Goal: Task Accomplishment & Management: Complete application form

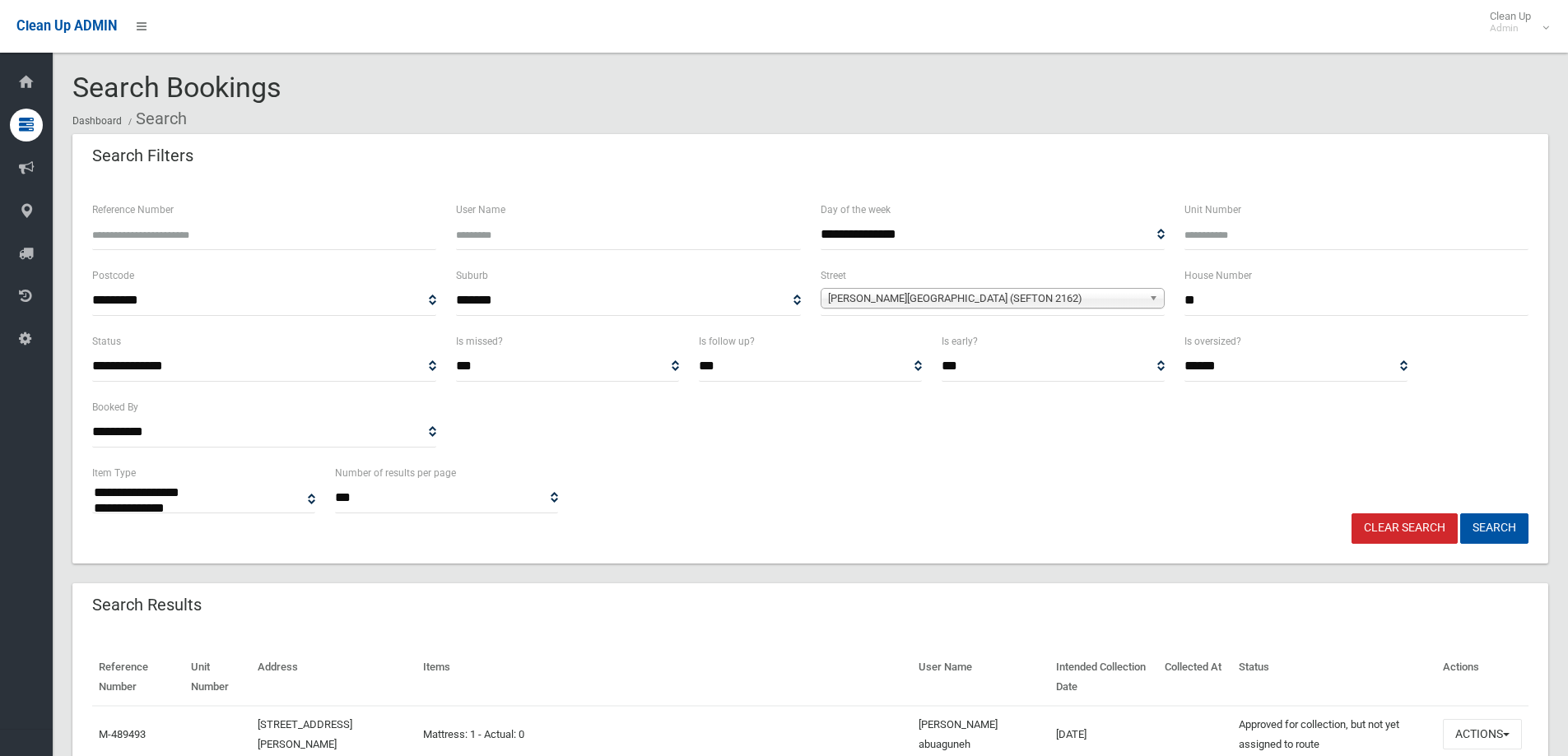
select select
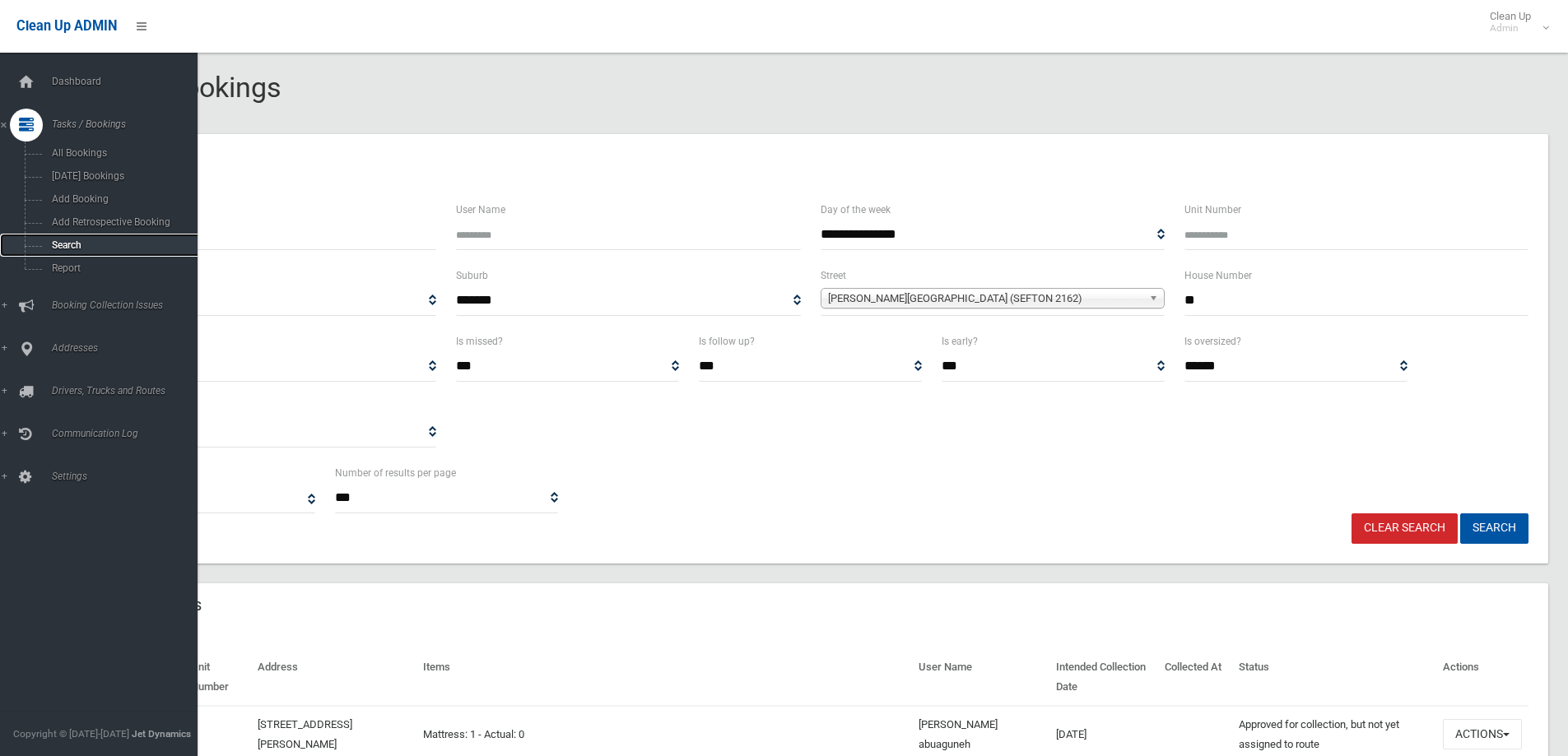
click at [64, 243] on span "Search" at bounding box center [121, 245] width 149 height 11
click at [61, 241] on span "Search" at bounding box center [121, 245] width 149 height 11
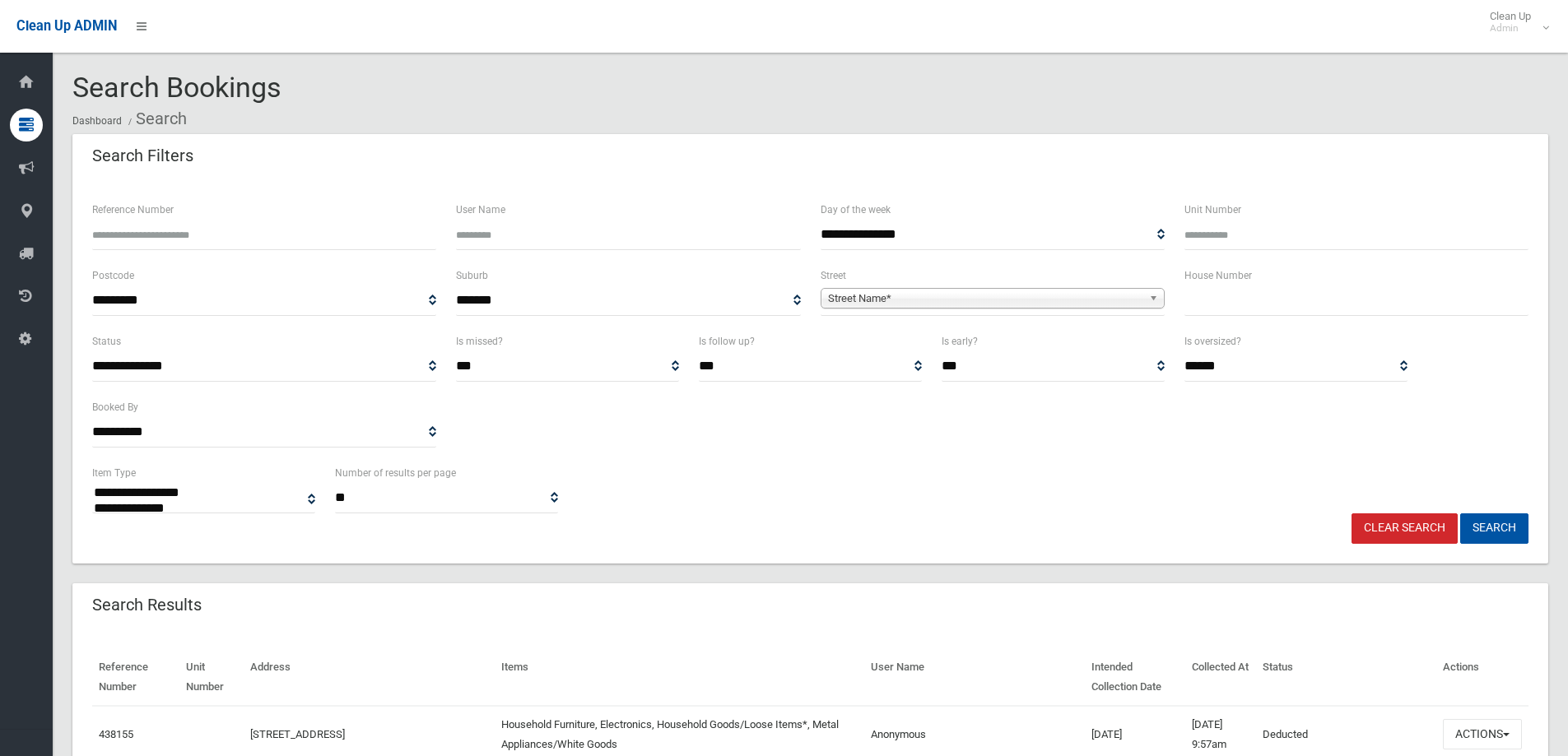
select select
click at [124, 238] on input "Reference Number" at bounding box center [264, 235] width 344 height 31
type input "******"
click at [1497, 529] on button "Search" at bounding box center [1494, 529] width 68 height 31
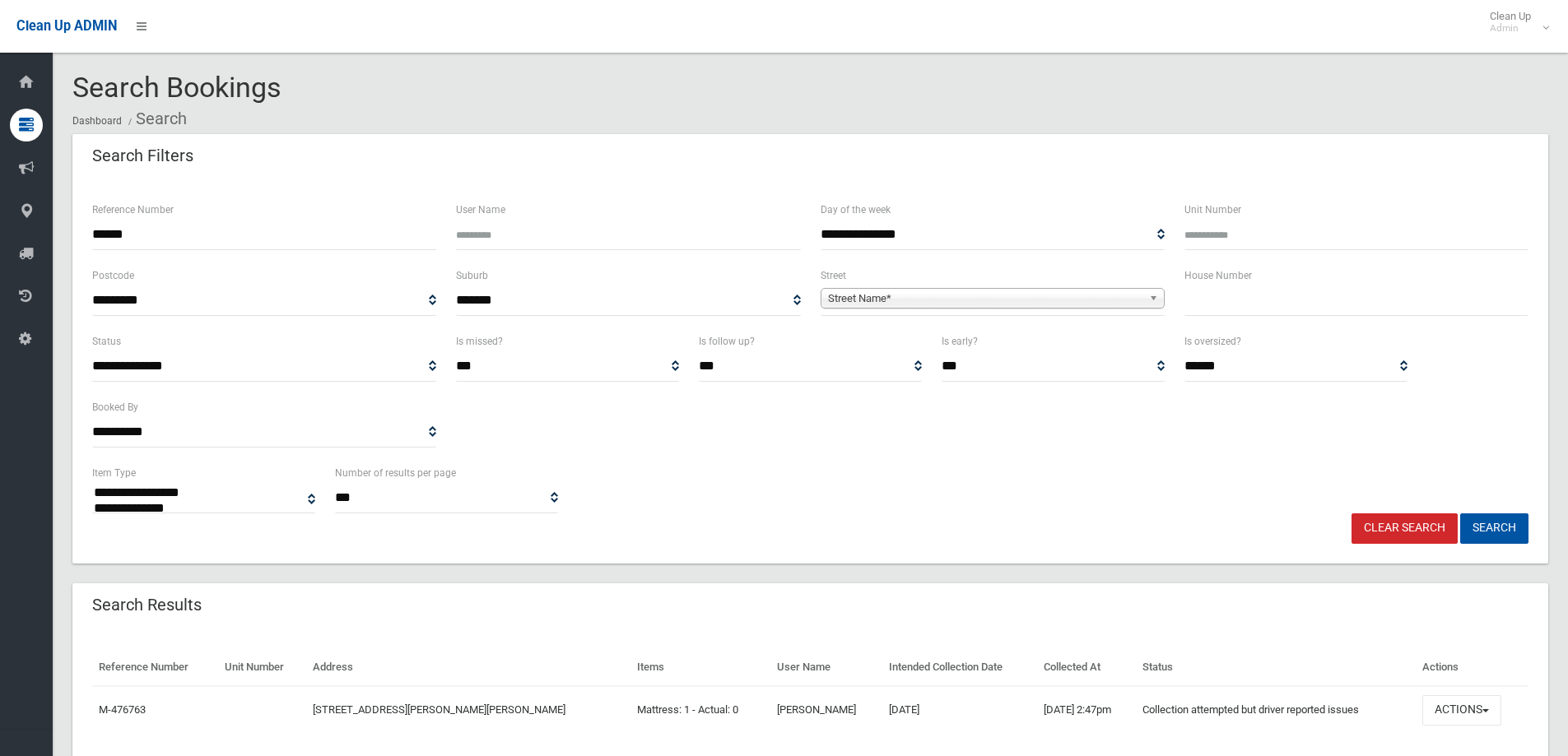
select select
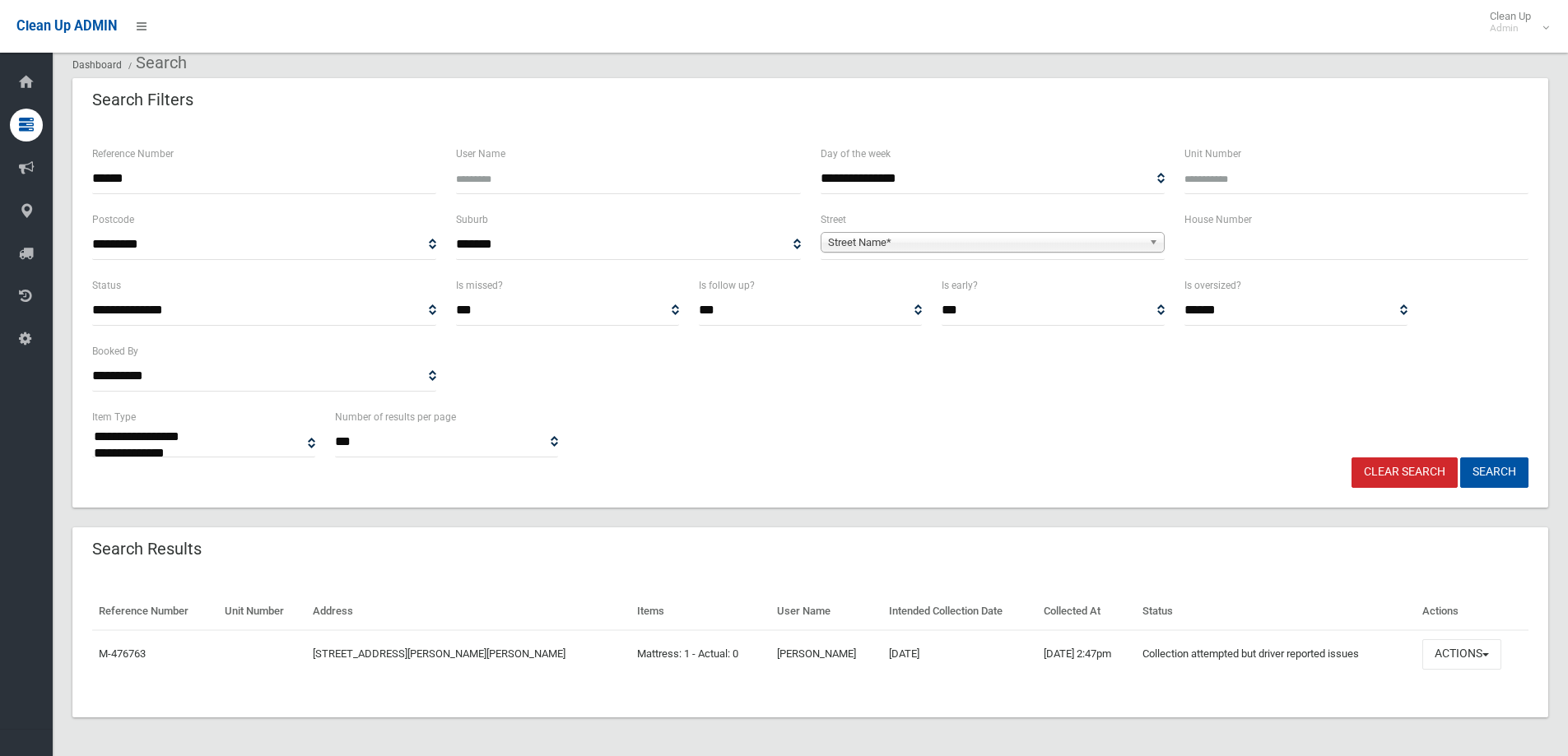
scroll to position [57, 0]
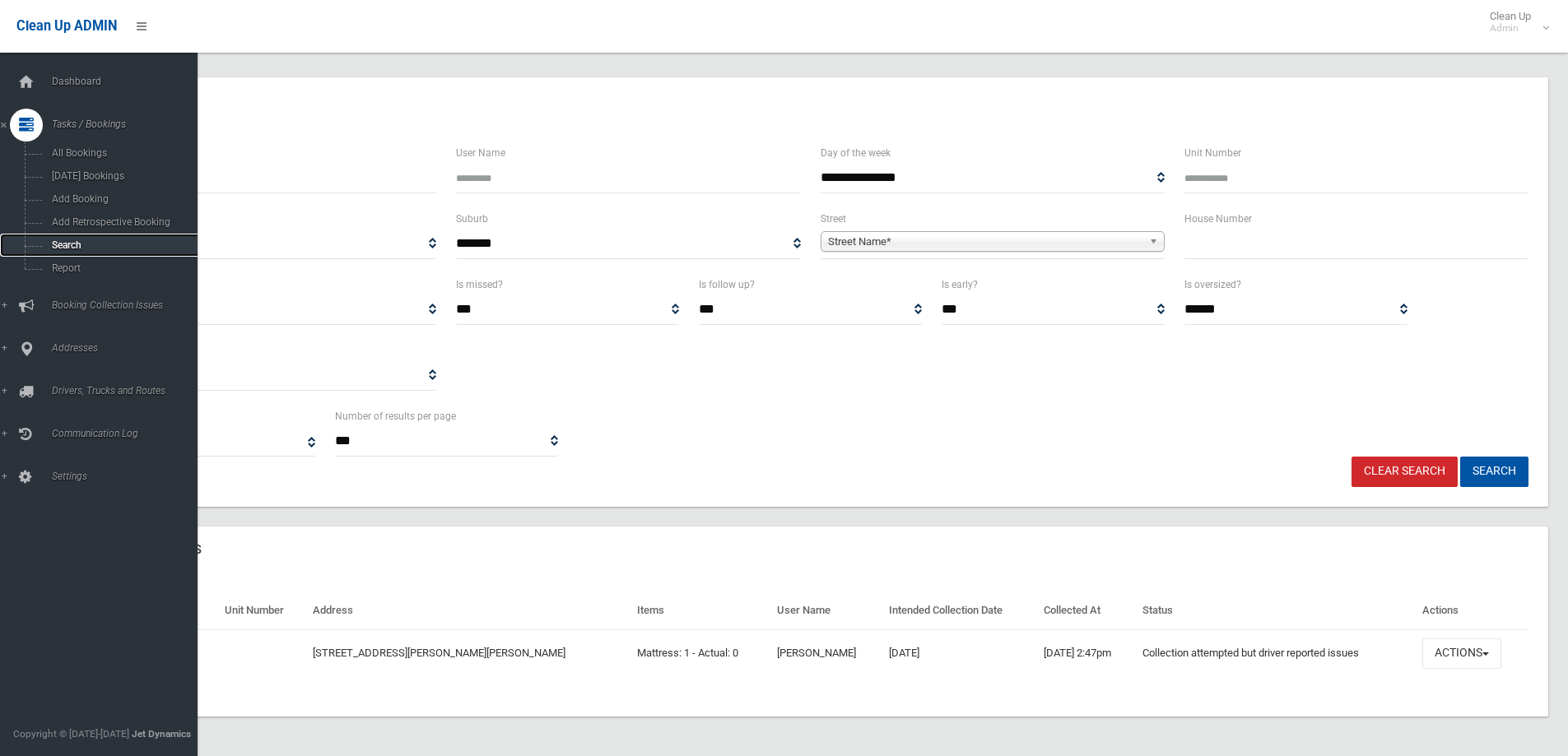
click at [61, 242] on span "Search" at bounding box center [121, 245] width 149 height 11
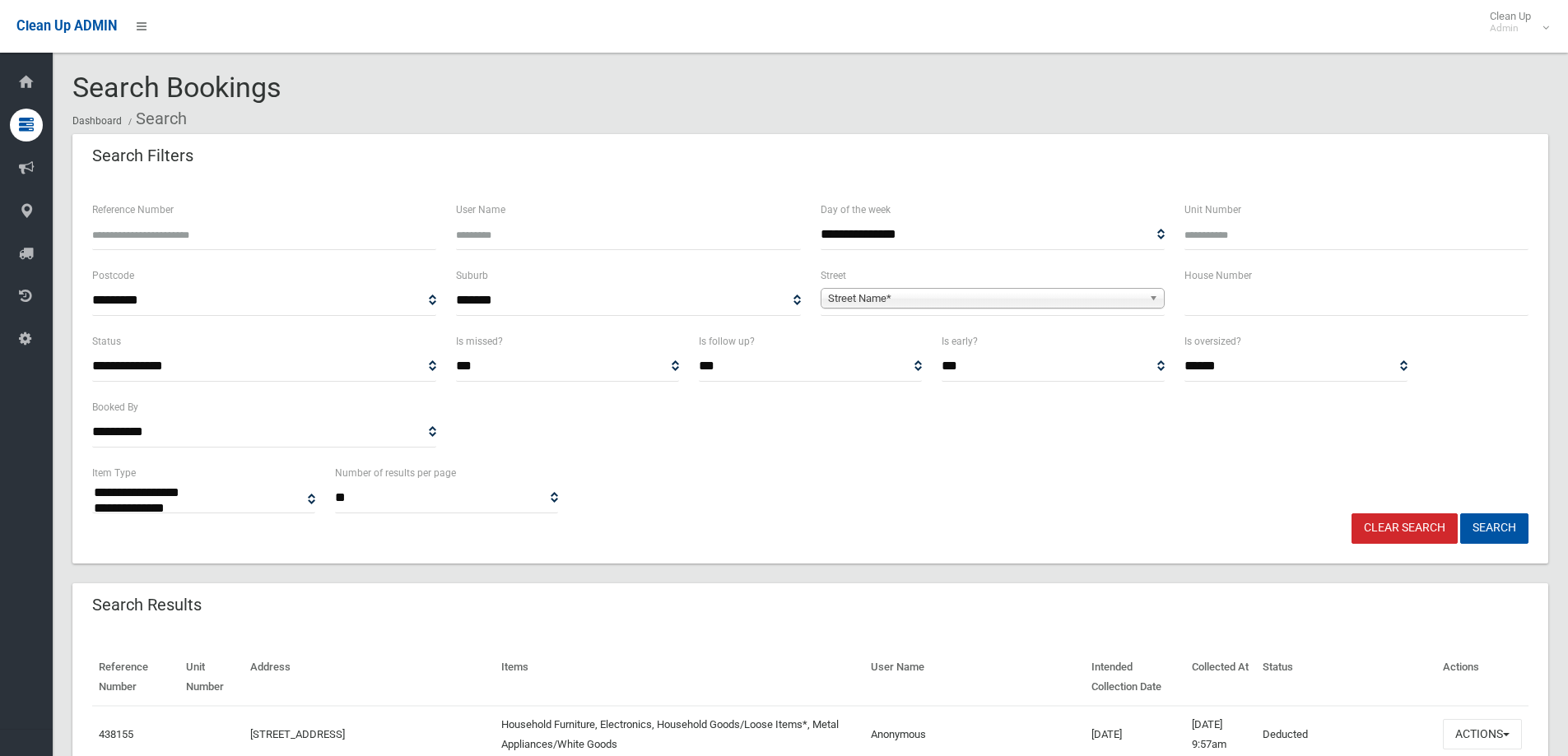
select select
click at [1199, 302] on input "text" at bounding box center [1356, 300] width 344 height 31
type input "**"
click at [850, 303] on span "Street Name*" at bounding box center [986, 298] width 315 height 20
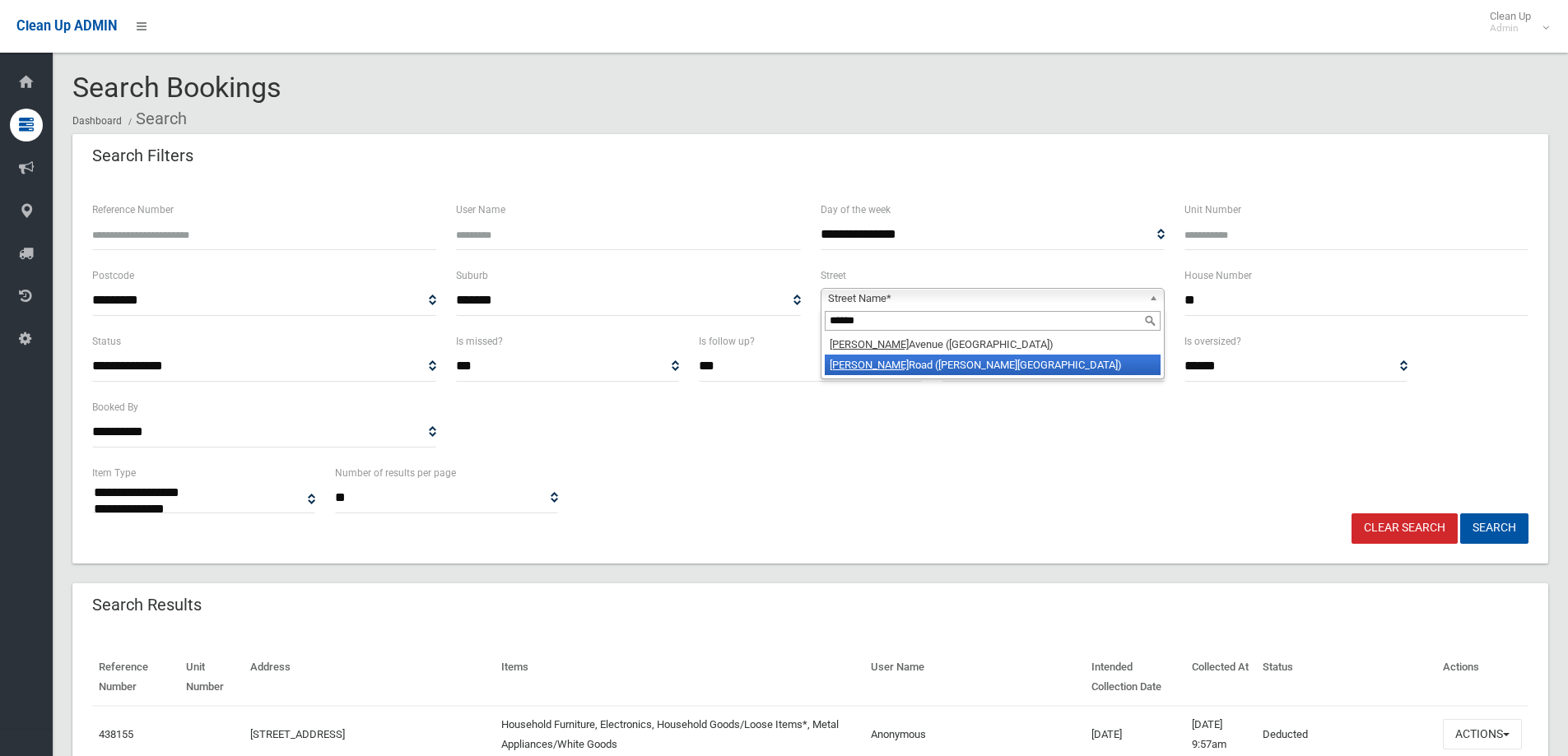
type input "******"
click at [912, 365] on li "Denman Road (GEORGES HALL 2198)" at bounding box center [992, 365] width 336 height 21
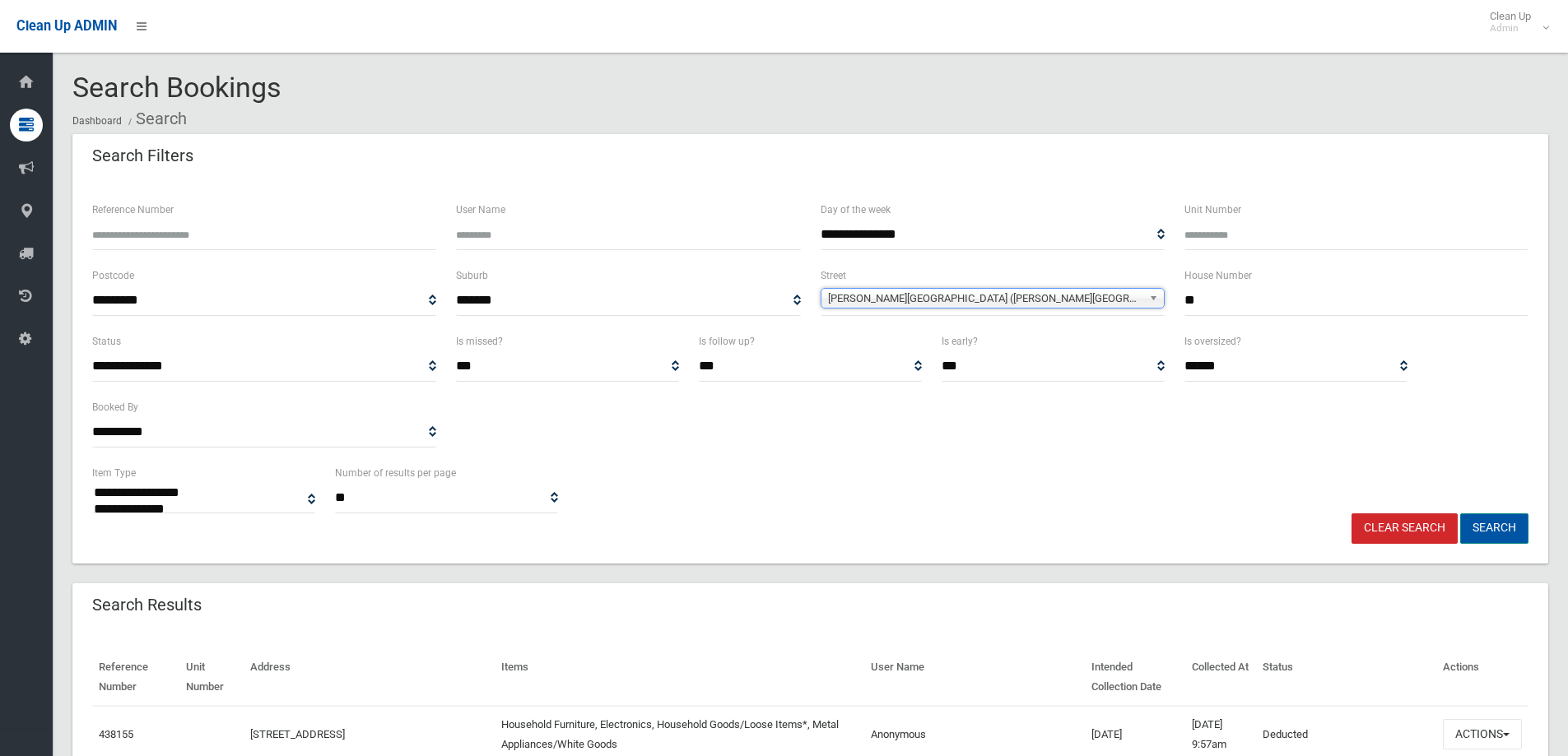
click at [1499, 527] on button "Search" at bounding box center [1494, 529] width 68 height 31
click at [1488, 526] on button "Search" at bounding box center [1494, 529] width 68 height 31
click at [1491, 531] on button "Search" at bounding box center [1494, 529] width 68 height 31
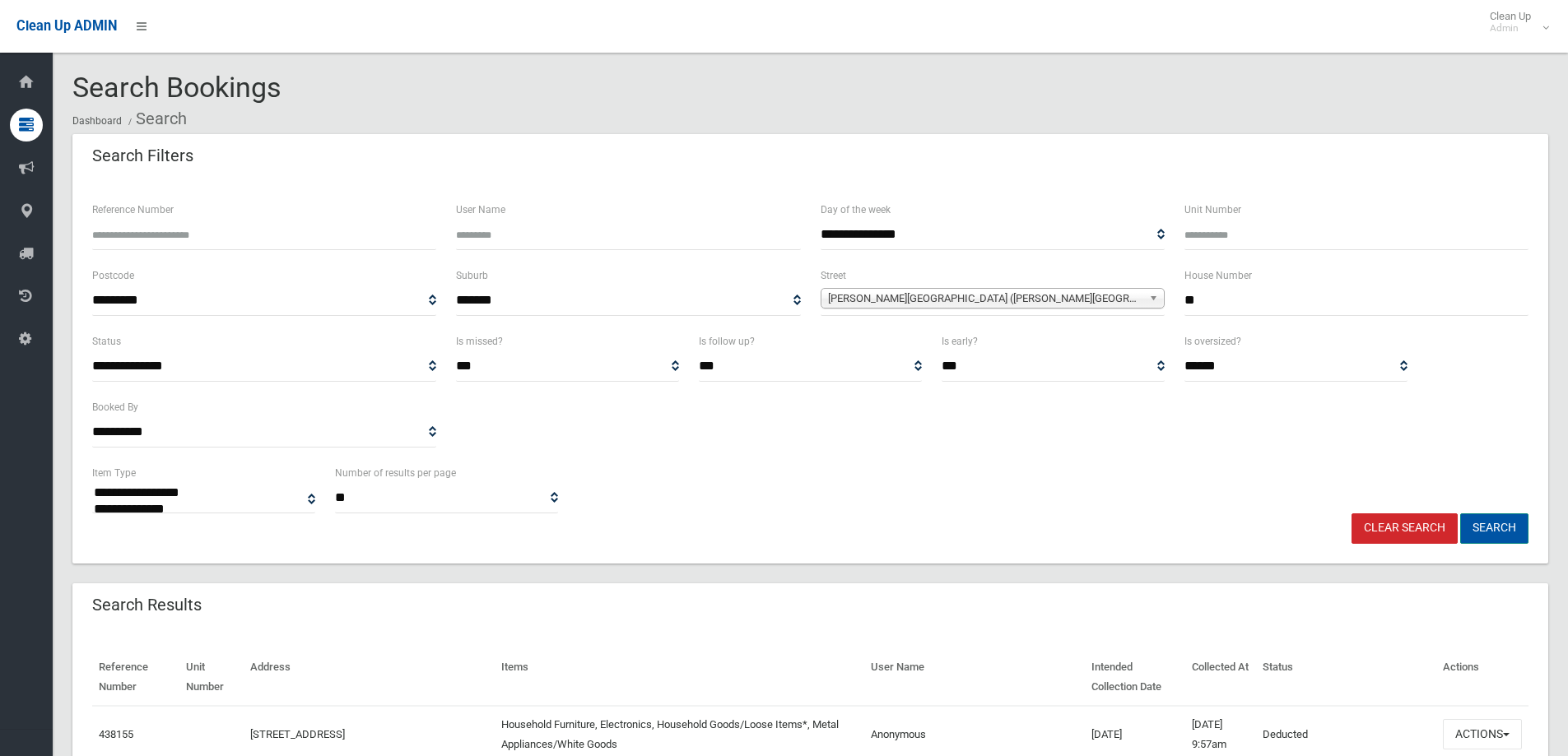
click at [1491, 531] on button "Search" at bounding box center [1494, 529] width 68 height 31
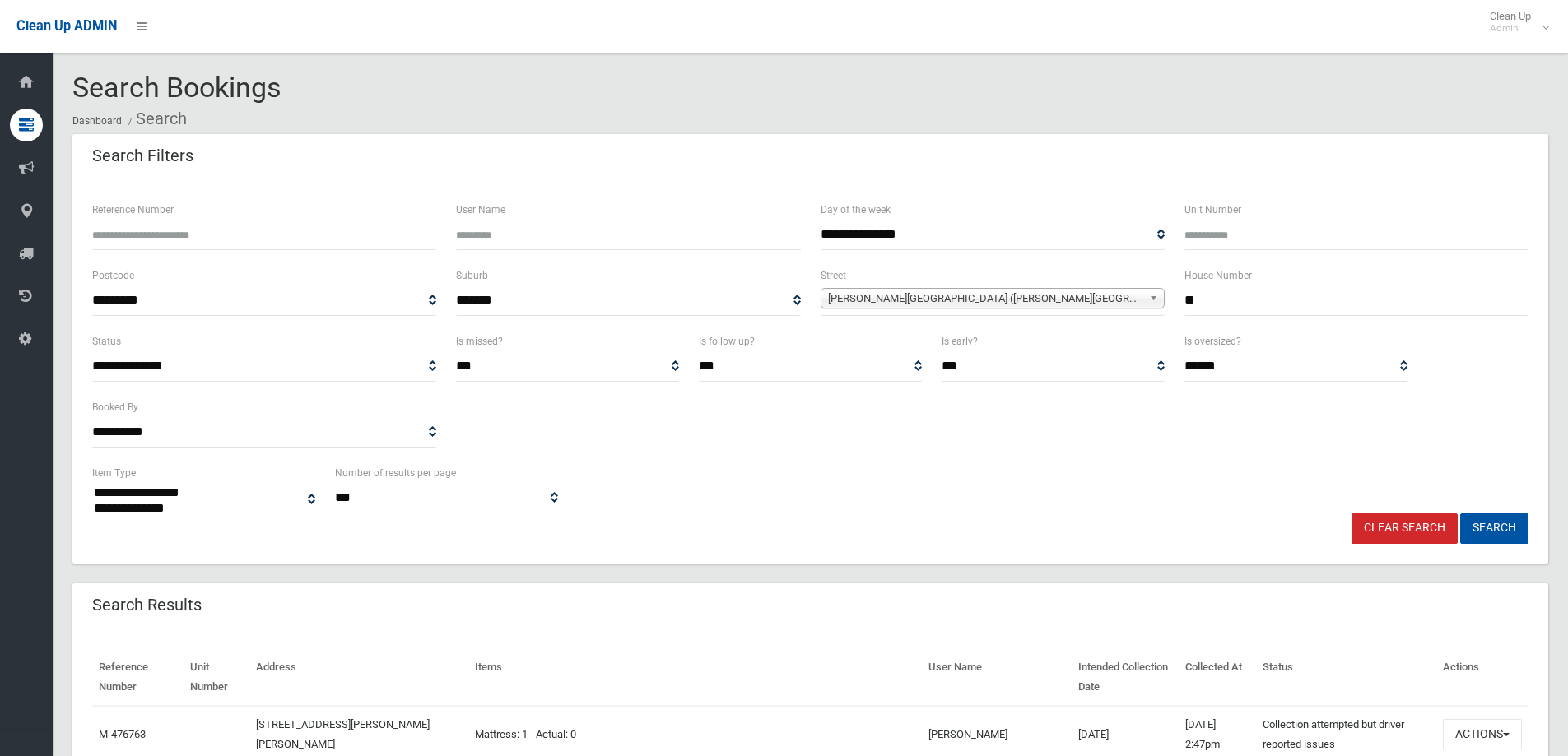
select select
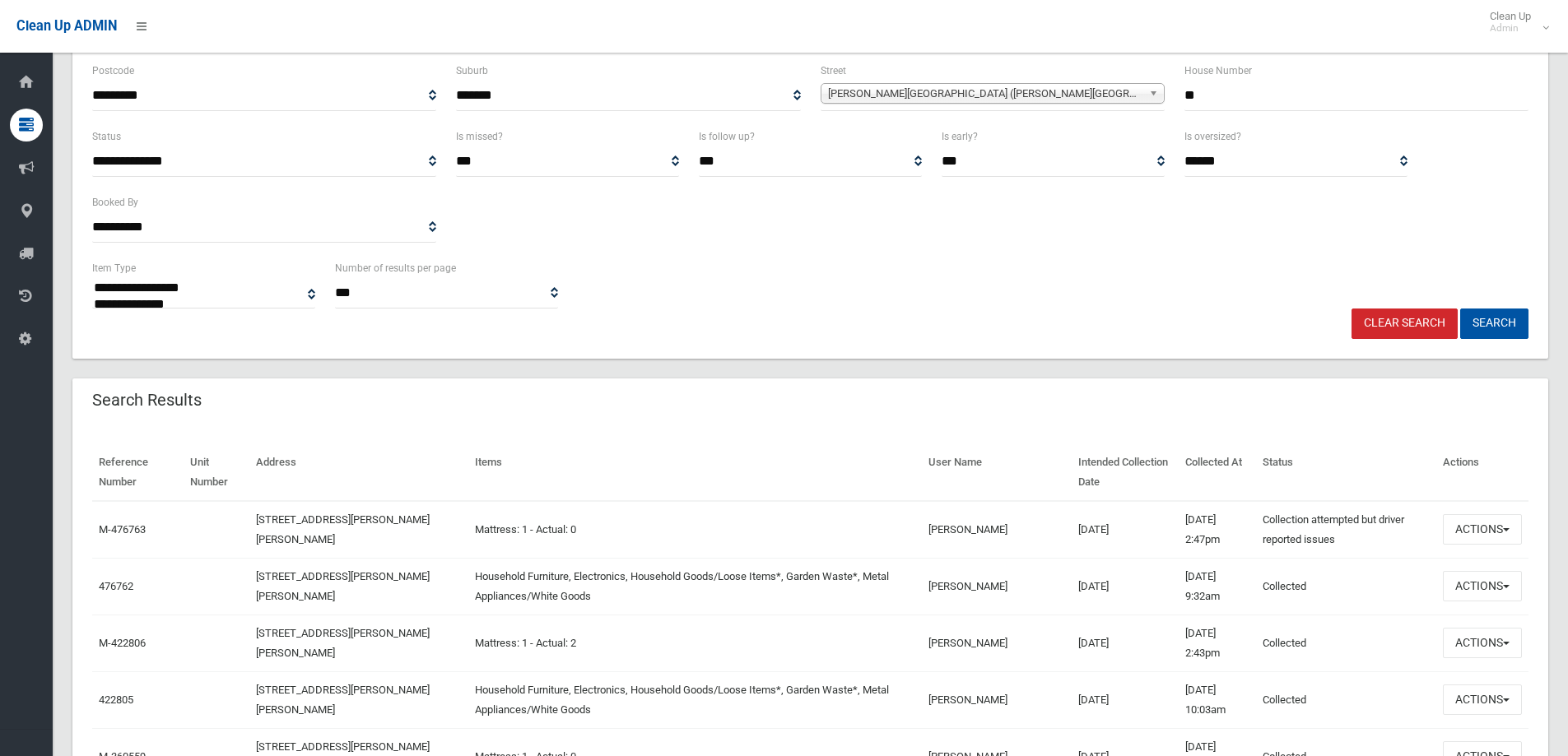
scroll to position [247, 0]
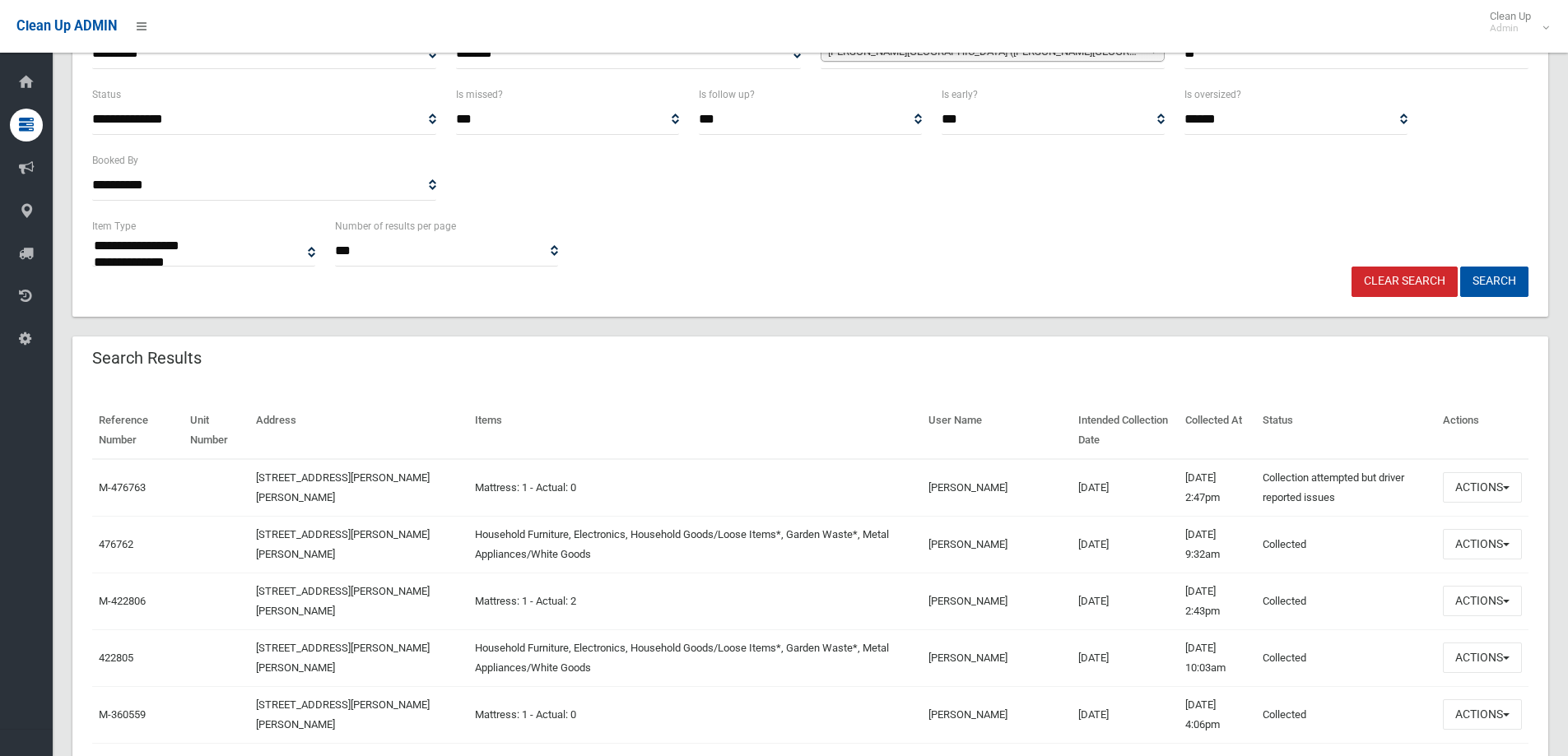
click at [1072, 546] on td "[DATE]" at bounding box center [1125, 544] width 107 height 57
click at [1478, 546] on button "Actions" at bounding box center [1483, 544] width 79 height 31
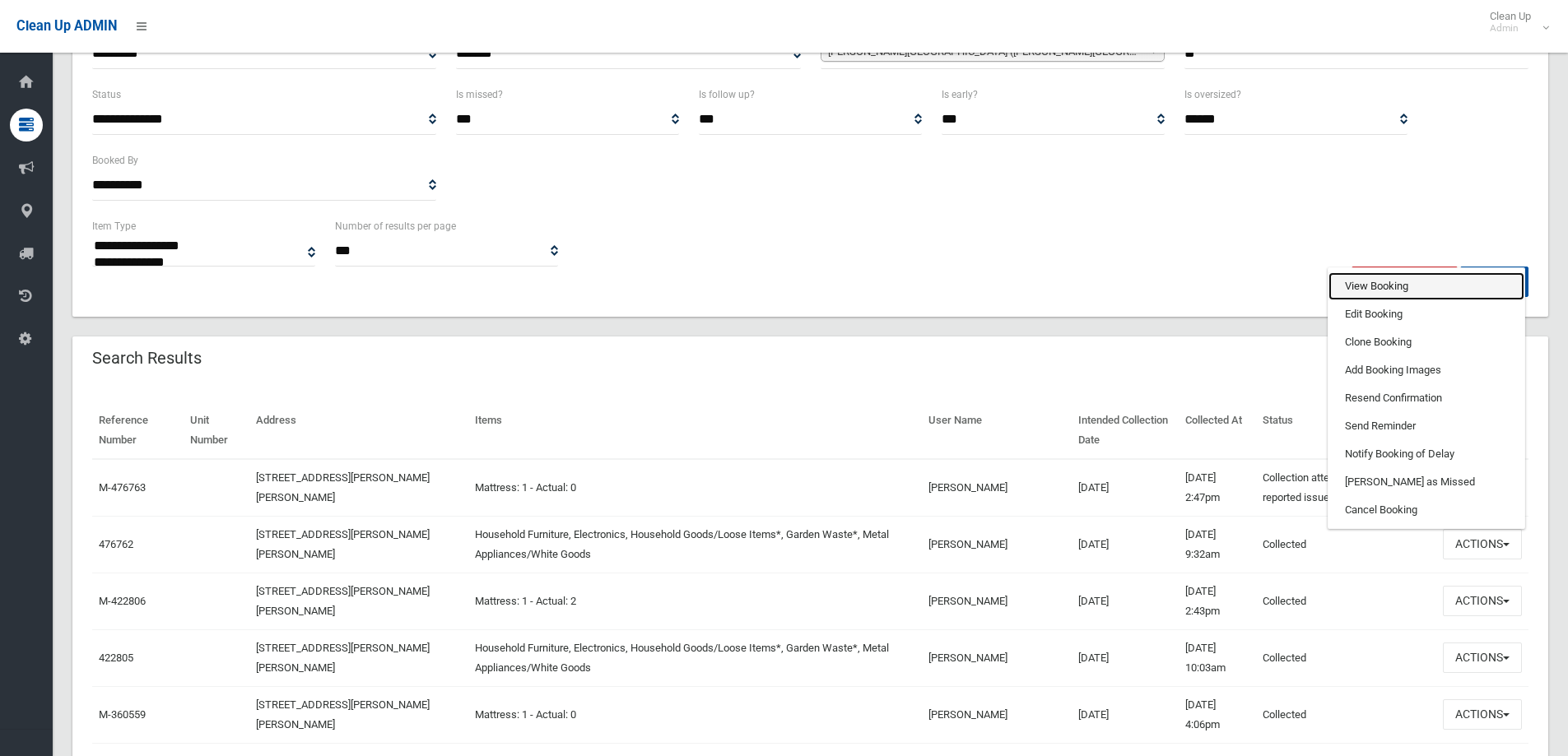
click at [1361, 288] on link "View Booking" at bounding box center [1426, 286] width 196 height 28
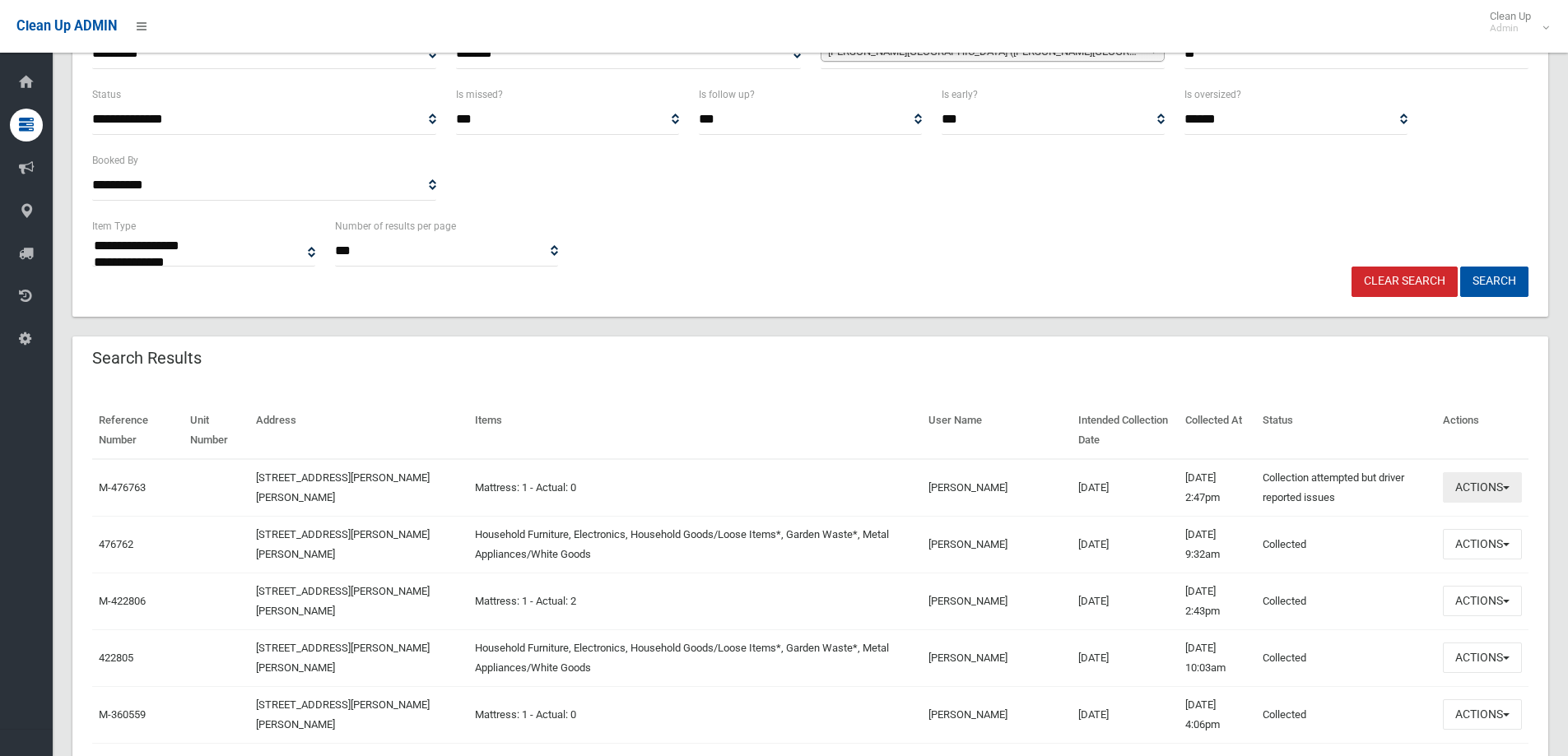
click at [1480, 486] on button "Actions" at bounding box center [1483, 487] width 79 height 31
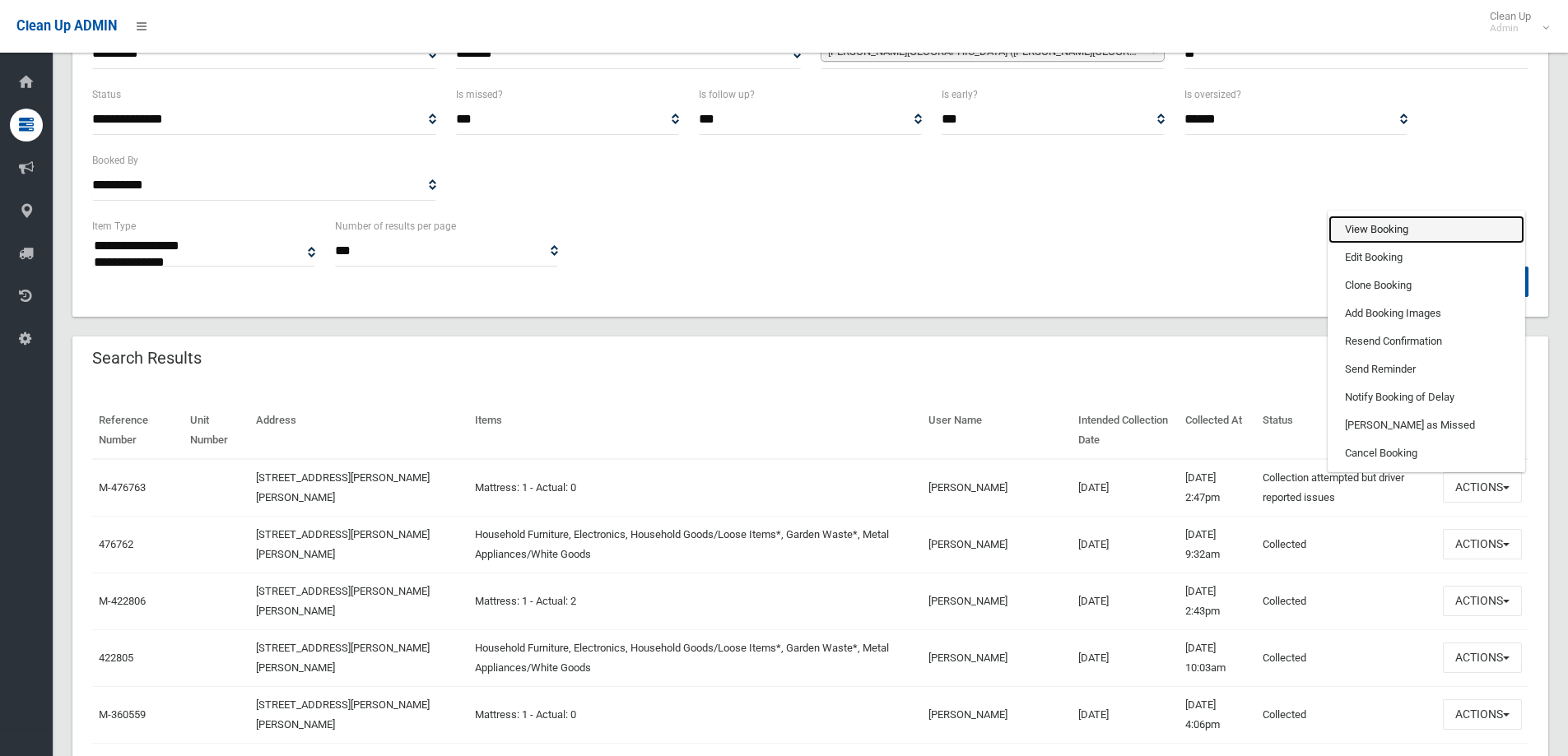
click at [1374, 229] on link "View Booking" at bounding box center [1426, 229] width 196 height 28
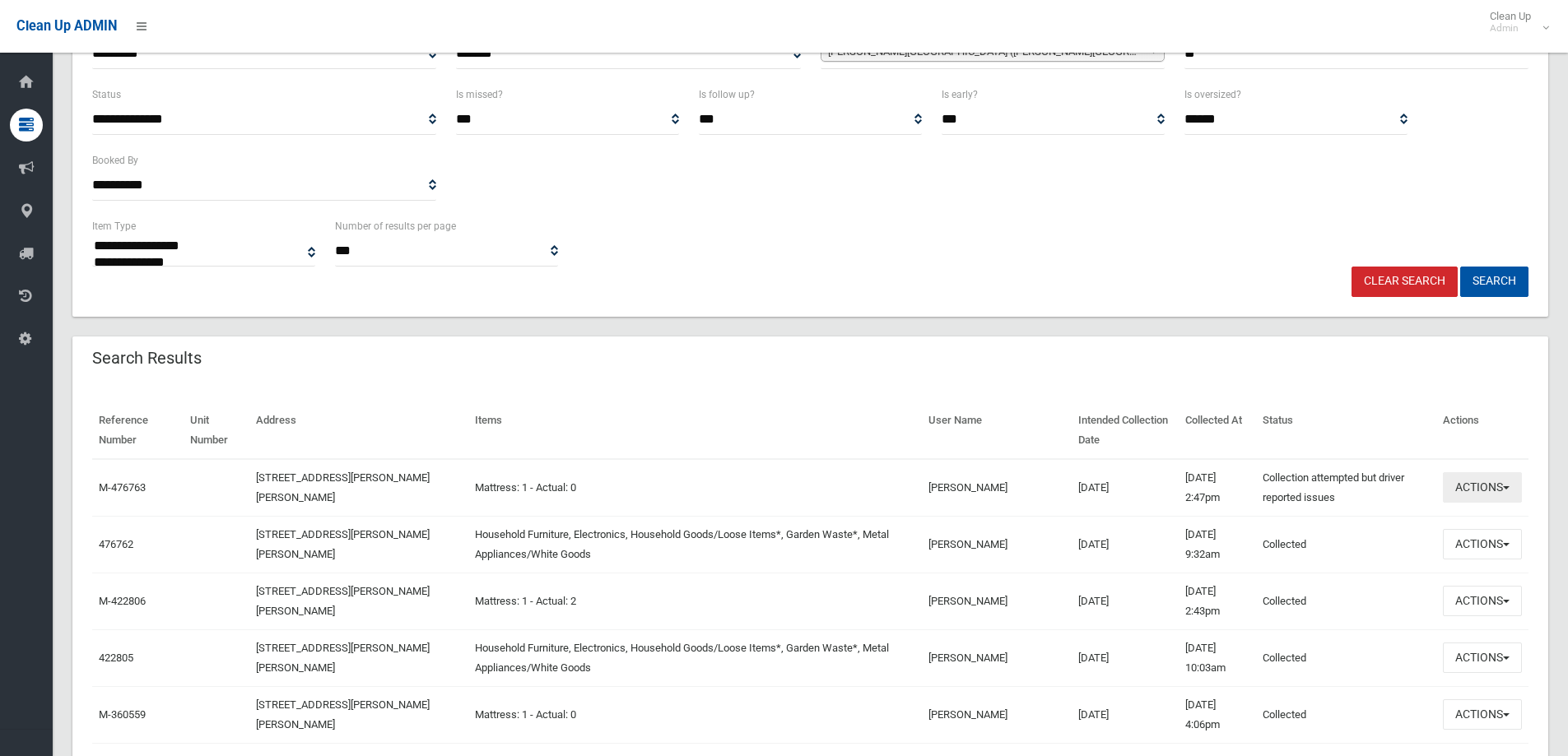
click at [1464, 487] on button "Actions" at bounding box center [1483, 487] width 79 height 31
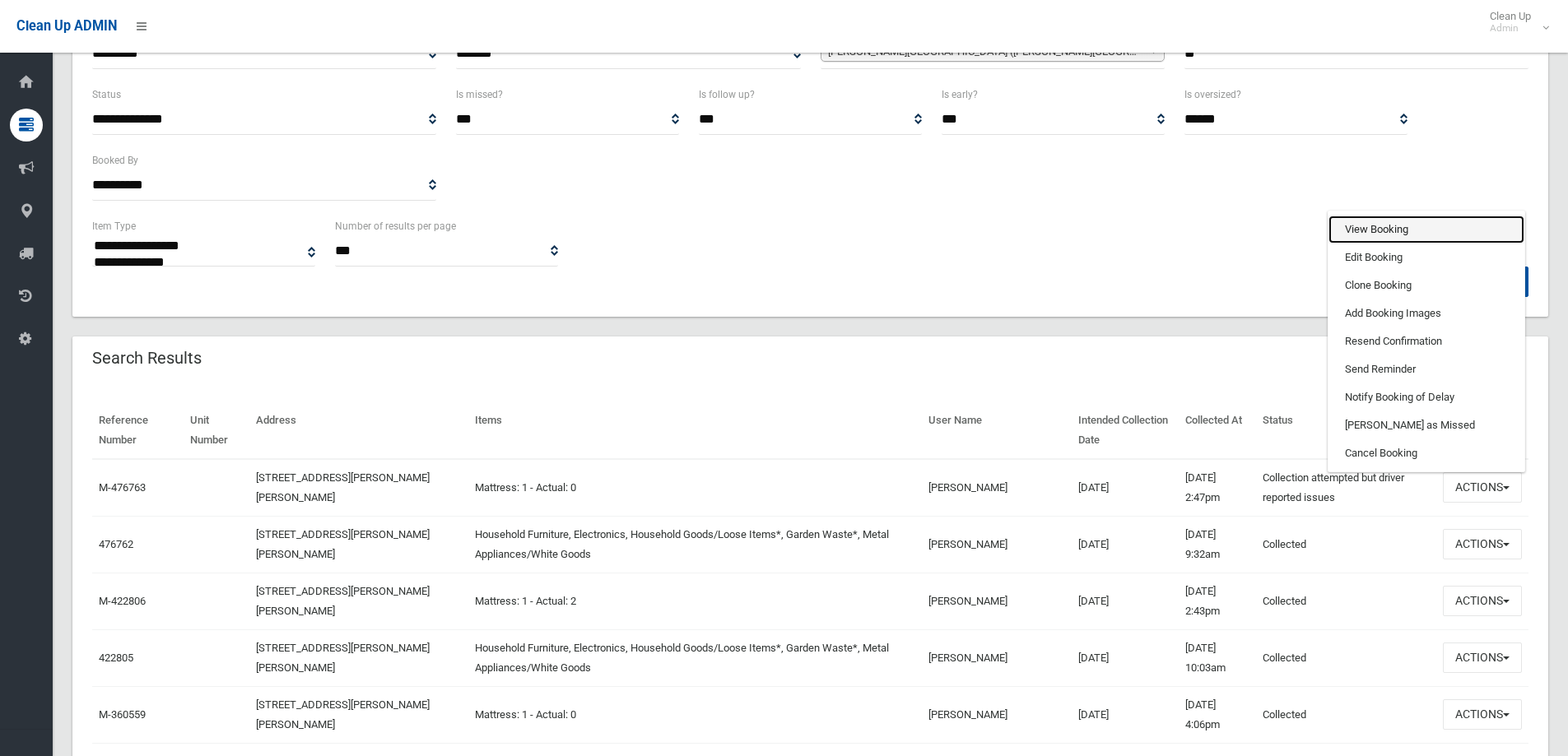
click at [1370, 228] on link "View Booking" at bounding box center [1426, 229] width 196 height 28
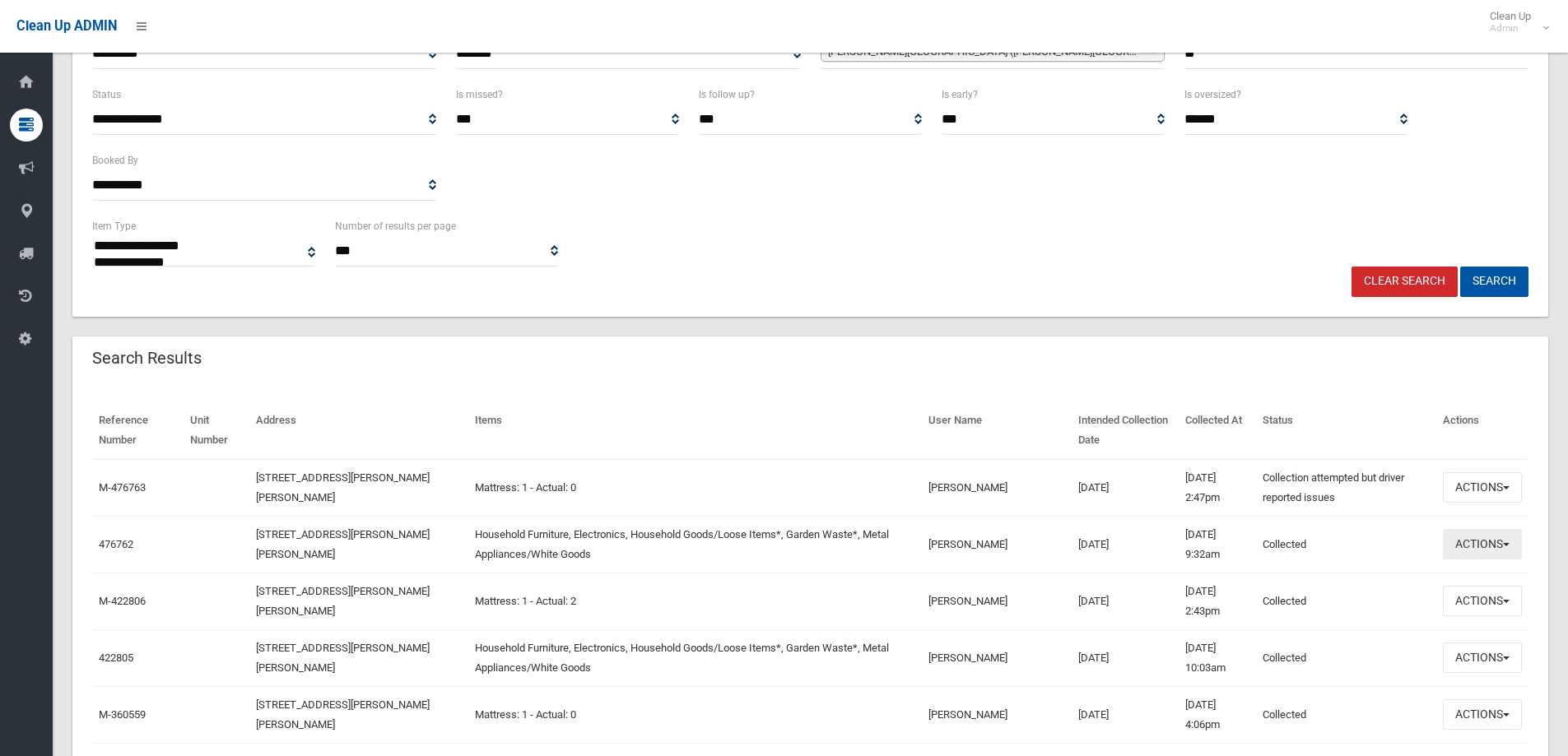
click at [1472, 546] on button "Actions" at bounding box center [1483, 544] width 79 height 31
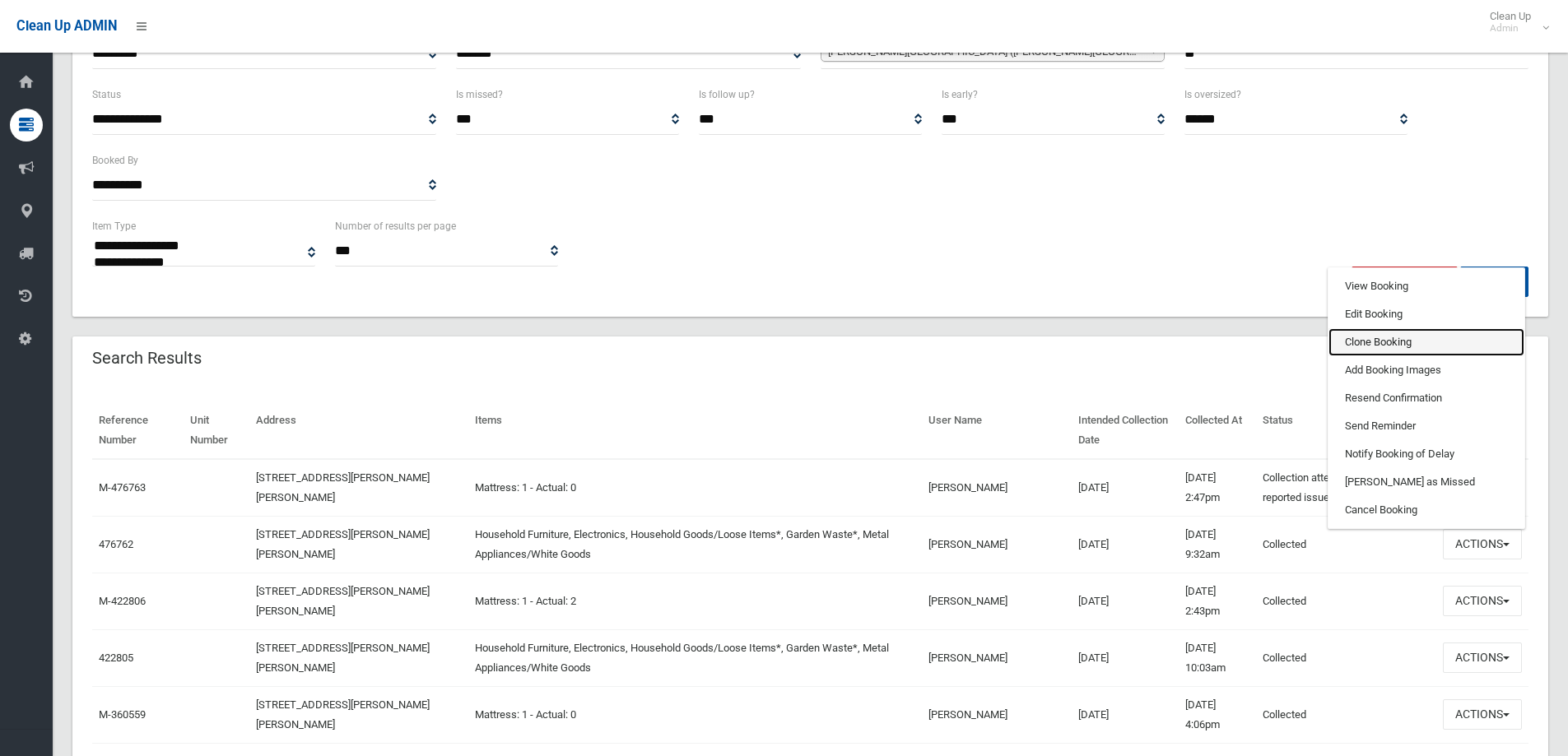
click at [1365, 340] on link "Clone Booking" at bounding box center [1426, 342] width 196 height 28
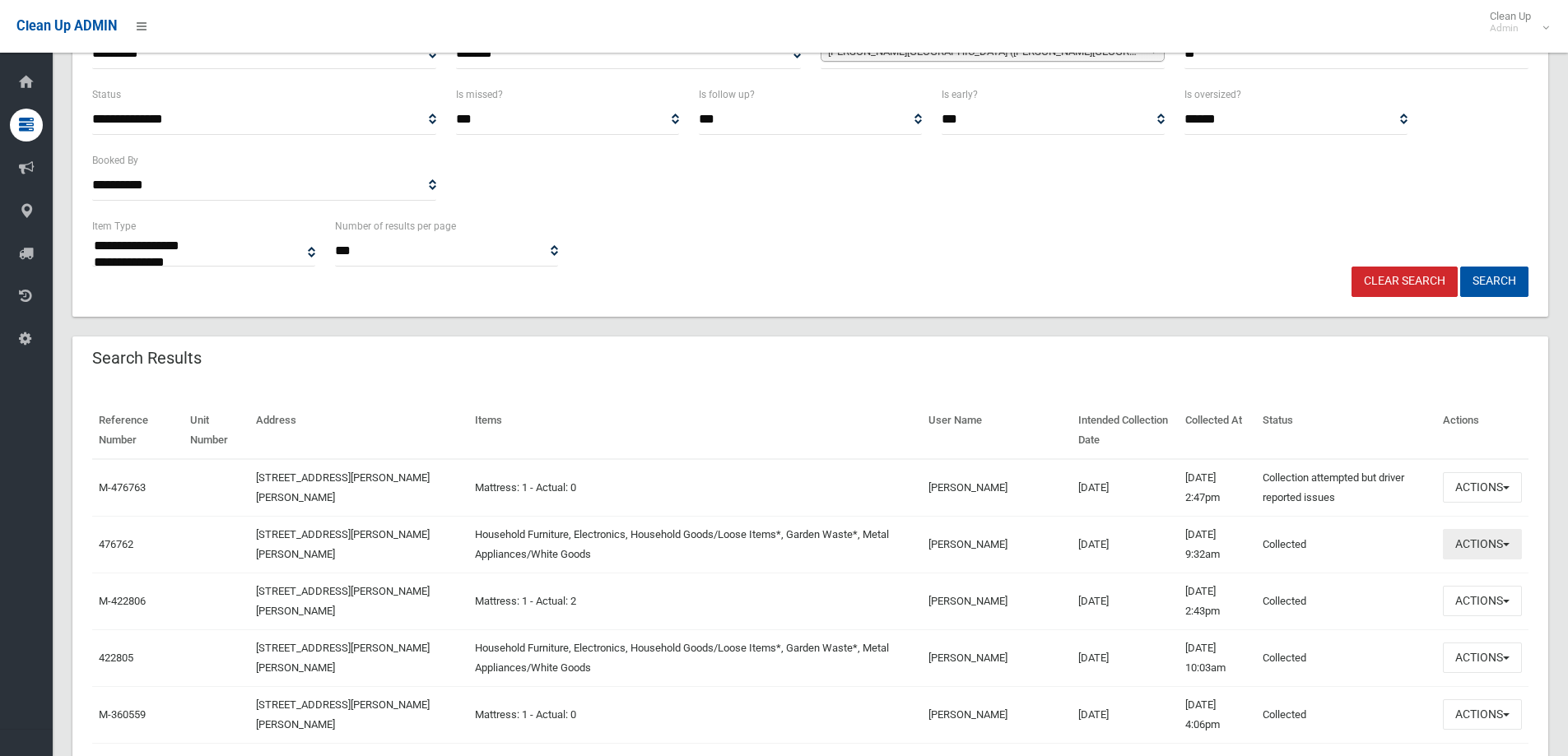
click at [1491, 543] on button "Actions" at bounding box center [1483, 544] width 79 height 31
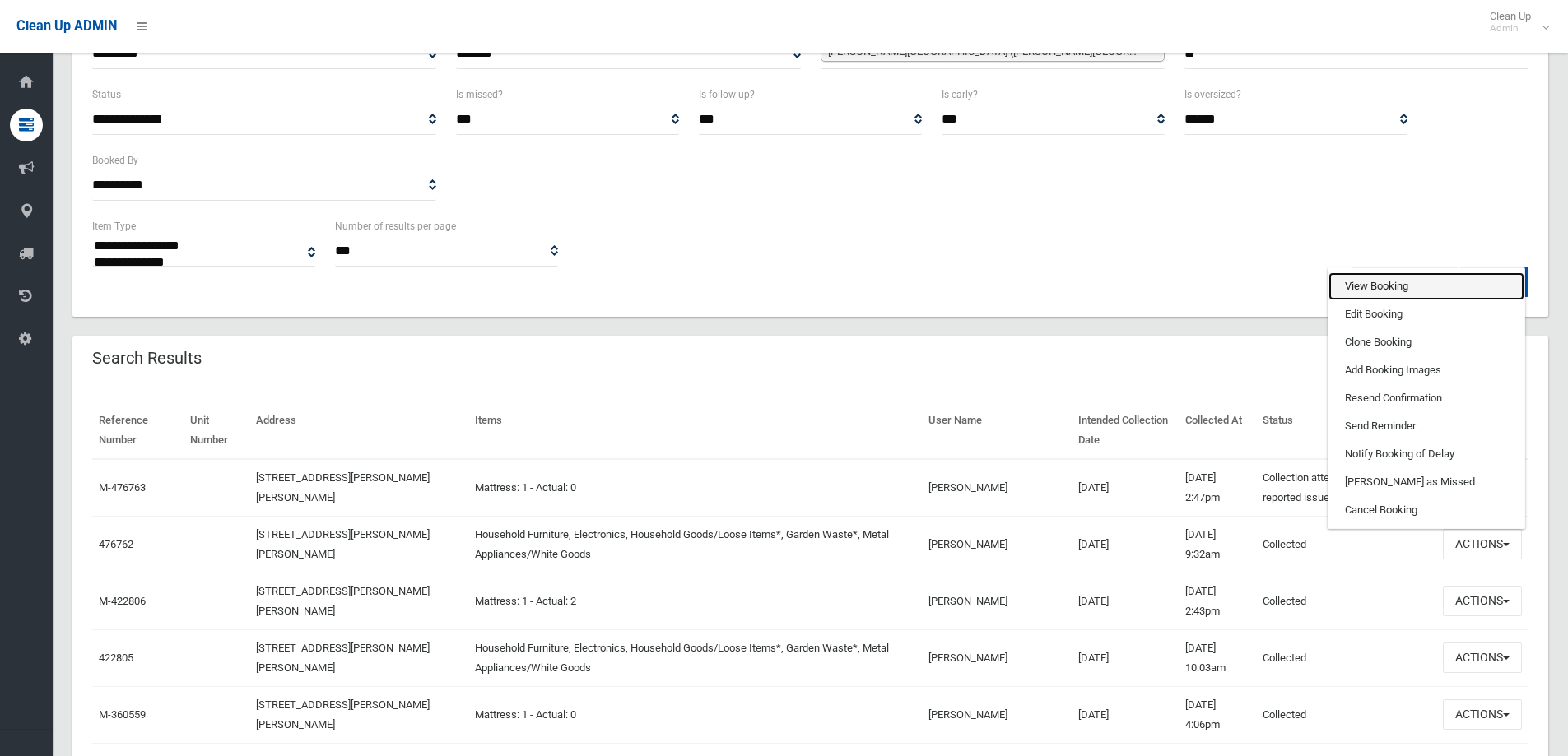
click at [1364, 284] on link "View Booking" at bounding box center [1426, 286] width 196 height 28
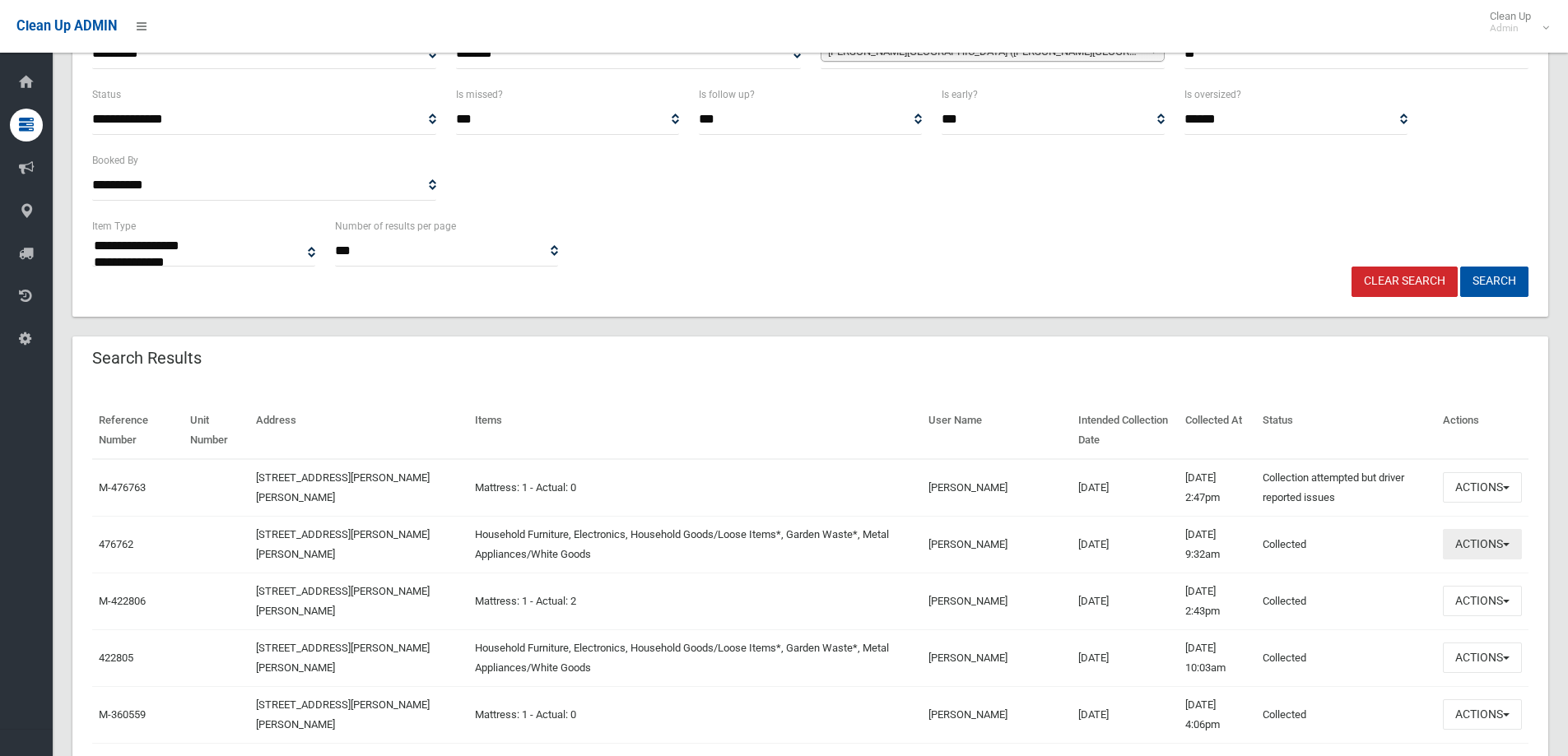
click at [1476, 544] on button "Actions" at bounding box center [1483, 544] width 79 height 31
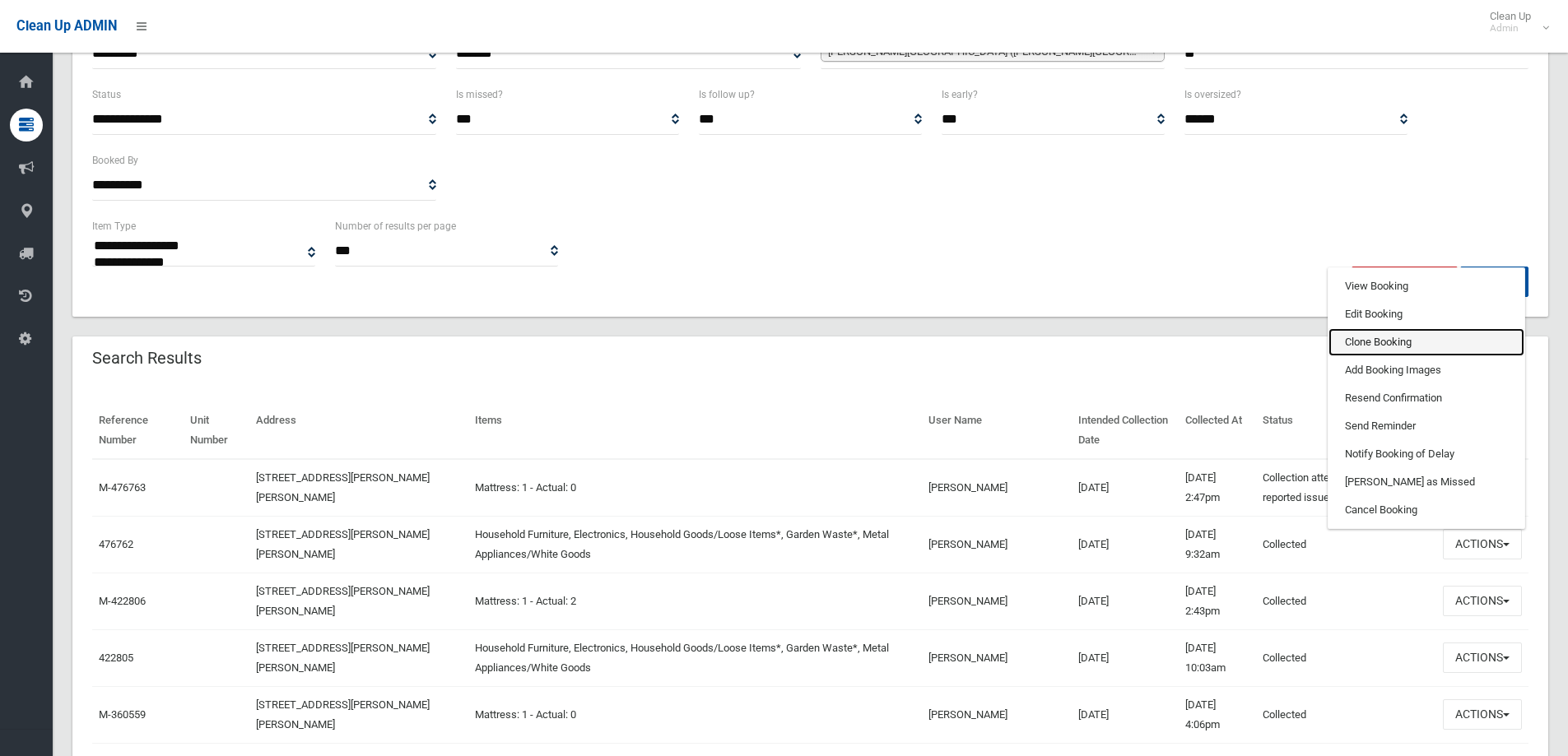
click at [1359, 344] on link "Clone Booking" at bounding box center [1426, 342] width 196 height 28
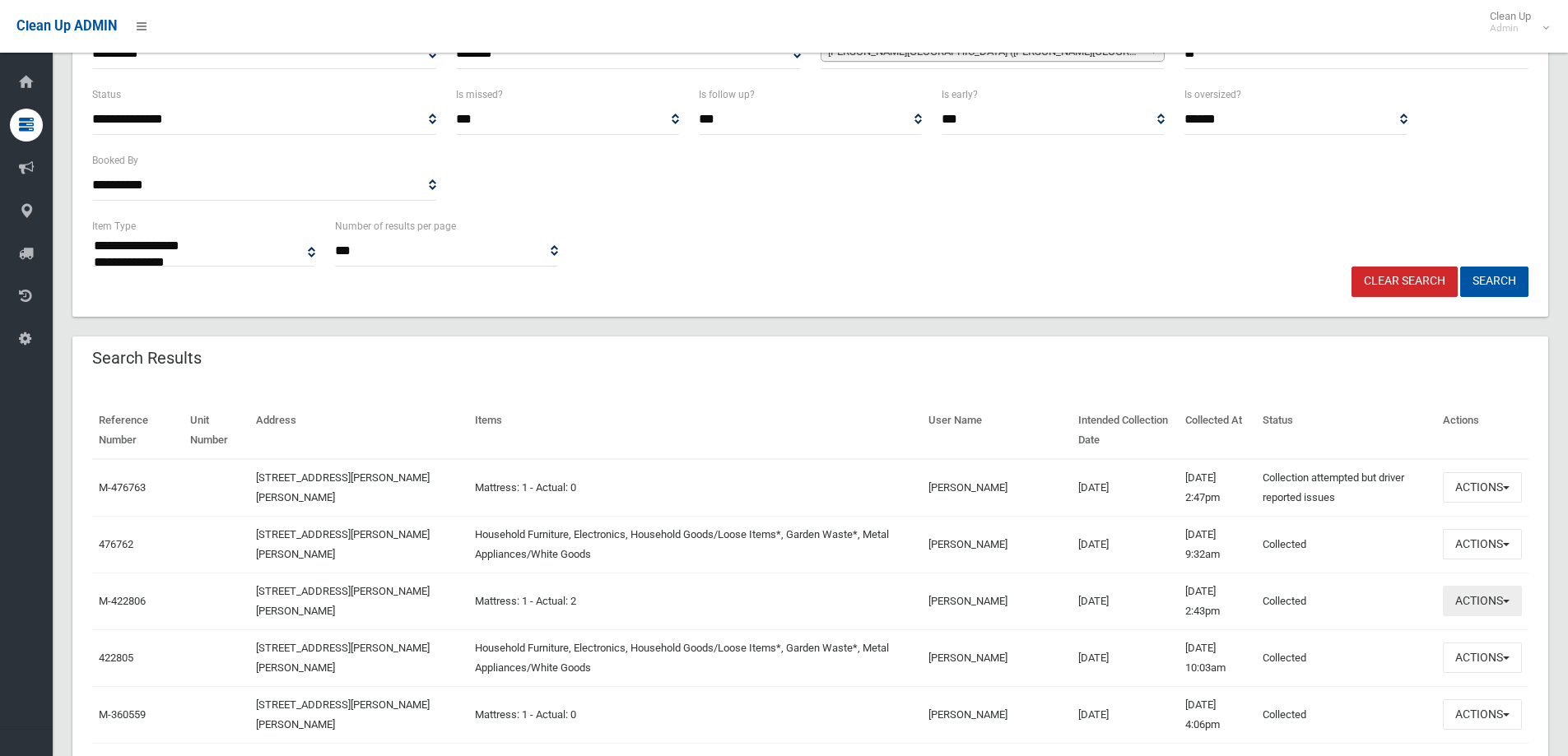
click at [1471, 598] on button "Actions" at bounding box center [1483, 601] width 79 height 31
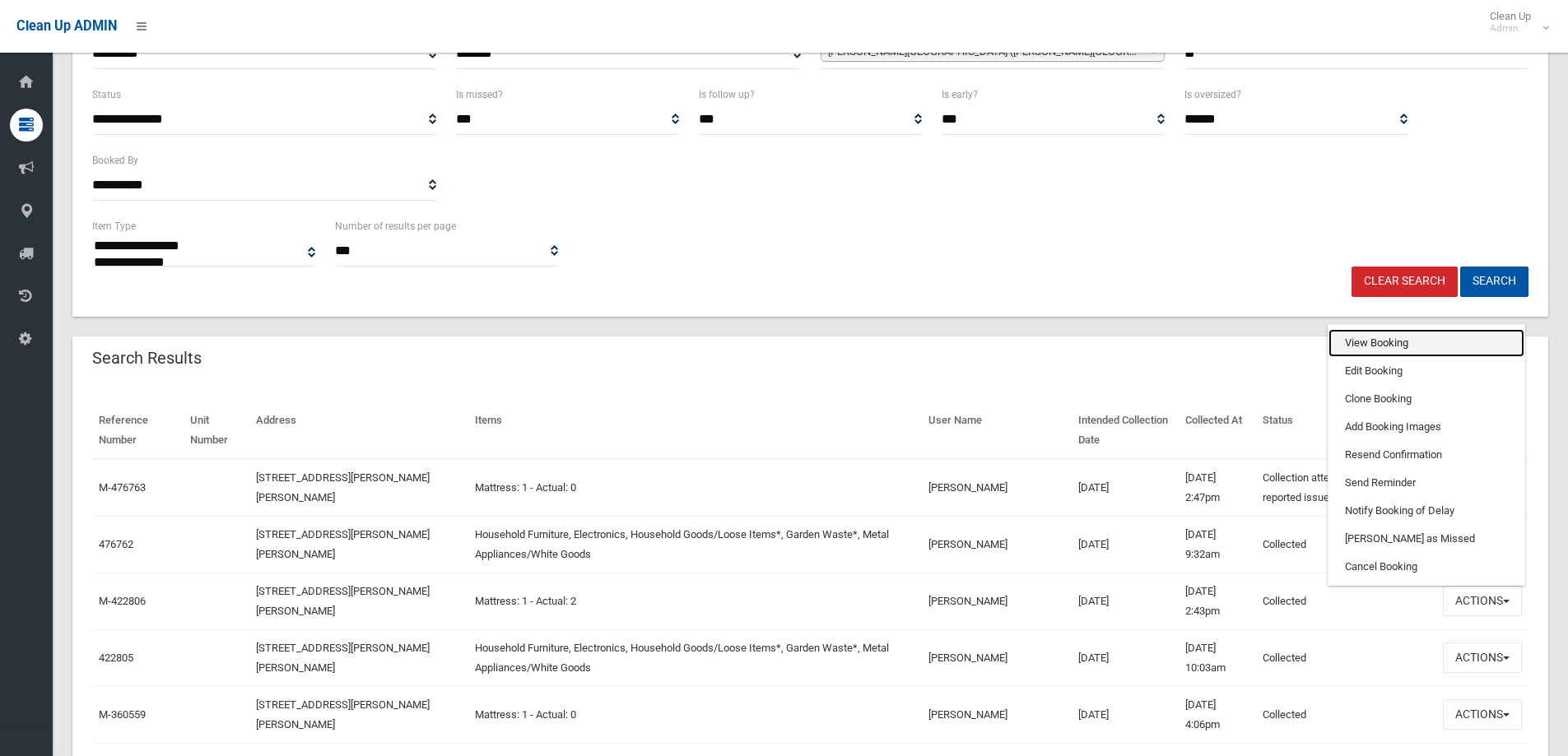
click at [1371, 342] on link "View Booking" at bounding box center [1426, 343] width 196 height 28
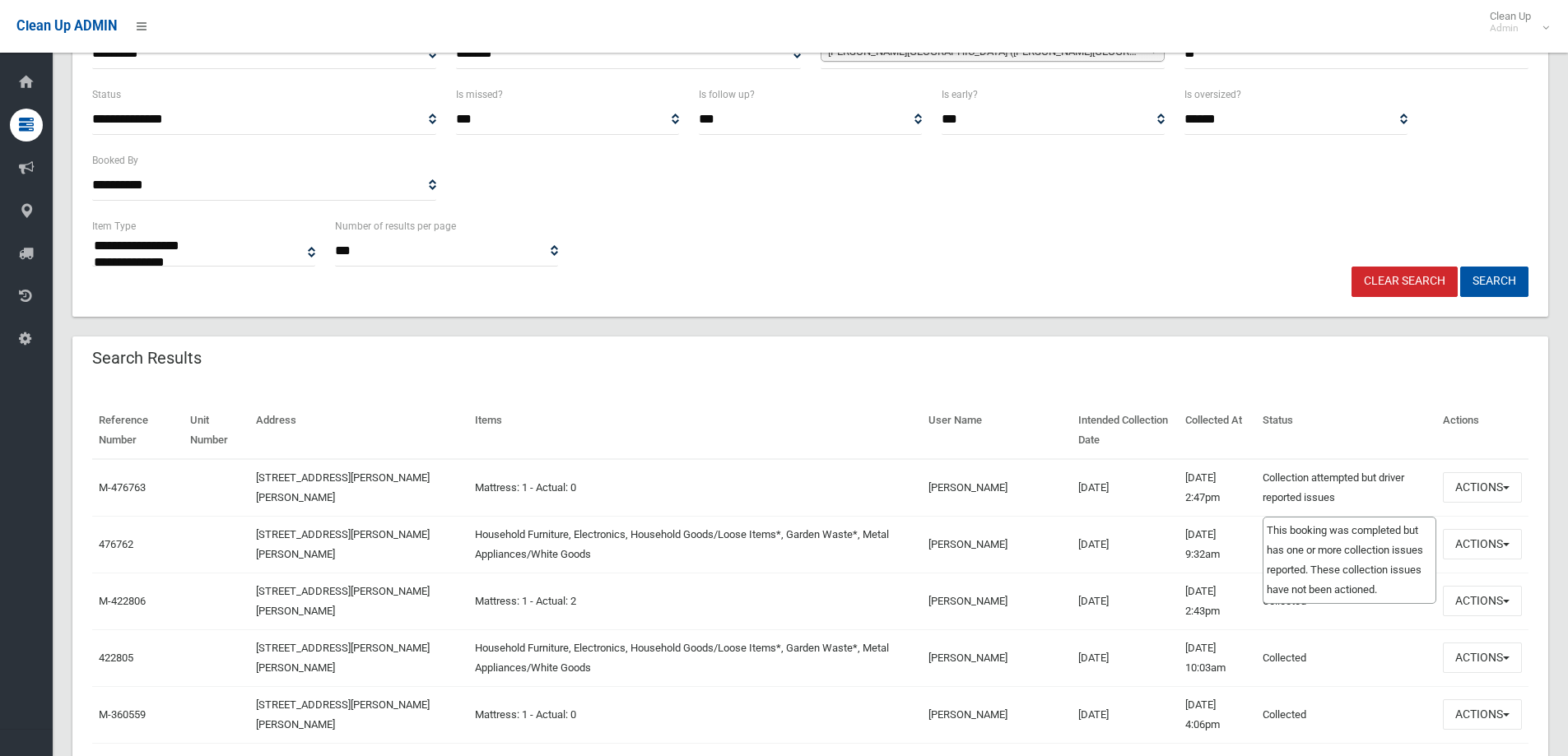
click at [1339, 490] on td "Collection attempted but driver reported issues This booking was completed but …" at bounding box center [1346, 488] width 181 height 58
click at [937, 487] on td "Thi Vo" at bounding box center [997, 488] width 150 height 58
click at [1465, 488] on button "Actions" at bounding box center [1483, 487] width 79 height 31
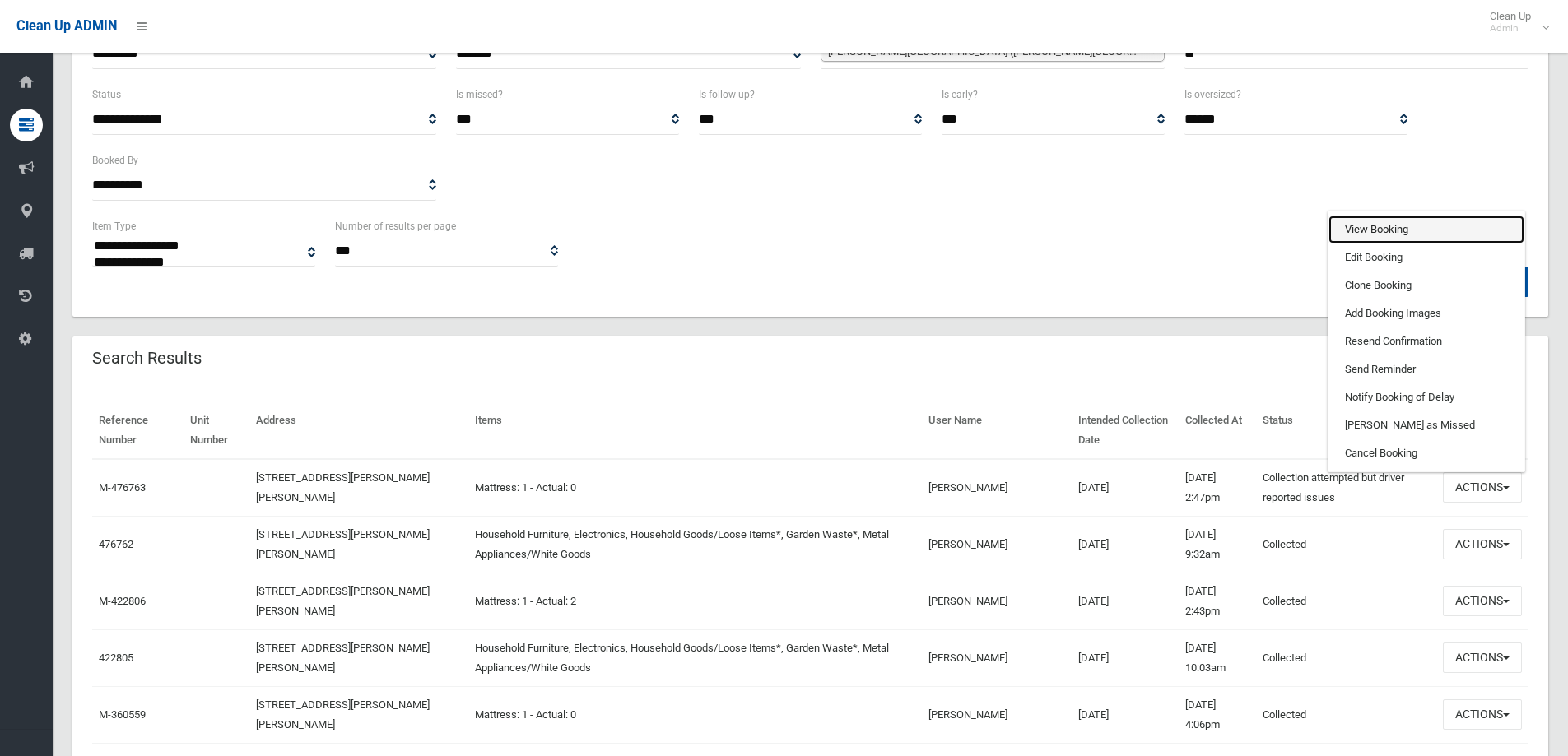
click at [1364, 225] on link "View Booking" at bounding box center [1426, 229] width 196 height 28
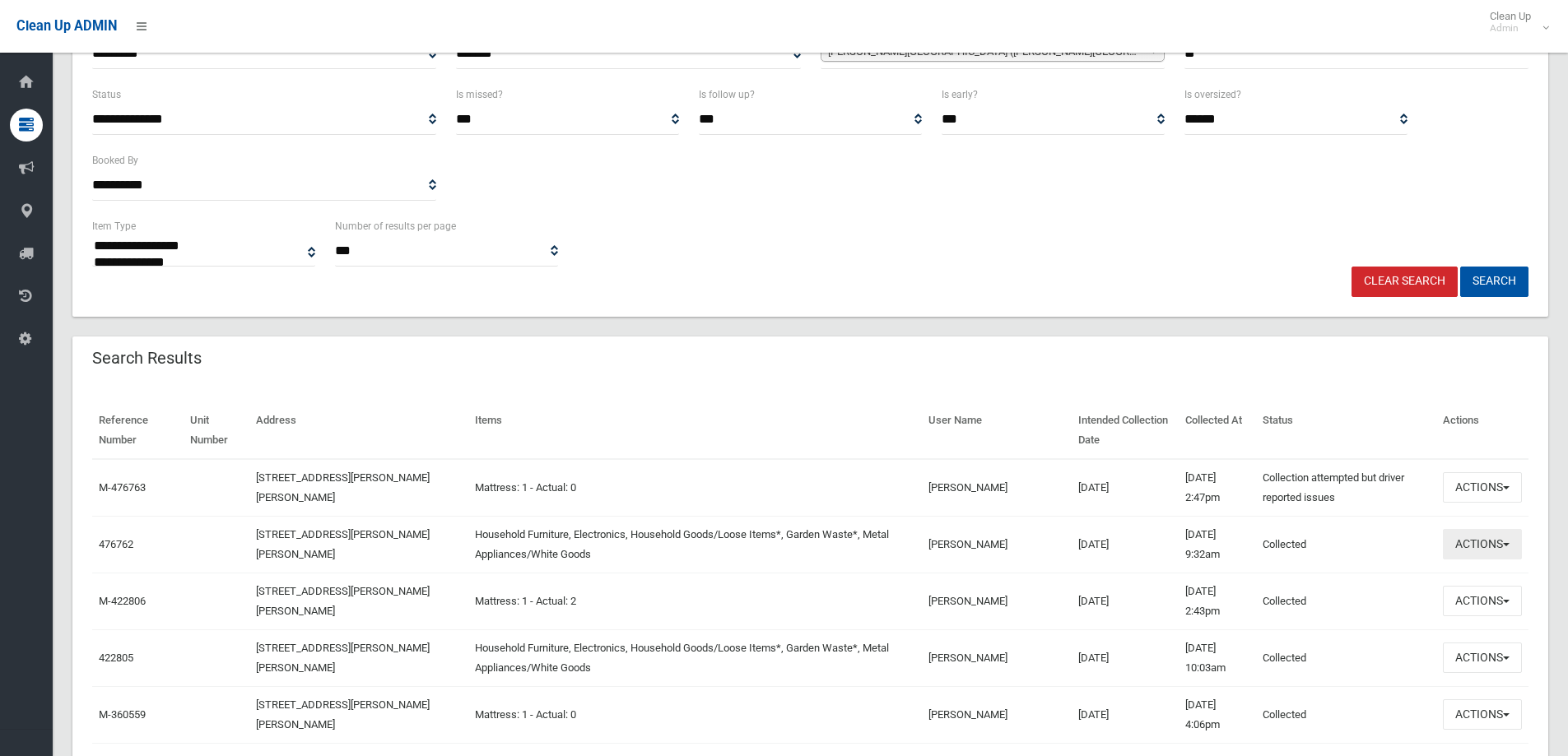
click at [1472, 549] on button "Actions" at bounding box center [1483, 544] width 79 height 31
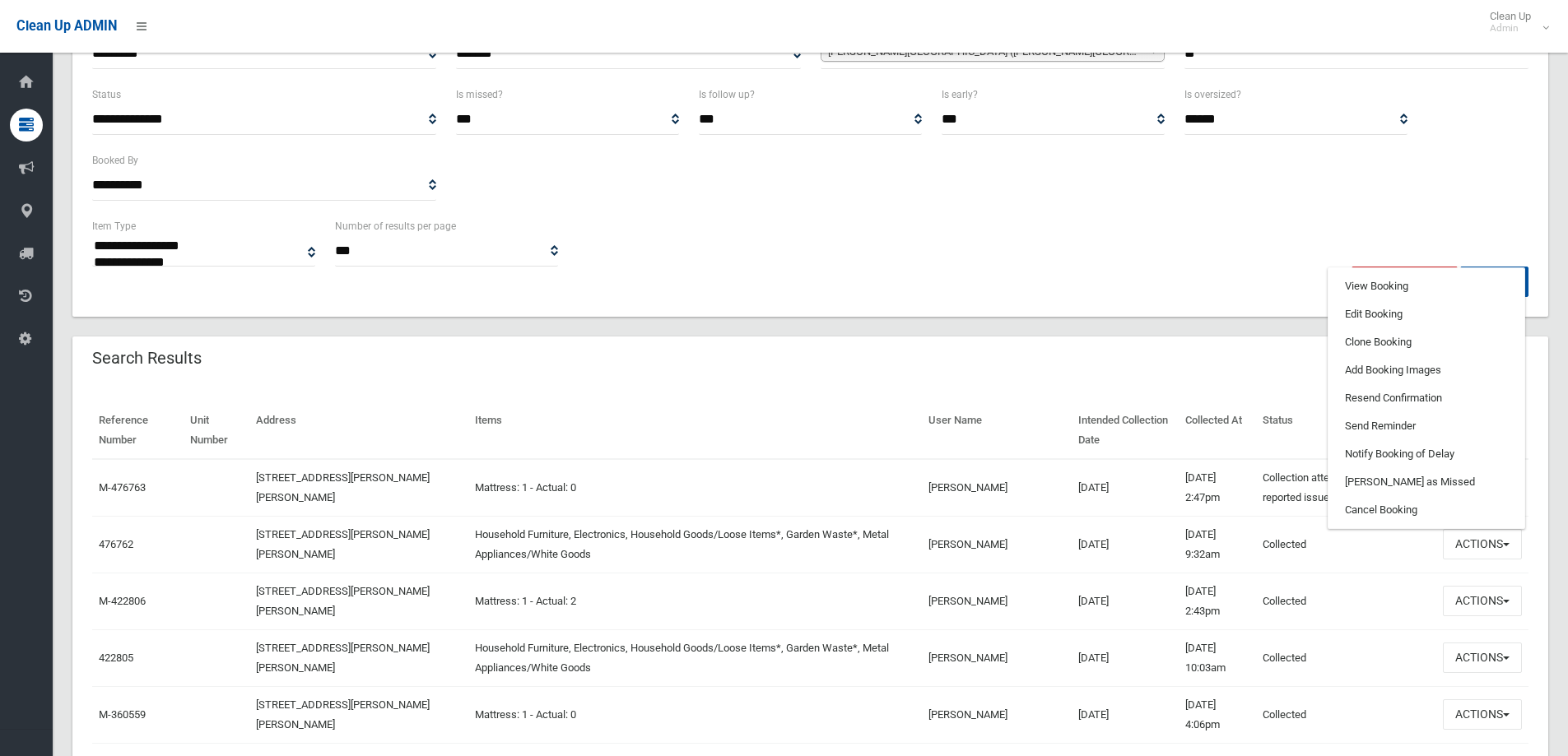
click at [867, 252] on div "**********" at bounding box center [811, 241] width 1457 height 51
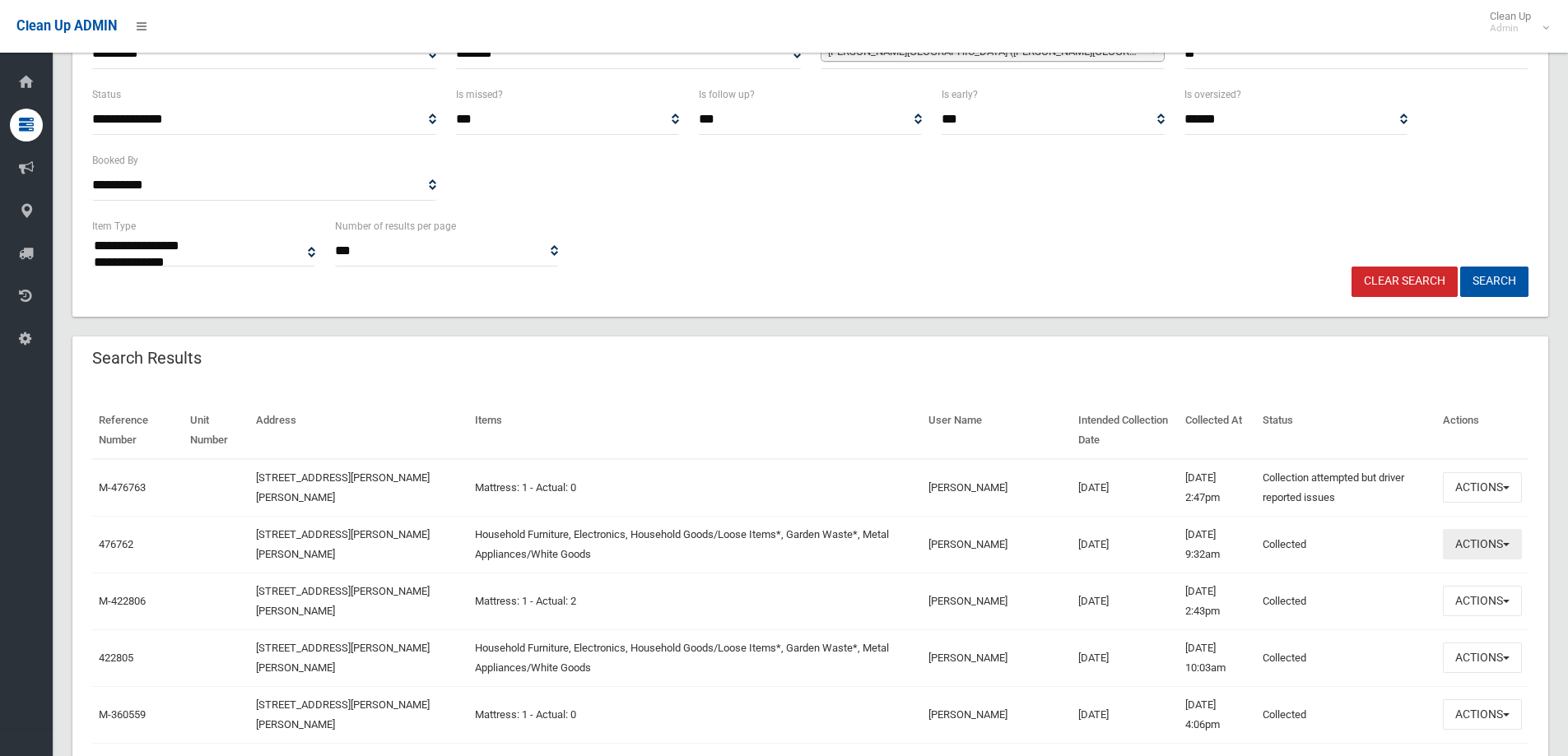
click at [1486, 543] on button "Actions" at bounding box center [1483, 544] width 79 height 31
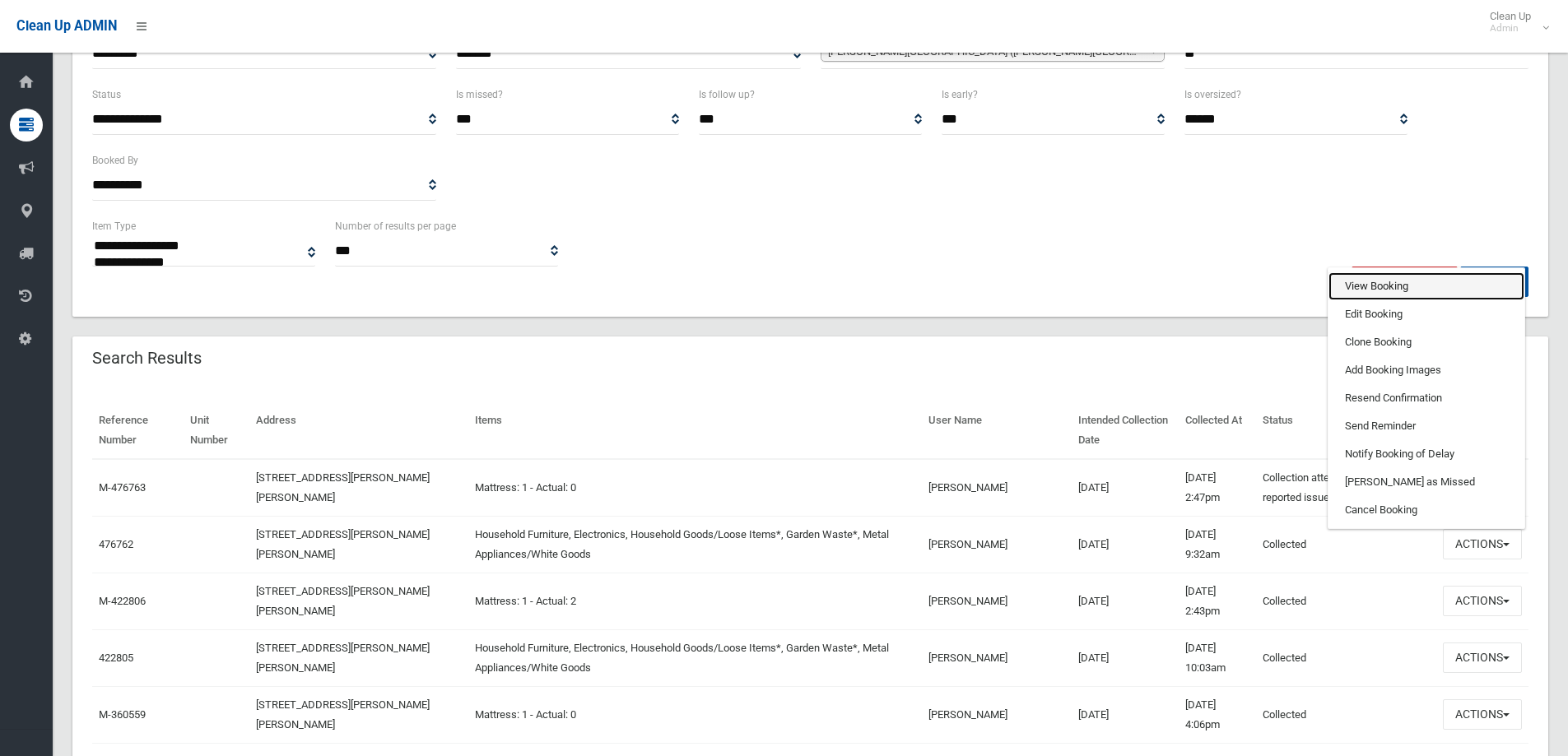
click at [1361, 283] on link "View Booking" at bounding box center [1426, 286] width 196 height 28
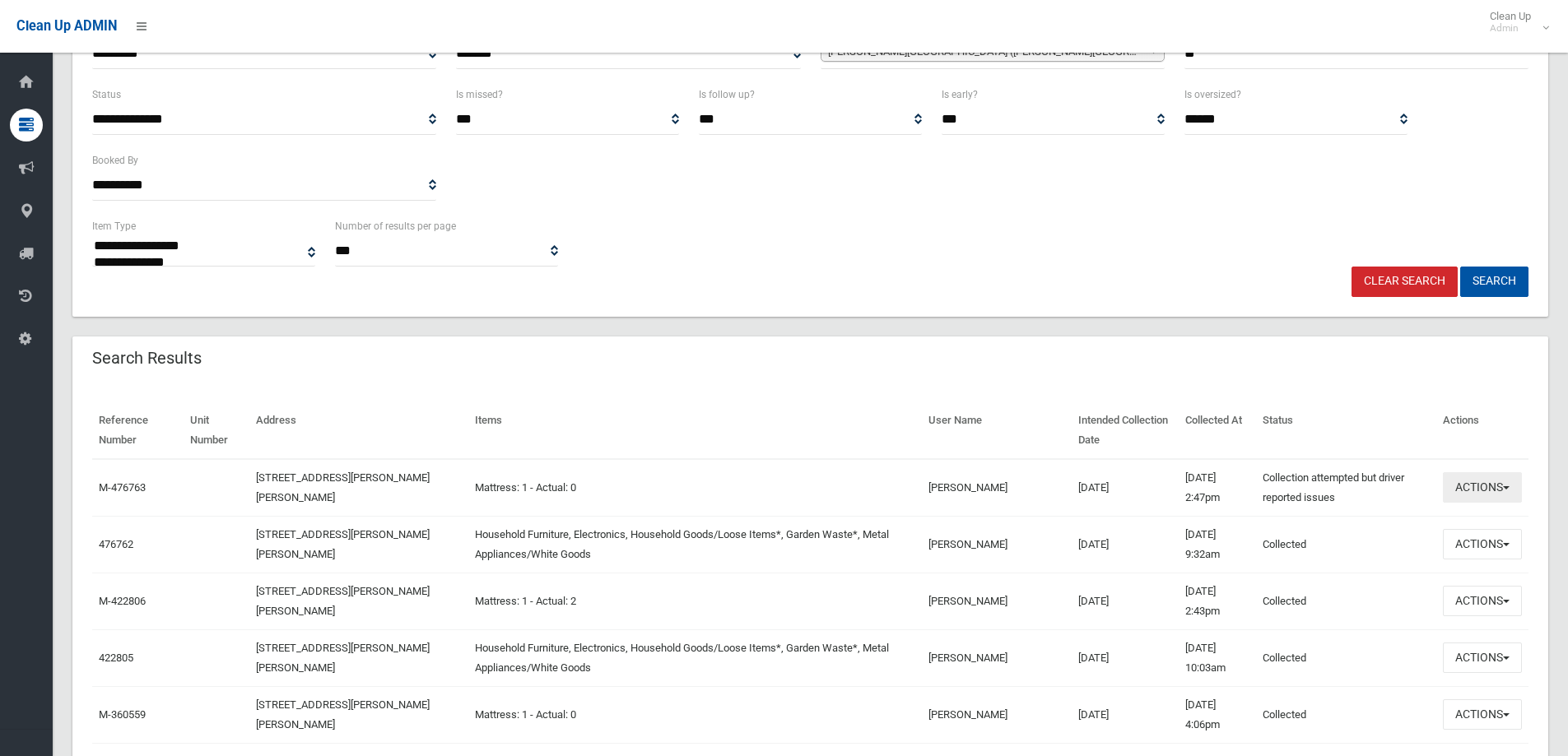
click at [1473, 482] on button "Actions" at bounding box center [1483, 487] width 79 height 31
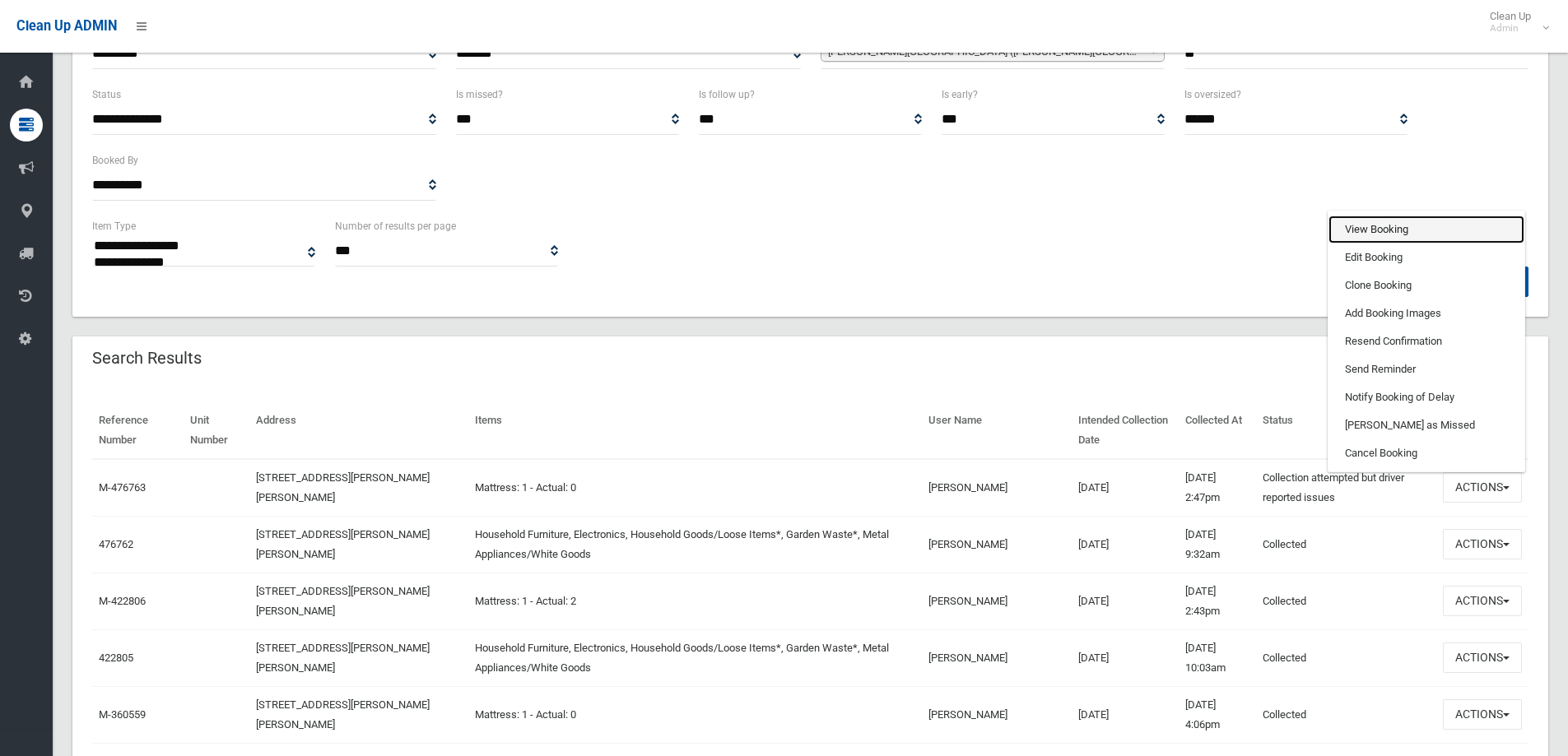
click at [1361, 224] on link "View Booking" at bounding box center [1426, 229] width 196 height 28
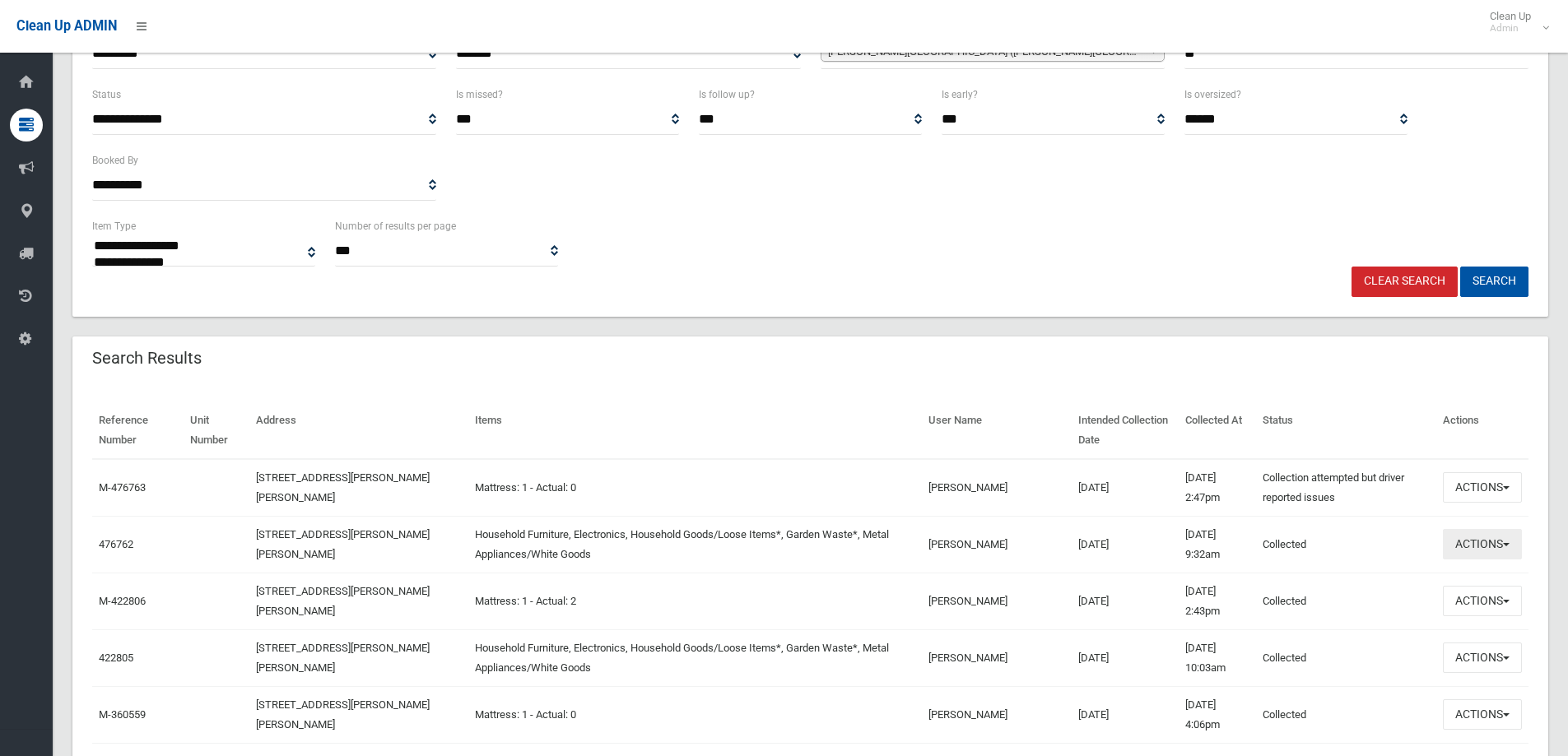
click at [1481, 549] on button "Actions" at bounding box center [1483, 544] width 79 height 31
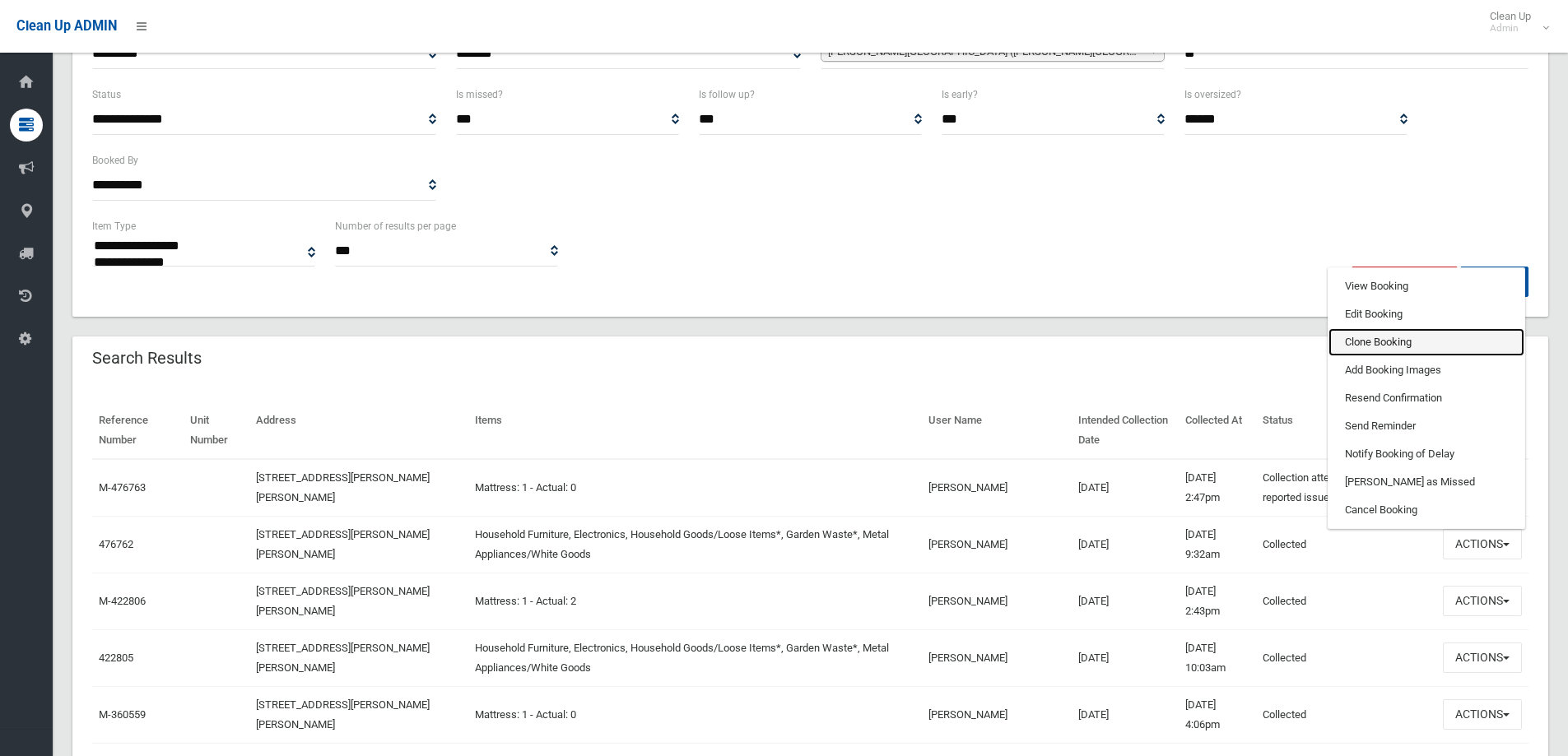
click at [1356, 344] on link "Clone Booking" at bounding box center [1426, 342] width 196 height 28
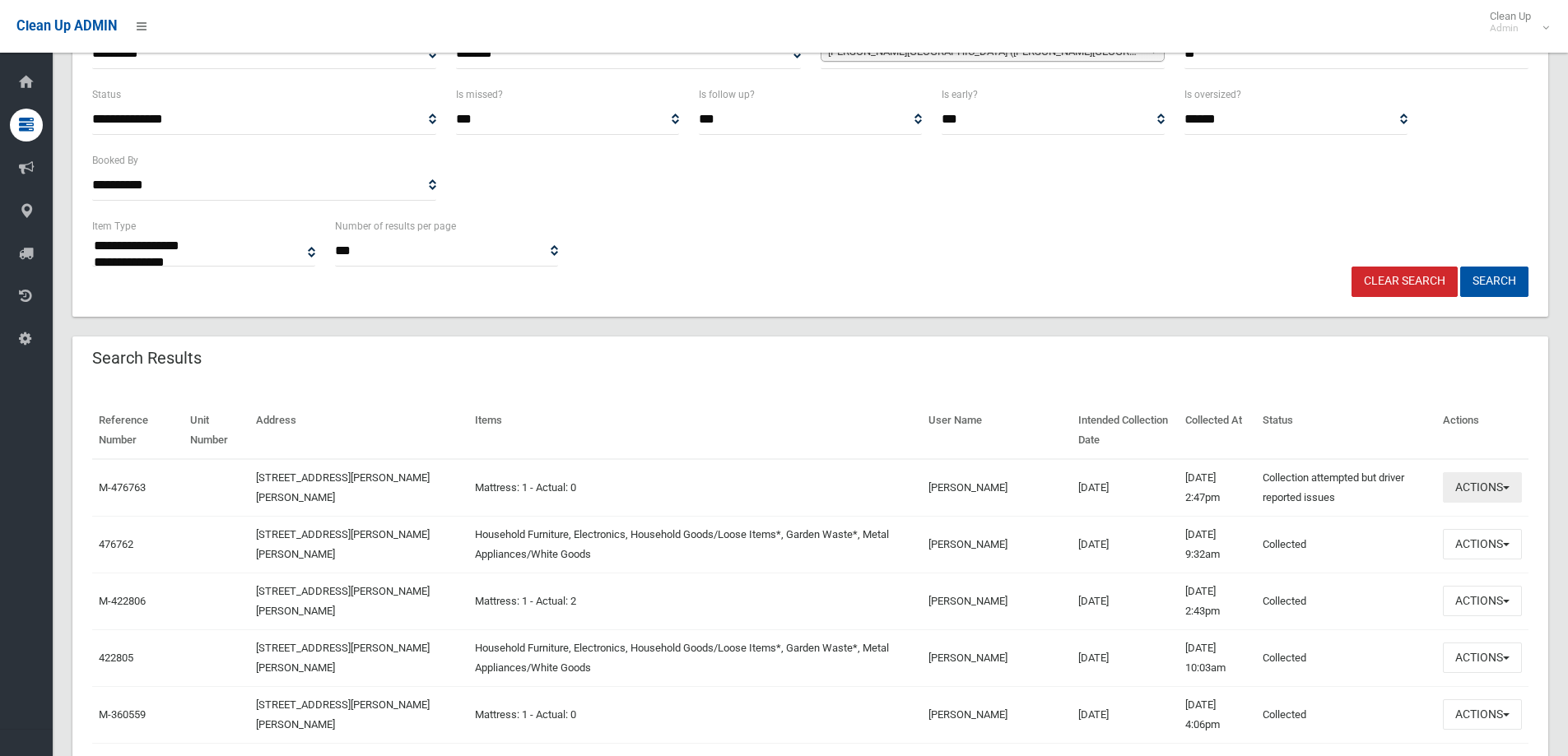
click at [1467, 492] on button "Actions" at bounding box center [1483, 487] width 79 height 31
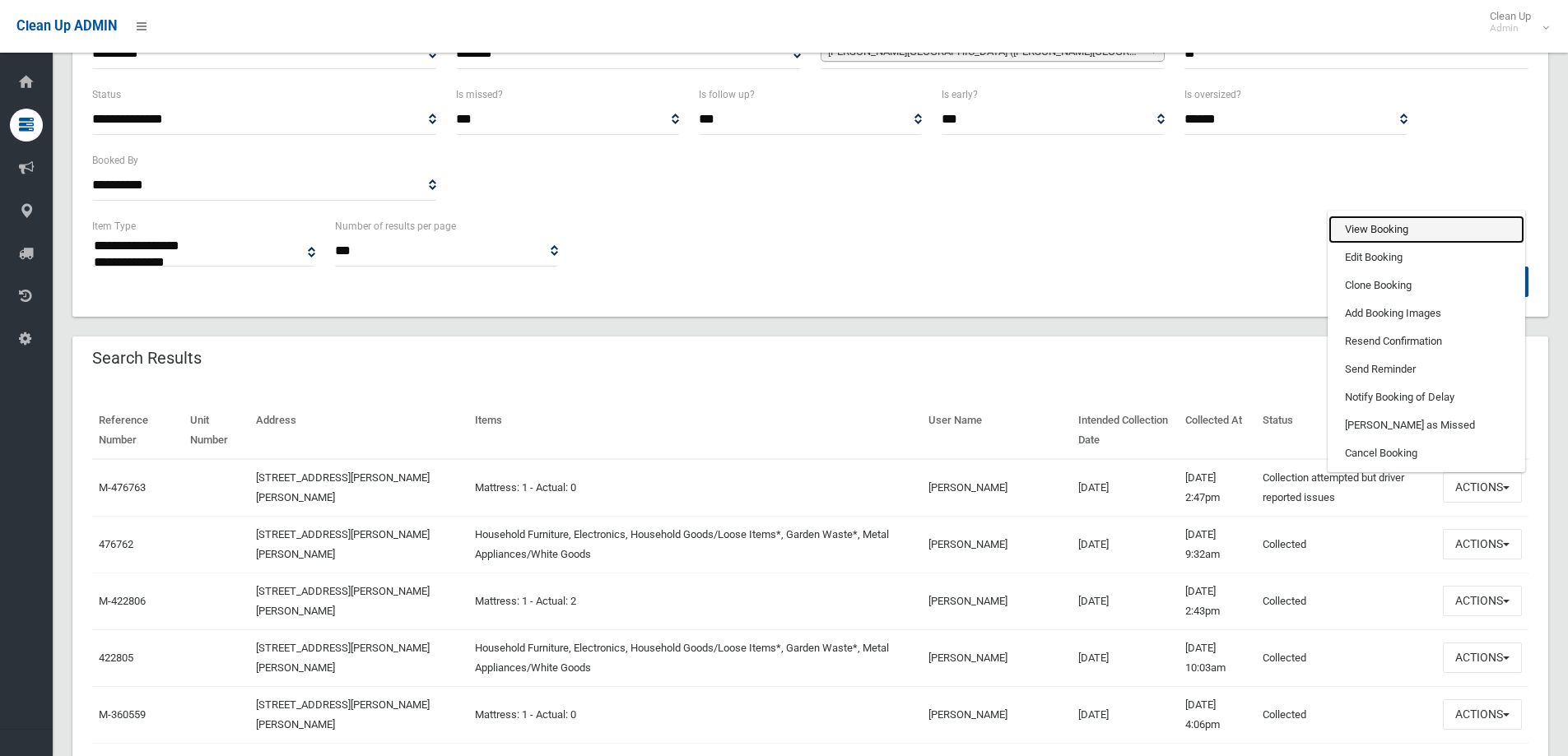
click at [1357, 228] on link "View Booking" at bounding box center [1426, 229] width 196 height 28
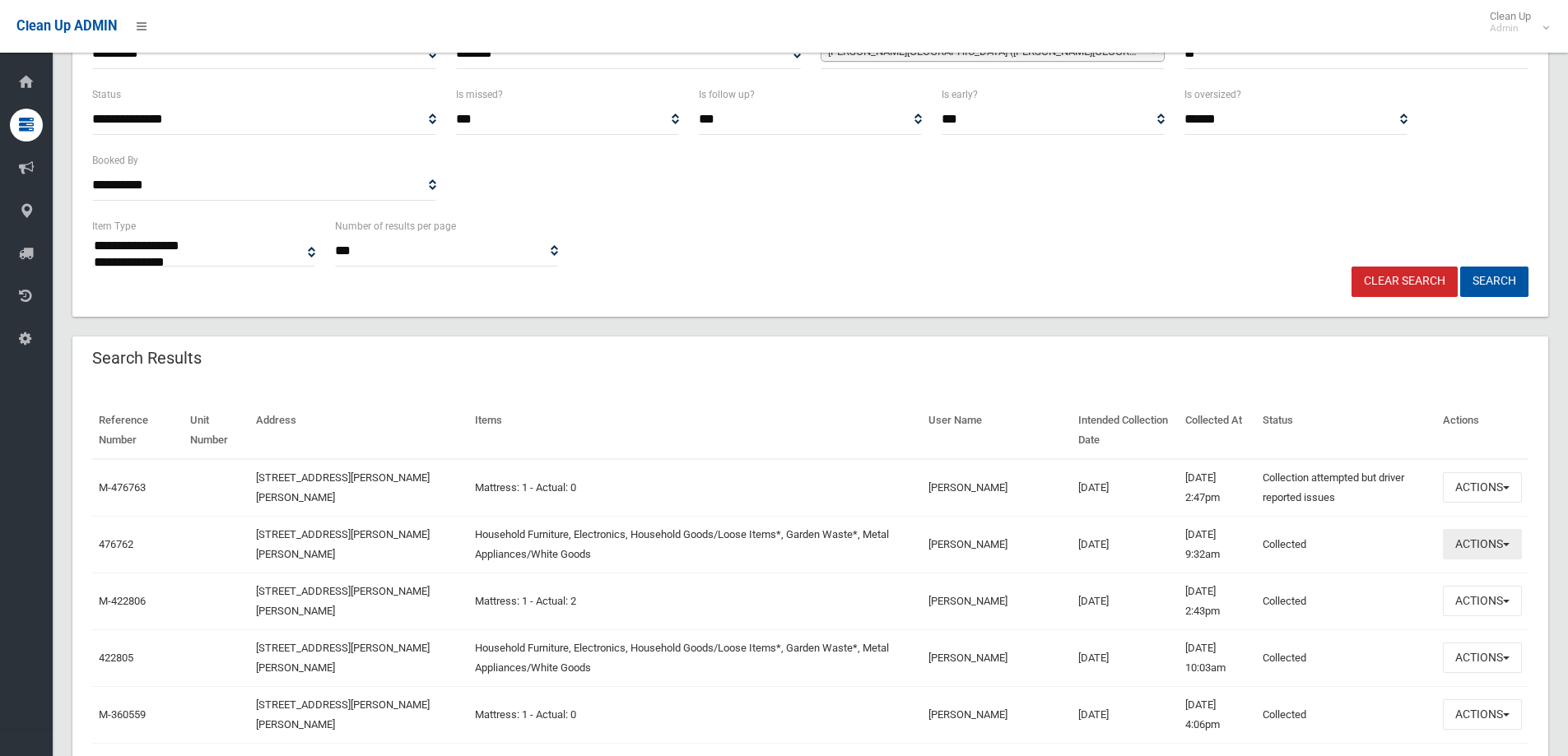
click at [1475, 546] on button "Actions" at bounding box center [1483, 544] width 79 height 31
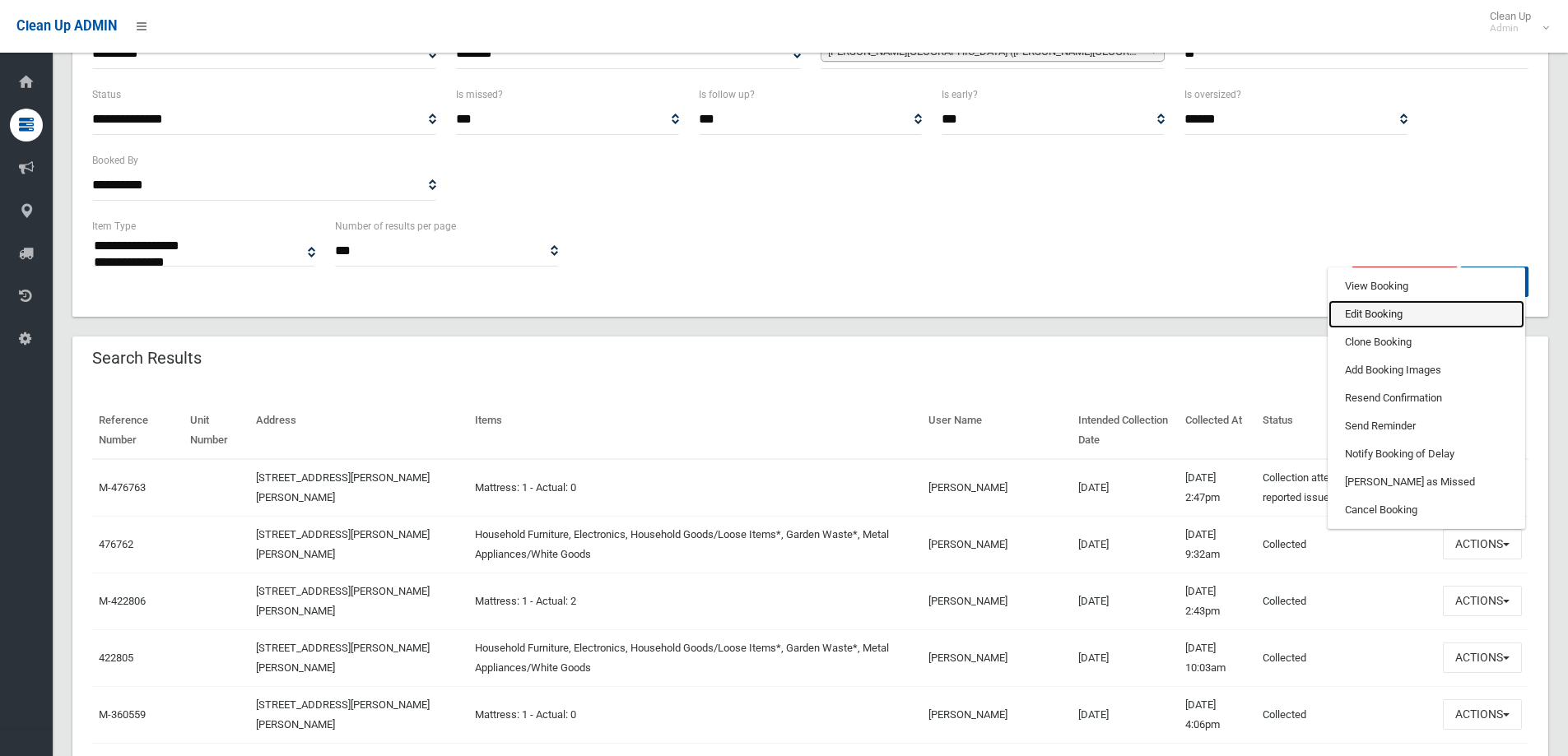
click at [1362, 316] on link "Edit Booking" at bounding box center [1426, 314] width 196 height 28
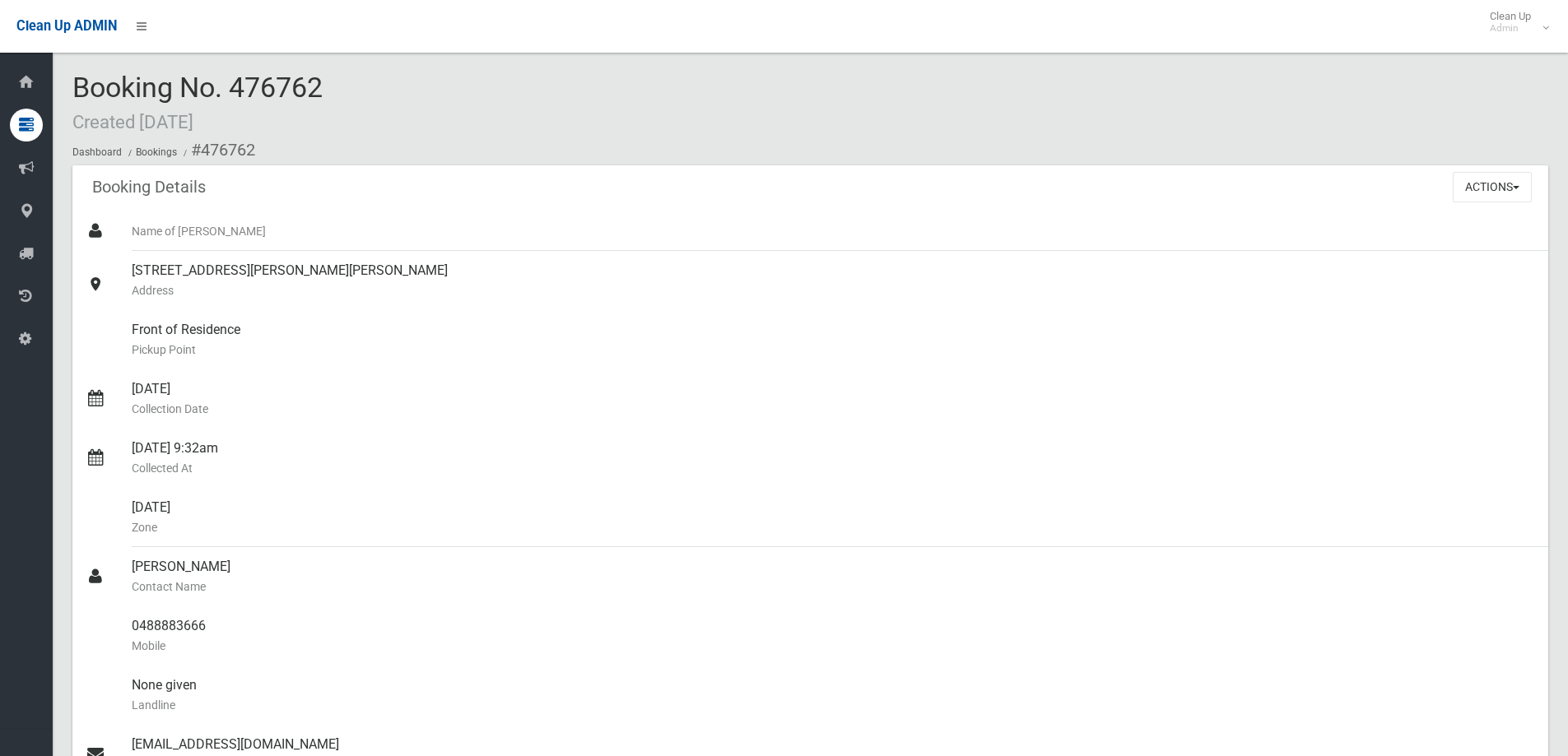
scroll to position [905, 0]
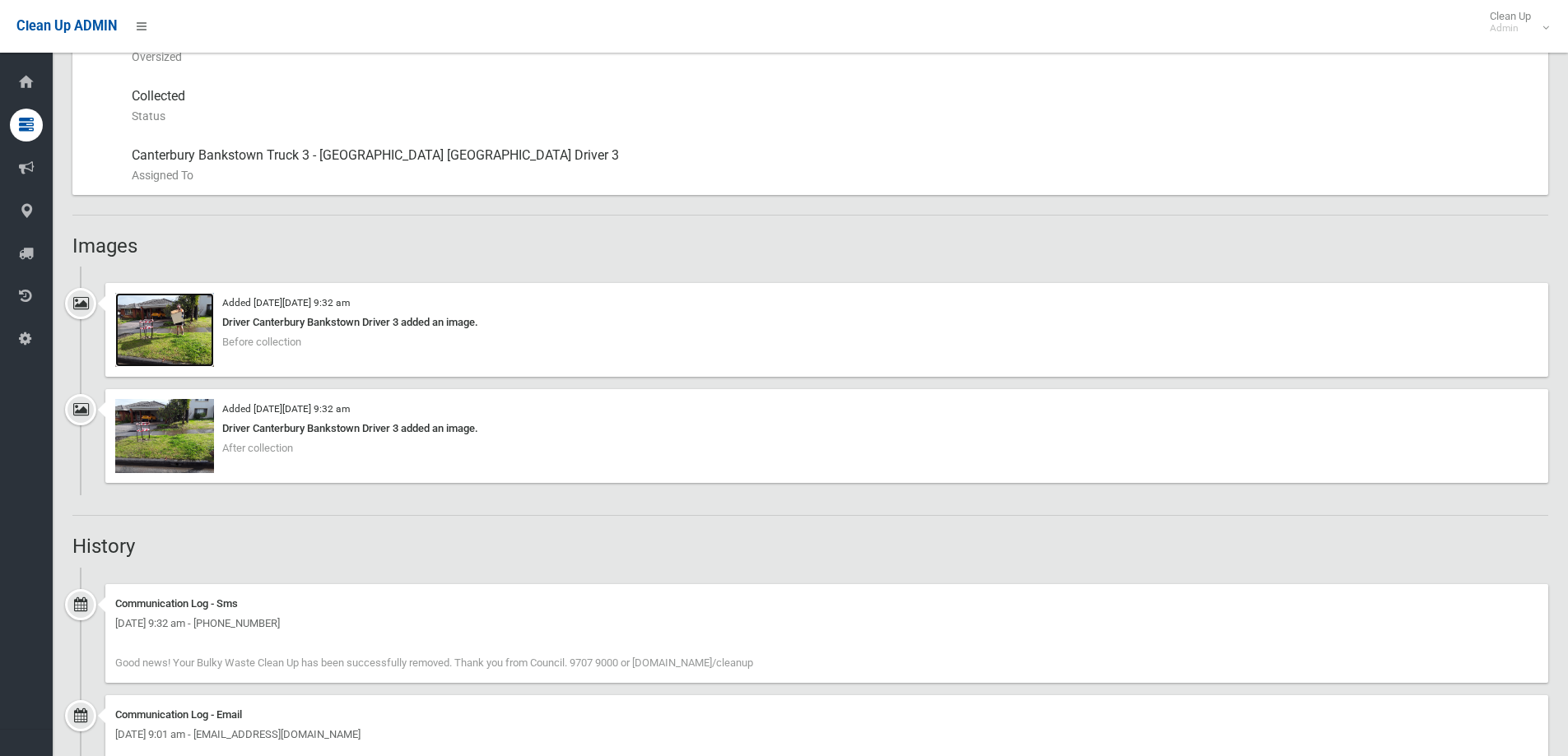
click at [166, 326] on img at bounding box center [165, 329] width 99 height 74
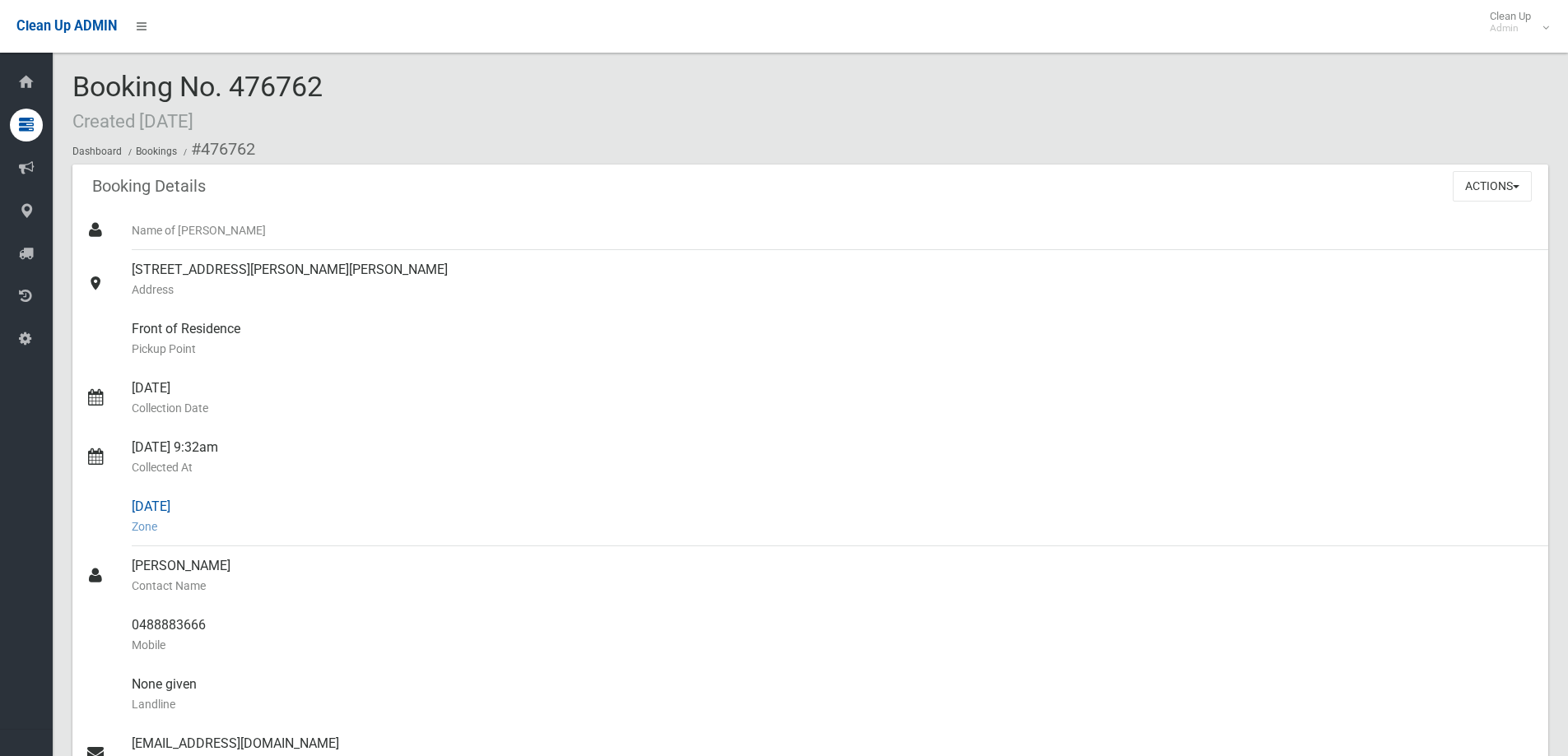
scroll to position [0, 0]
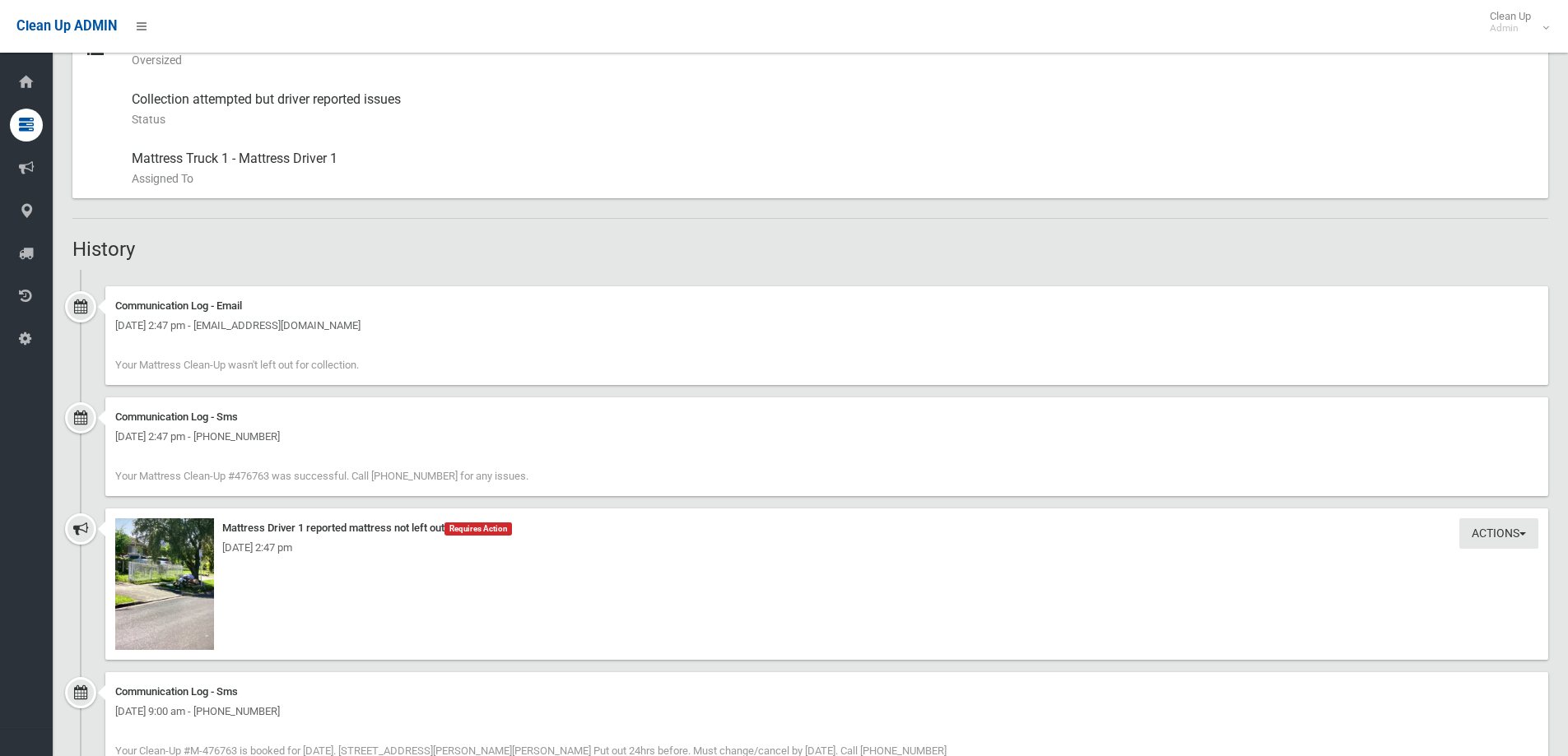
scroll to position [1069, 0]
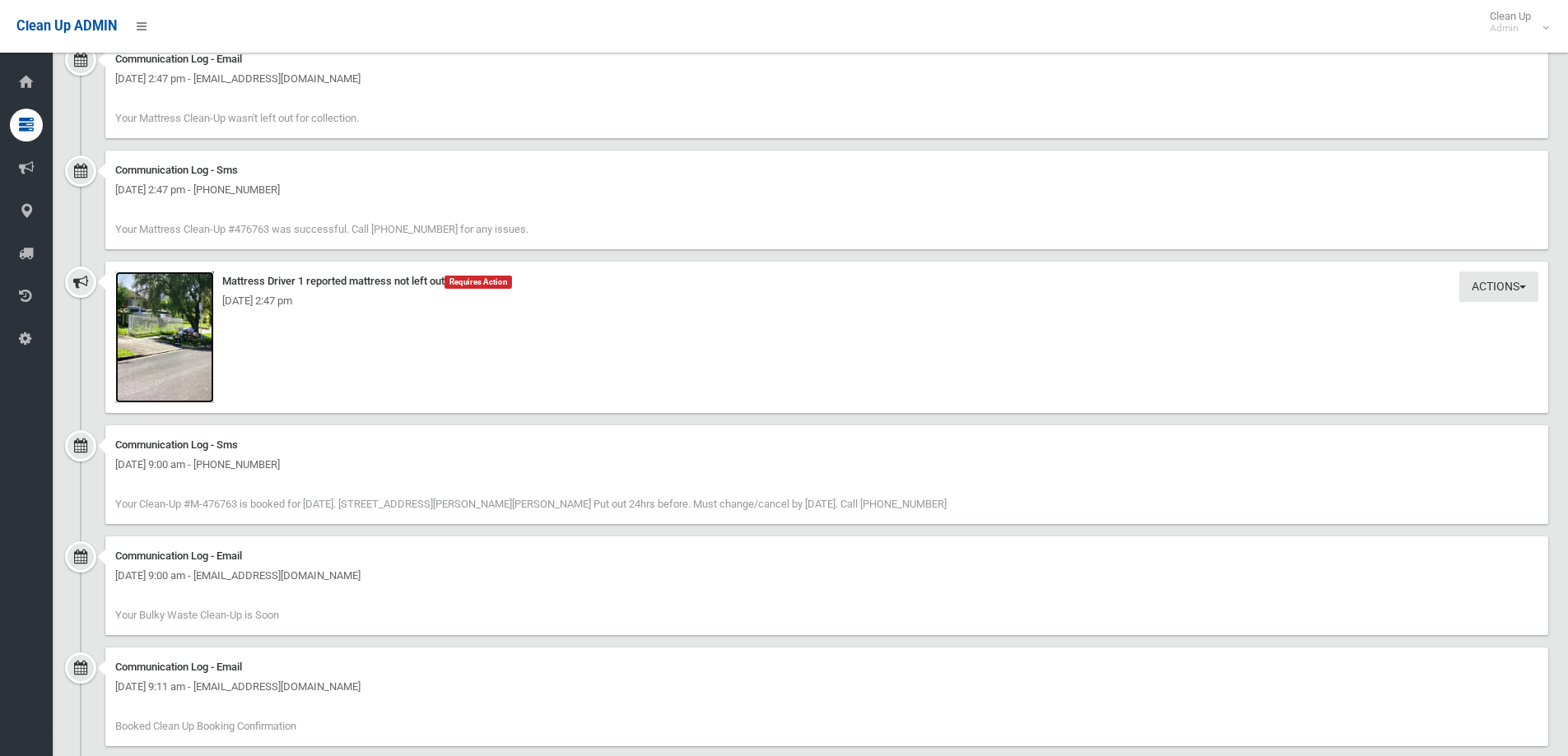
click at [152, 343] on img at bounding box center [165, 337] width 99 height 132
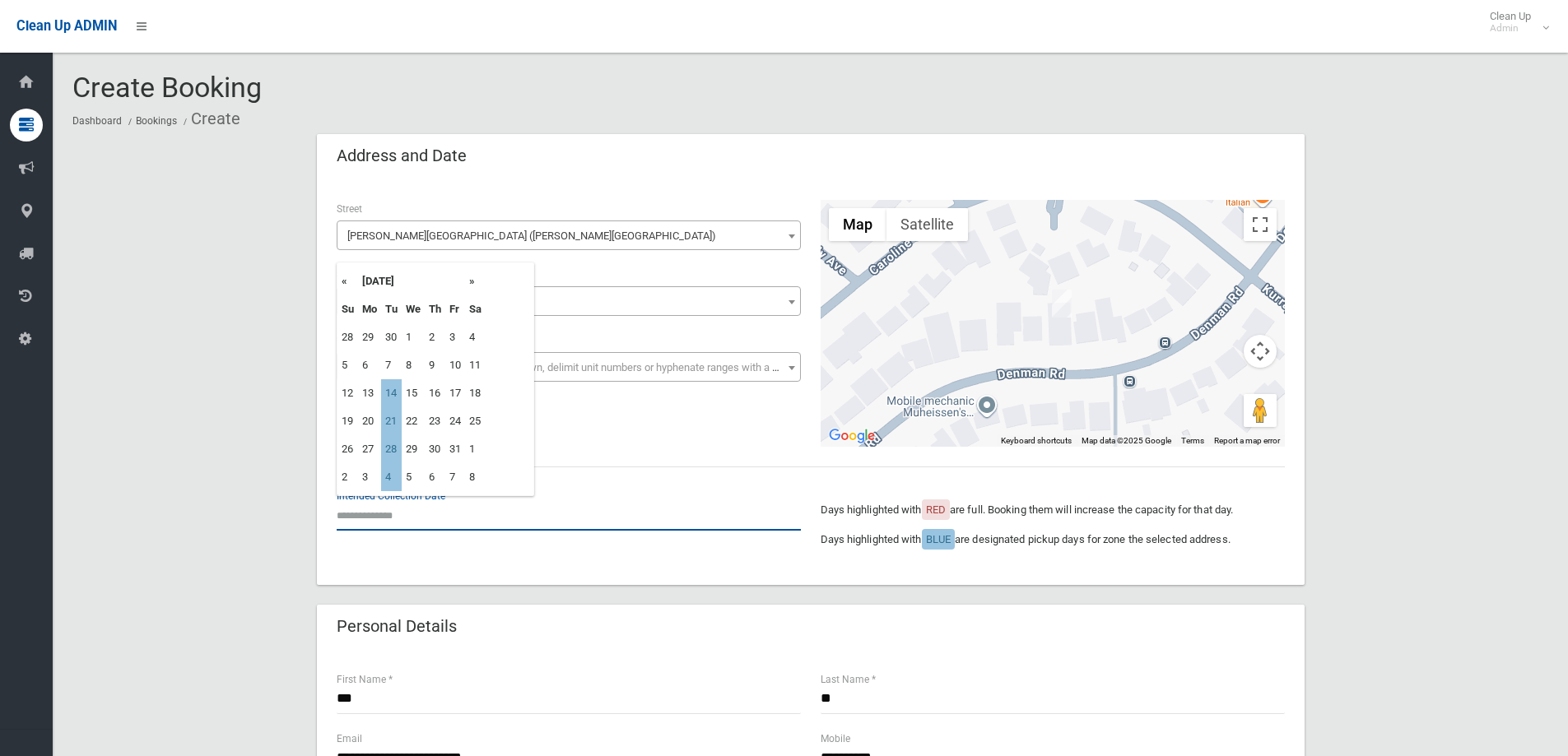
click at [386, 514] on input "text" at bounding box center [569, 516] width 464 height 31
click at [380, 514] on input "text" at bounding box center [569, 516] width 464 height 31
click at [388, 394] on td "14" at bounding box center [391, 393] width 21 height 28
type input "**********"
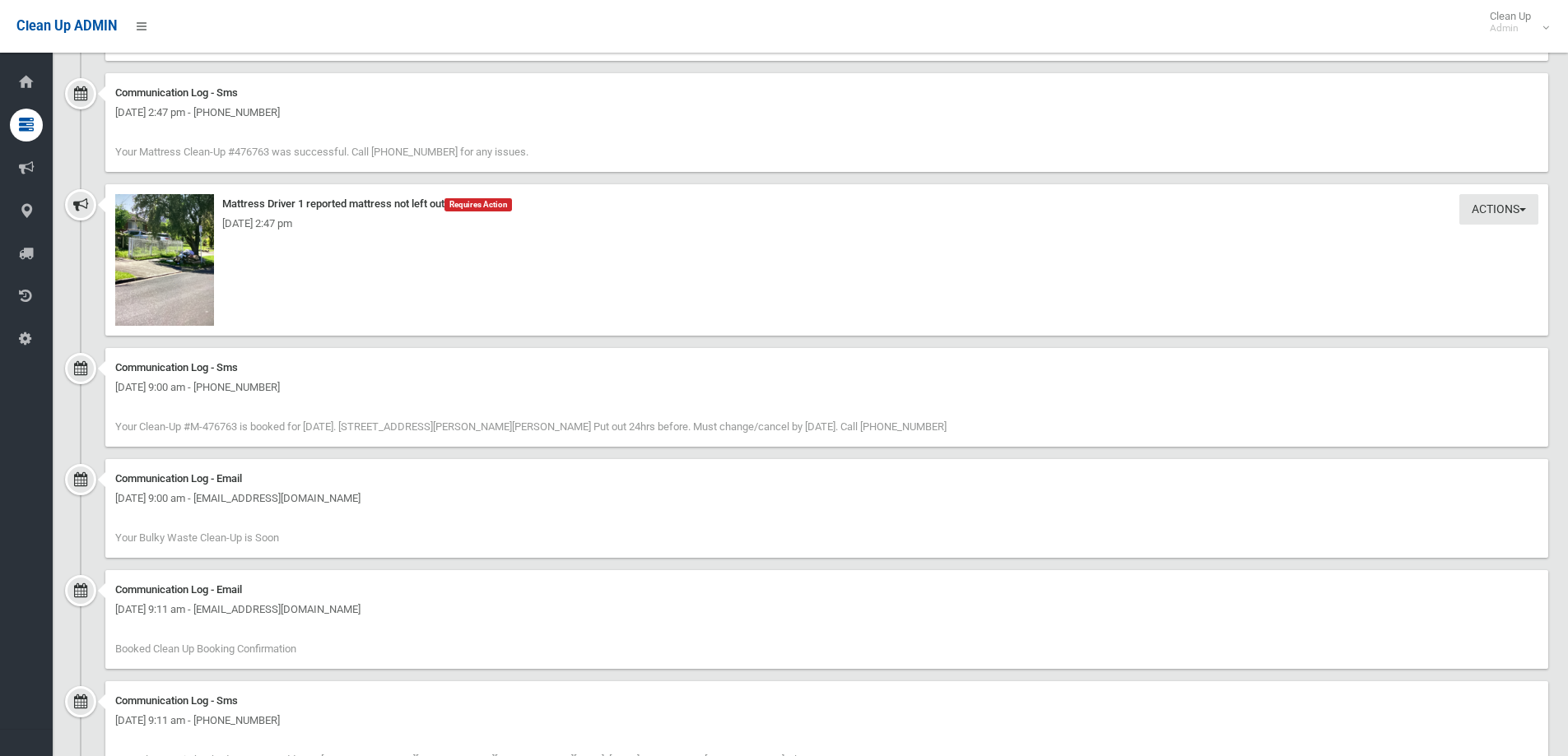
scroll to position [987, 0]
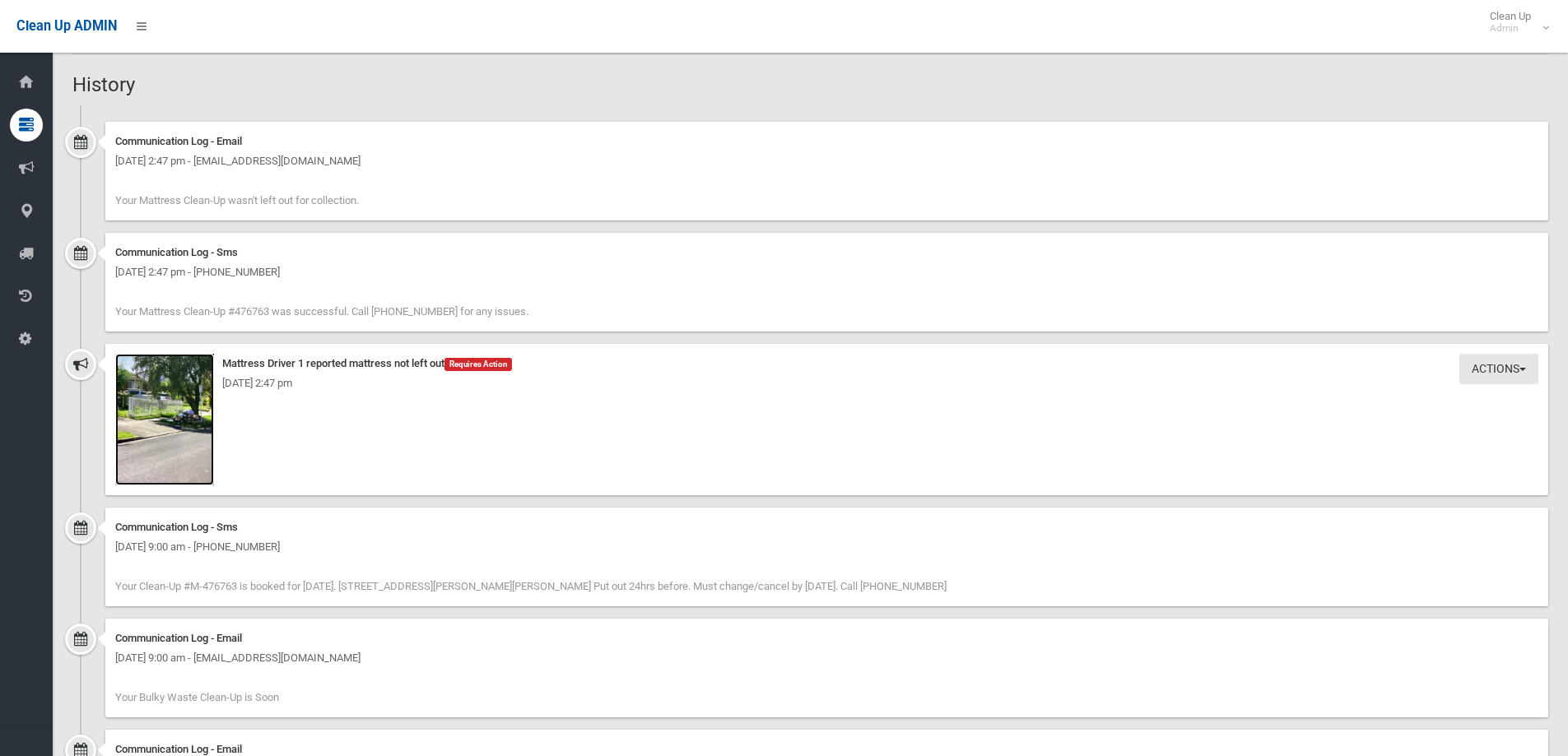
click at [154, 426] on img at bounding box center [165, 419] width 99 height 132
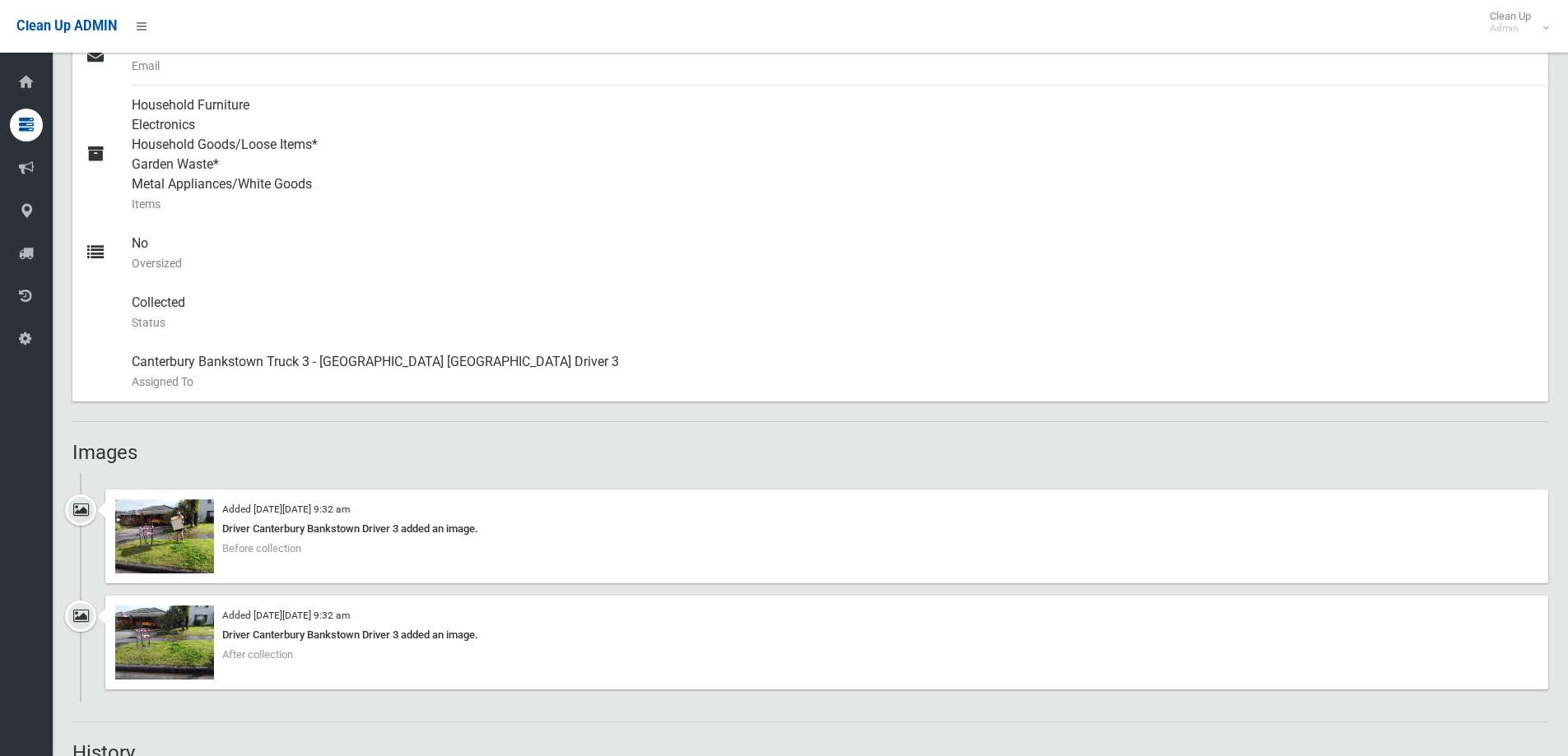
scroll to position [905, 0]
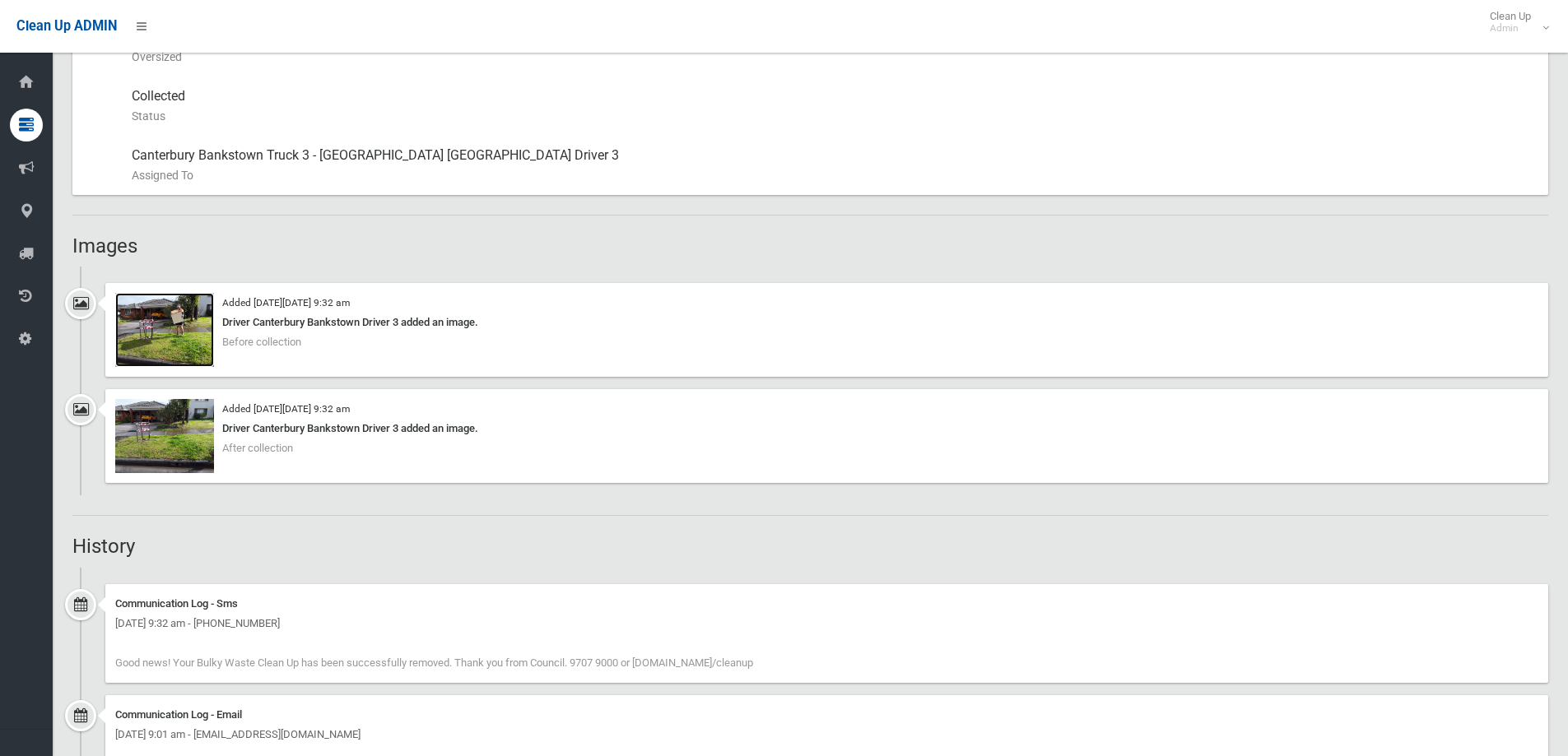
click at [157, 326] on img at bounding box center [165, 329] width 99 height 74
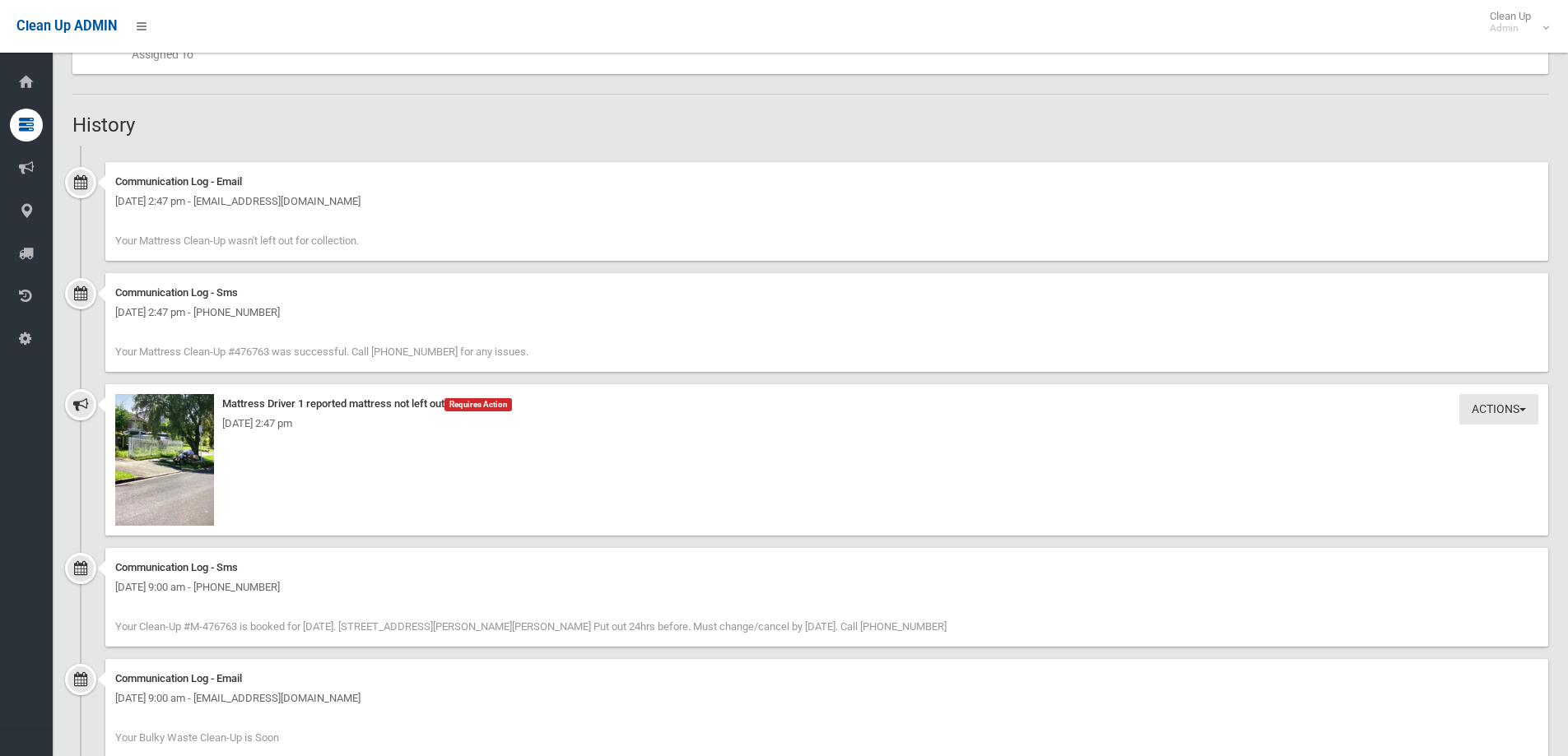
scroll to position [987, 0]
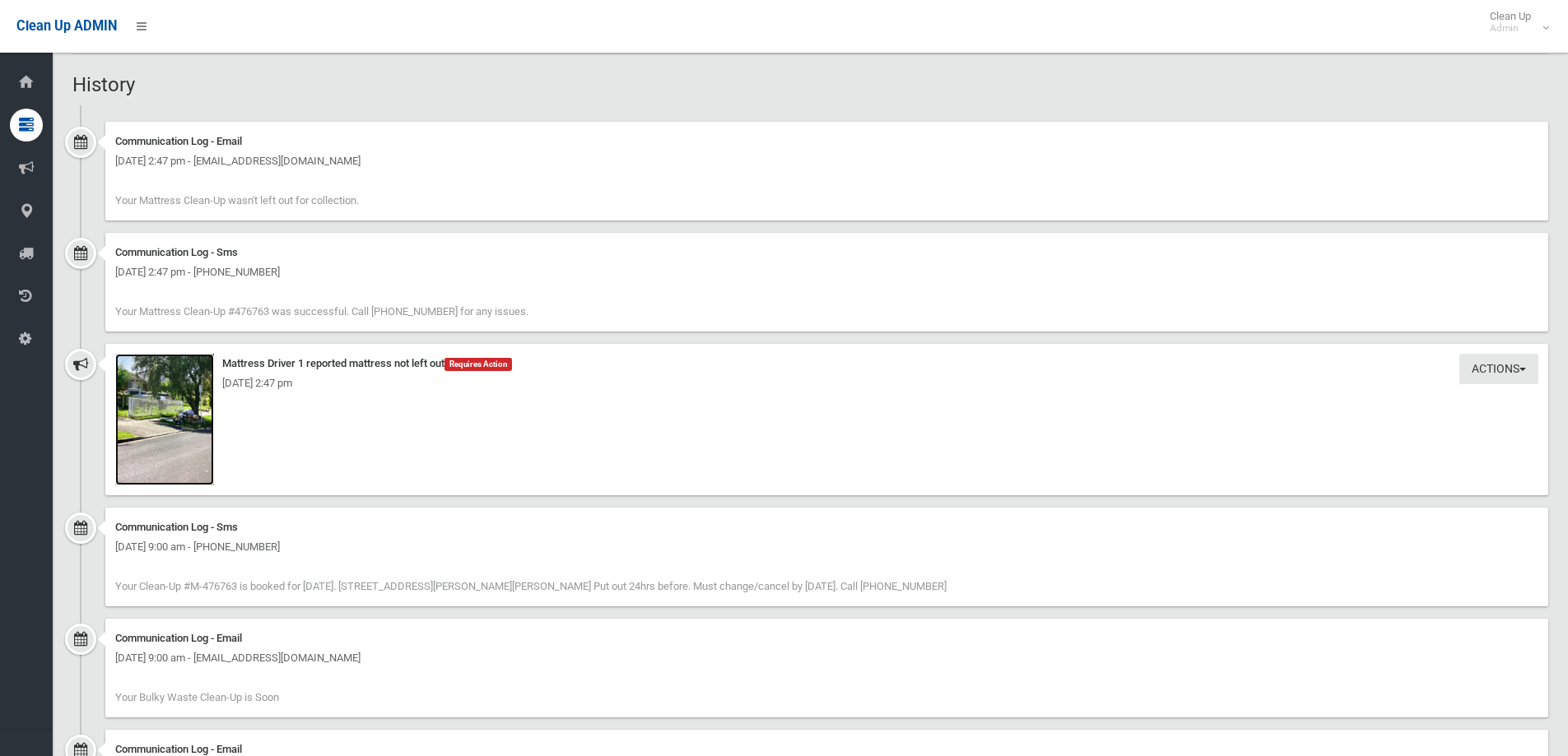
click at [161, 418] on img at bounding box center [165, 419] width 99 height 132
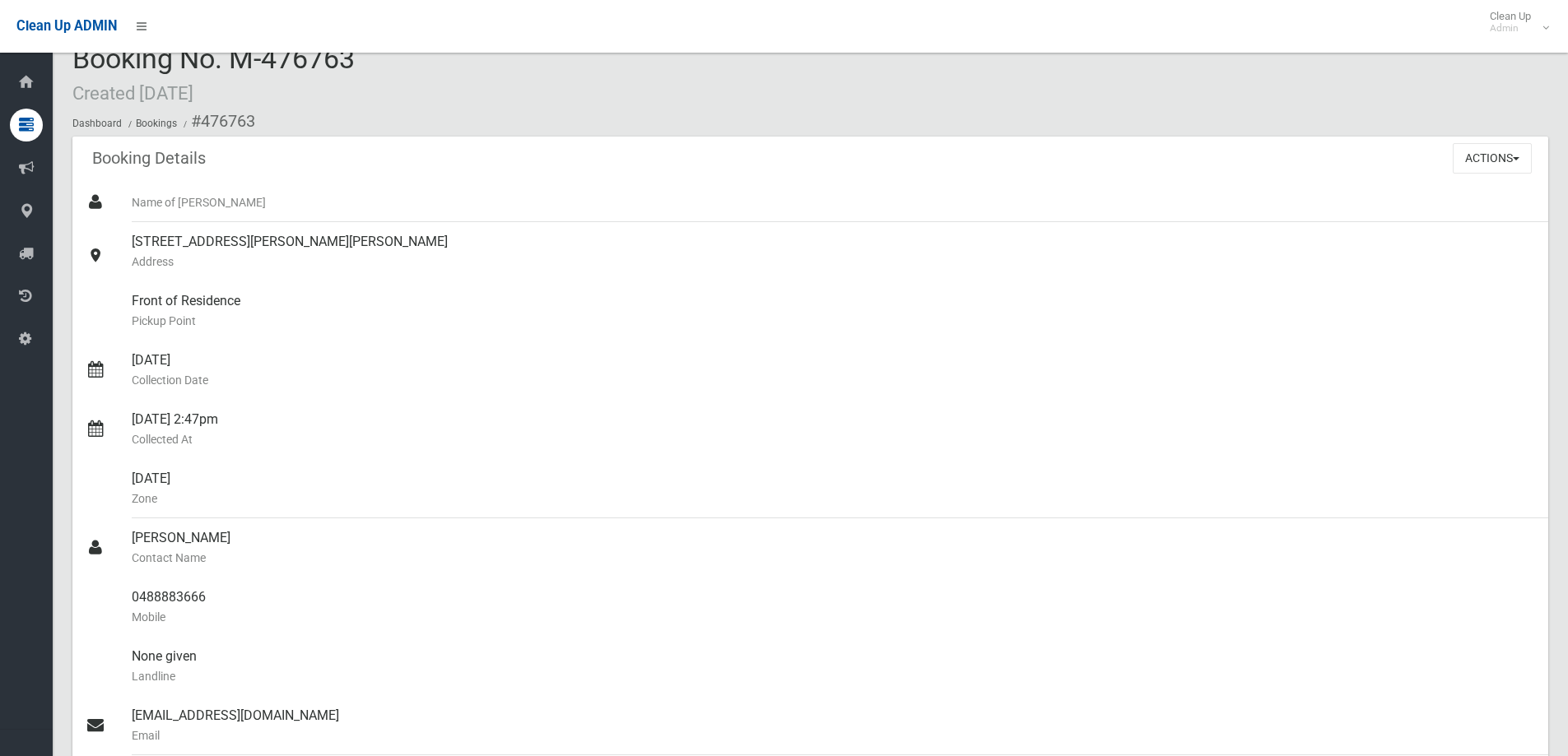
scroll to position [0, 0]
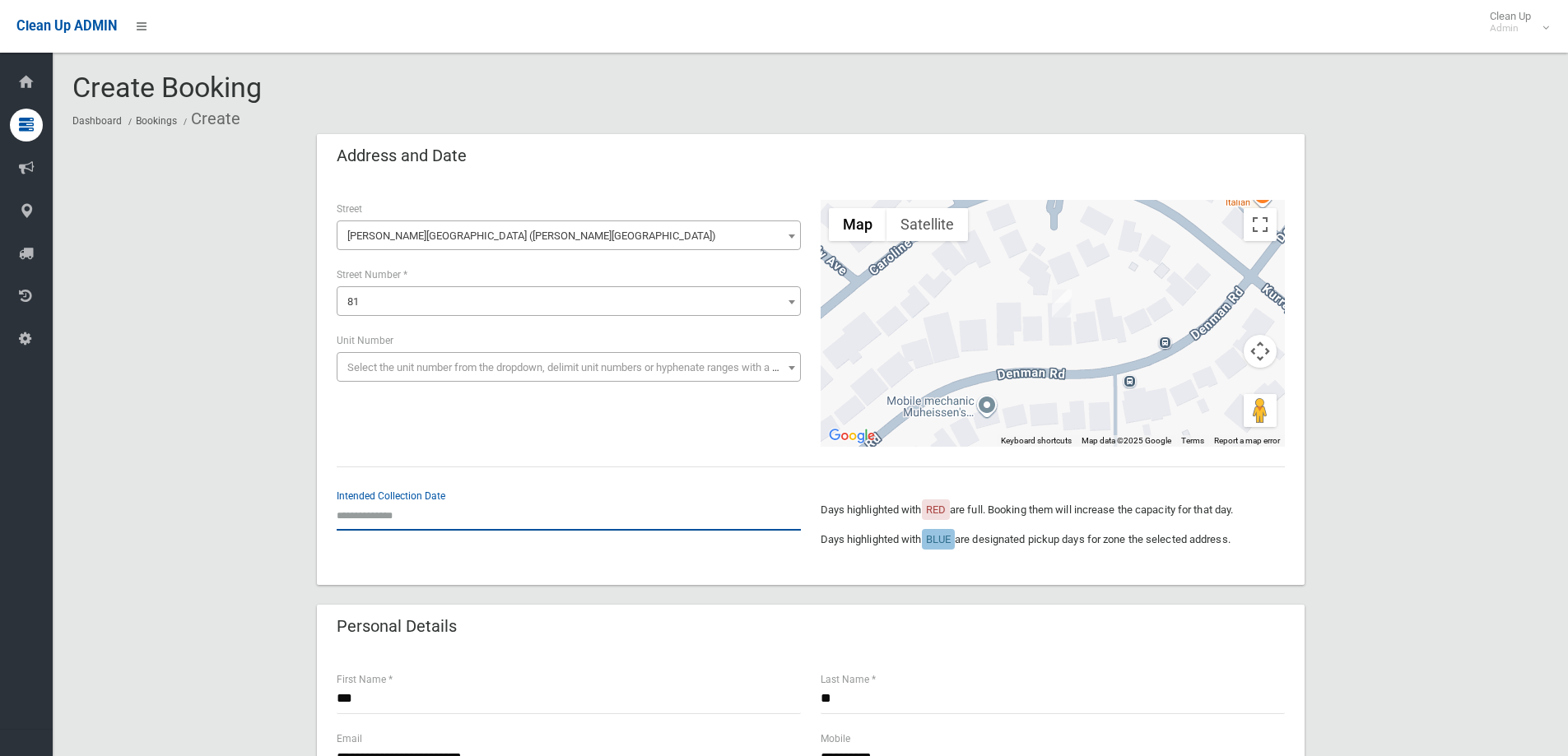
click at [381, 509] on input "text" at bounding box center [569, 516] width 464 height 31
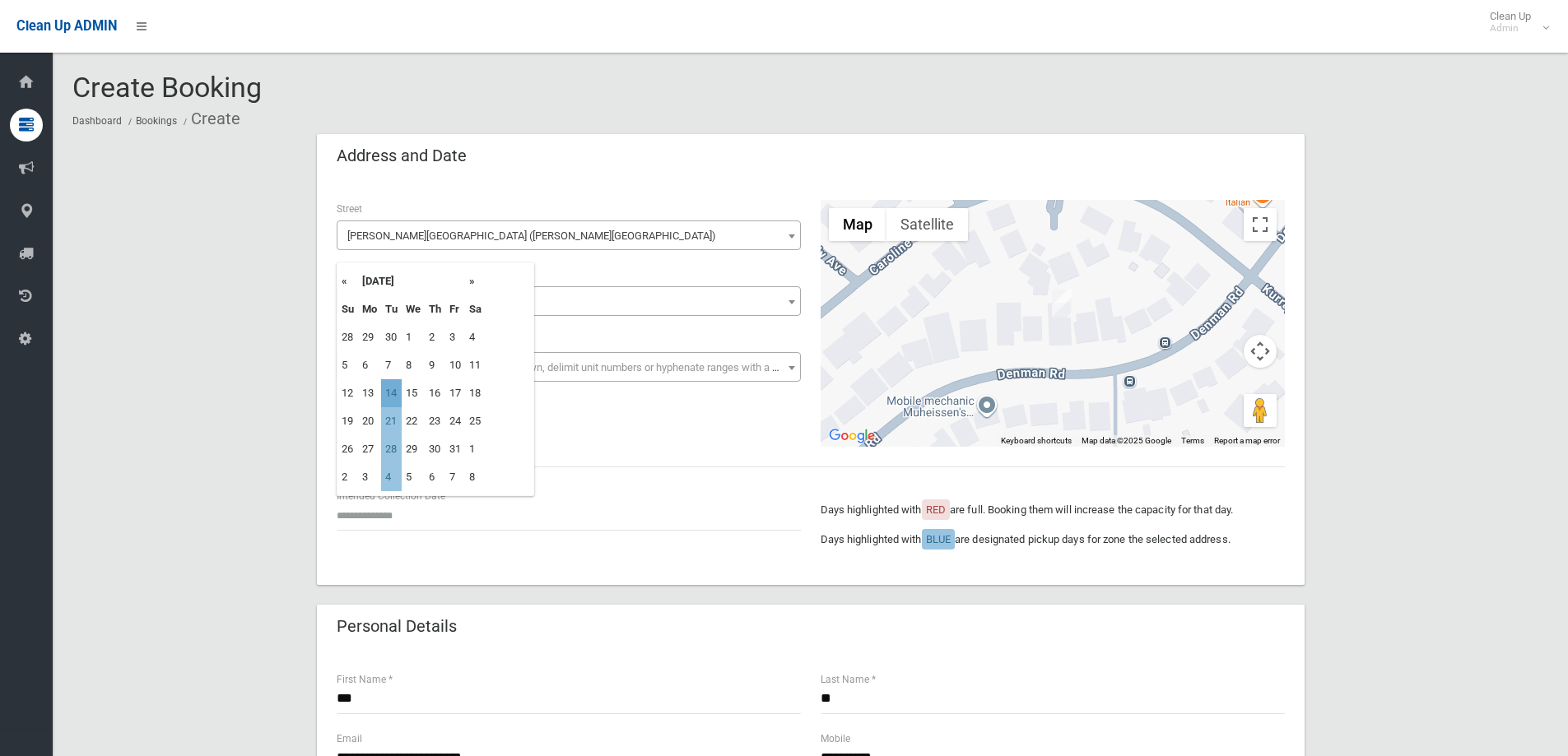
click at [395, 397] on td "14" at bounding box center [391, 393] width 21 height 28
type input "**********"
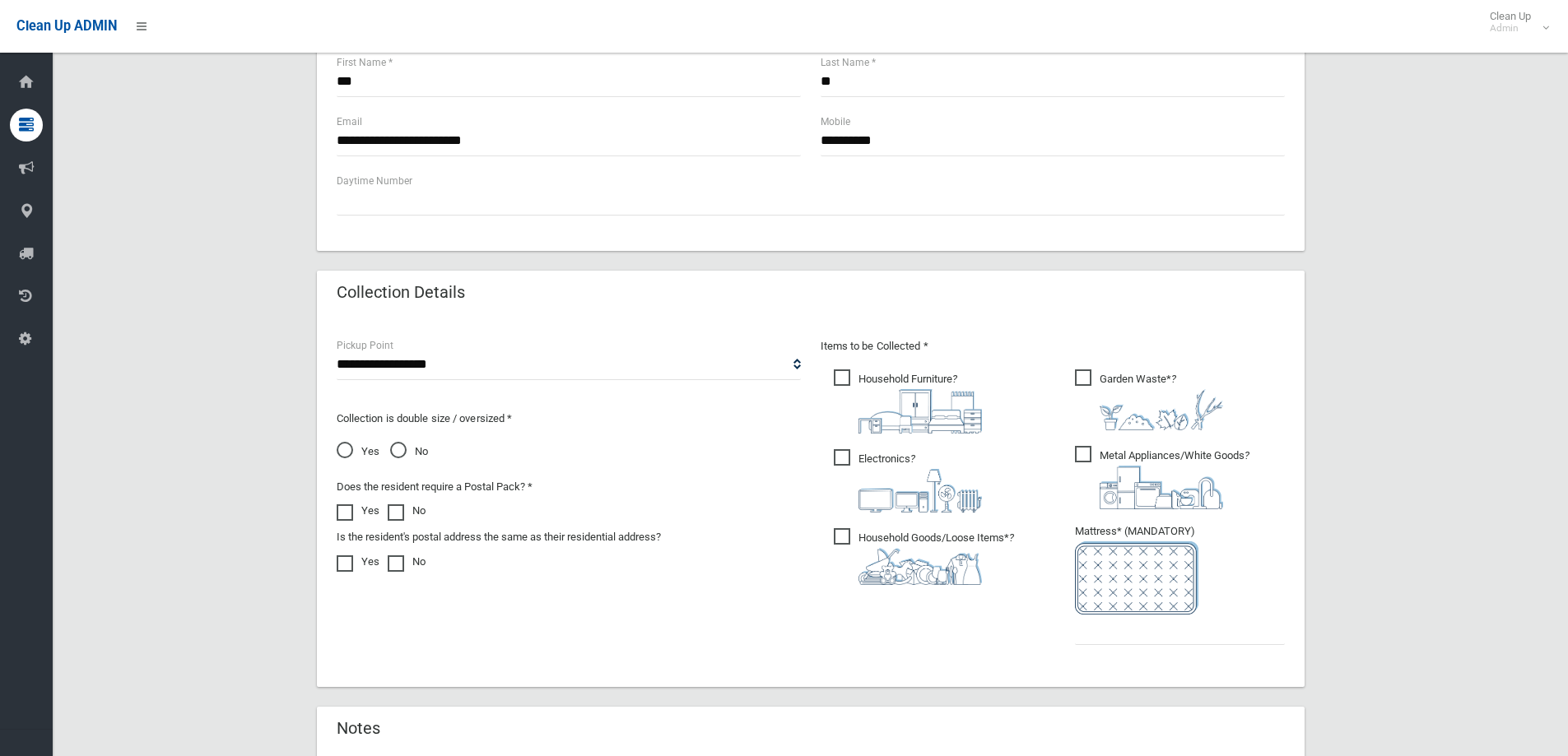
scroll to position [740, 0]
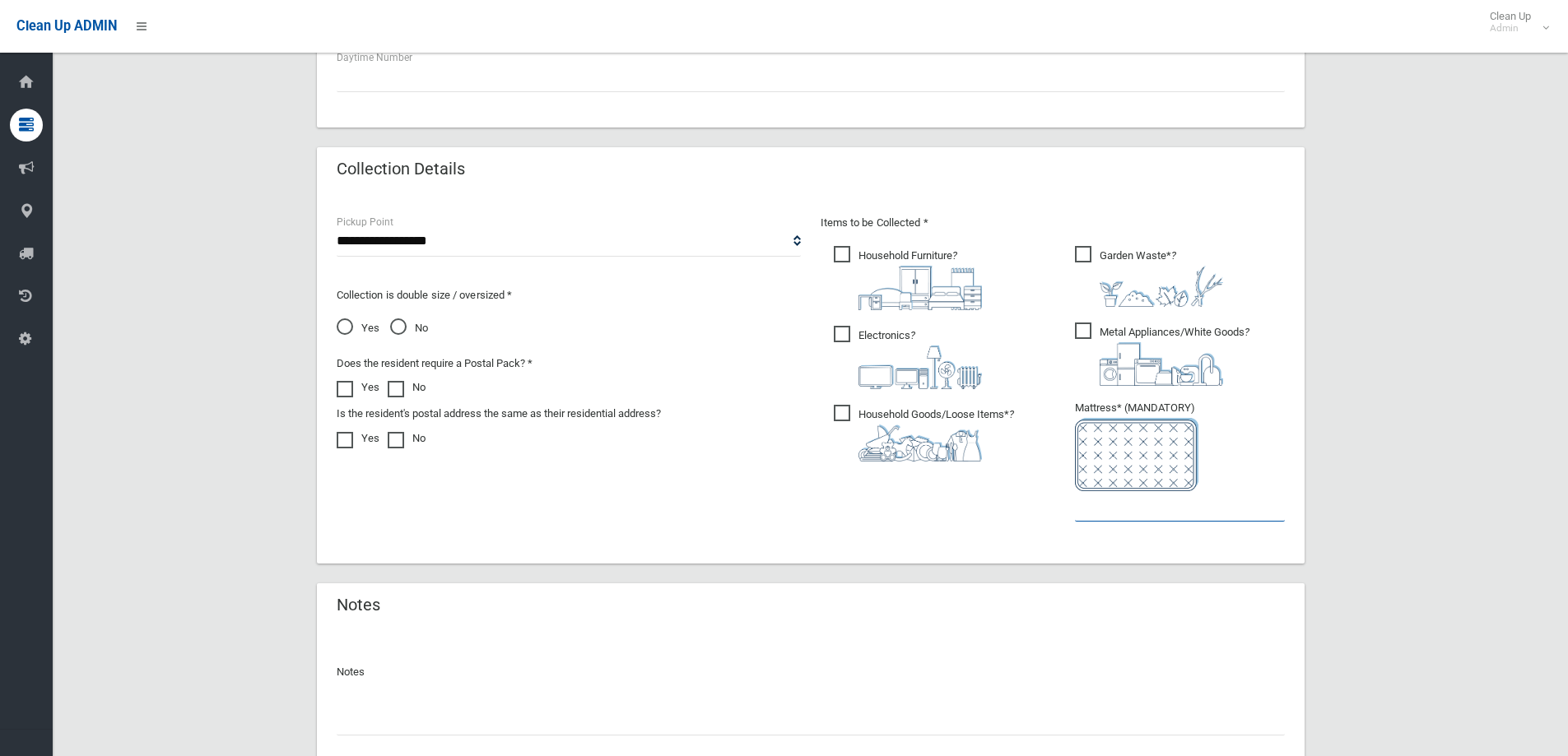
click at [1144, 508] on input "text" at bounding box center [1180, 506] width 210 height 31
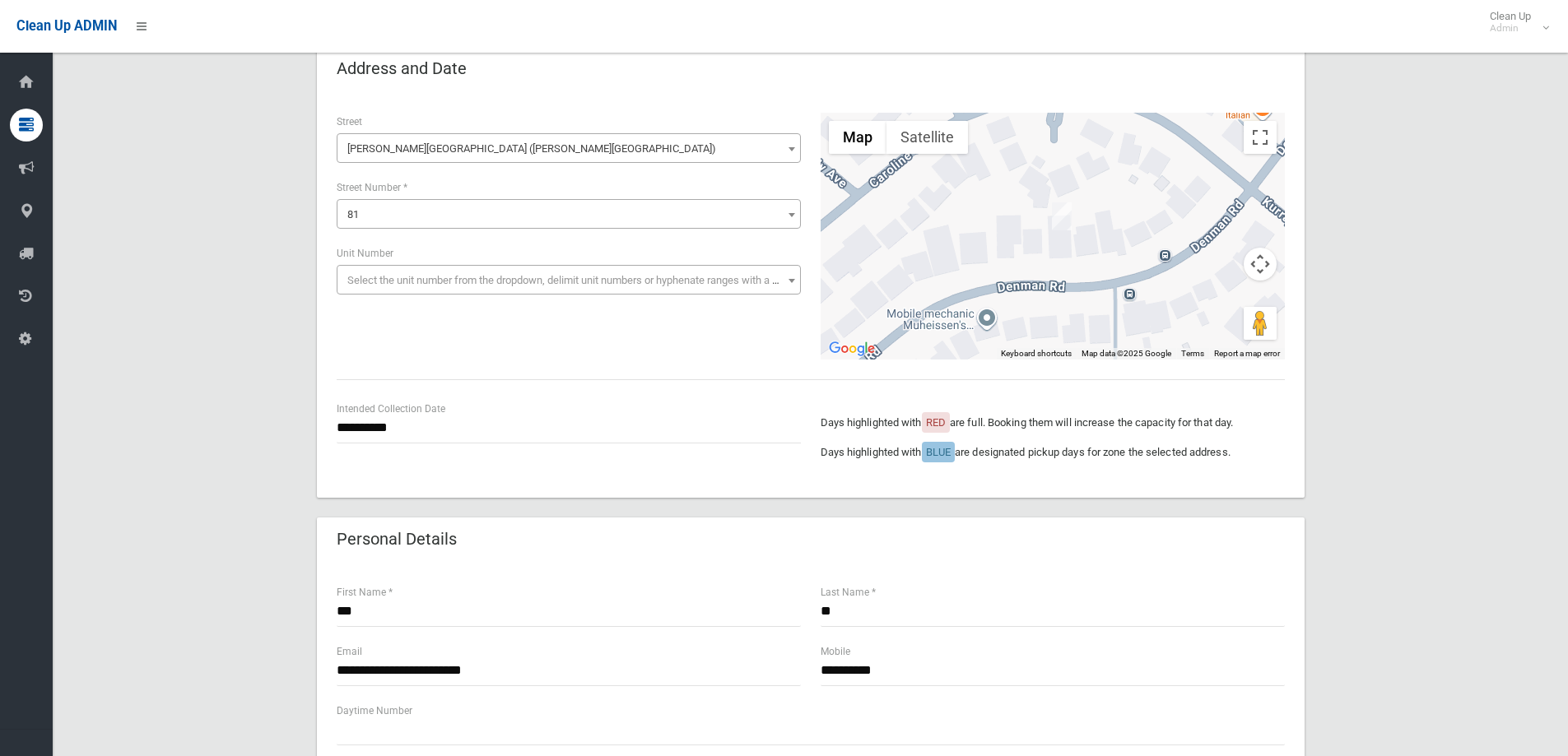
scroll to position [0, 0]
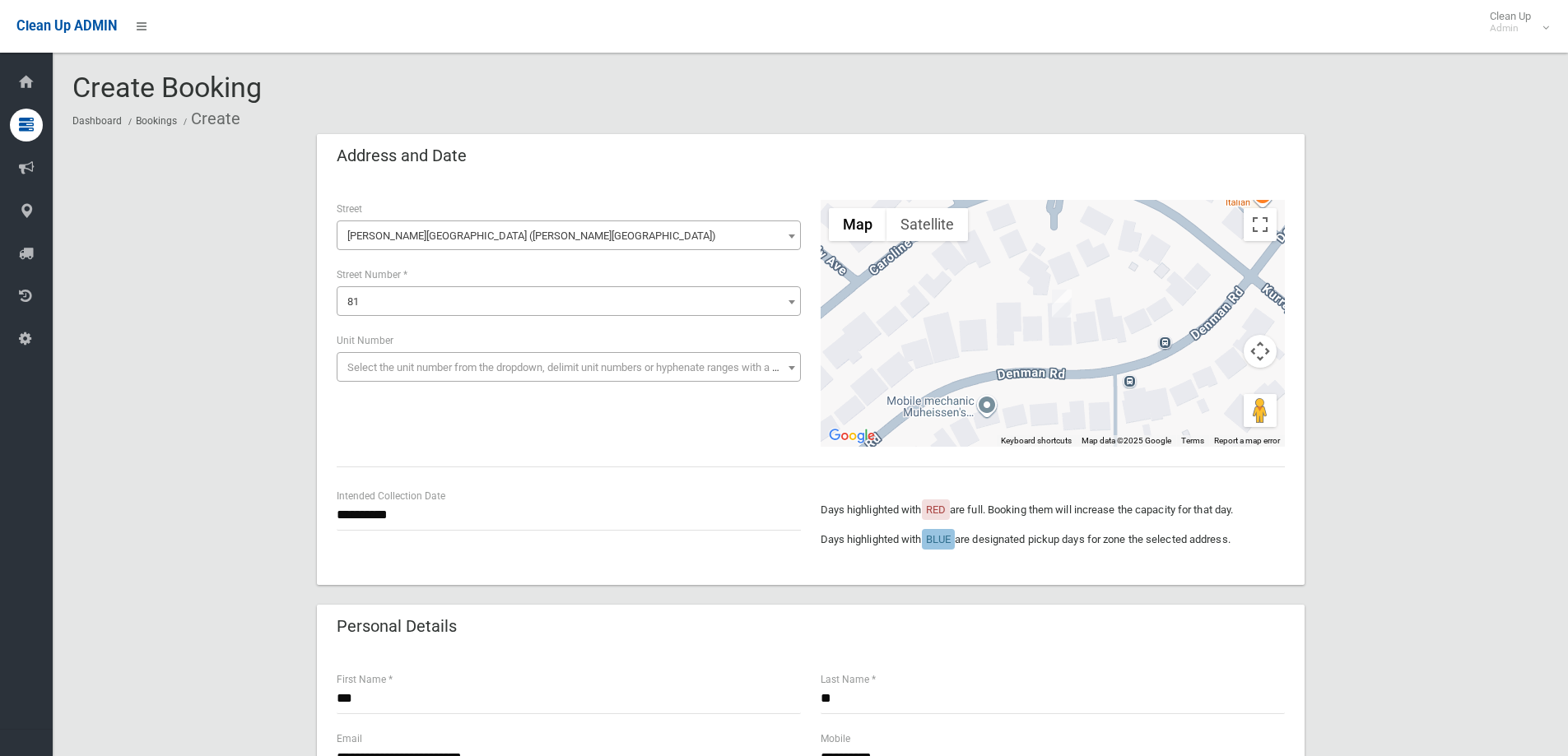
type input "*"
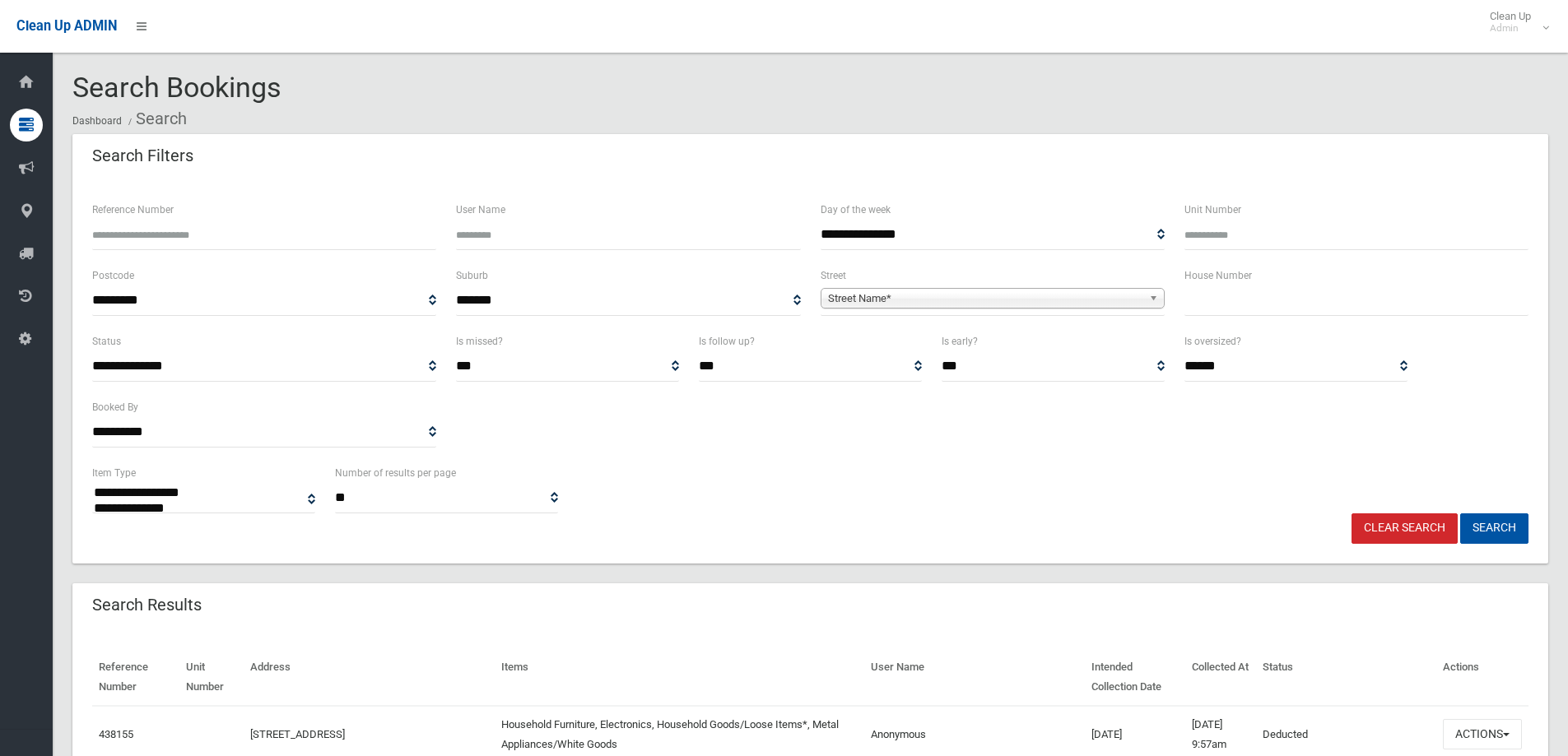
select select
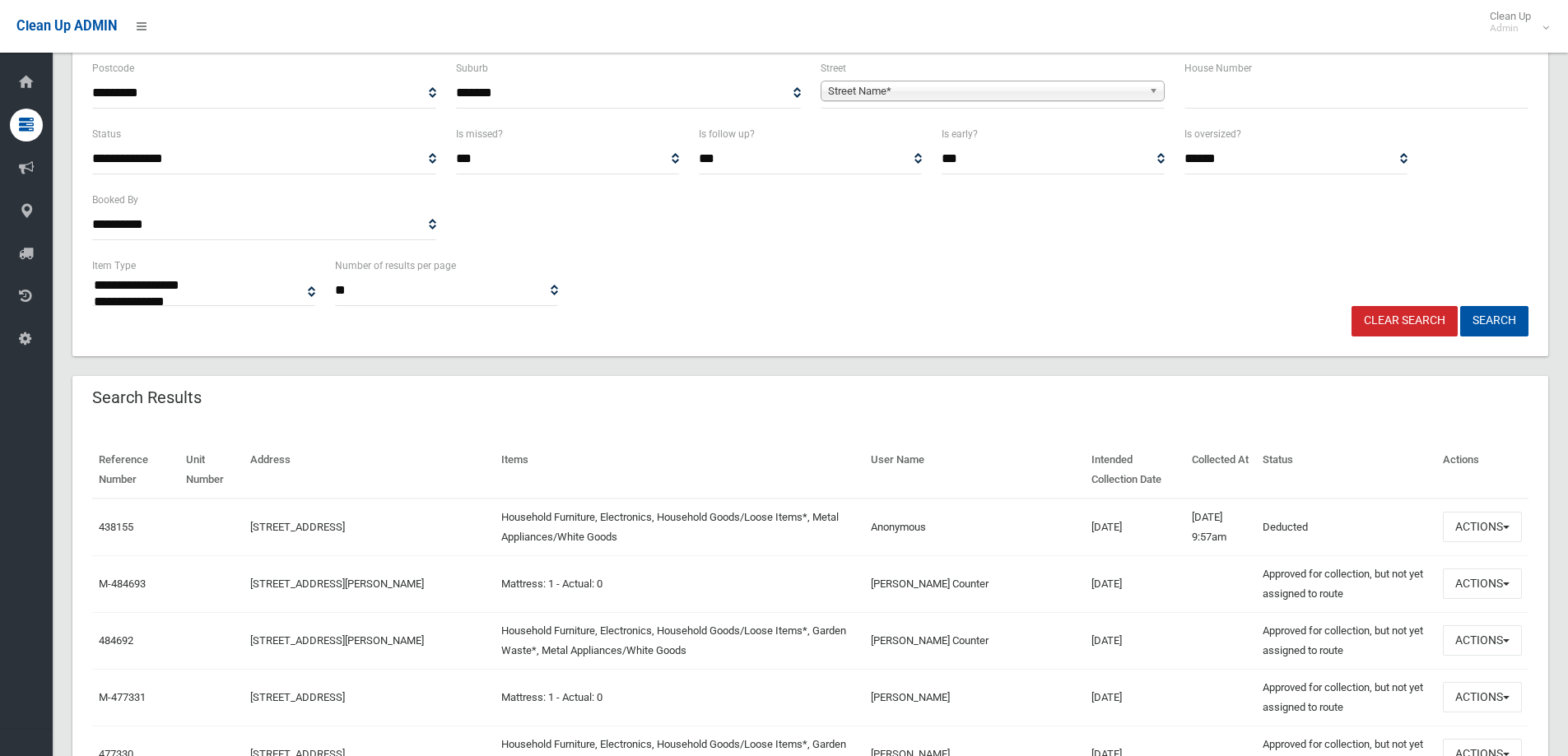
scroll to position [247, 0]
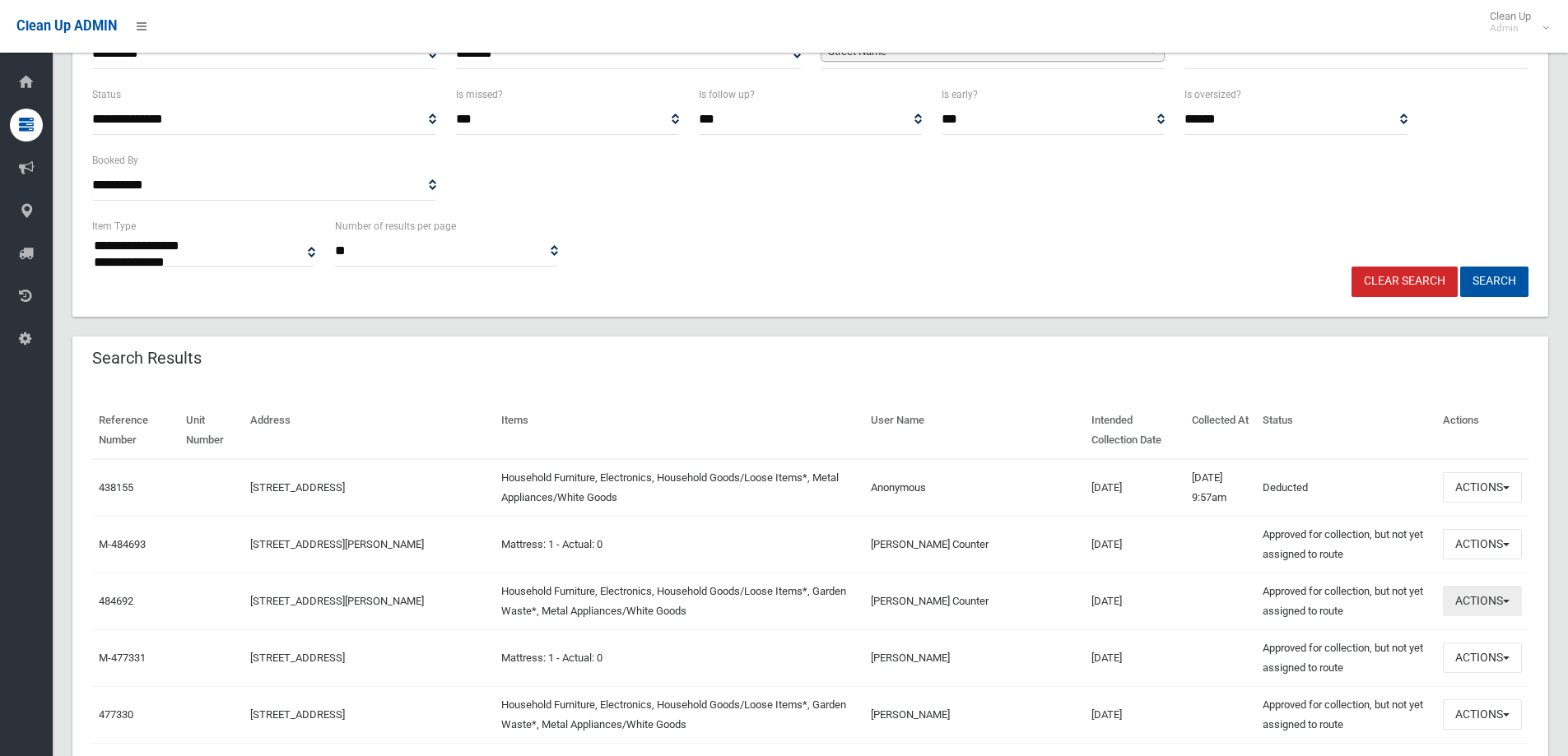
click at [1475, 598] on button "Actions" at bounding box center [1483, 601] width 79 height 31
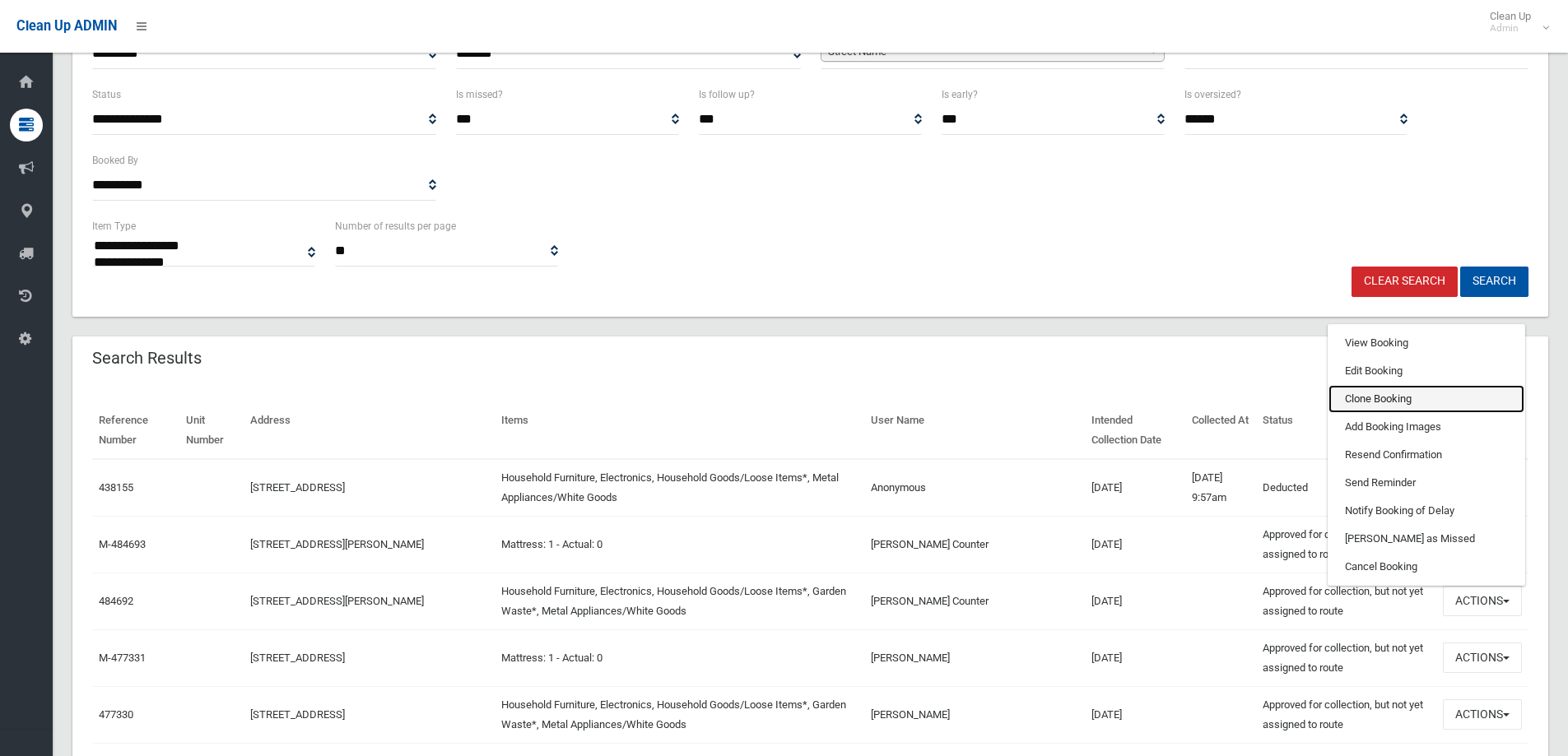
click at [1368, 400] on link "Clone Booking" at bounding box center [1426, 400] width 196 height 28
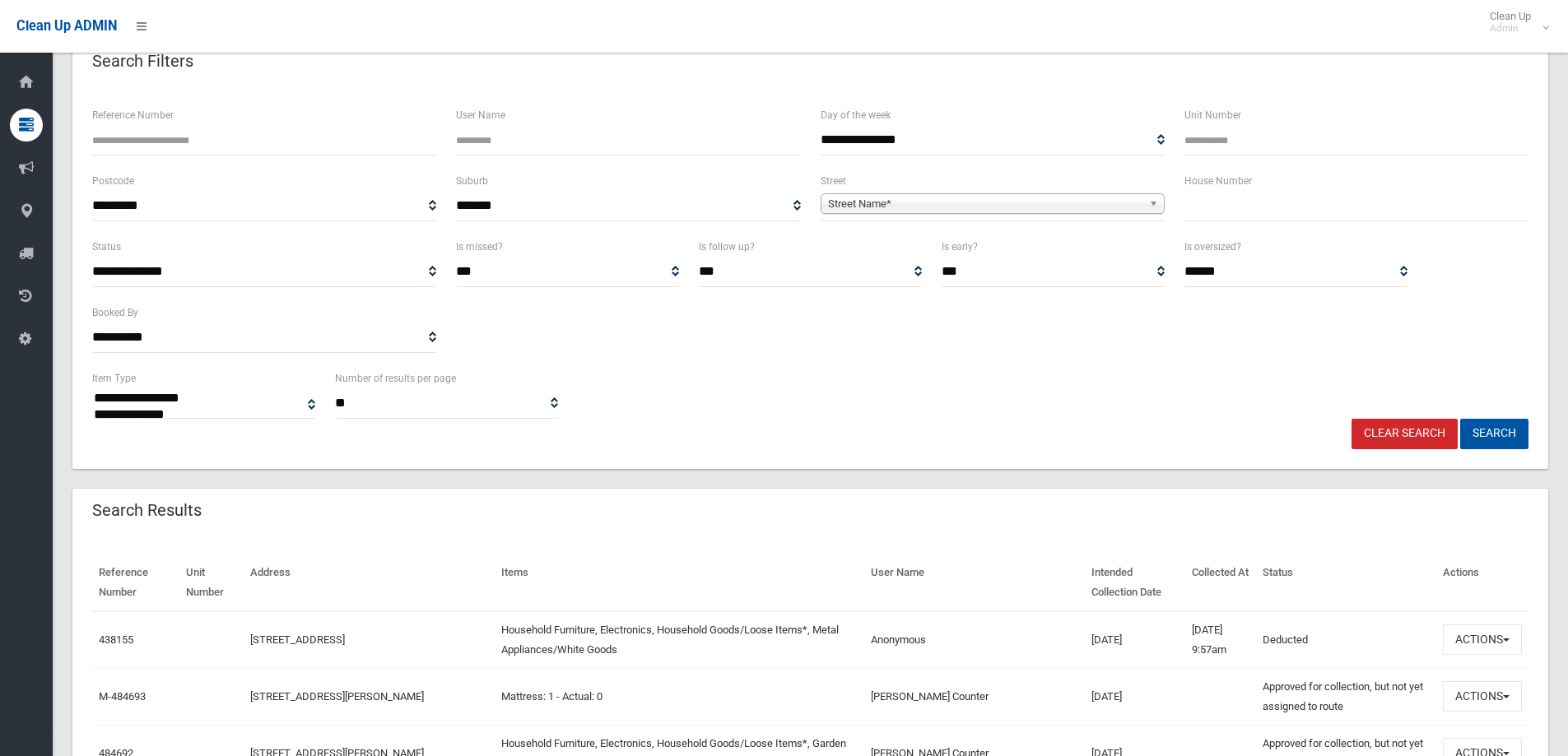
scroll to position [0, 0]
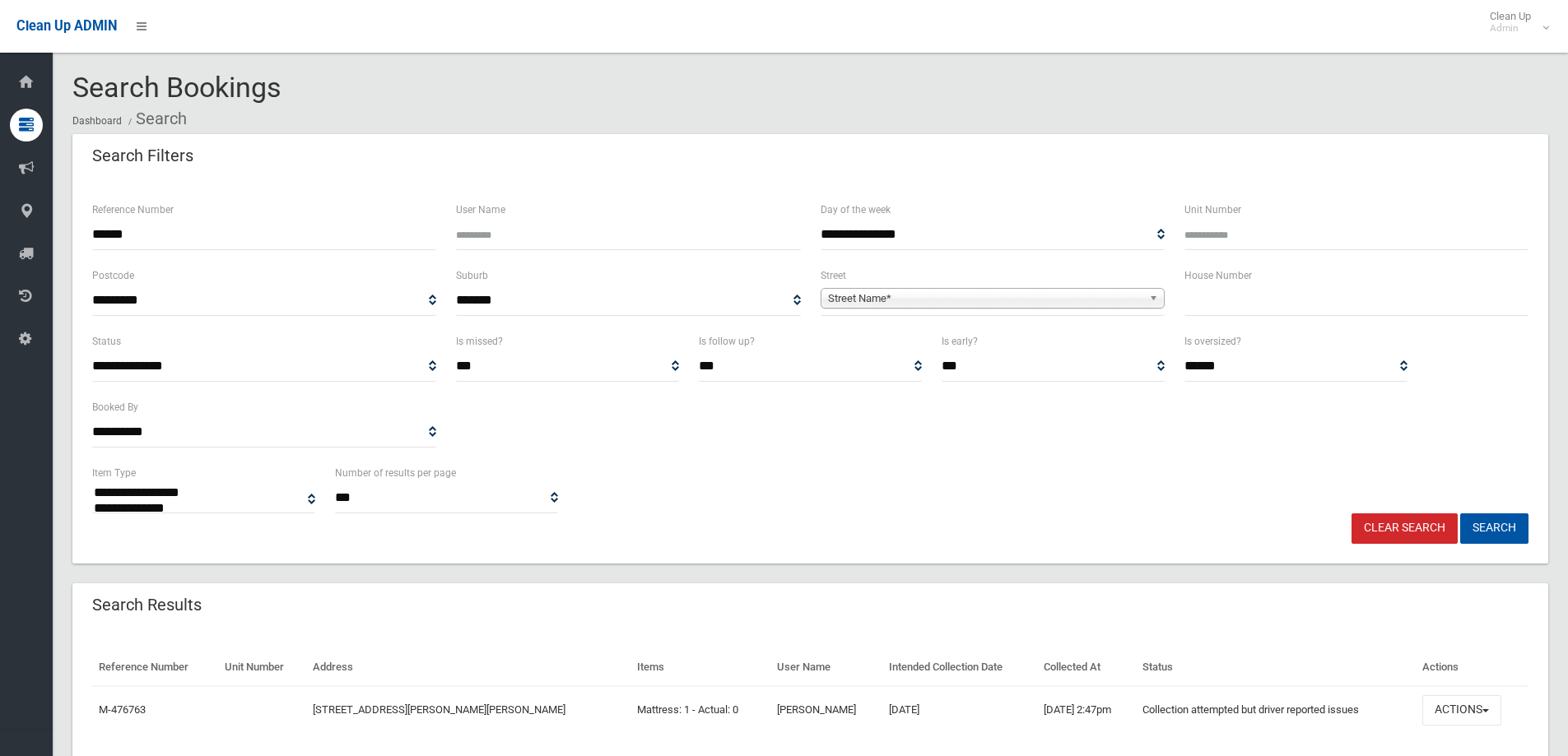
select select
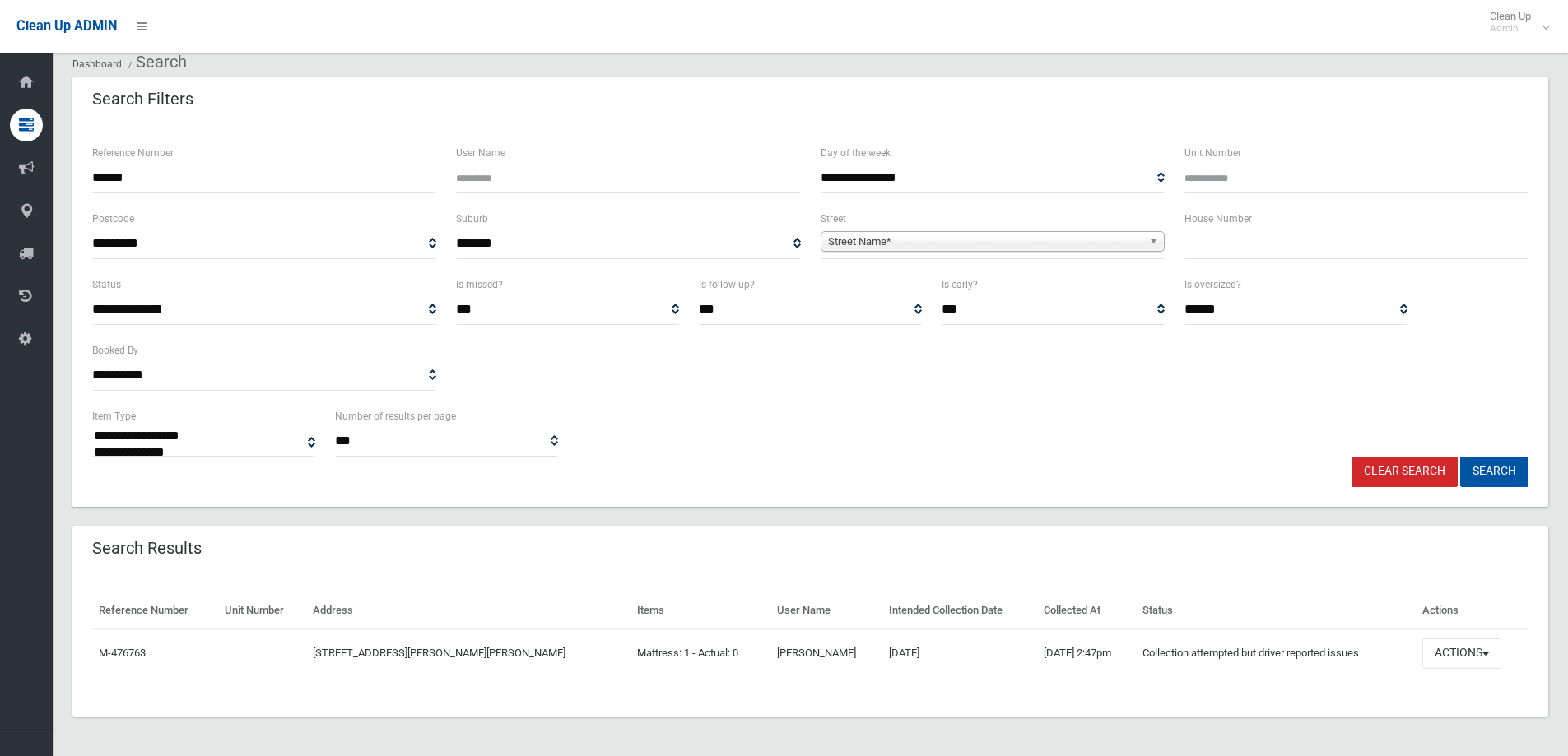
click at [1208, 244] on input "text" at bounding box center [1356, 243] width 344 height 31
type input "**"
click at [839, 240] on span "Street Name*" at bounding box center [986, 241] width 315 height 20
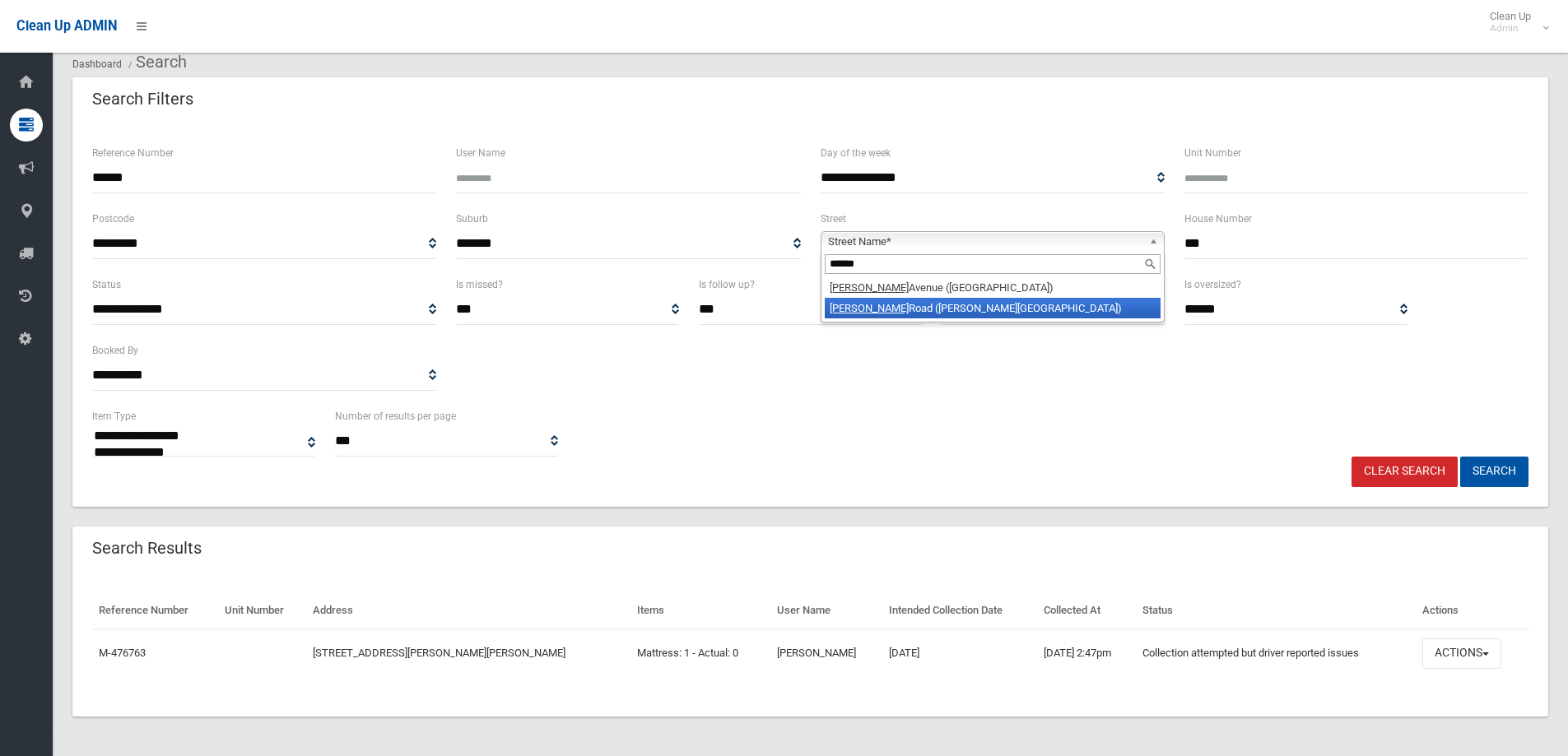
type input "******"
click at [915, 304] on li "Denman Road (GEORGES HALL 2198)" at bounding box center [992, 308] width 336 height 21
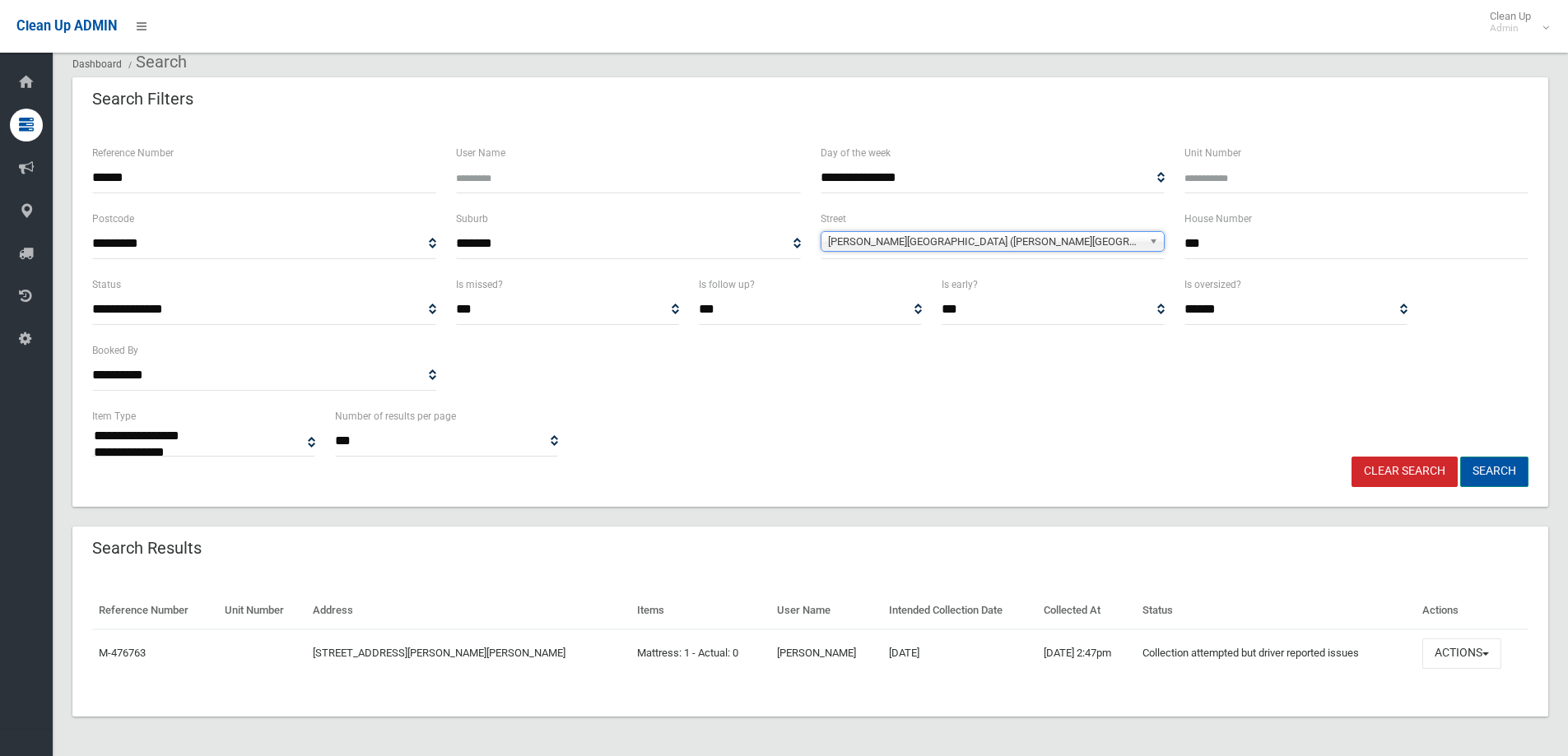
click at [1498, 472] on button "Search" at bounding box center [1494, 472] width 68 height 31
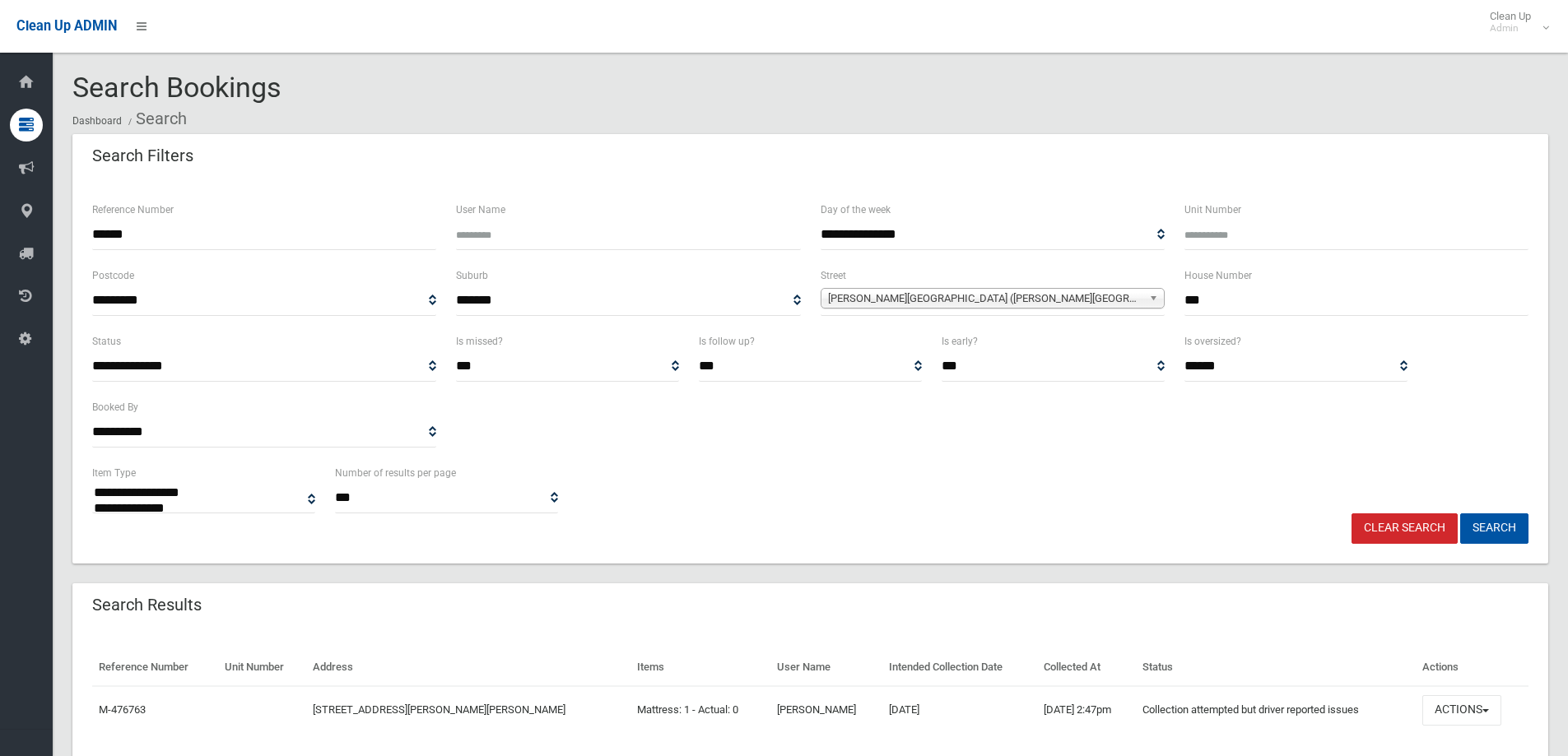
select select
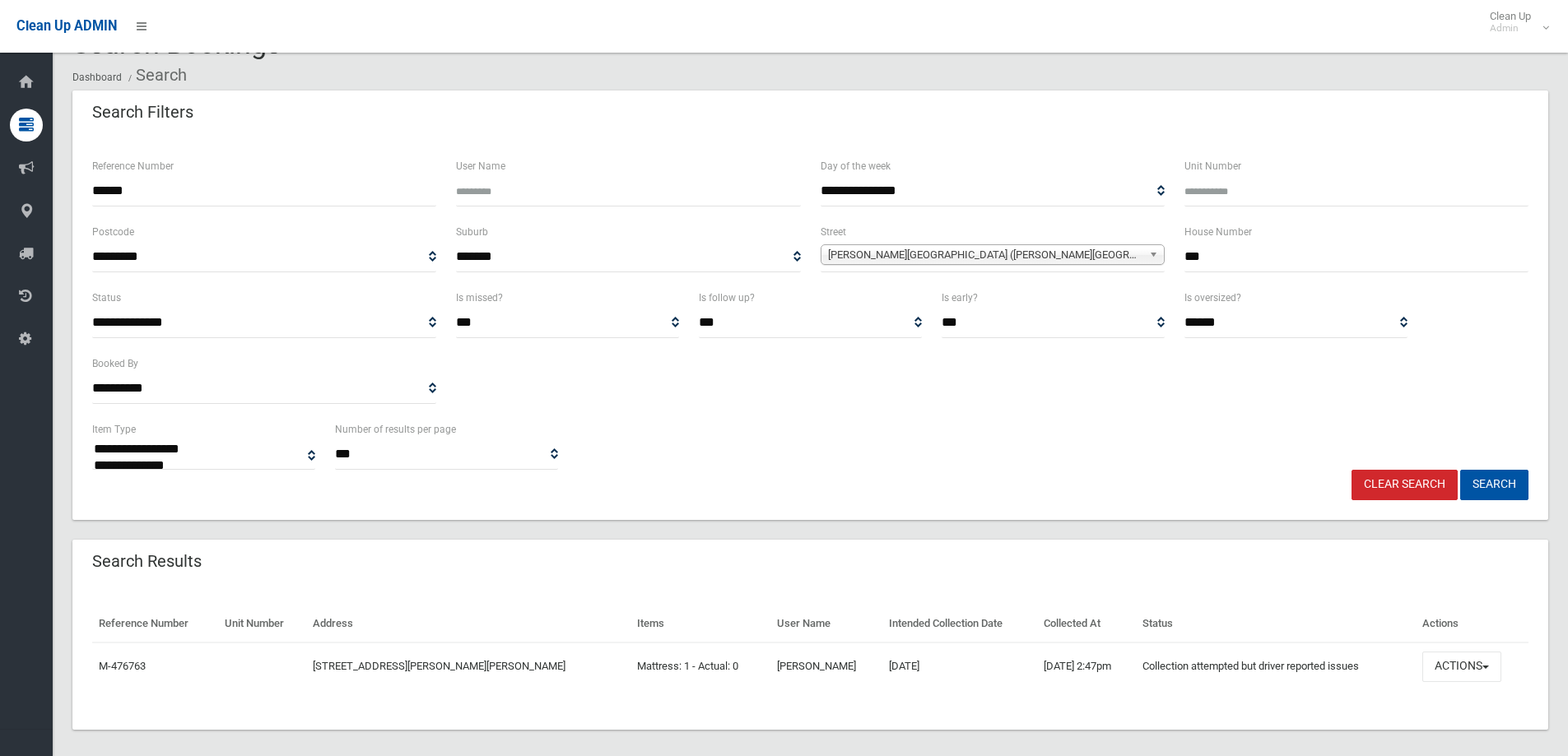
scroll to position [57, 0]
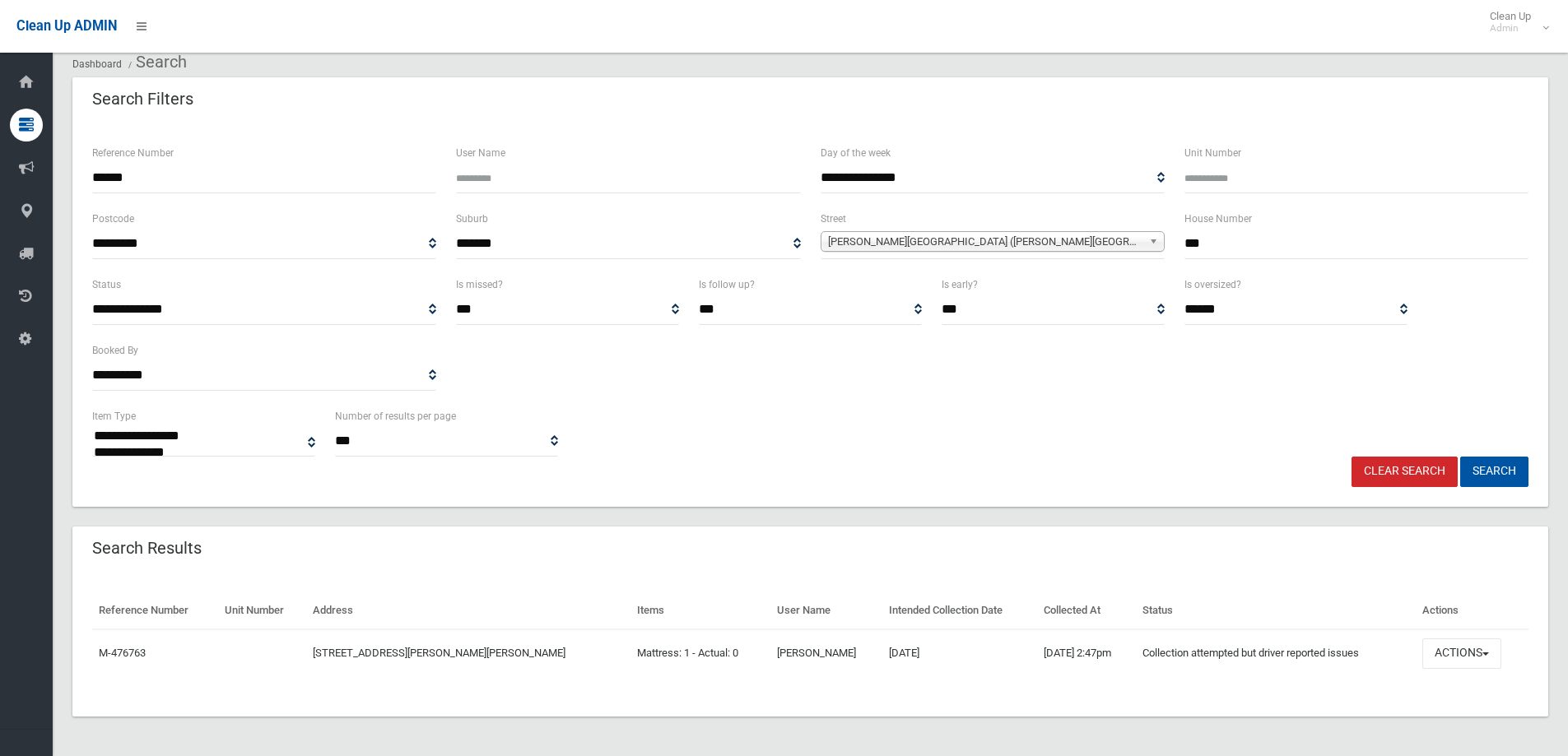
click at [139, 177] on input "******" at bounding box center [264, 178] width 344 height 31
type input "*"
click at [1491, 472] on button "Search" at bounding box center [1494, 472] width 68 height 31
click at [1491, 471] on button "Search" at bounding box center [1494, 472] width 68 height 31
click at [1487, 469] on button "Search" at bounding box center [1494, 472] width 68 height 31
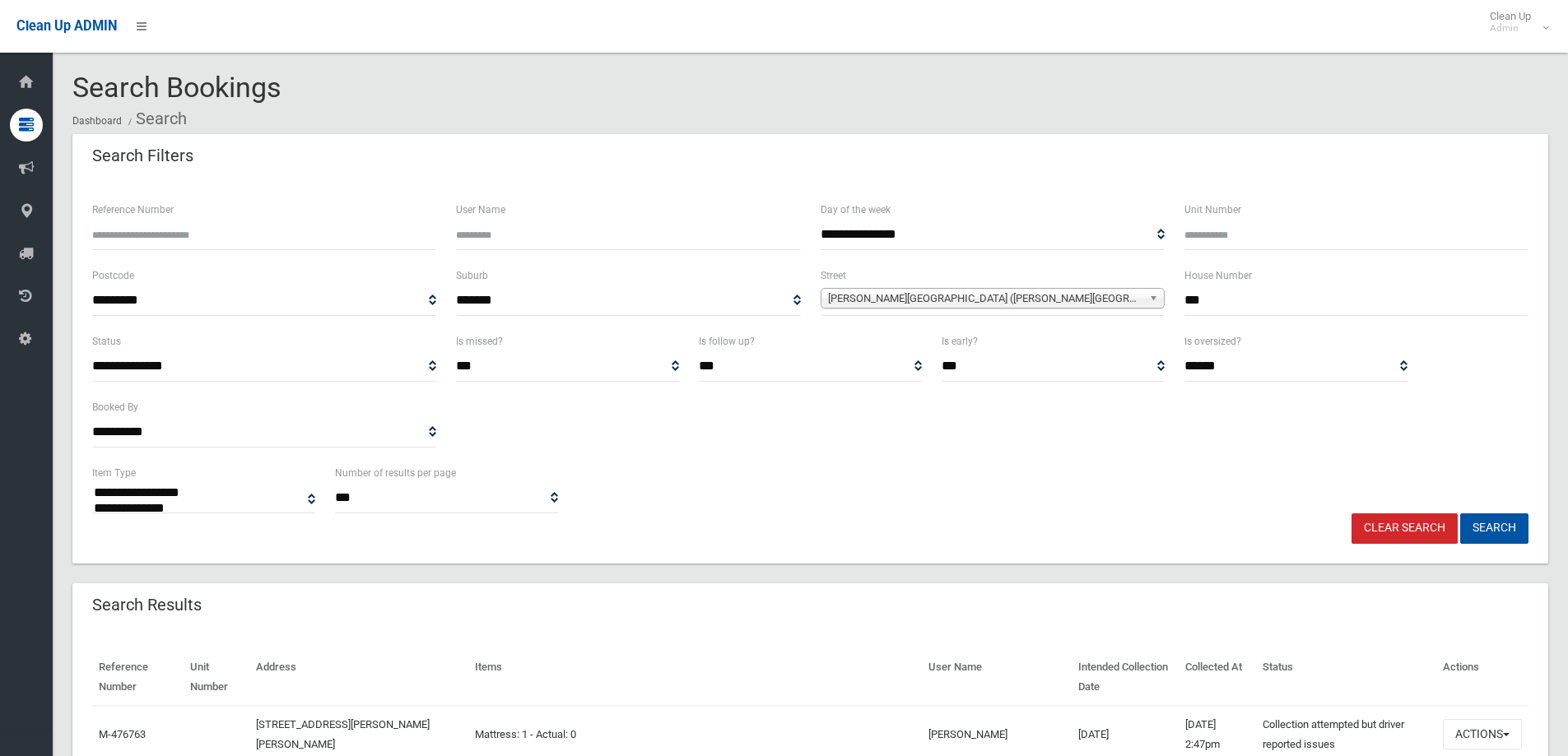
select select
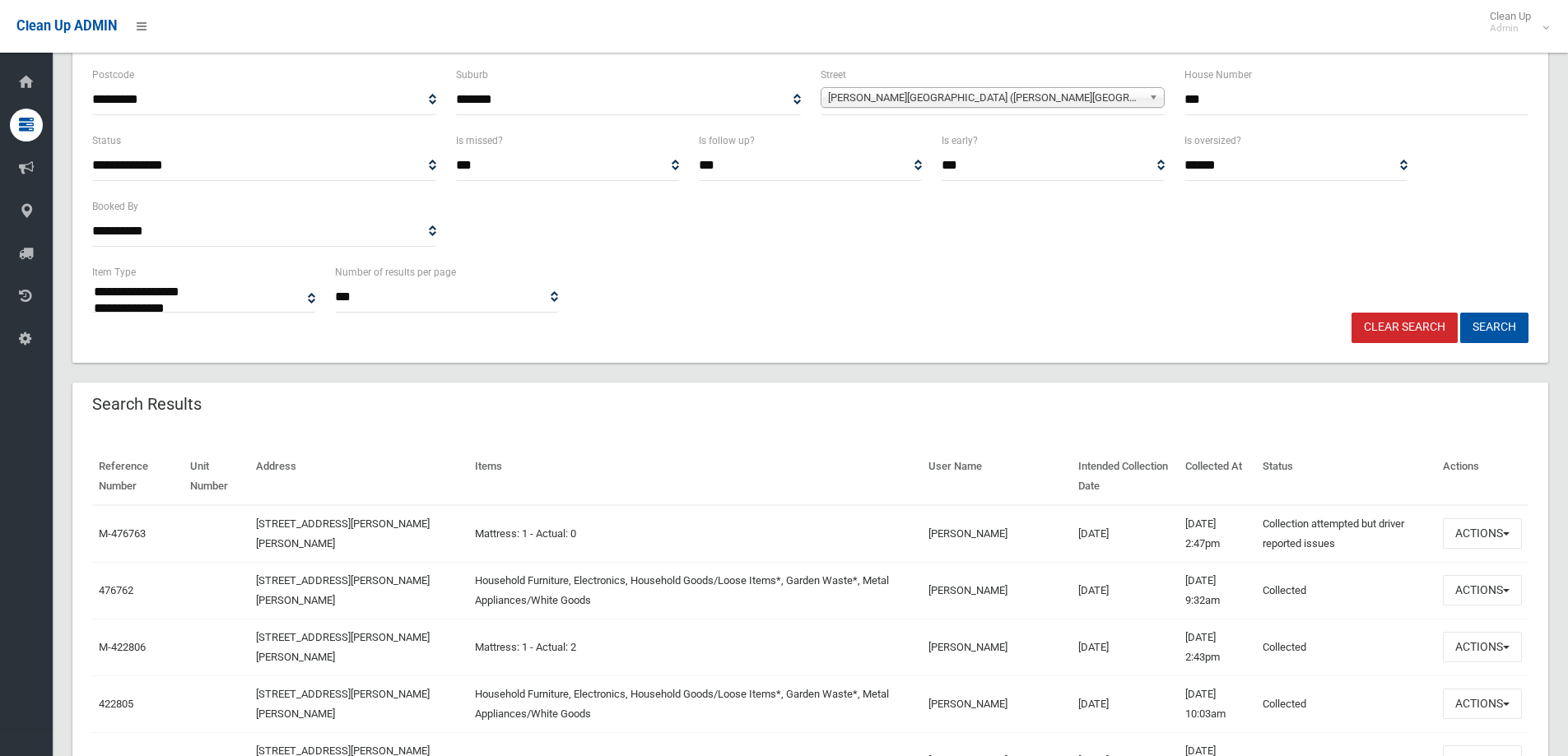
scroll to position [247, 0]
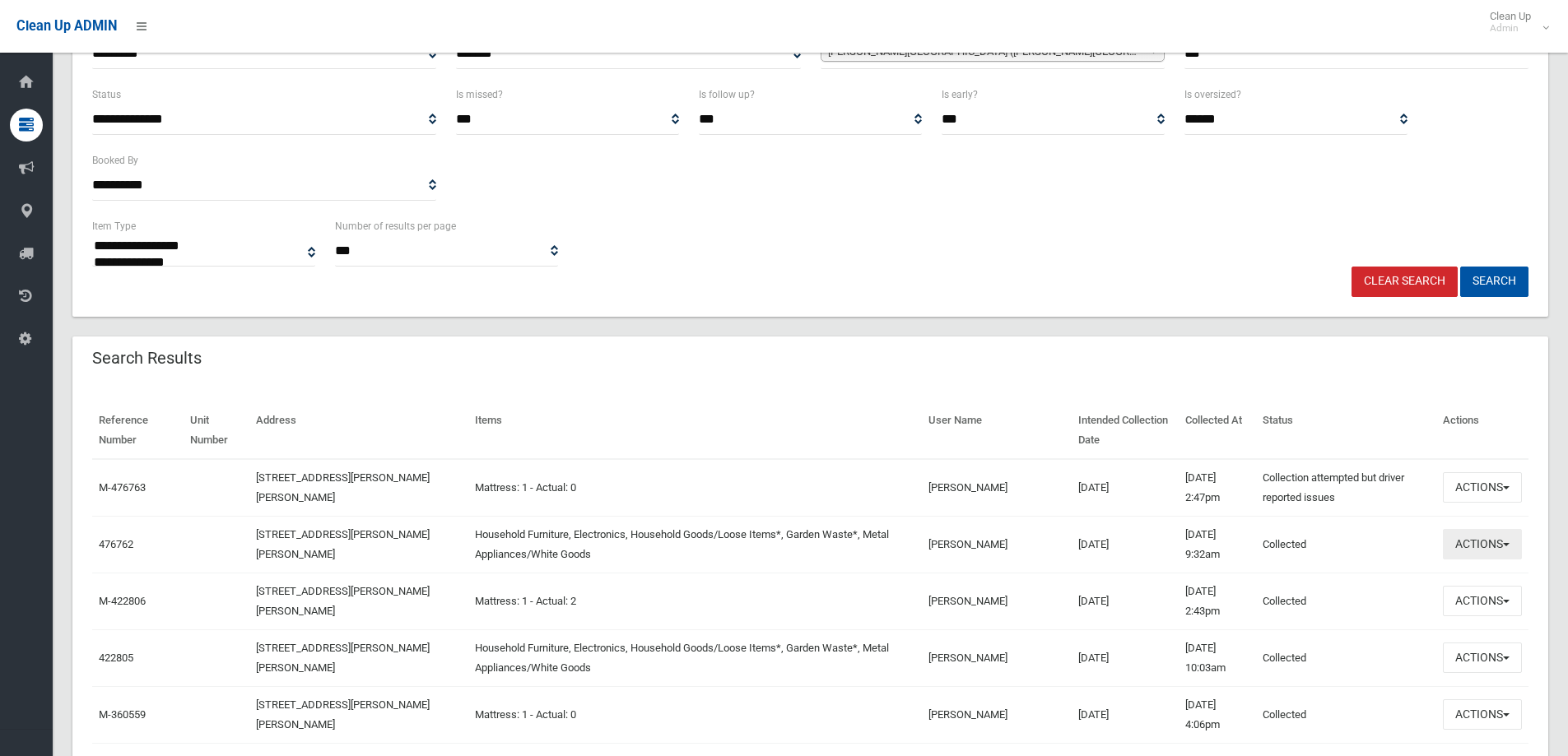
click at [1469, 545] on button "Actions" at bounding box center [1483, 544] width 79 height 31
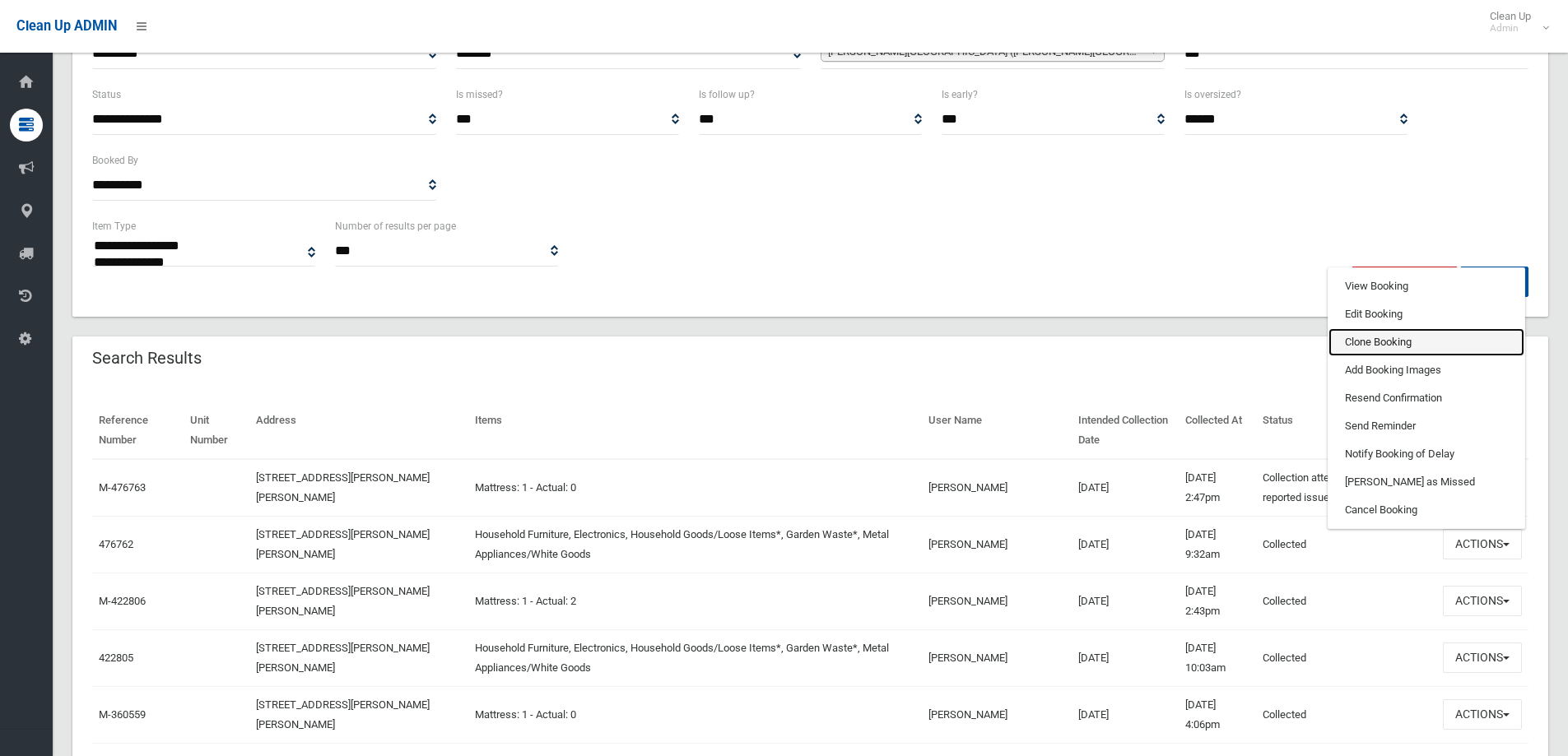
click at [1370, 339] on link "Clone Booking" at bounding box center [1426, 342] width 196 height 28
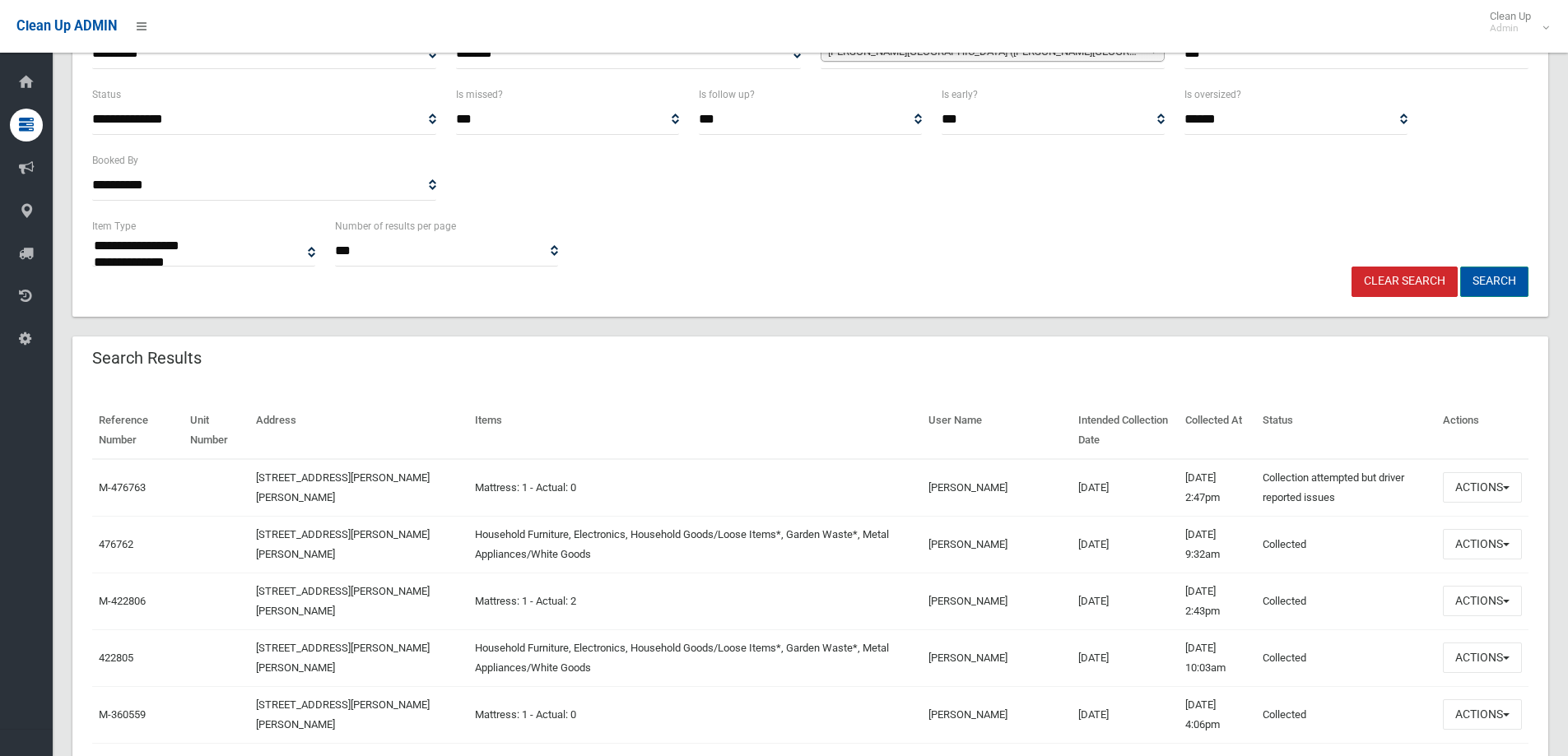
click at [1495, 281] on button "Search" at bounding box center [1494, 282] width 68 height 31
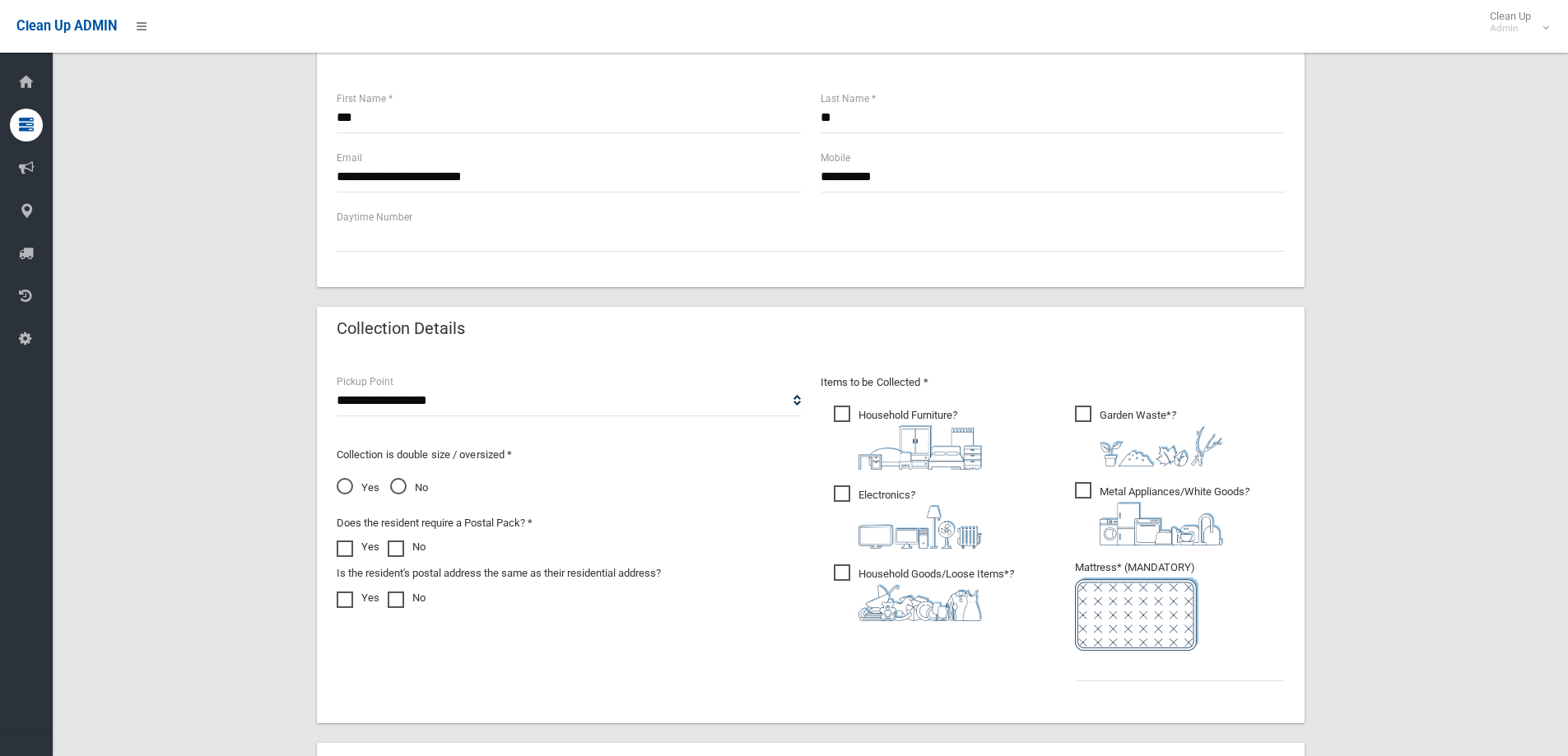
scroll to position [659, 0]
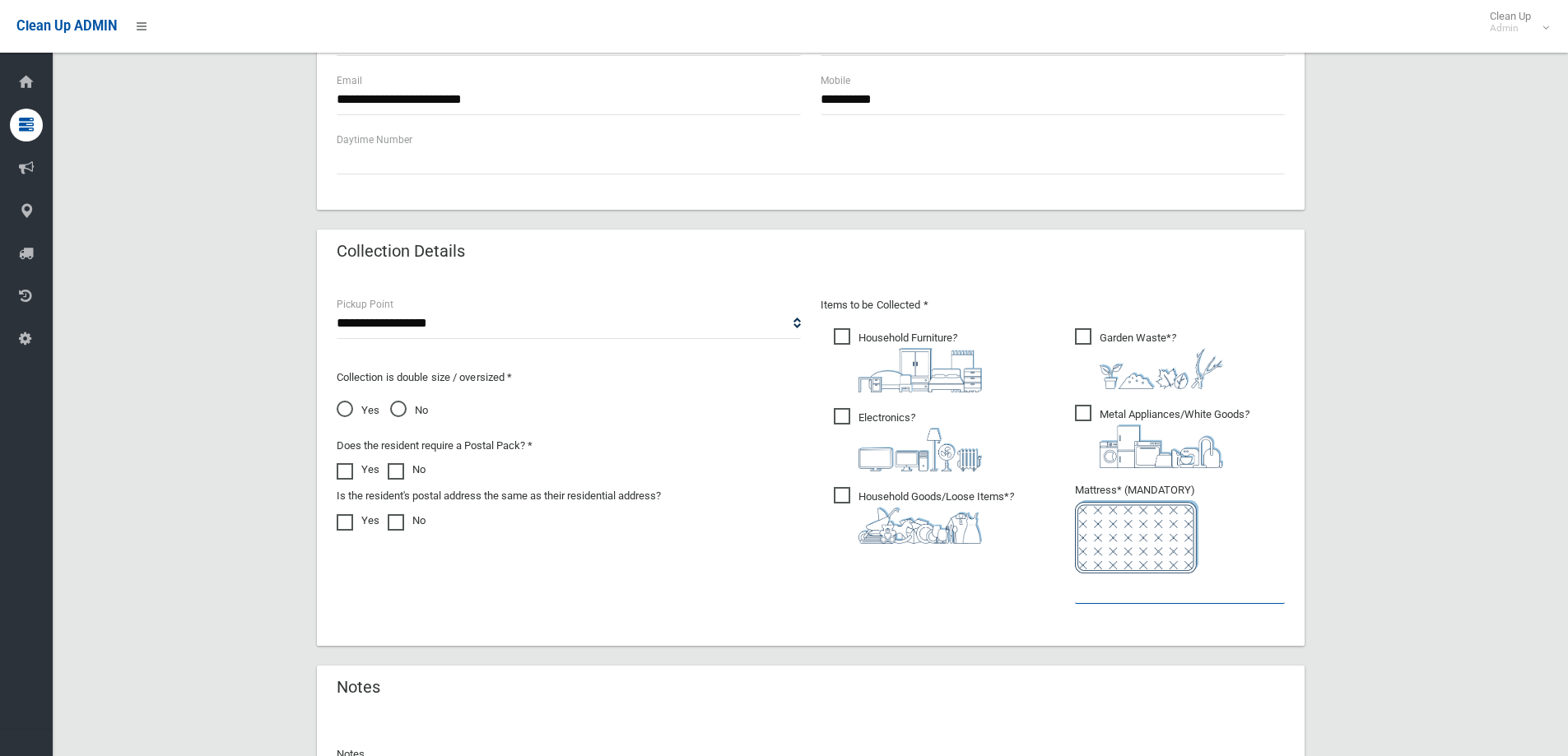
click at [1121, 584] on input "text" at bounding box center [1180, 589] width 210 height 31
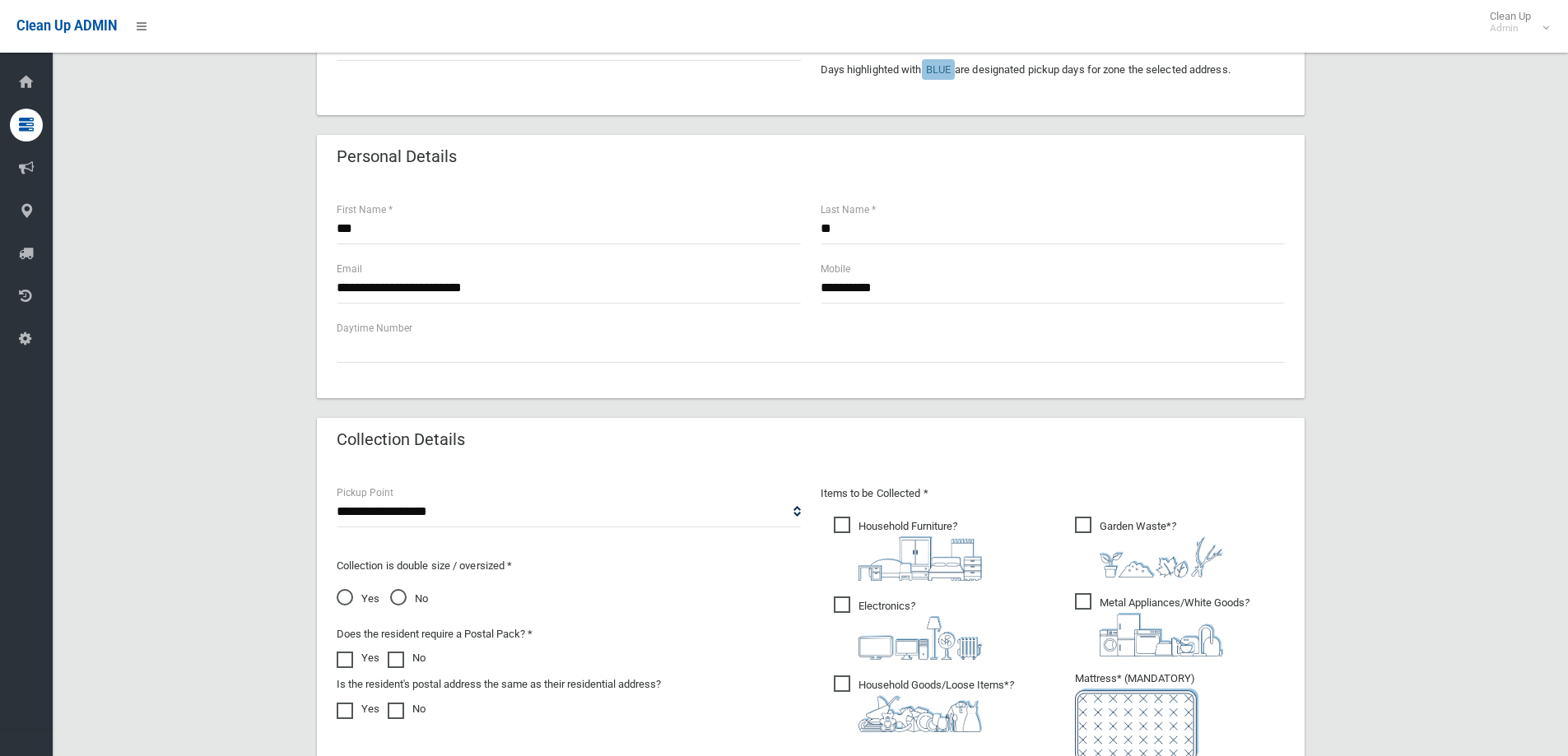
scroll to position [124, 0]
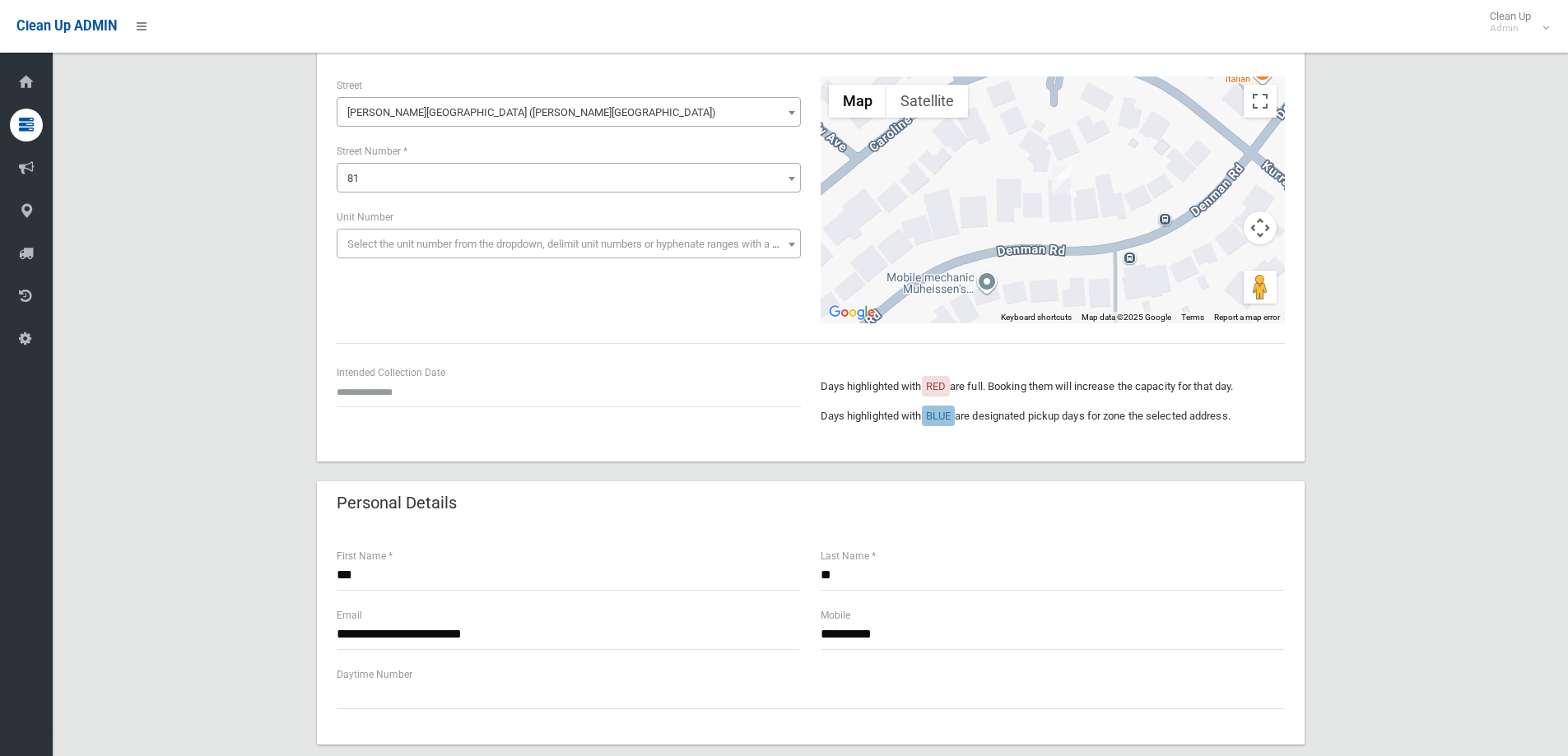
type input "*"
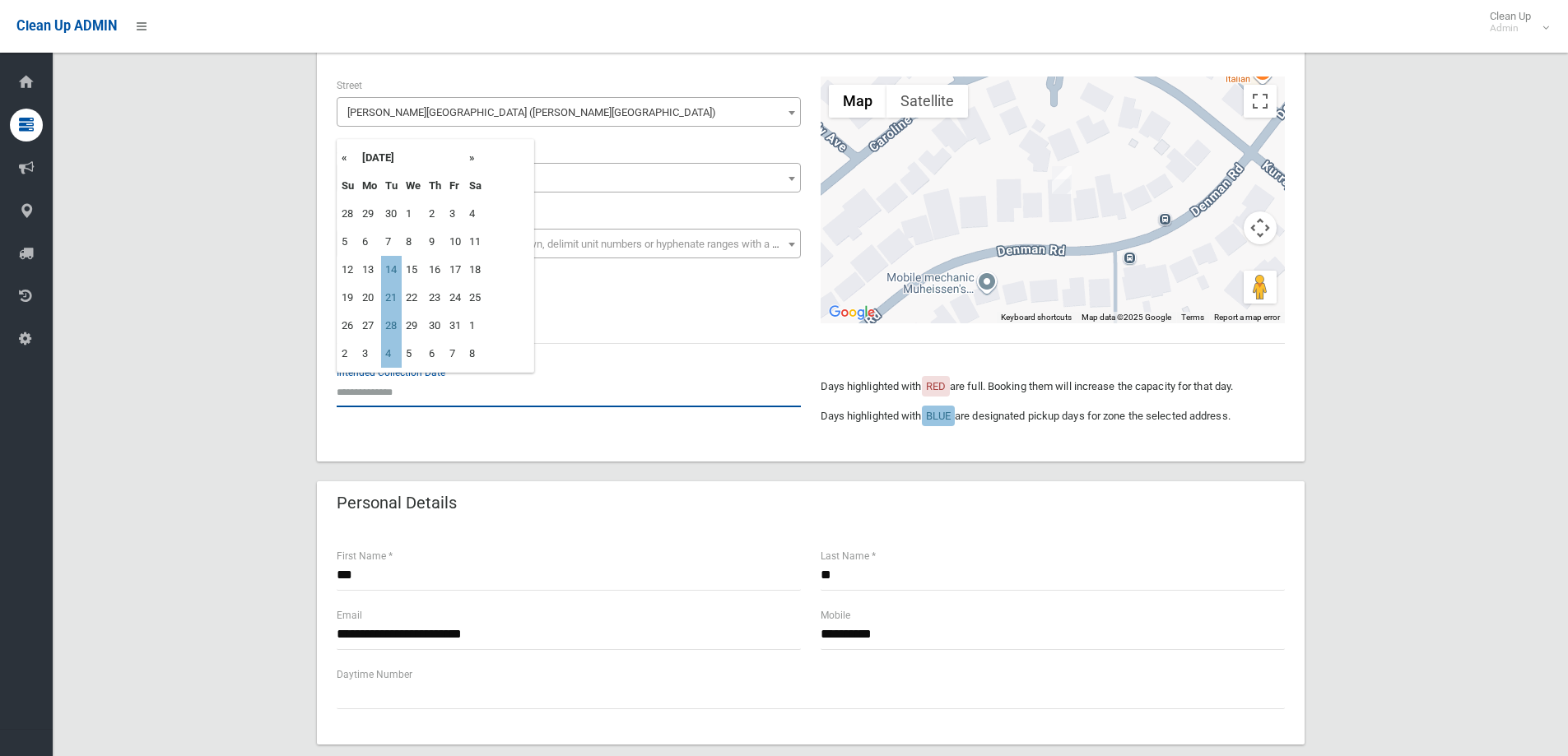
click at [355, 389] on input "text" at bounding box center [569, 392] width 464 height 31
click at [395, 269] on td "14" at bounding box center [391, 269] width 21 height 28
type input "**********"
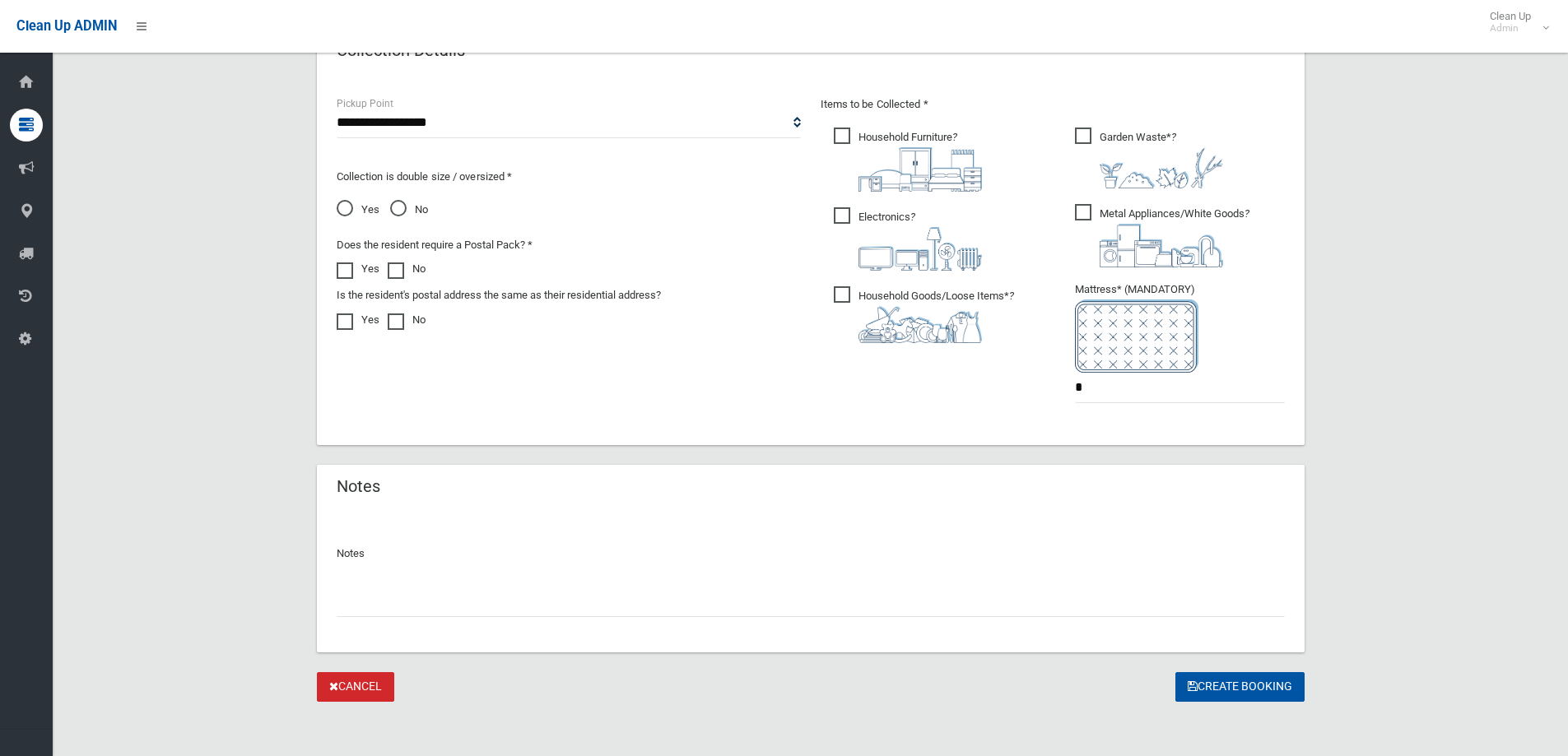
scroll to position [864, 0]
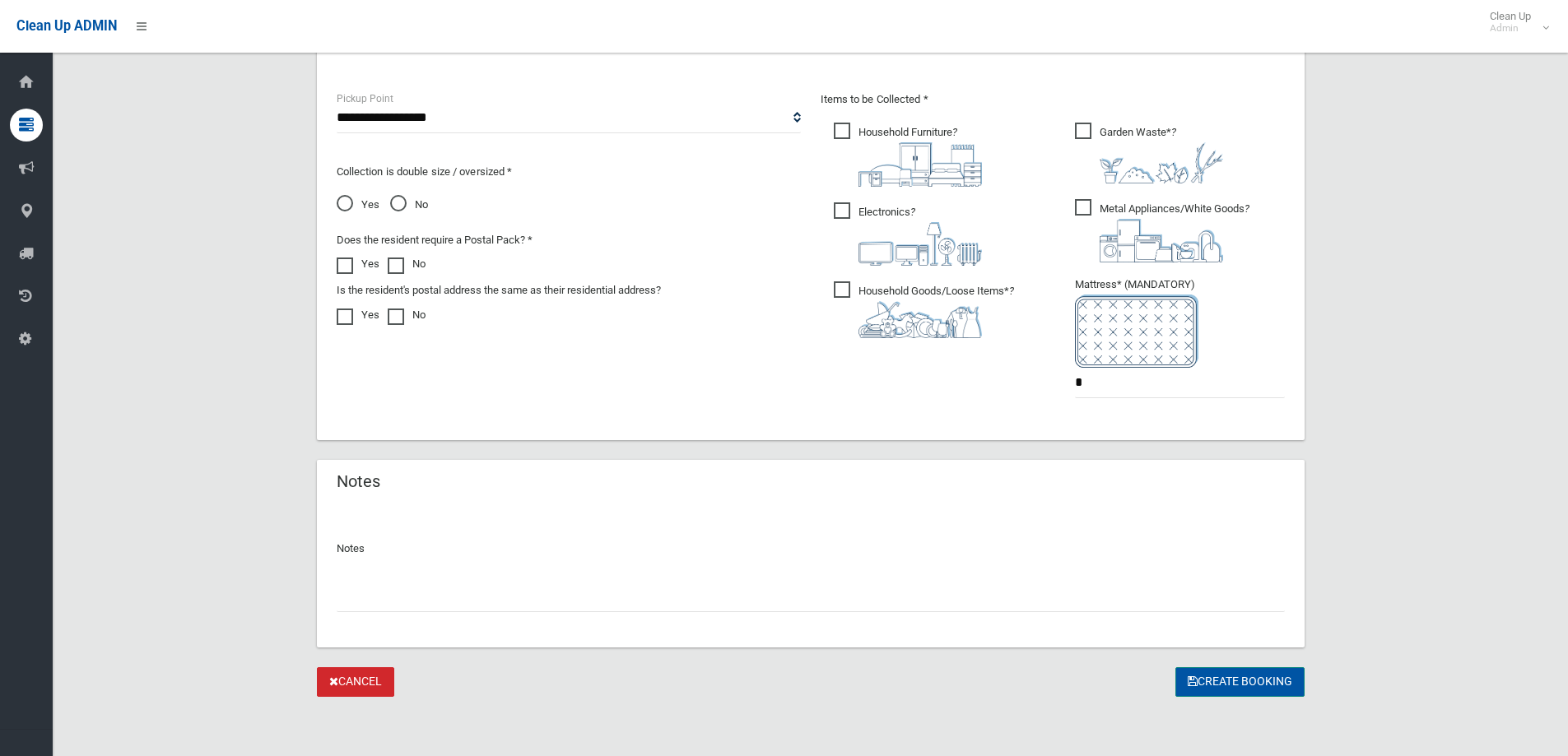
click at [1228, 683] on button "Create Booking" at bounding box center [1240, 682] width 129 height 31
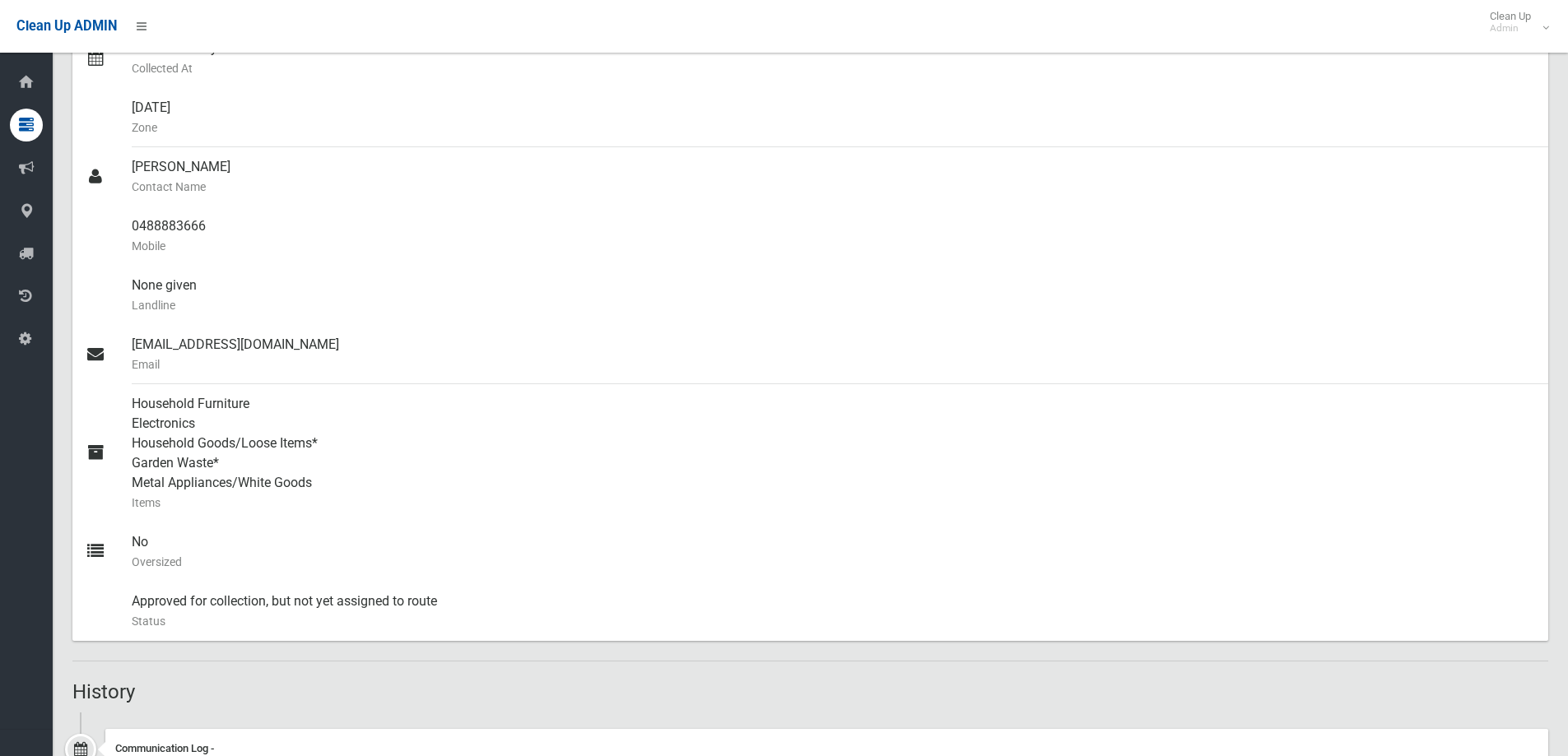
scroll to position [533, 0]
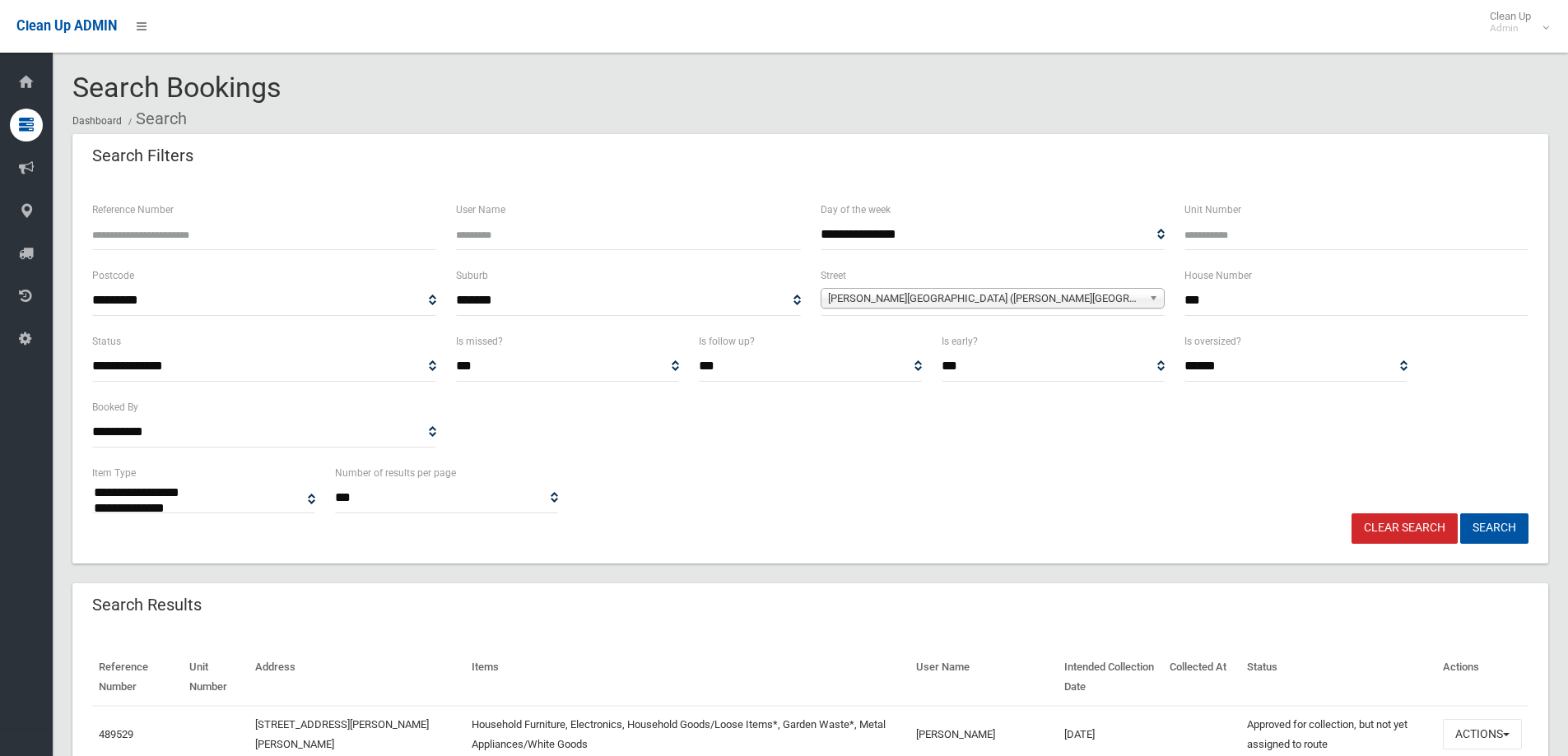
select select
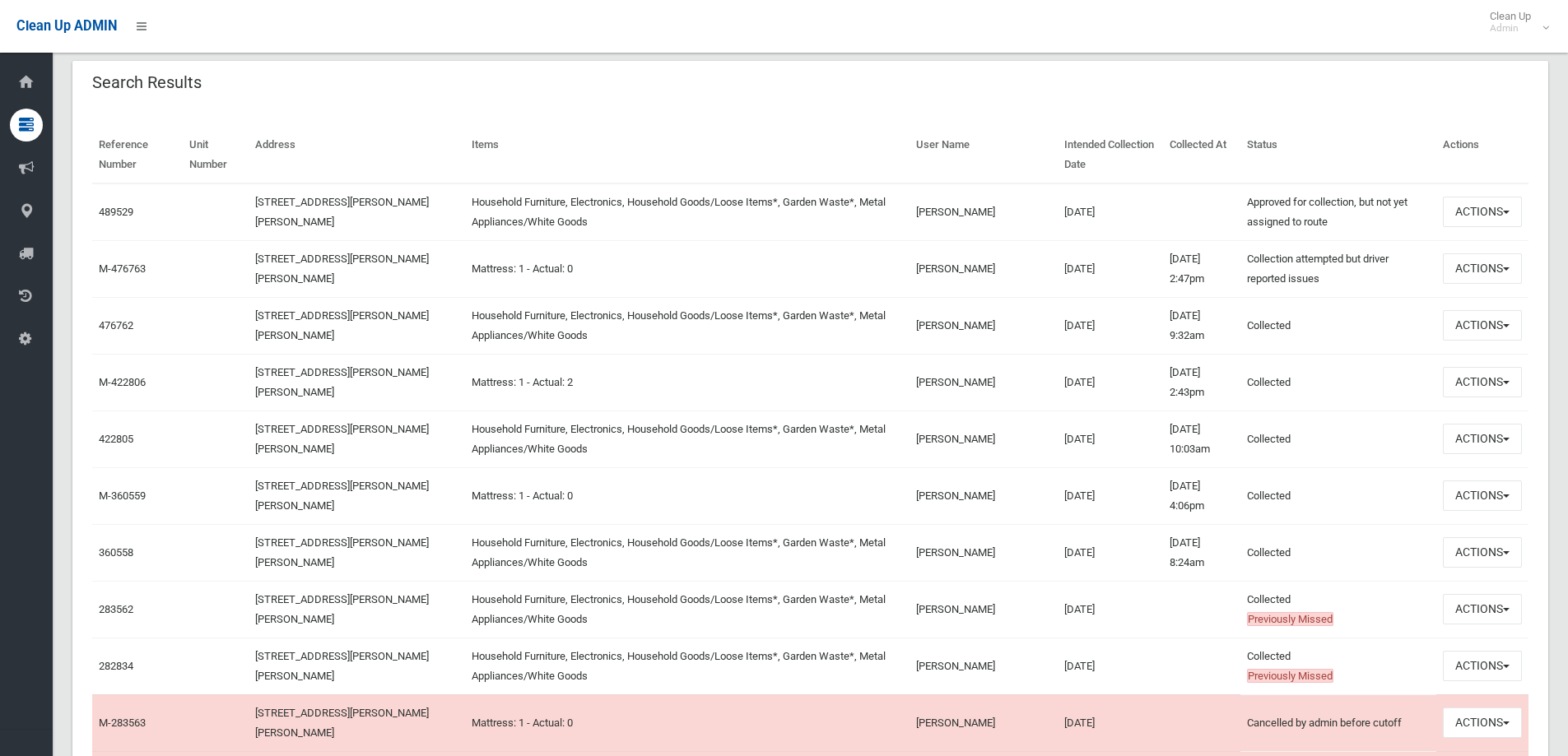
scroll to position [494, 0]
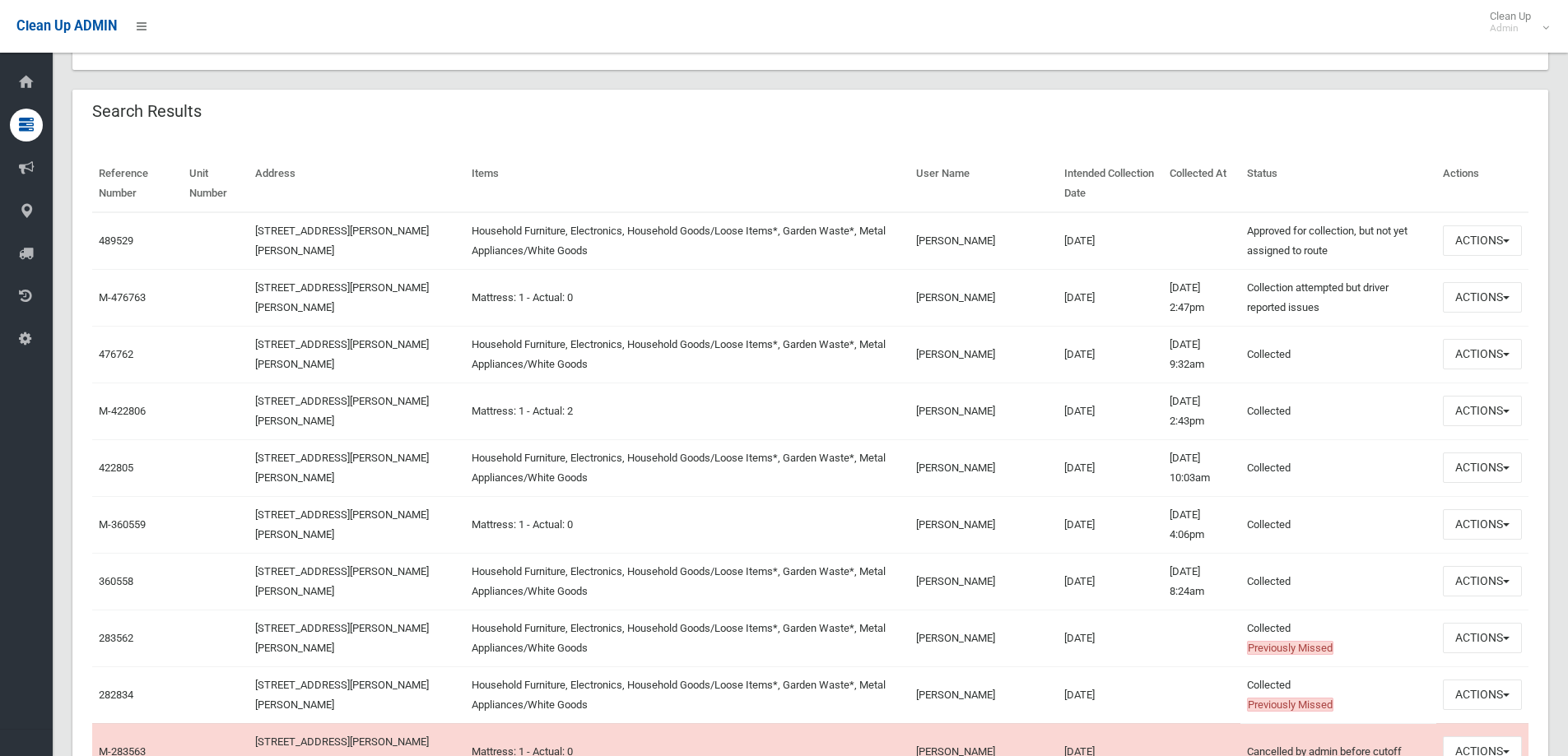
click at [570, 302] on td "Mattress: 1 - Actual: 0" at bounding box center [687, 298] width 445 height 57
click at [1058, 358] on td "19/08/2025" at bounding box center [1110, 354] width 106 height 57
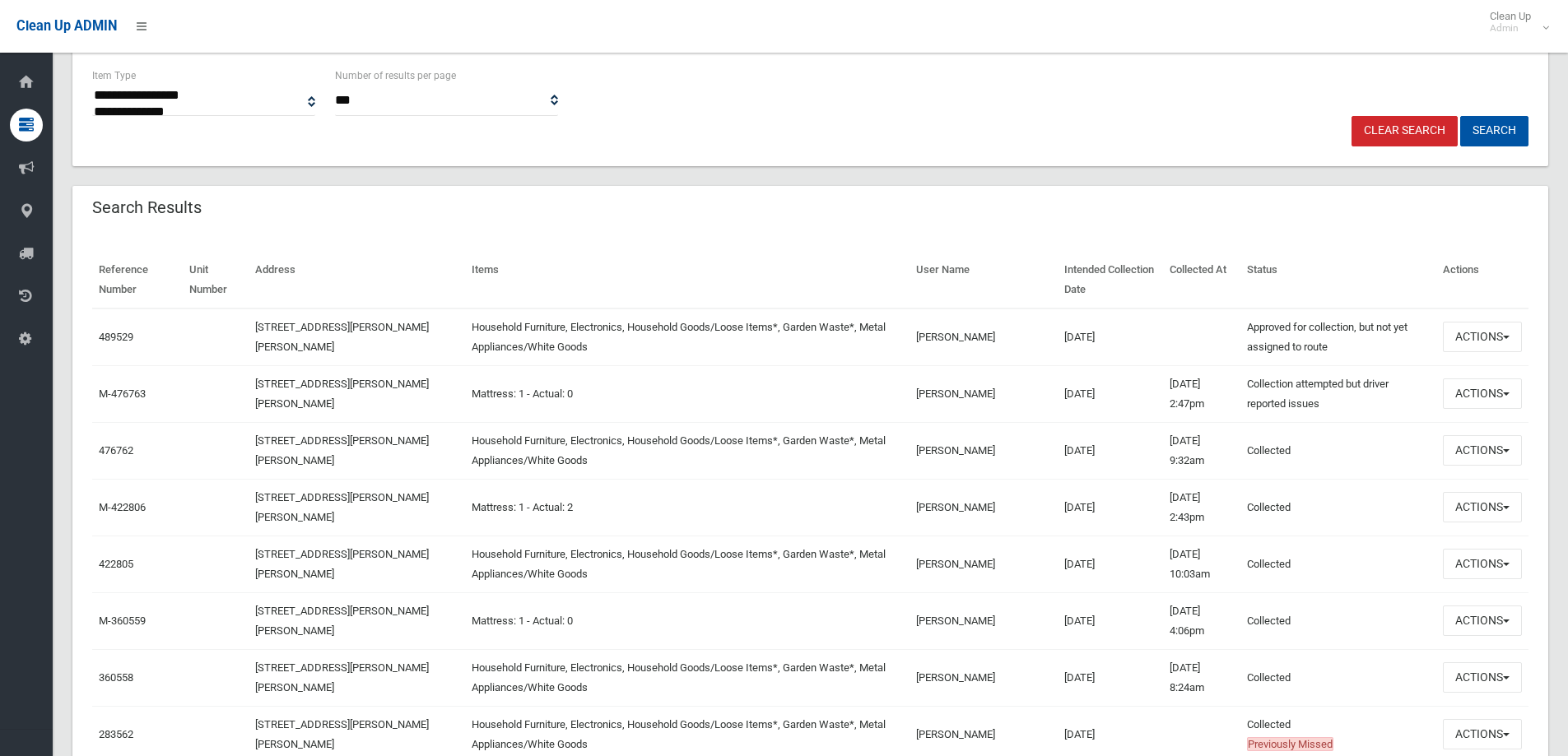
scroll to position [412, 0]
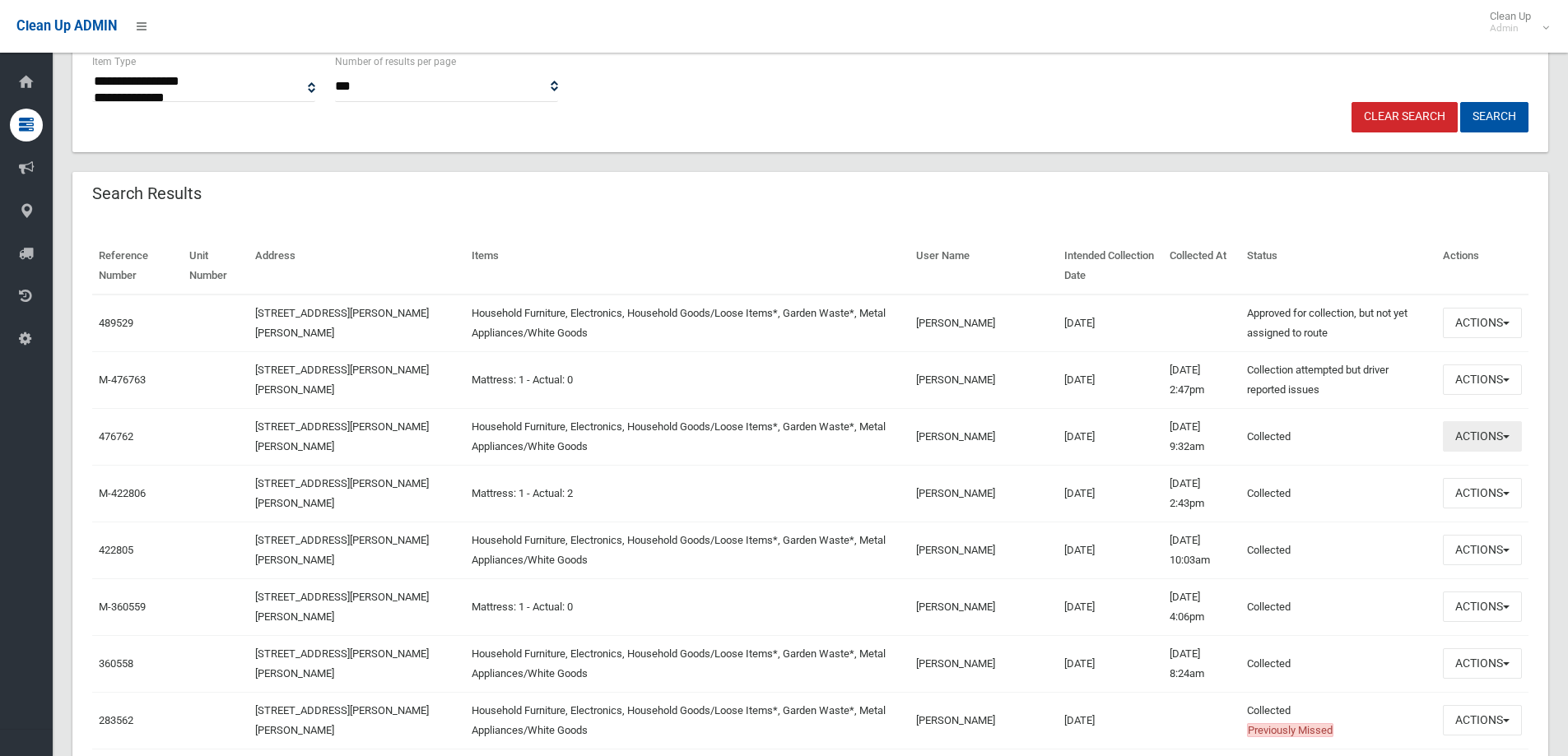
click at [1480, 442] on button "Actions" at bounding box center [1483, 436] width 79 height 31
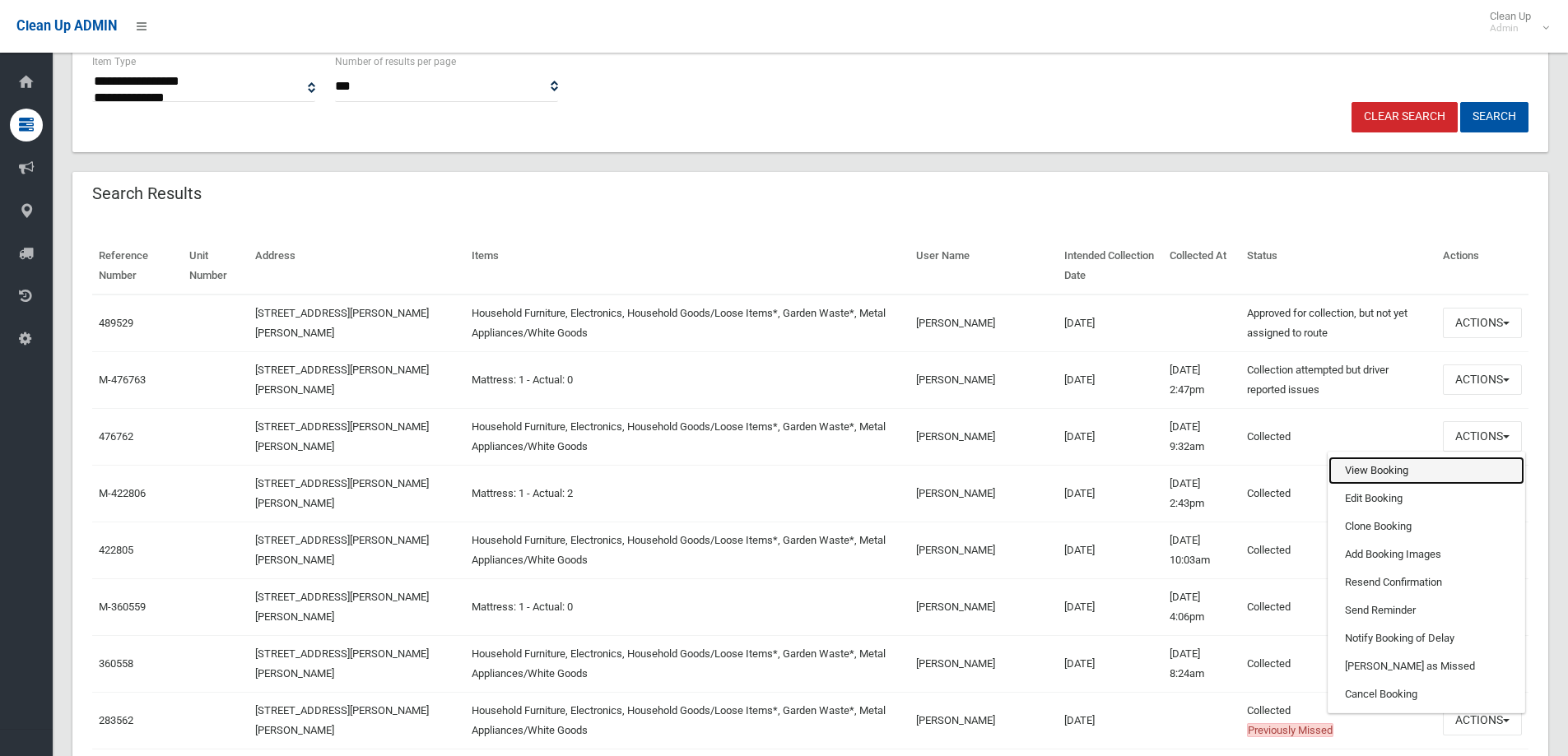
click at [1363, 467] on link "View Booking" at bounding box center [1426, 471] width 196 height 28
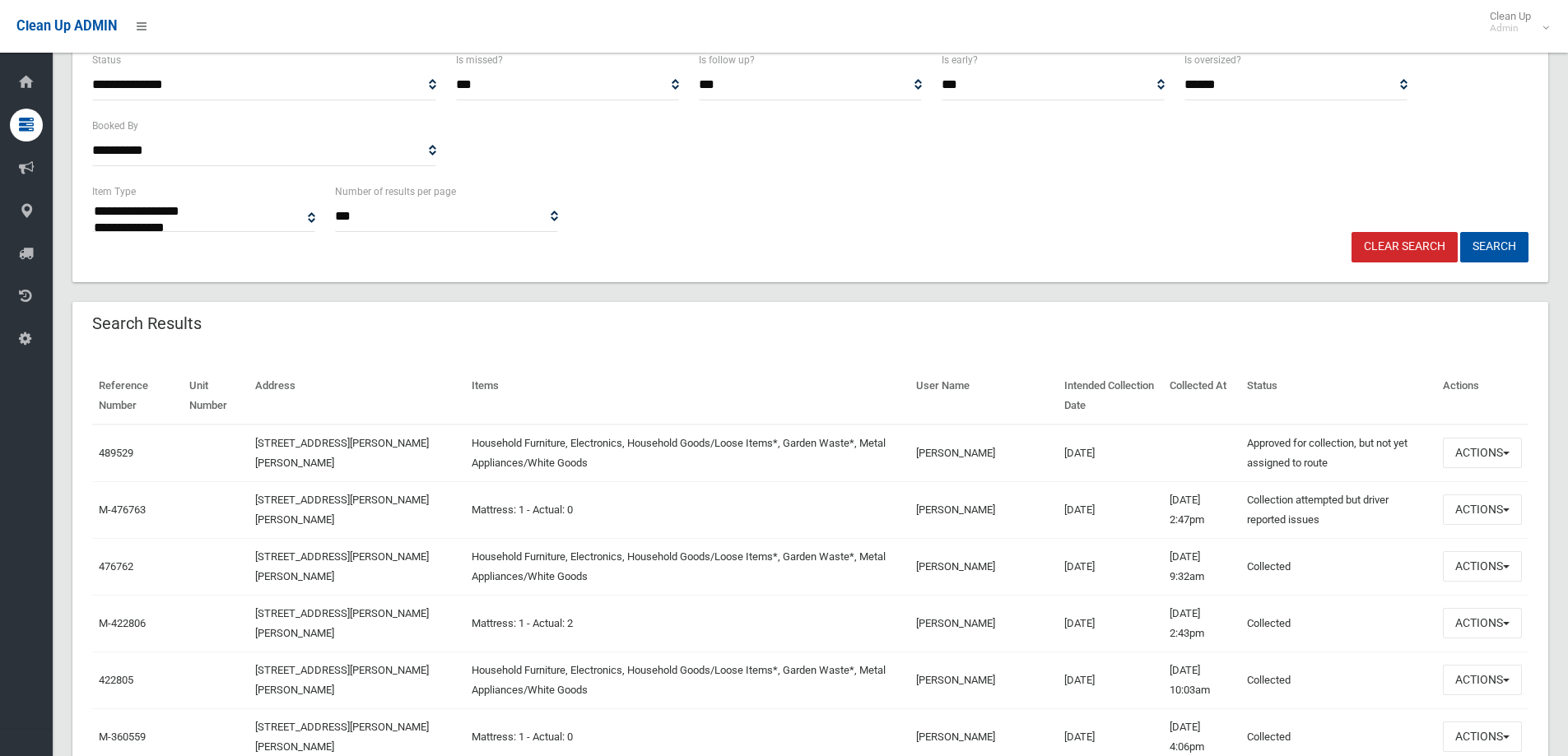
scroll to position [329, 0]
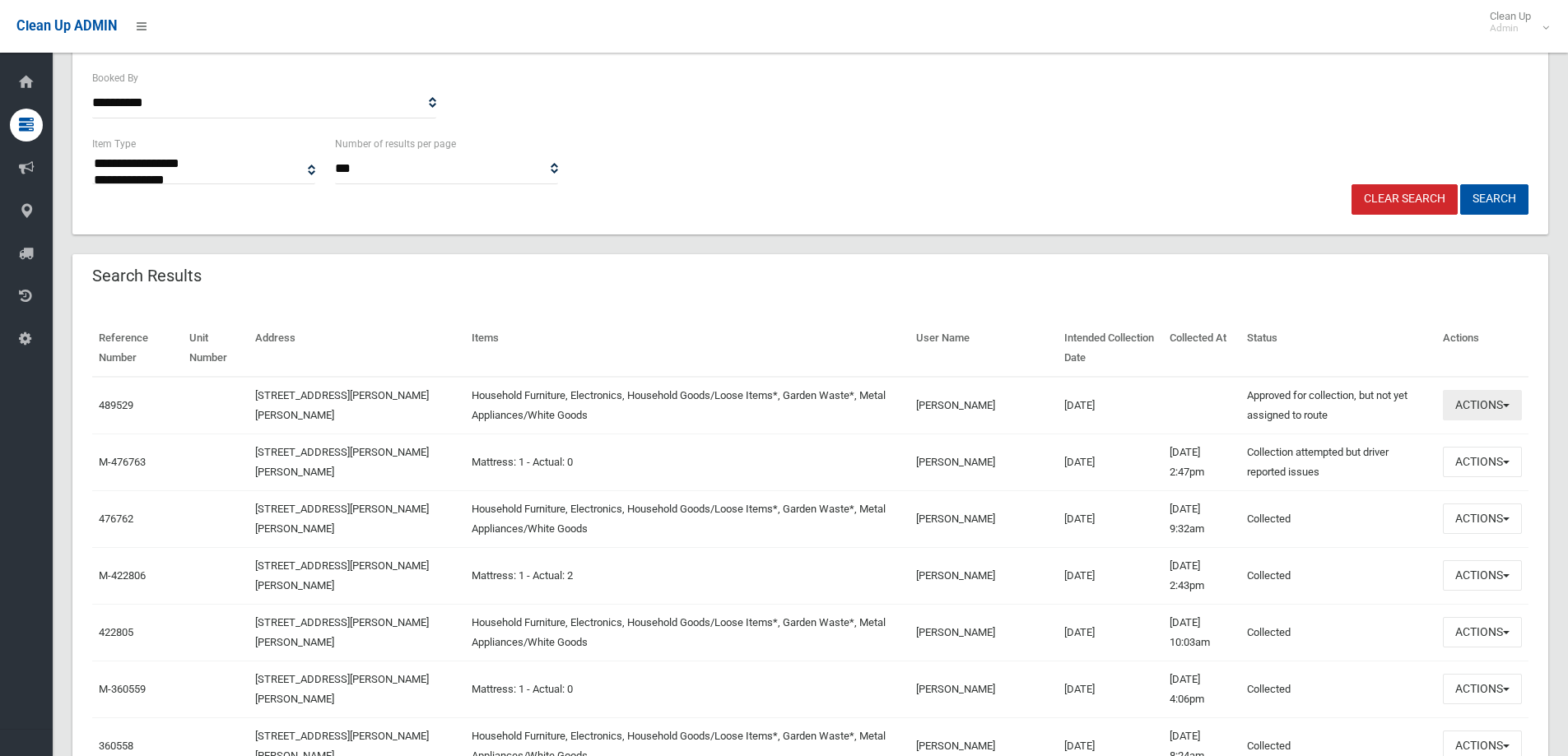
click at [1480, 406] on button "Actions" at bounding box center [1483, 405] width 79 height 31
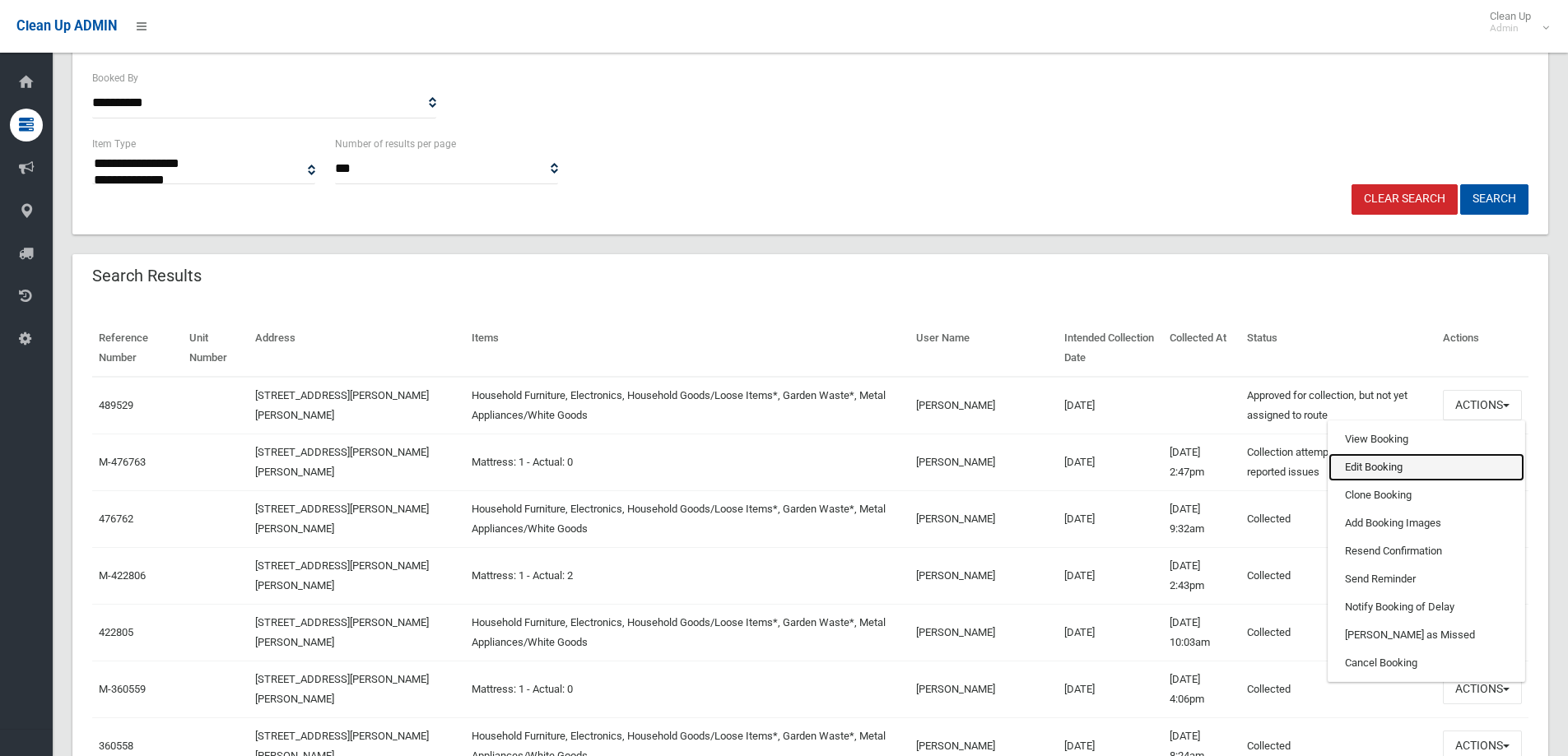
click at [1360, 467] on link "Edit Booking" at bounding box center [1426, 468] width 196 height 28
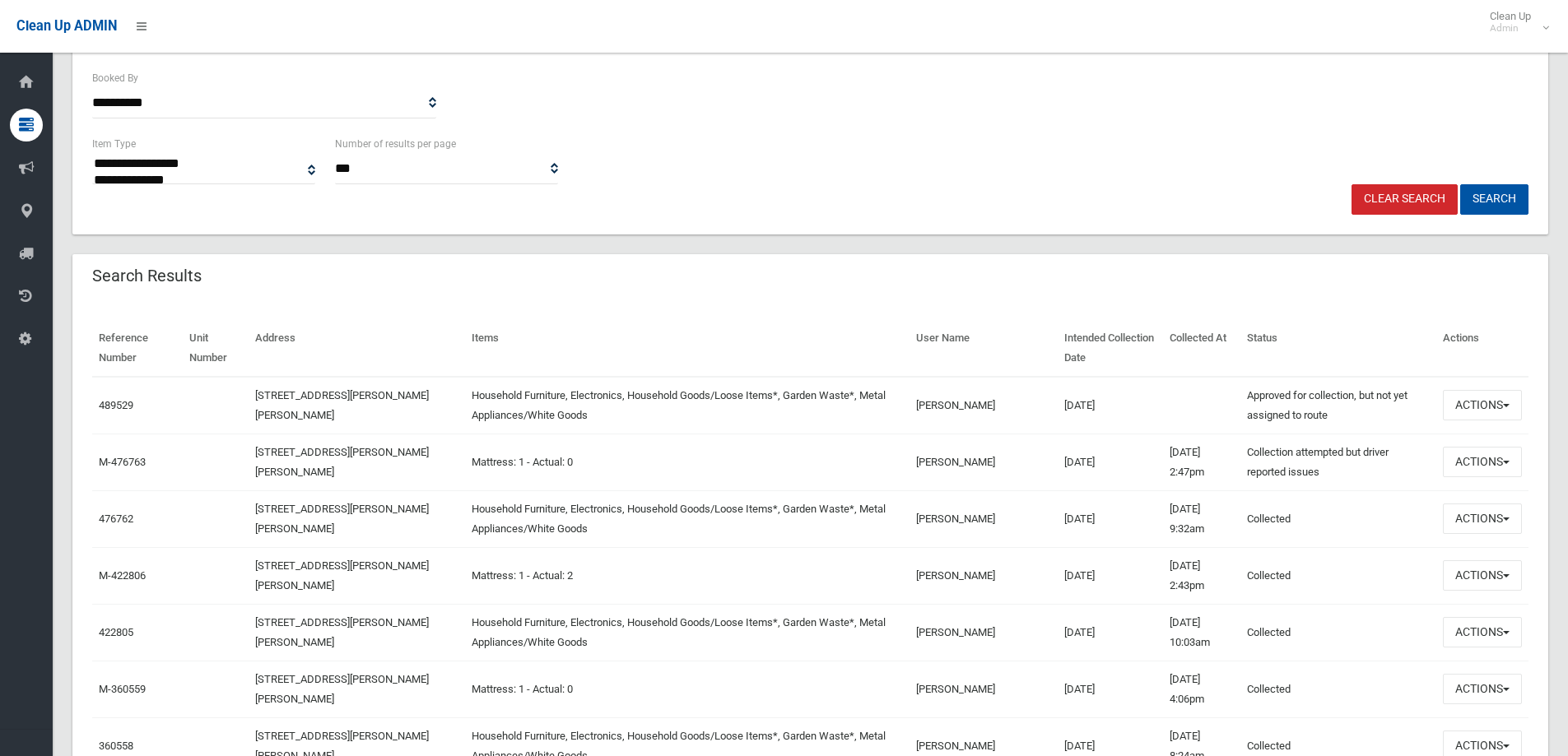
scroll to position [0, 0]
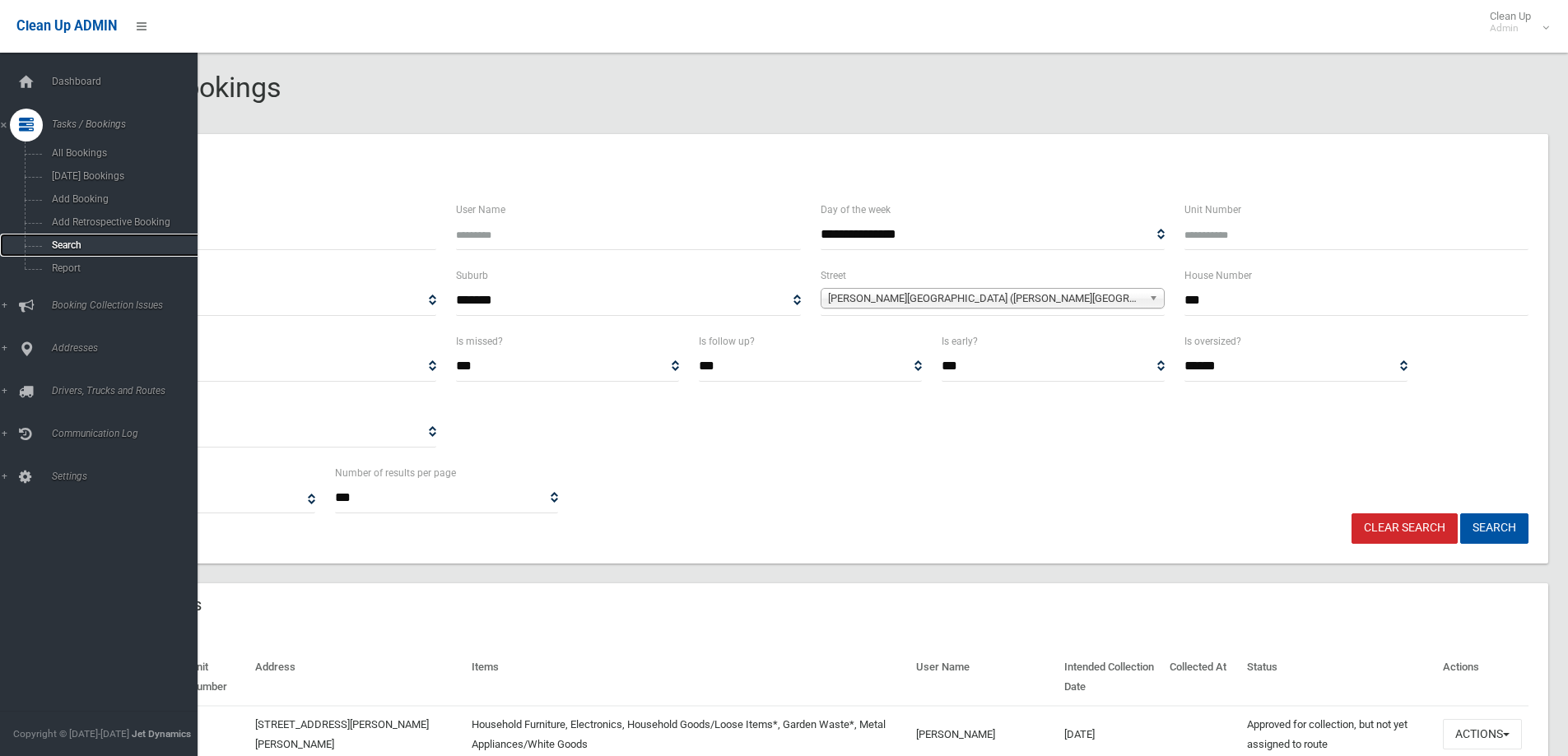
click at [65, 247] on span "Search" at bounding box center [121, 245] width 149 height 11
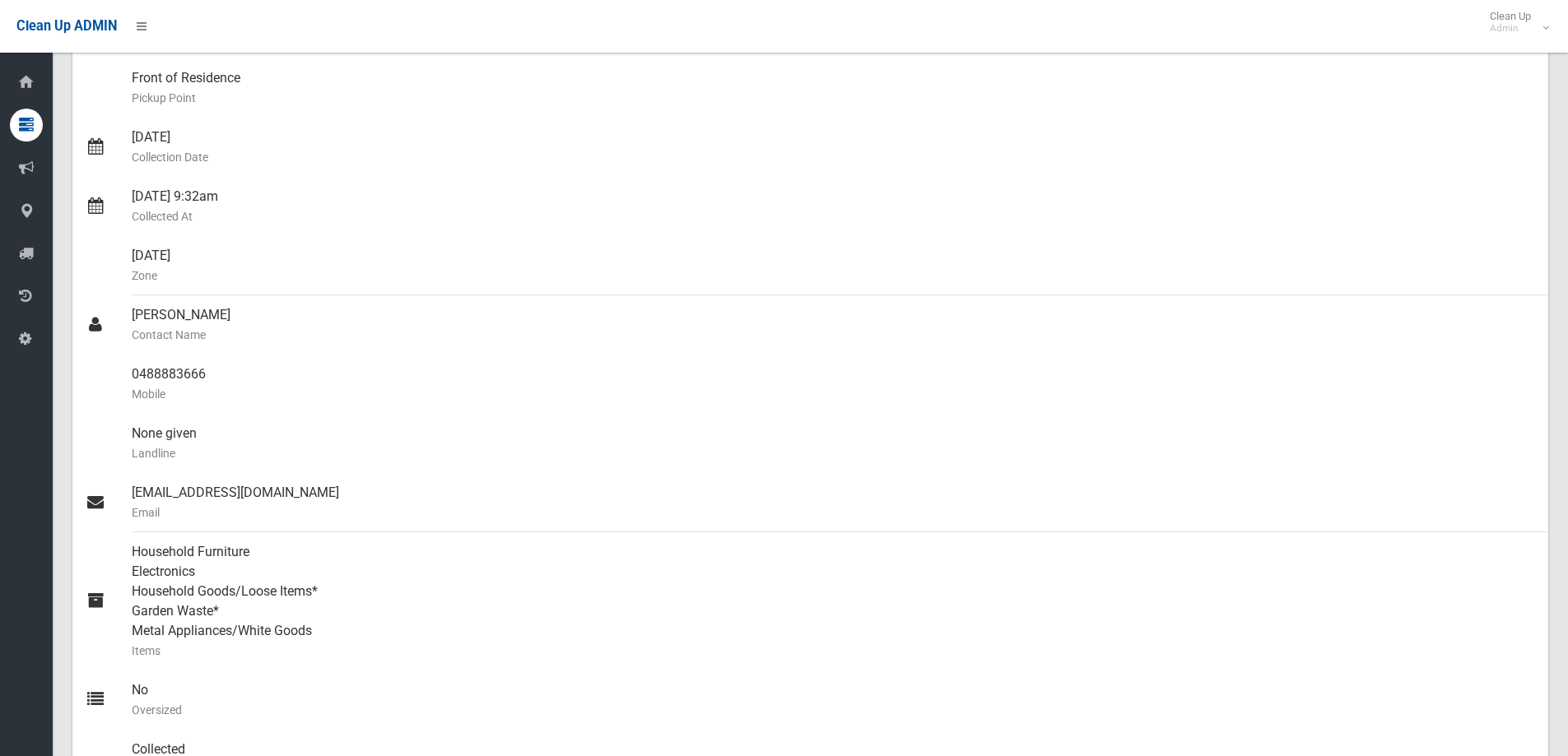
scroll to position [247, 0]
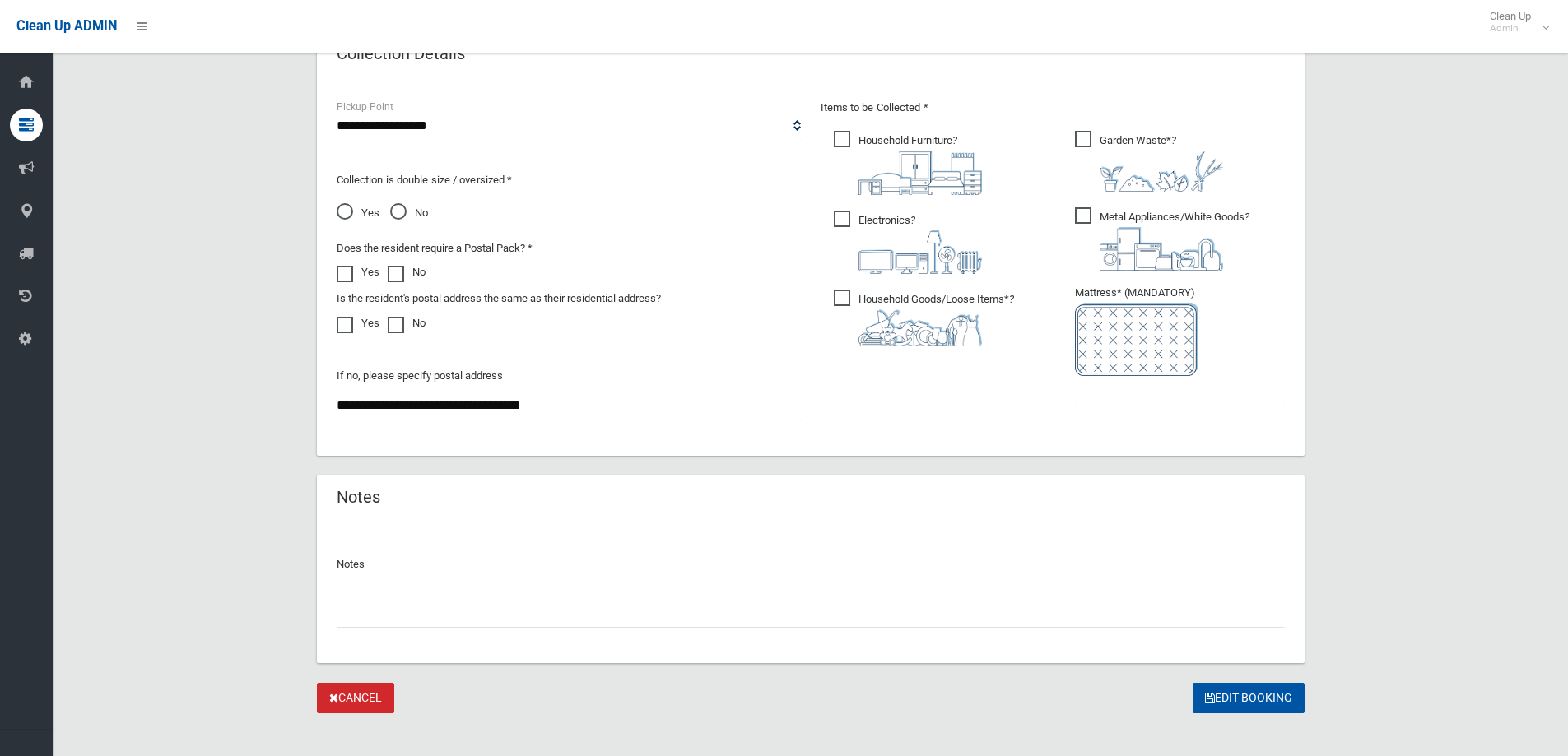
scroll to position [872, 0]
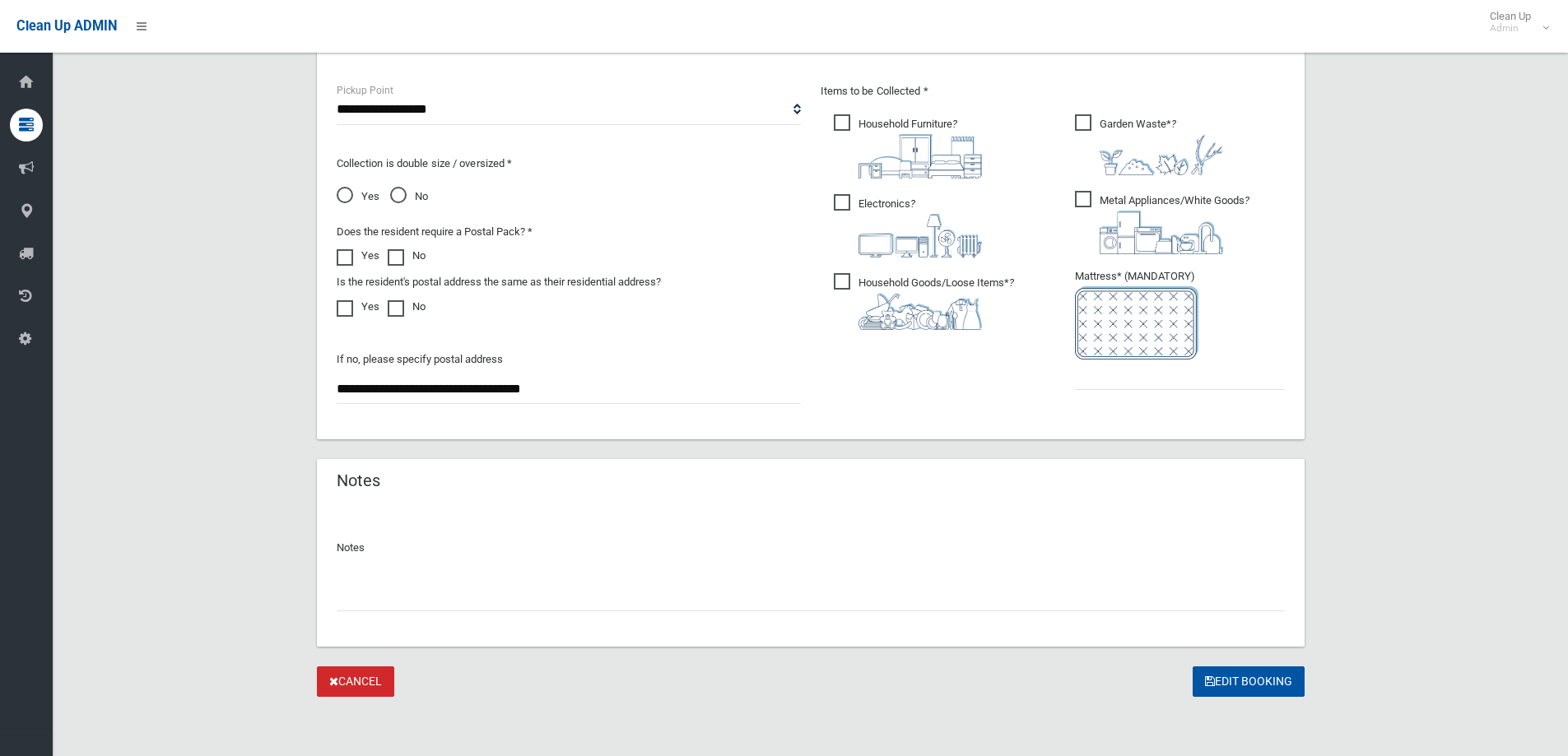
click at [341, 594] on input "text" at bounding box center [811, 596] width 948 height 31
type input "*"
click at [764, 597] on input "**********" at bounding box center [811, 596] width 948 height 31
type input "**********"
click at [758, 599] on input "**********" at bounding box center [811, 596] width 948 height 31
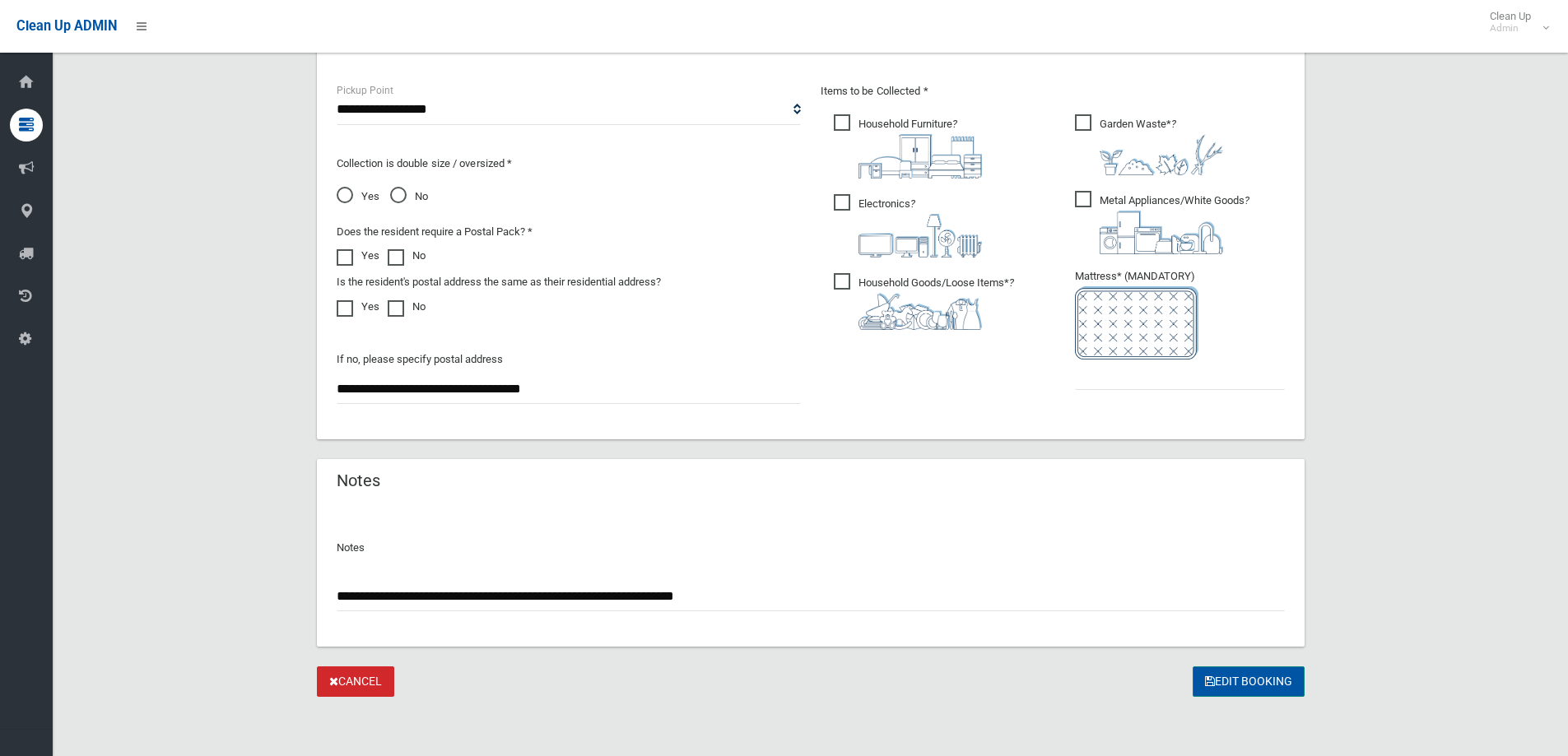
click at [1246, 678] on button "Edit Booking" at bounding box center [1249, 681] width 112 height 31
type input "*"
click at [1239, 684] on button "Edit Booking" at bounding box center [1249, 681] width 112 height 31
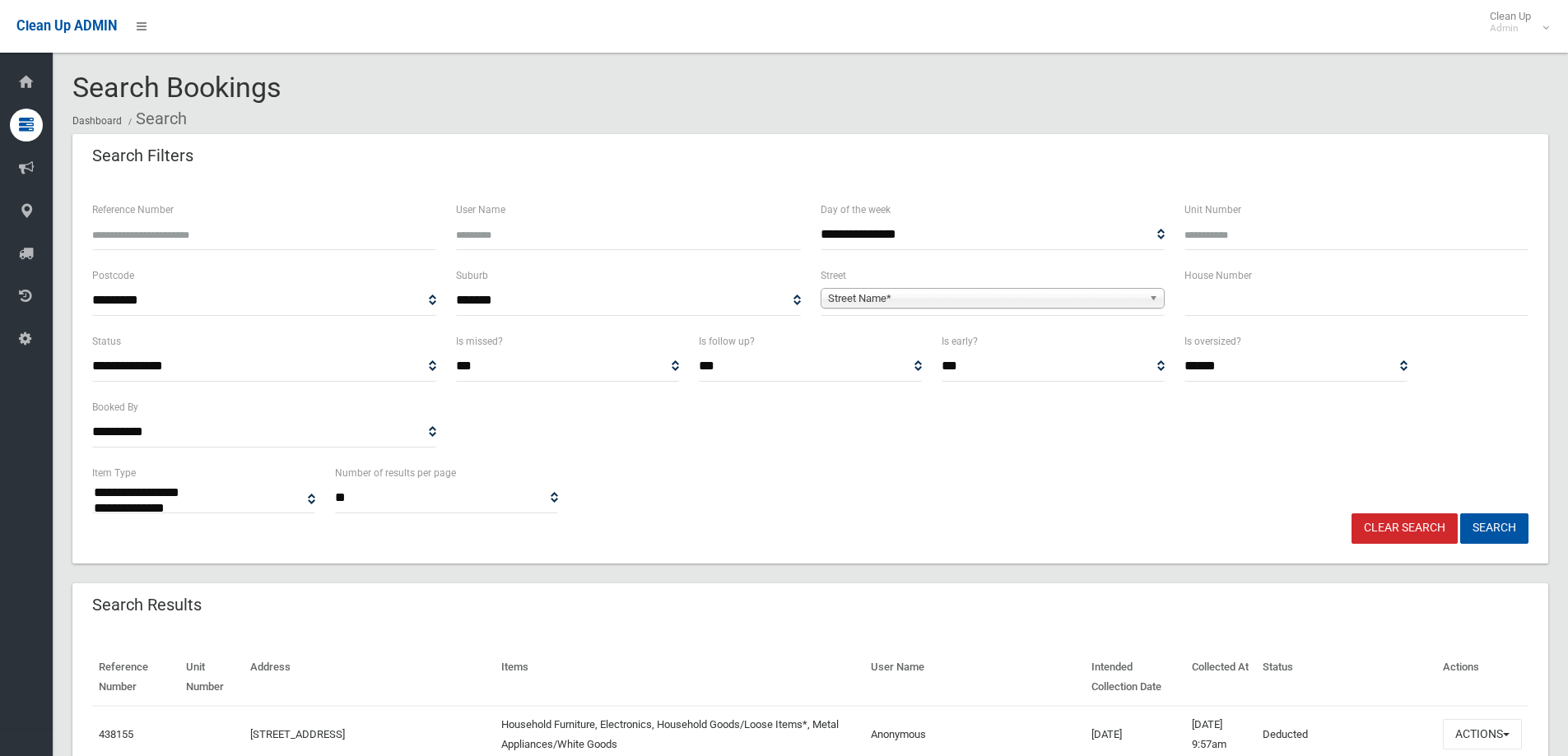
select select
click at [1200, 303] on input "text" at bounding box center [1356, 300] width 344 height 31
type input "**"
click at [866, 308] on div "Street Name*" at bounding box center [993, 298] width 344 height 21
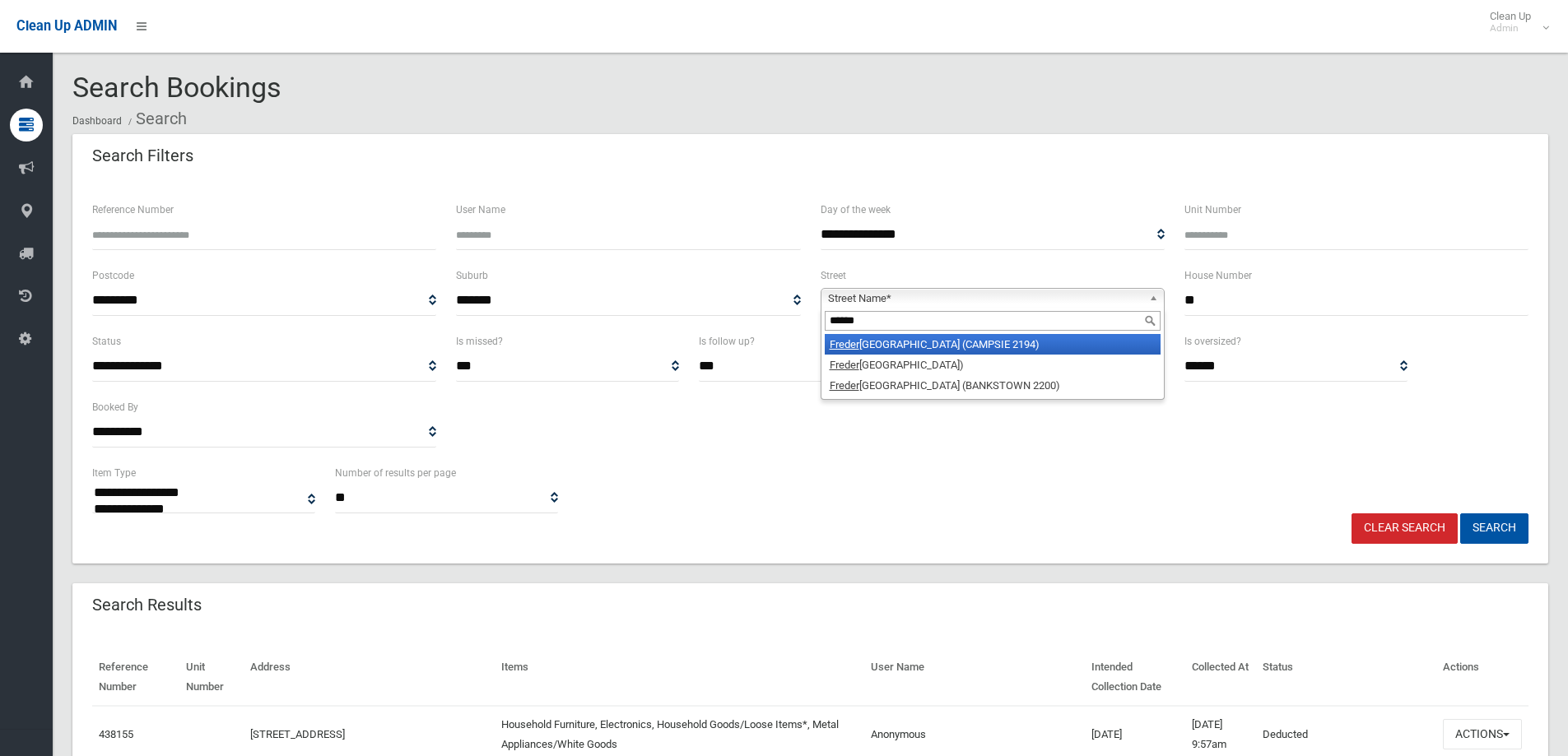
type input "******"
click at [888, 342] on li "Freder ick Street (CAMPSIE 2194)" at bounding box center [992, 344] width 336 height 21
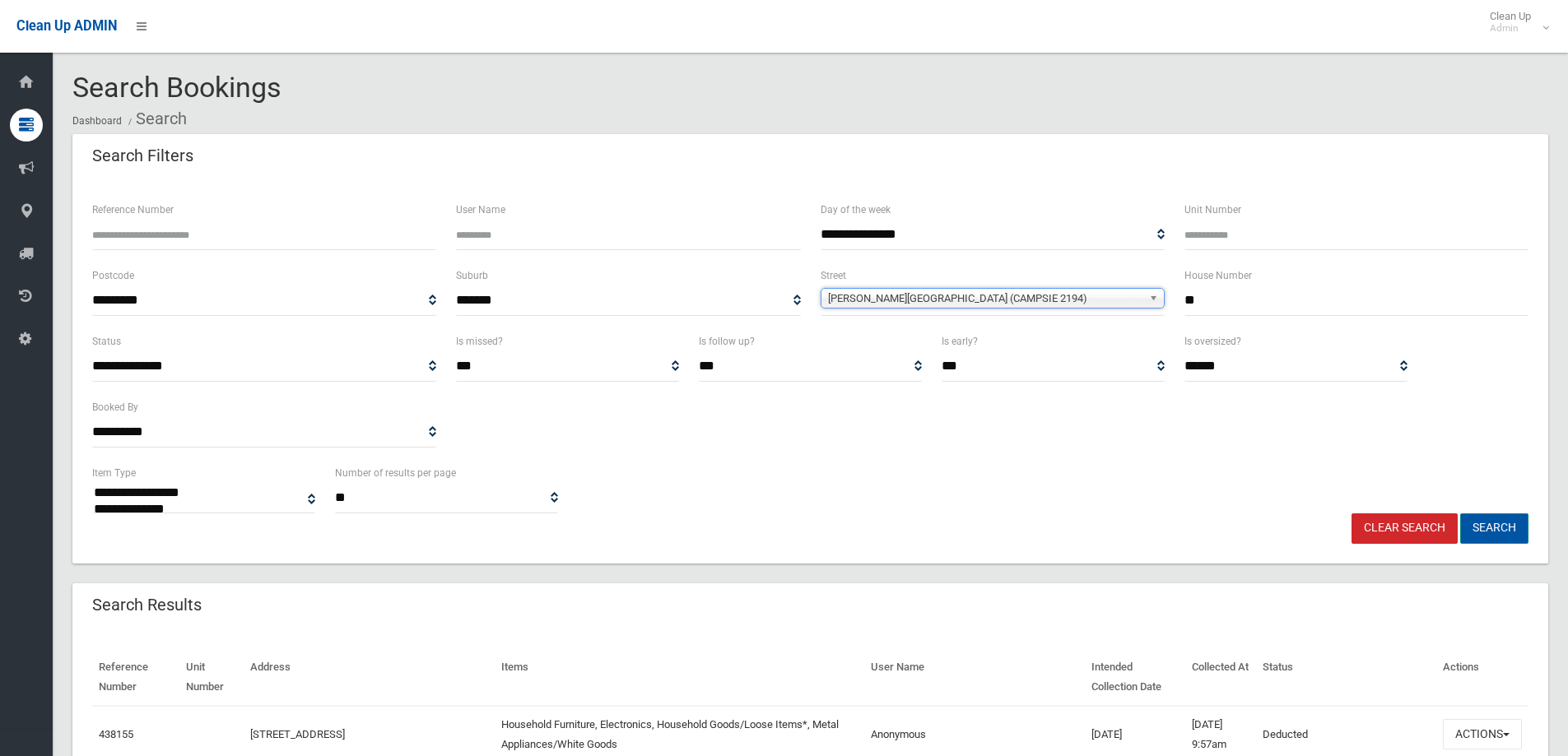
click at [1494, 522] on button "Search" at bounding box center [1494, 529] width 68 height 31
click at [1487, 527] on button "Search" at bounding box center [1494, 529] width 68 height 31
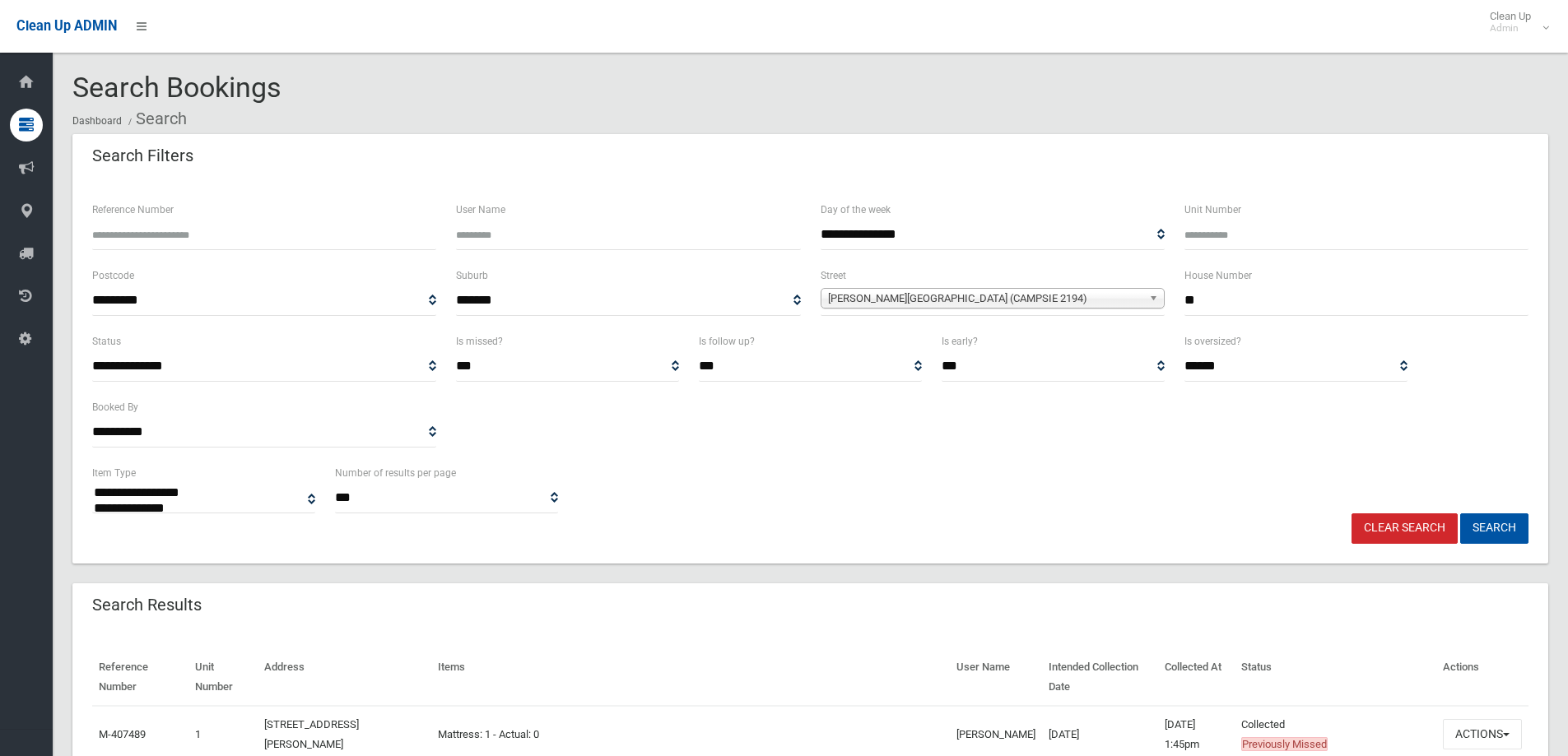
select select
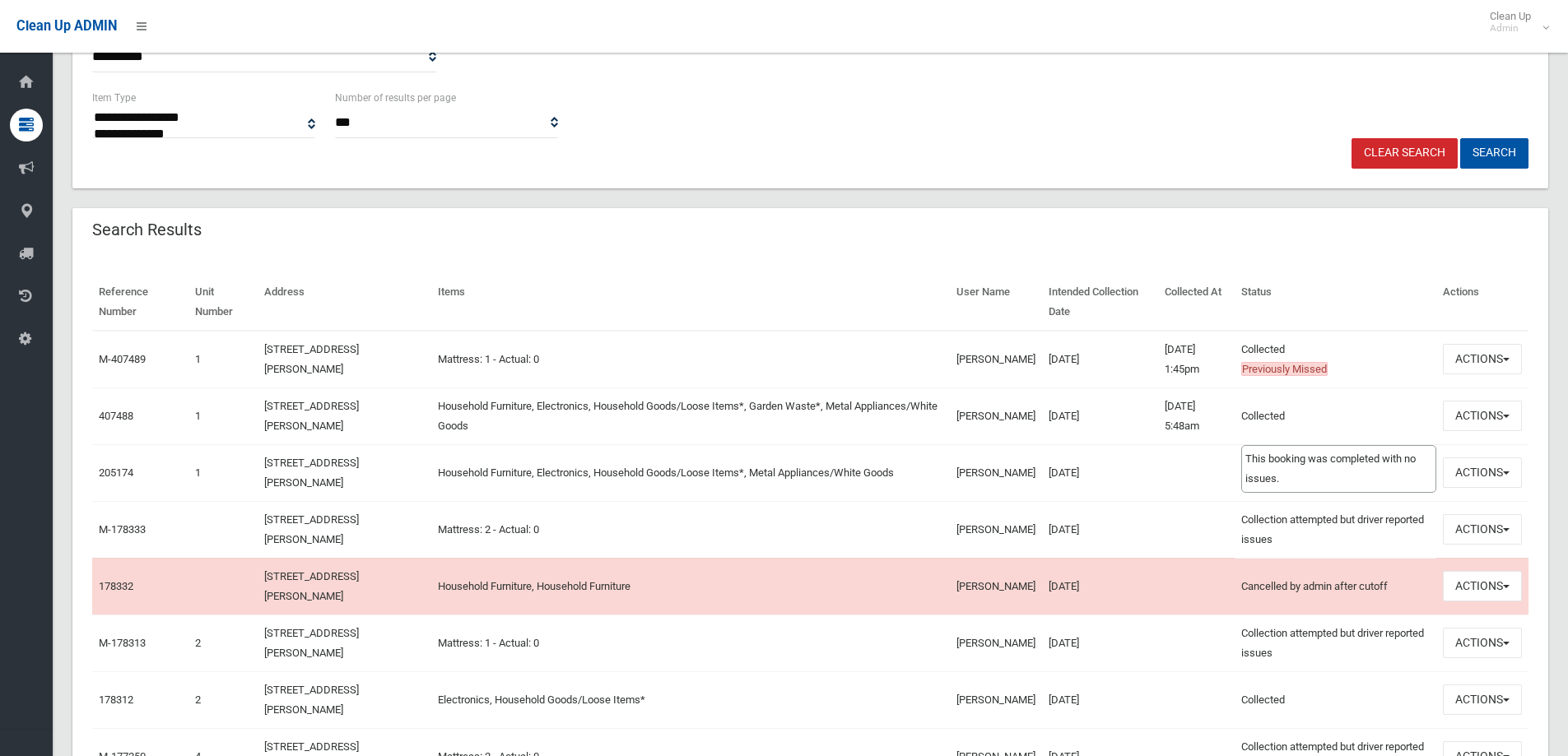
scroll to position [412, 0]
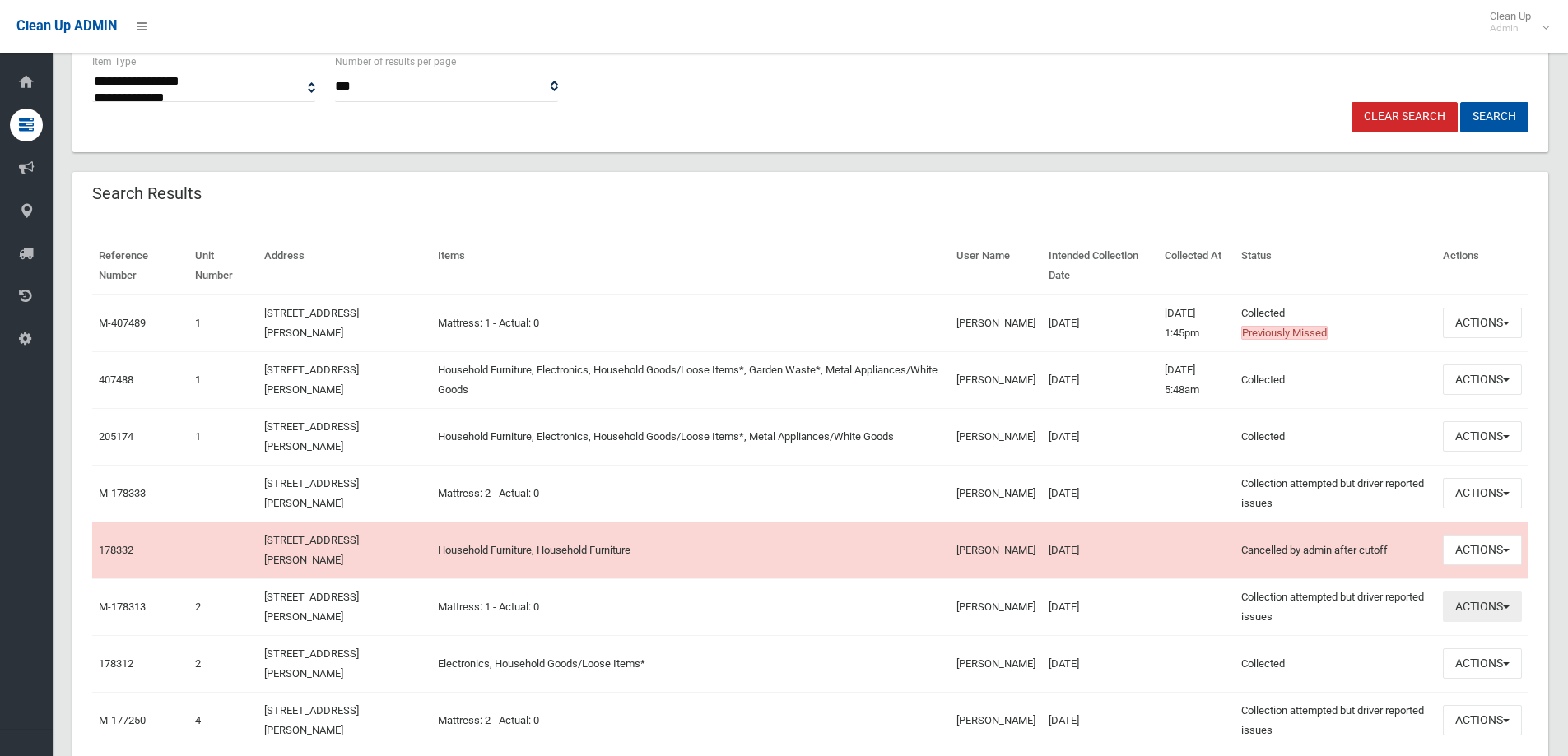
click at [1473, 605] on button "Actions" at bounding box center [1483, 606] width 79 height 31
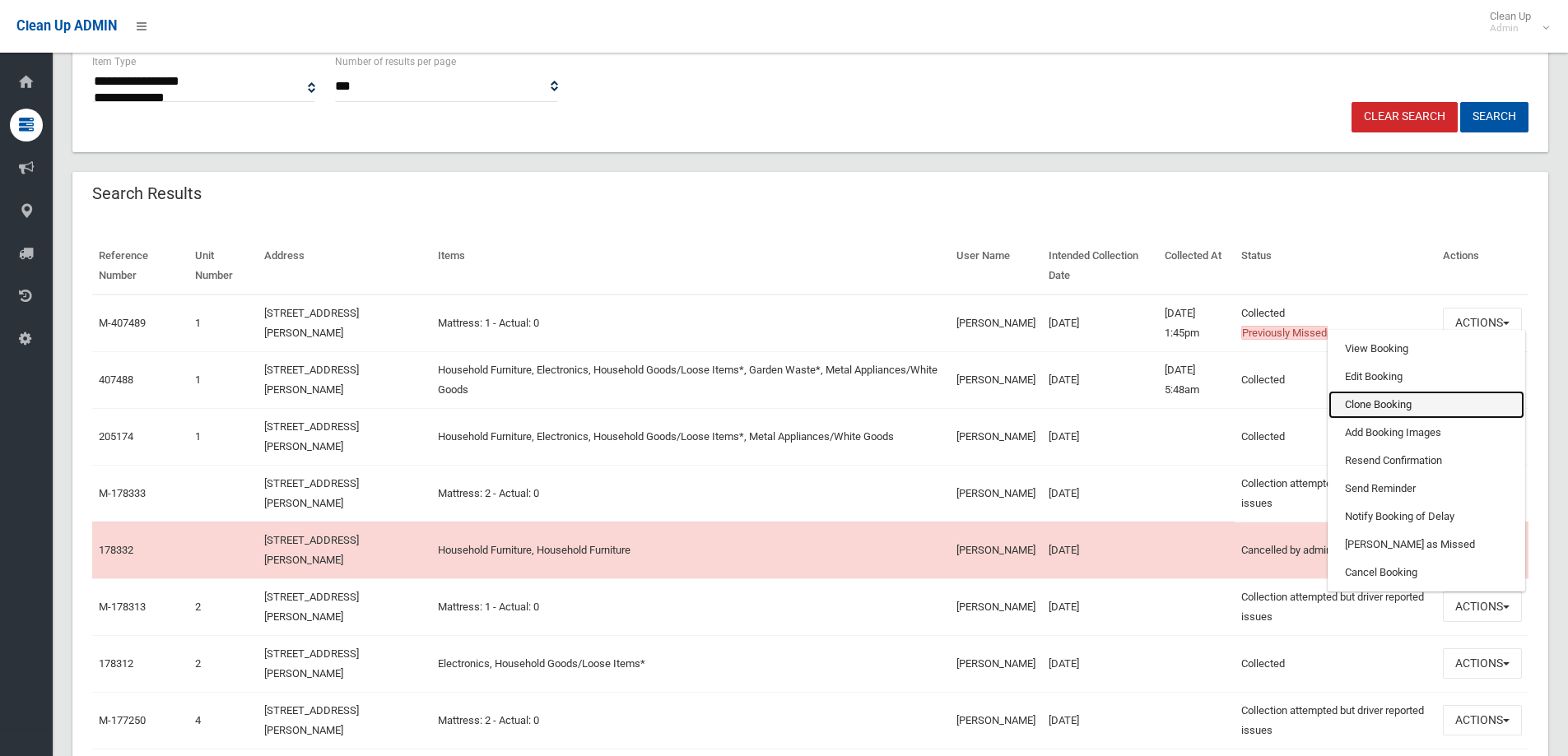
click at [1370, 409] on link "Clone Booking" at bounding box center [1426, 405] width 196 height 28
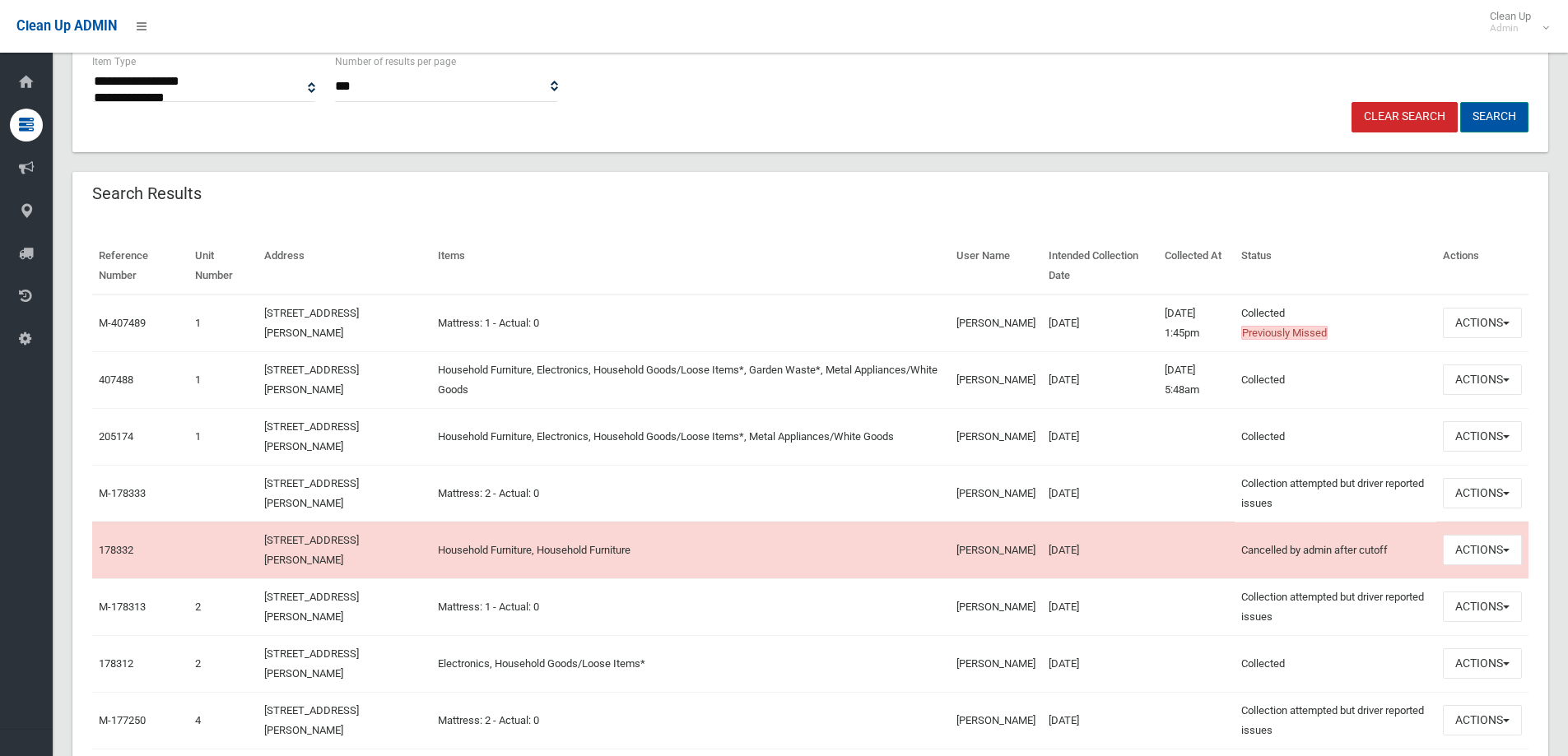
click at [1487, 110] on button "Search" at bounding box center [1494, 117] width 68 height 31
click at [1491, 117] on button "Search" at bounding box center [1494, 117] width 68 height 31
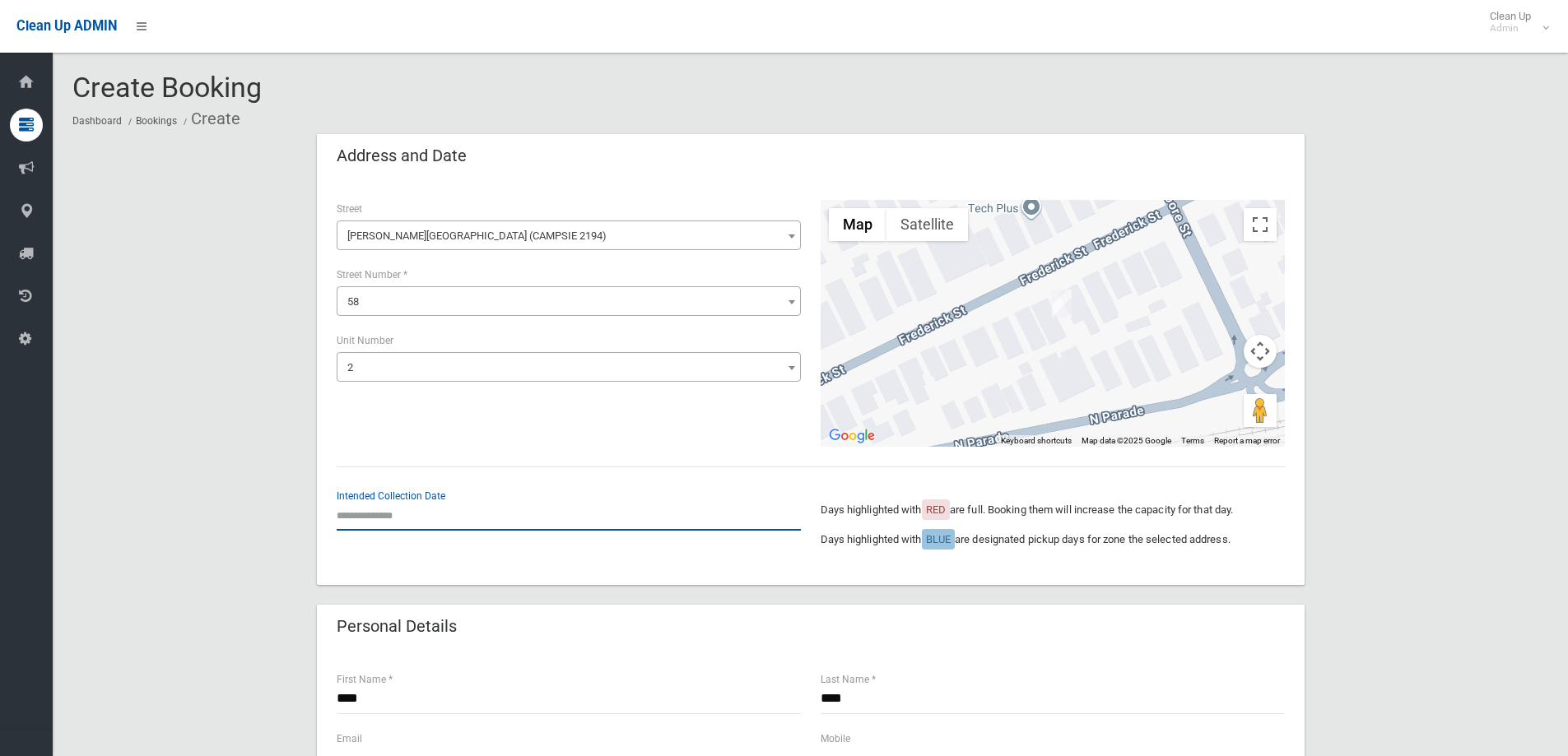
click at [349, 514] on input "text" at bounding box center [569, 516] width 464 height 31
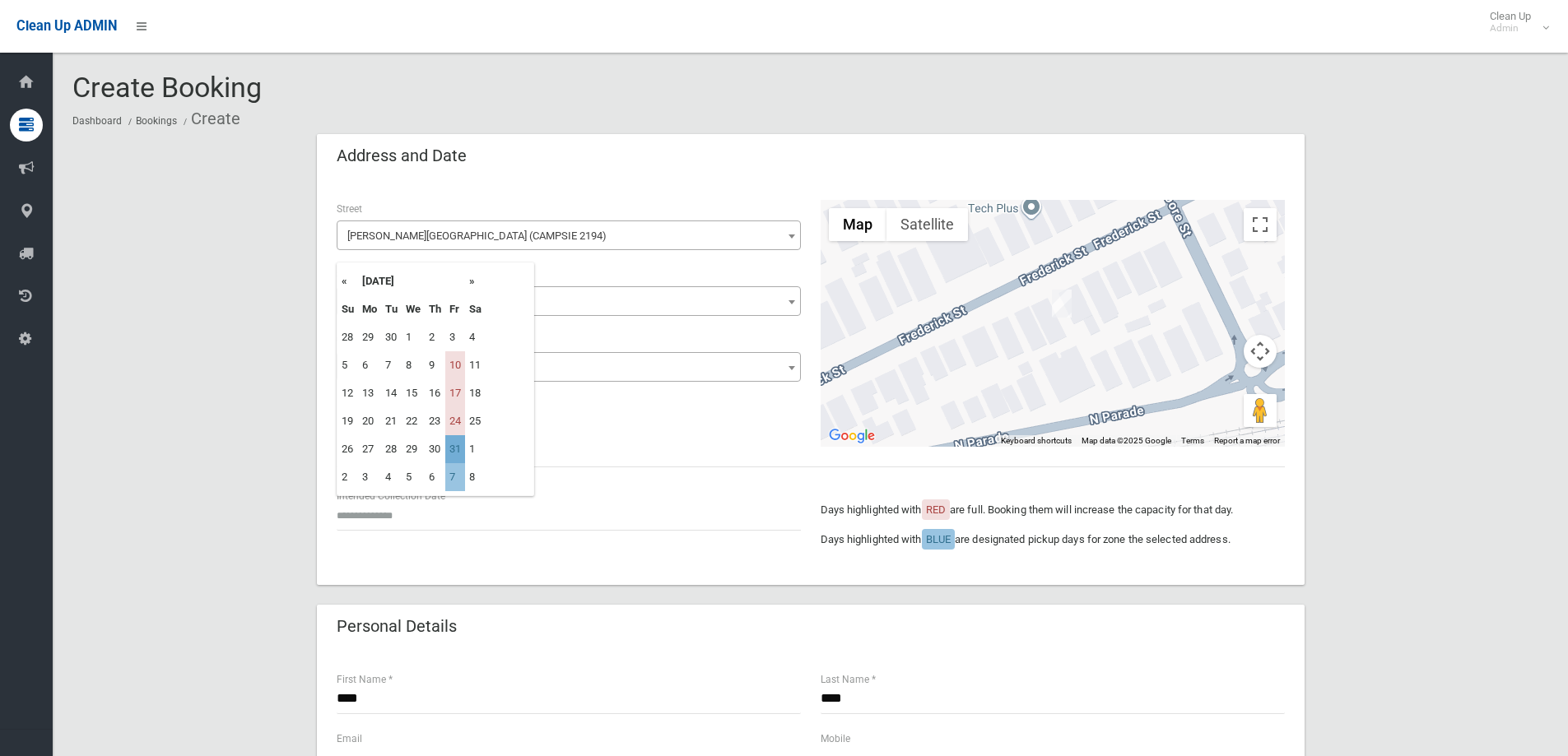
click at [453, 453] on td "31" at bounding box center [455, 449] width 20 height 28
type input "**********"
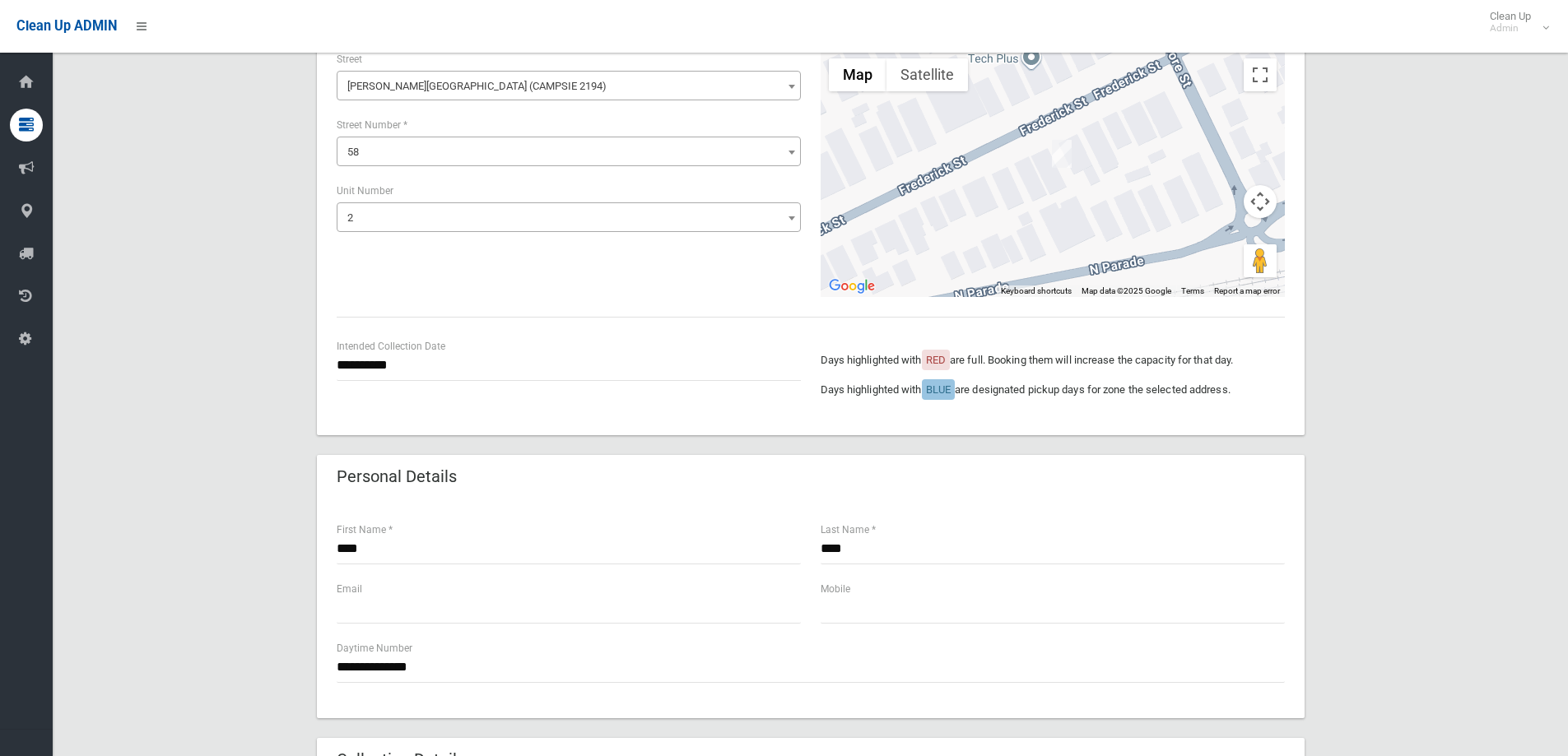
scroll to position [165, 0]
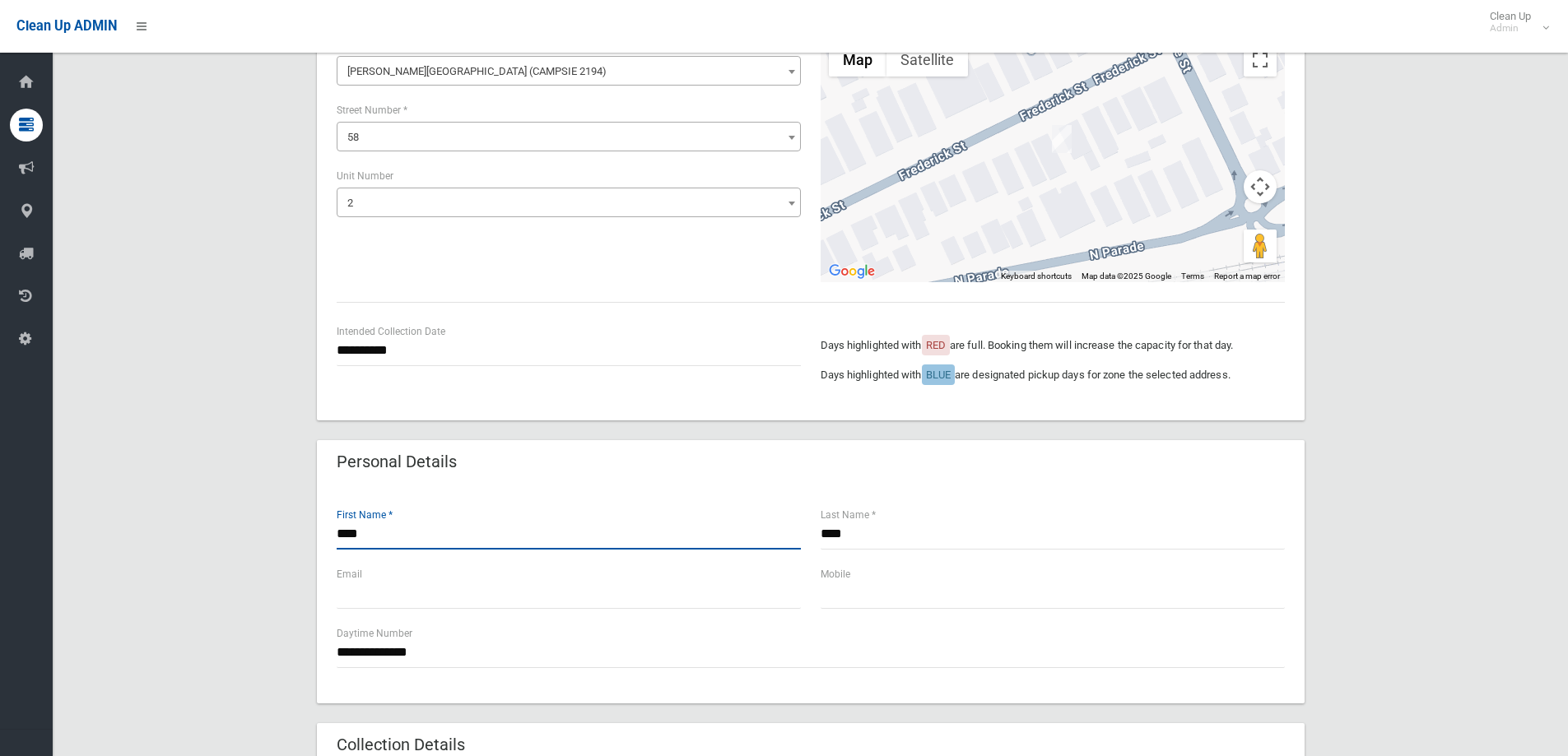
click at [386, 535] on input "****" at bounding box center [569, 534] width 464 height 31
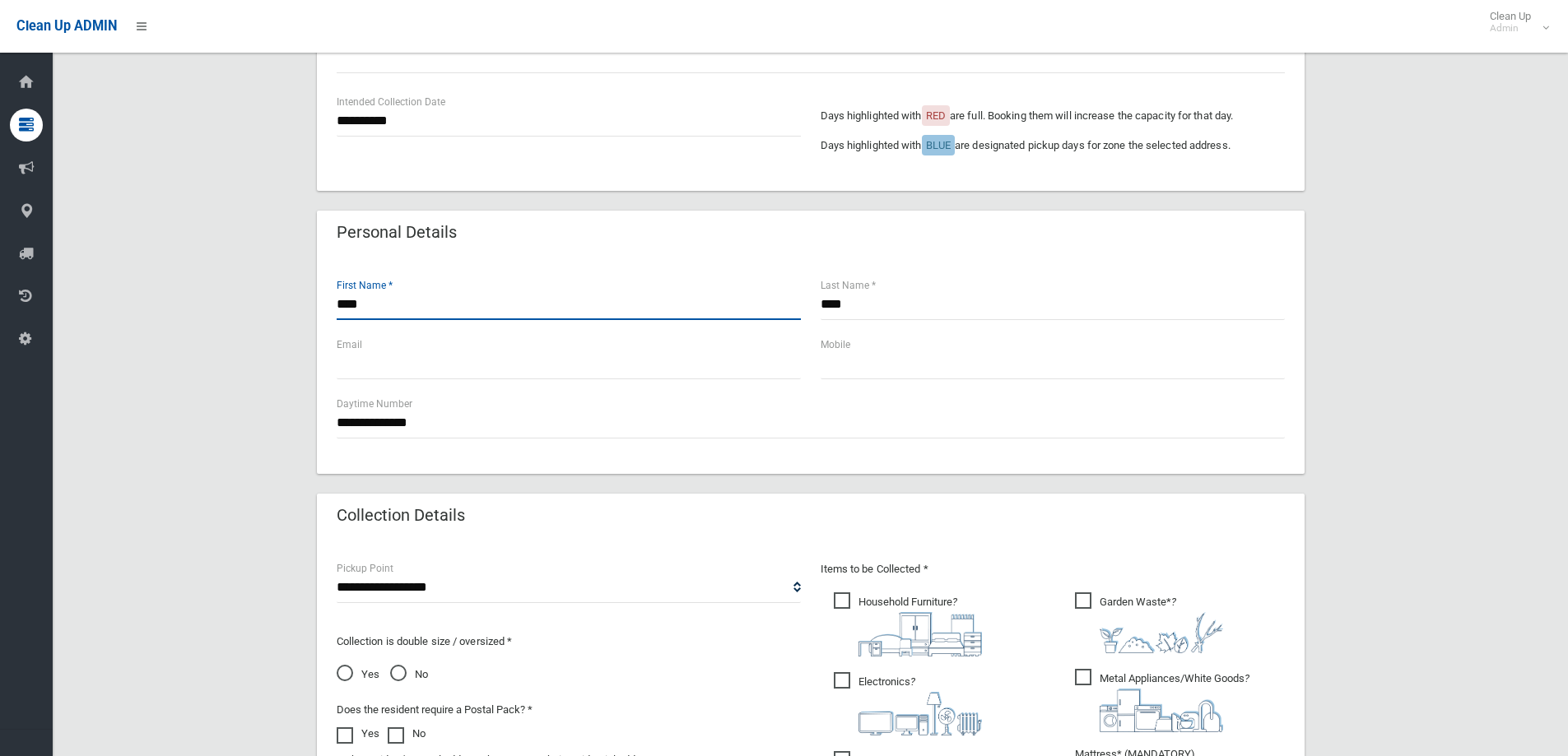
scroll to position [412, 0]
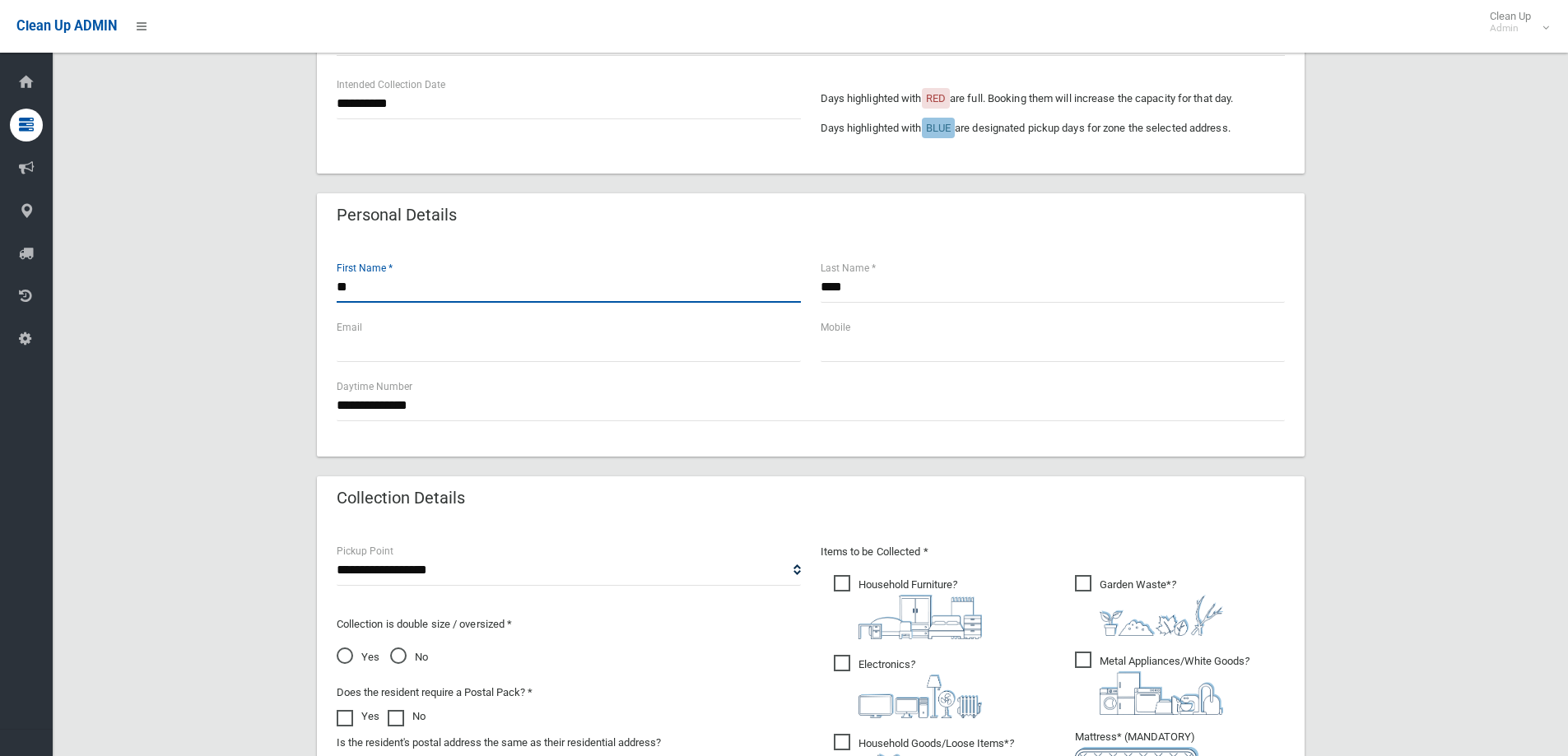
type input "*"
type input "*****"
click at [874, 290] on input "****" at bounding box center [1053, 287] width 464 height 31
type input "*"
type input "***"
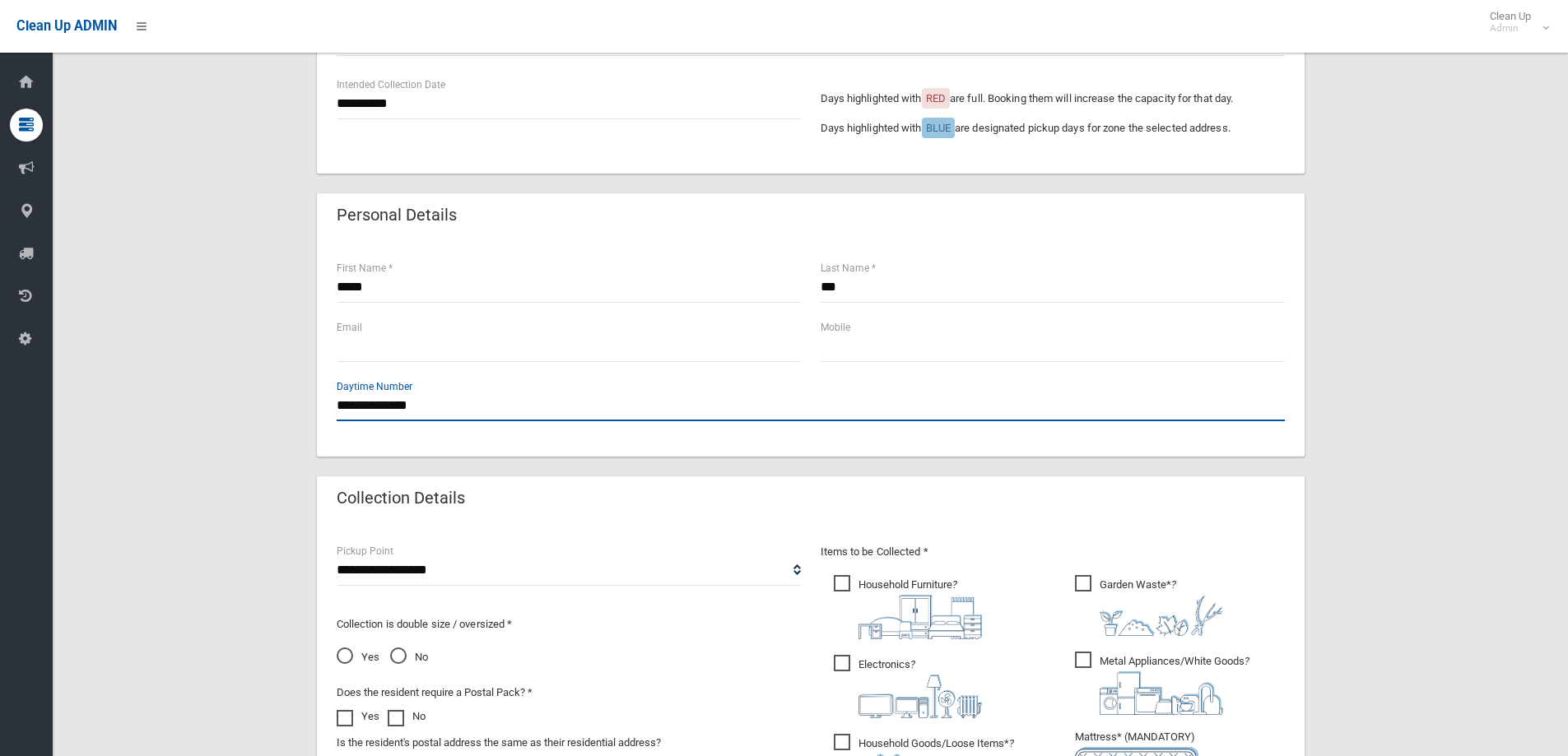
click at [460, 410] on input "**********" at bounding box center [811, 406] width 948 height 31
type input "*"
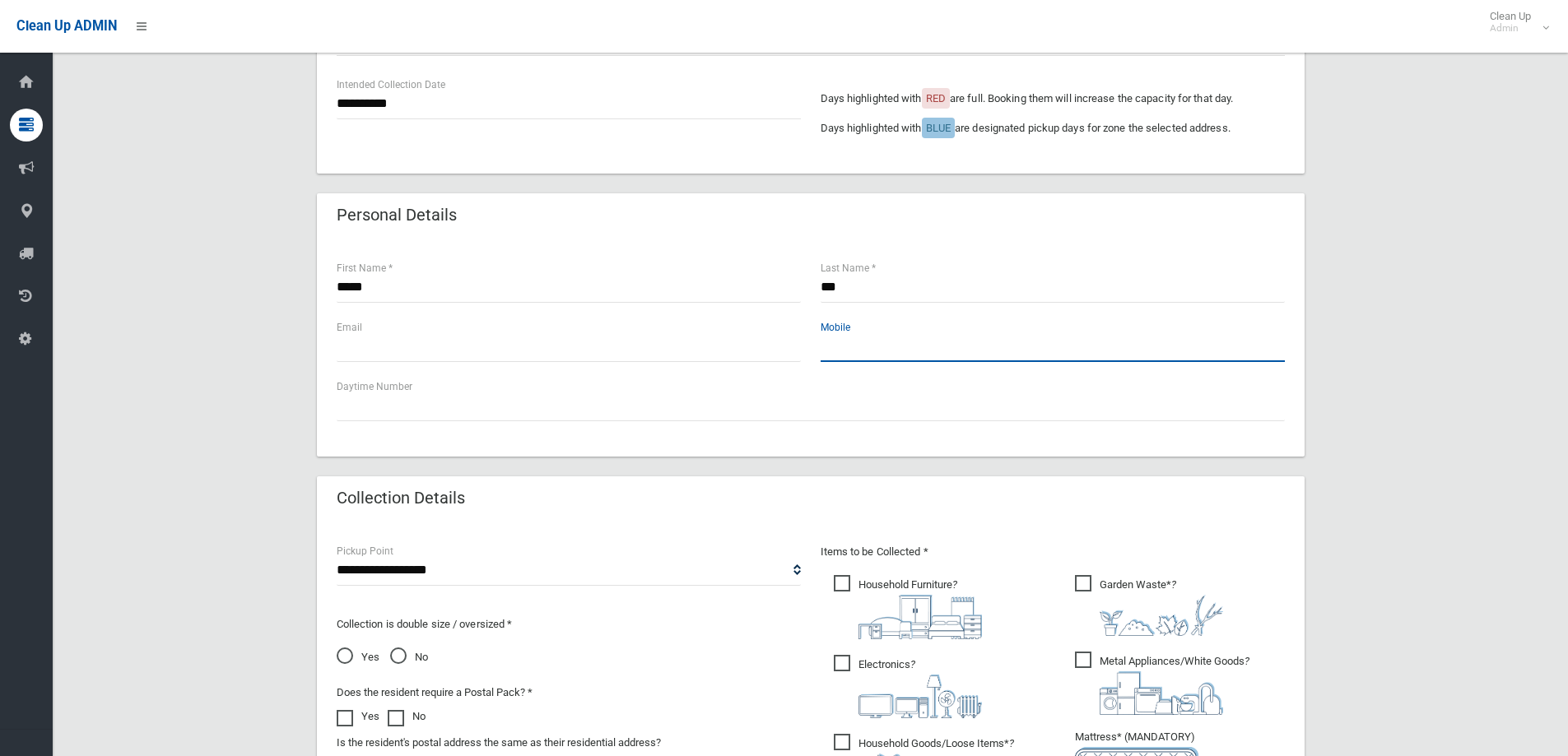
click at [842, 346] on input "text" at bounding box center [1053, 346] width 464 height 31
type input "**********"
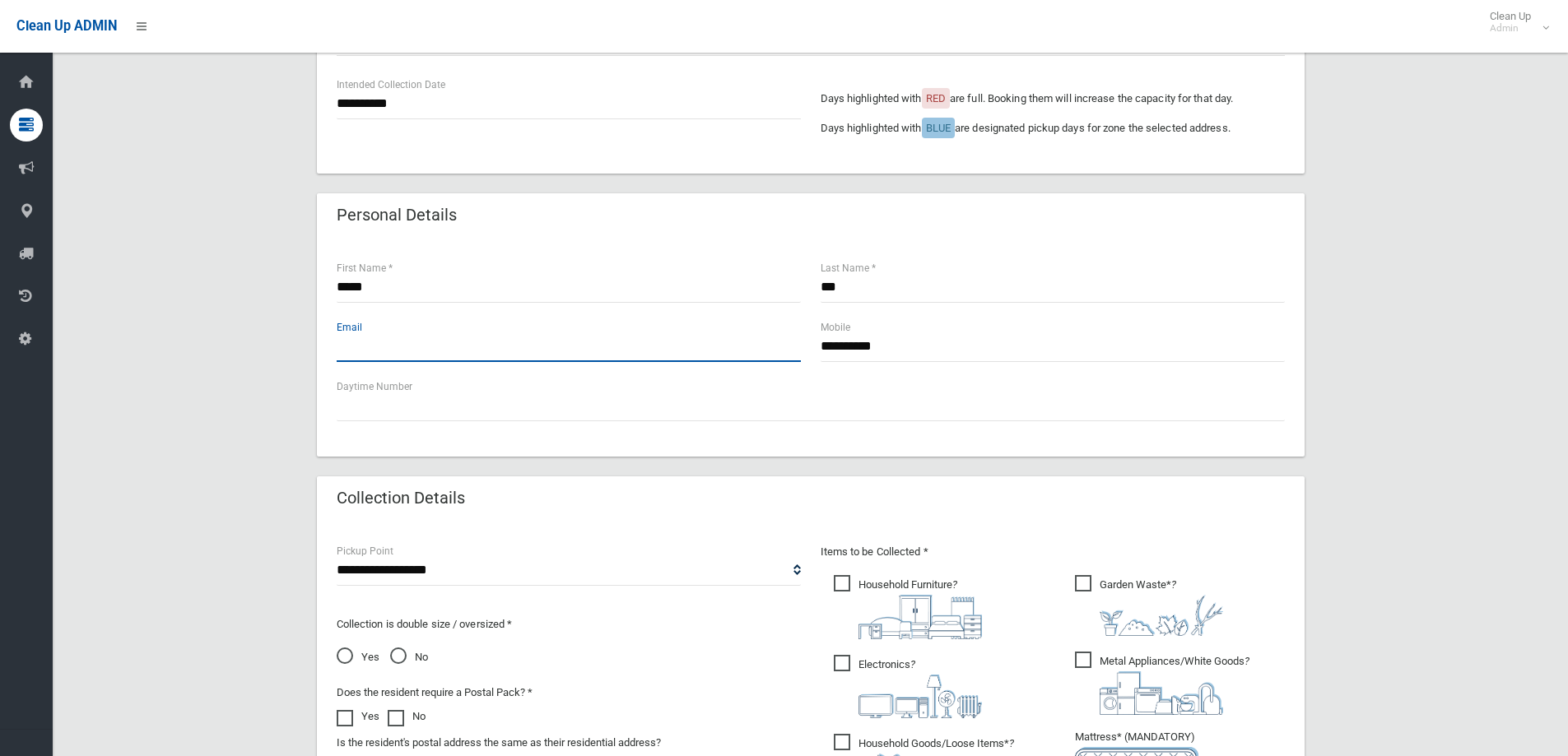
click at [352, 349] on input "text" at bounding box center [569, 346] width 464 height 31
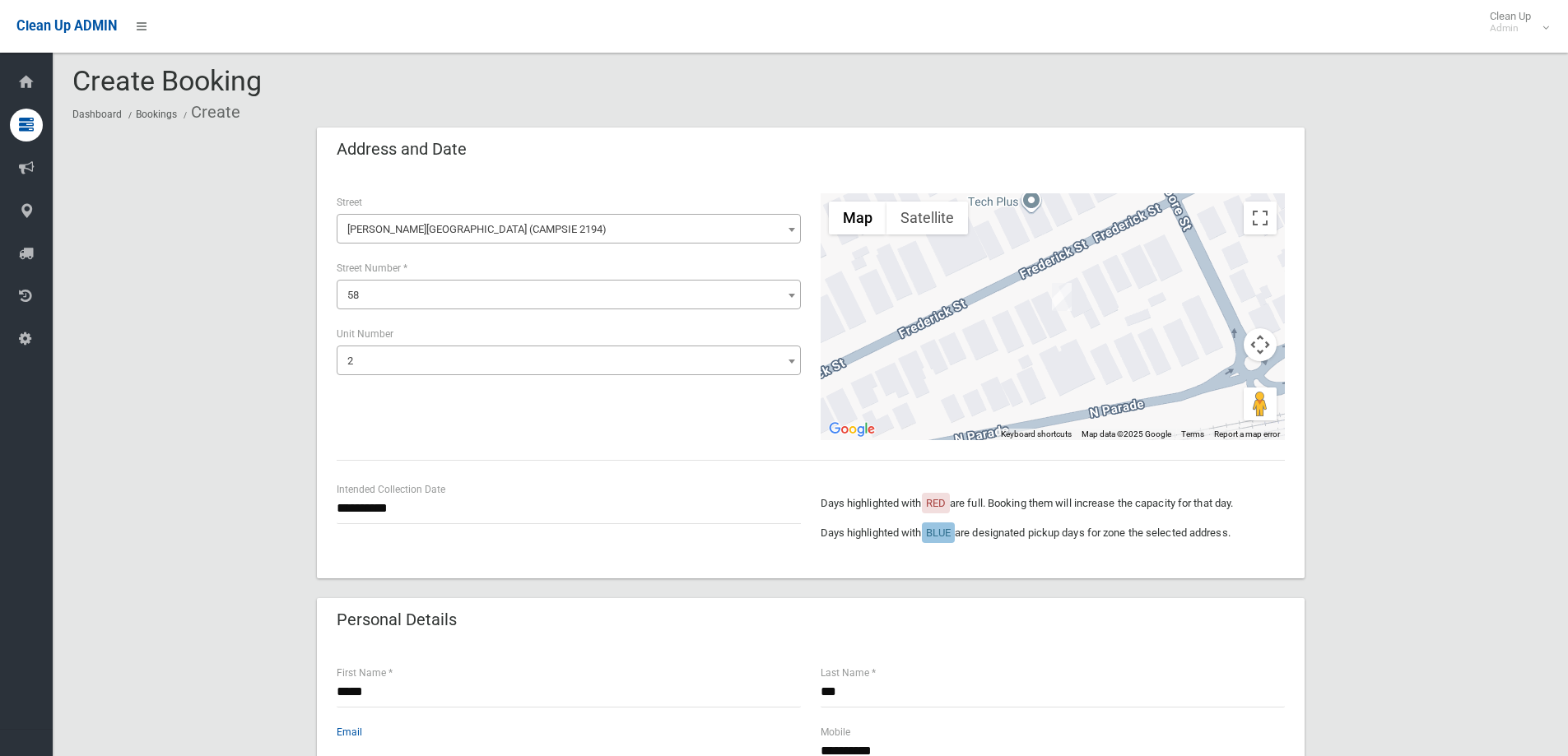
scroll to position [0, 0]
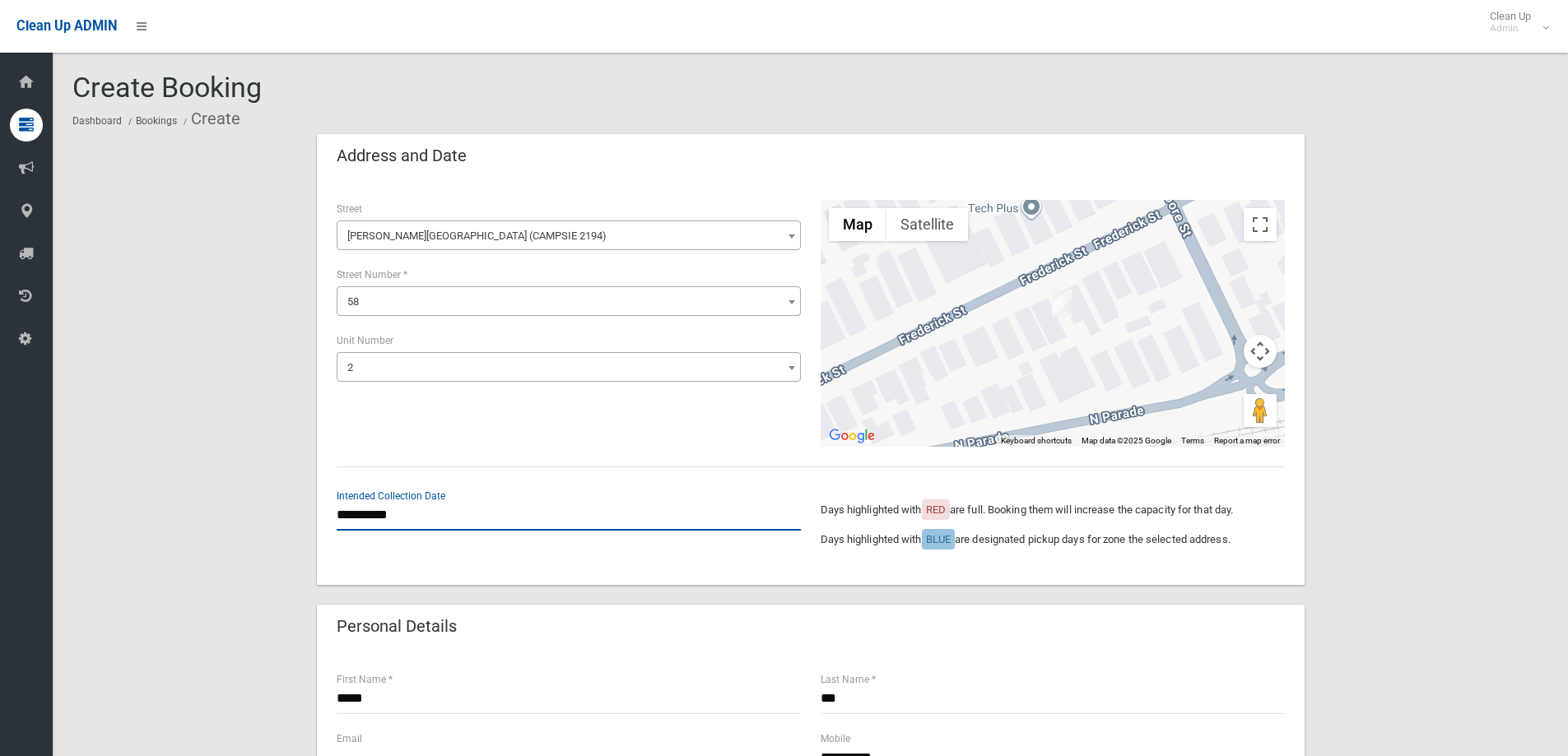
click at [408, 515] on input "**********" at bounding box center [569, 516] width 464 height 31
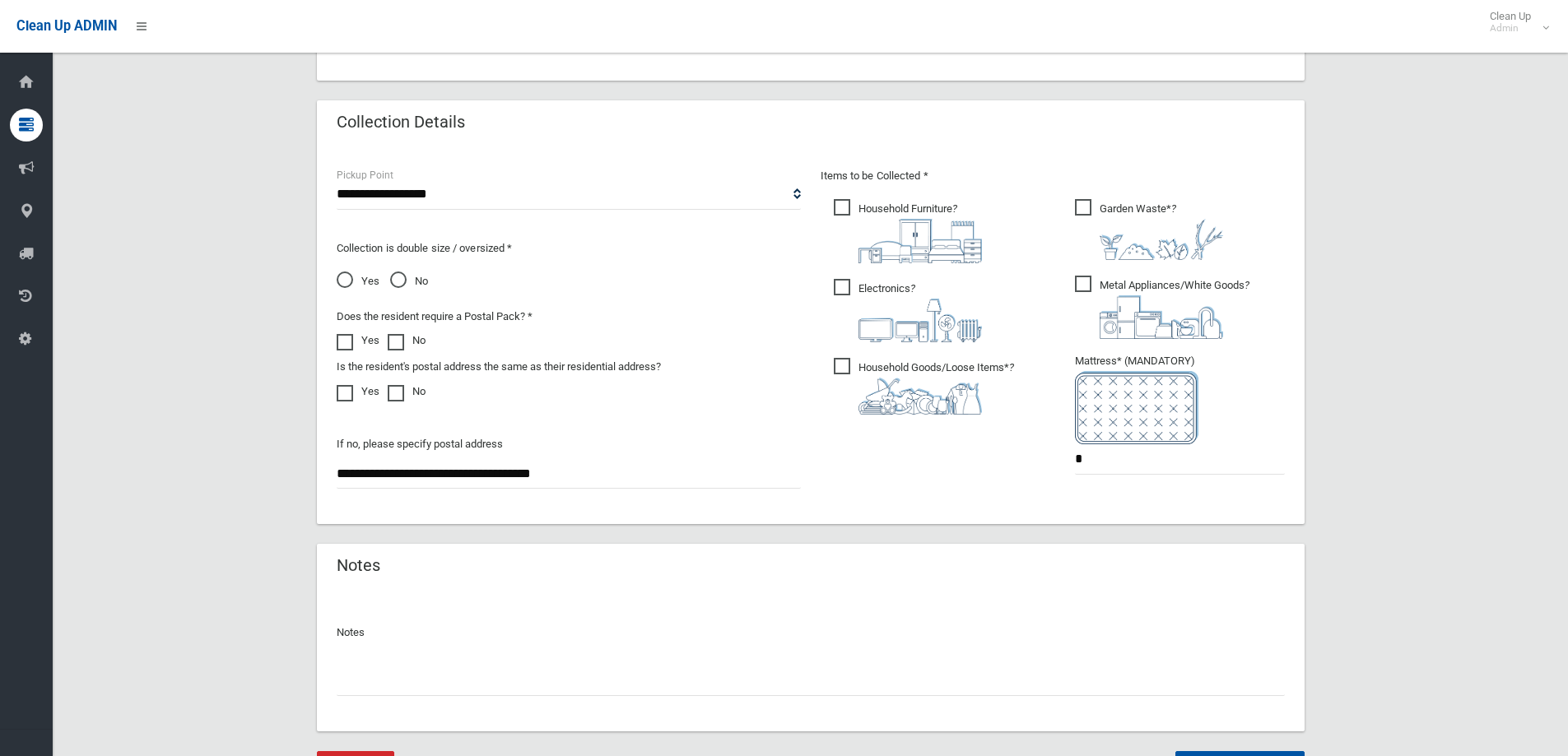
scroll to position [822, 0]
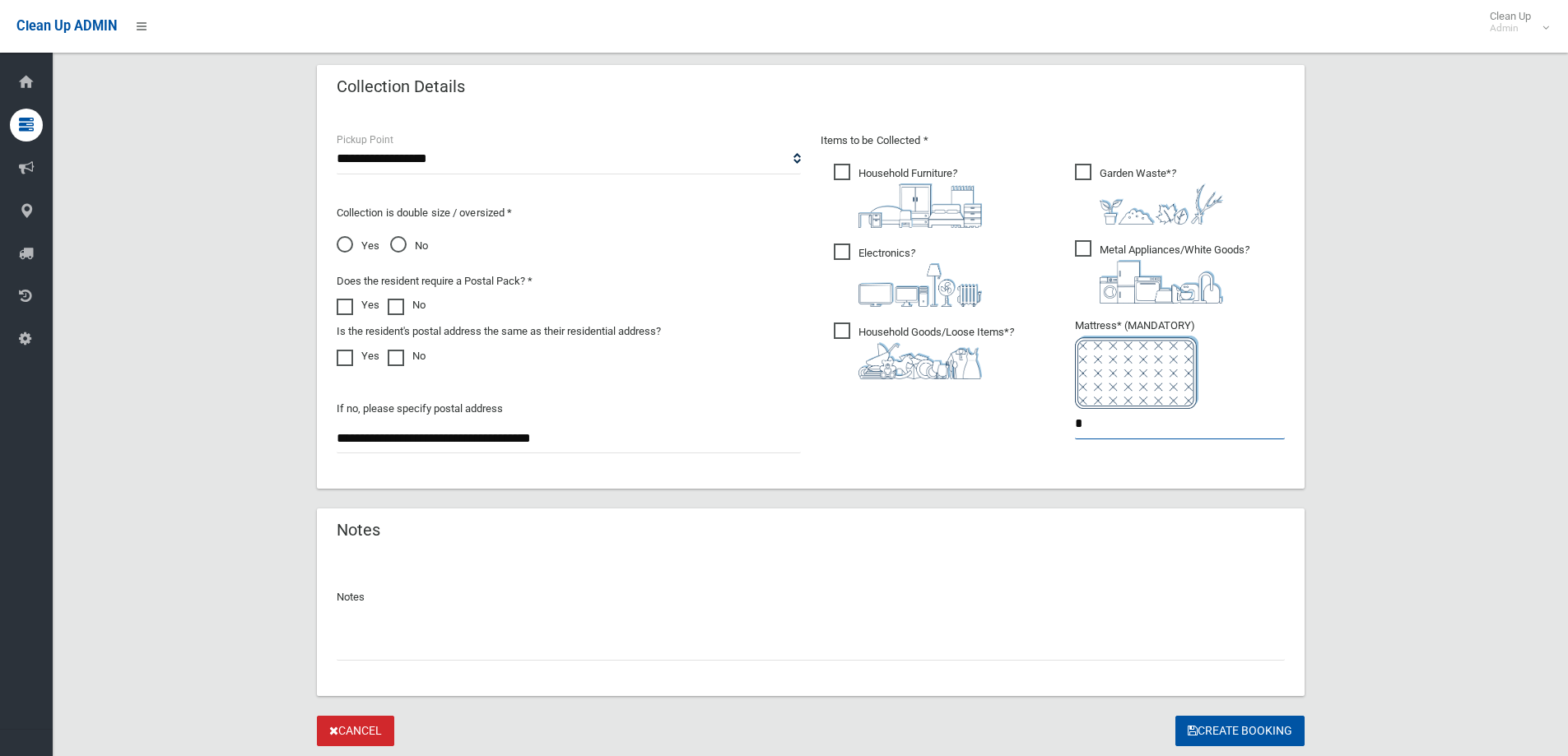
click at [1089, 420] on input "*" at bounding box center [1180, 424] width 210 height 31
click at [840, 170] on span "Household Furniture ?" at bounding box center [908, 196] width 148 height 65
click at [1085, 434] on input "*" at bounding box center [1180, 424] width 210 height 31
type input "*"
click at [843, 253] on span "Electronics ?" at bounding box center [908, 275] width 148 height 64
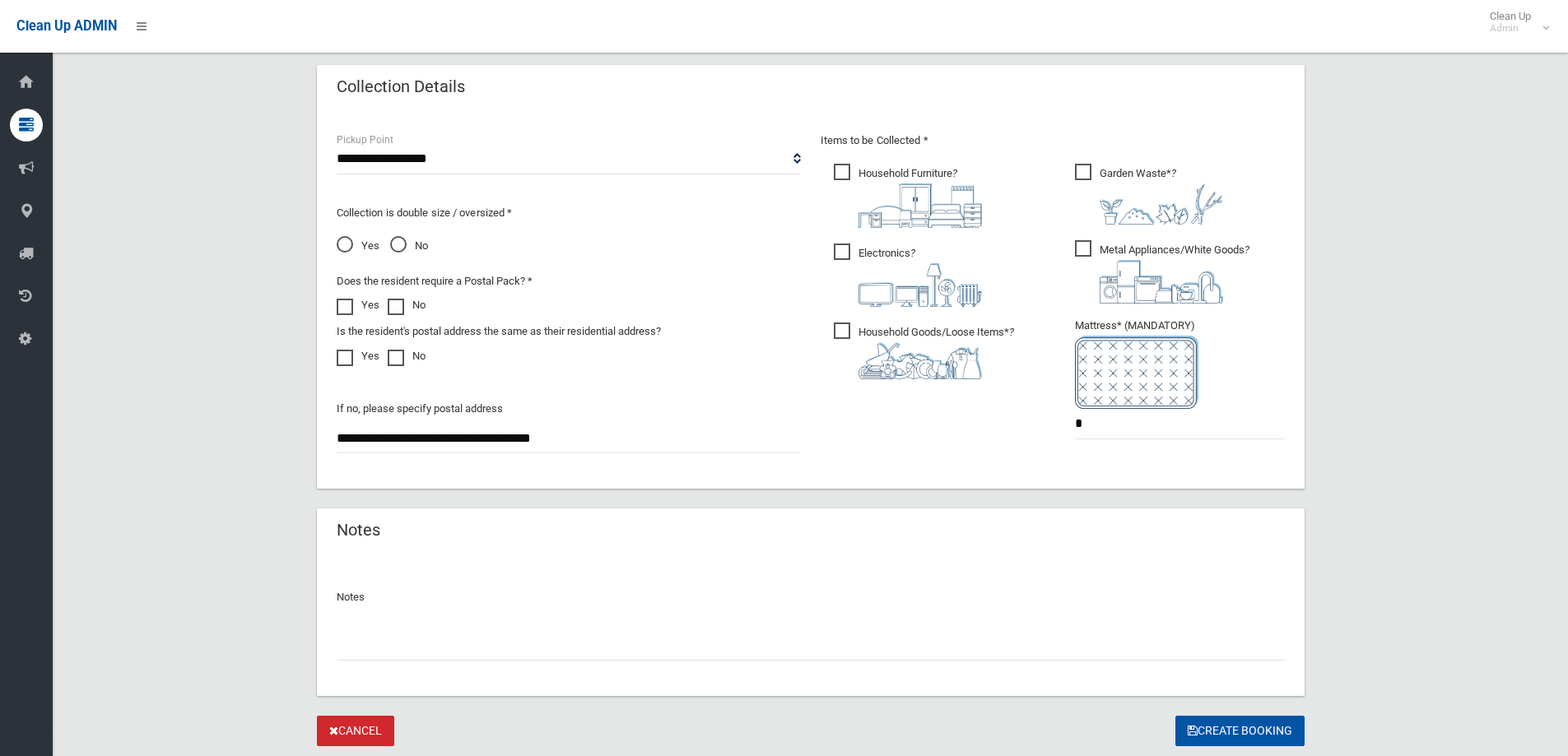
click at [843, 335] on span "Household Goods/Loose Items* ?" at bounding box center [924, 351] width 181 height 57
click at [1083, 251] on span "Metal Appliances/White Goods ?" at bounding box center [1162, 272] width 174 height 64
click at [1082, 174] on span "Garden Waste* ?" at bounding box center [1149, 194] width 148 height 61
click at [1100, 421] on input "*" at bounding box center [1180, 424] width 210 height 31
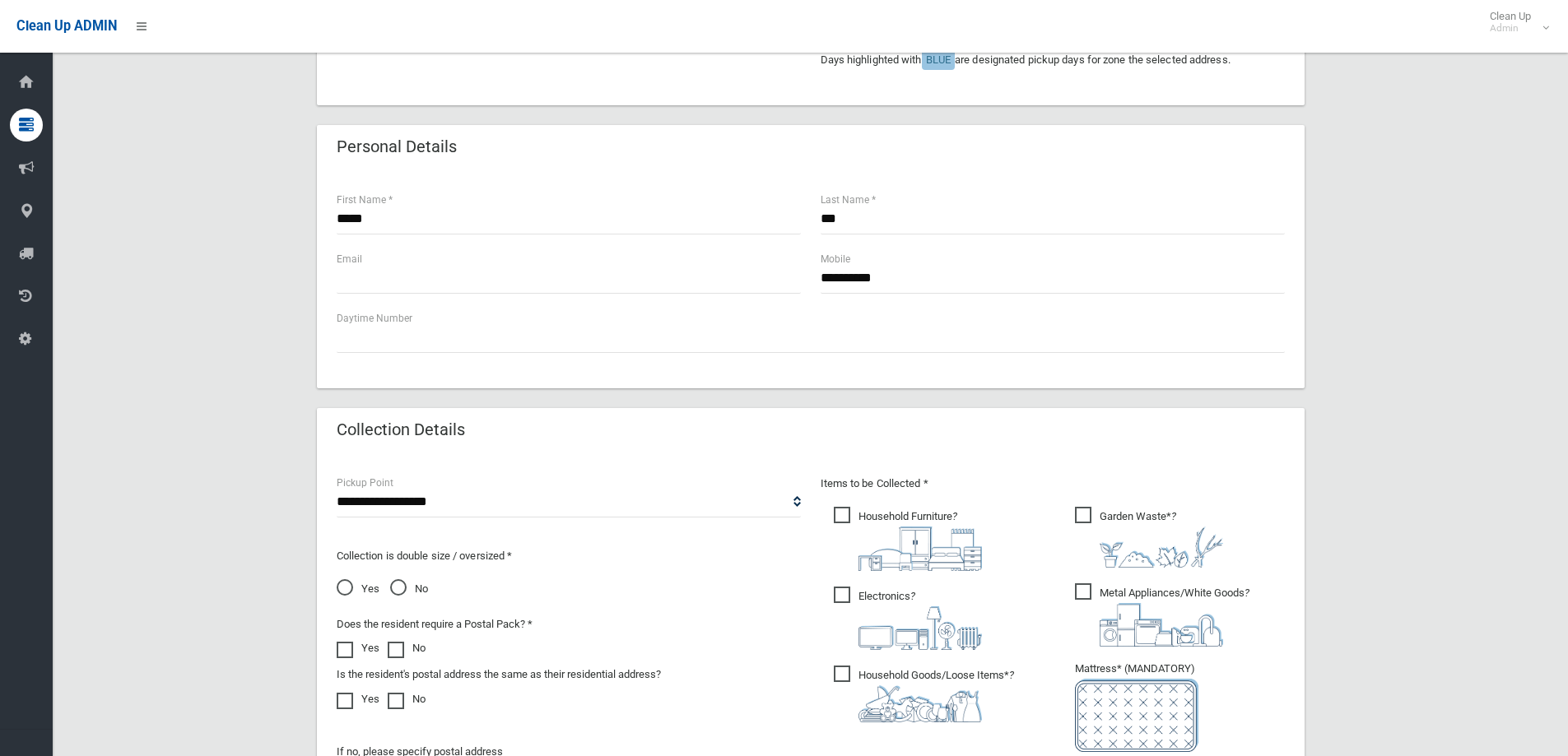
scroll to position [872, 0]
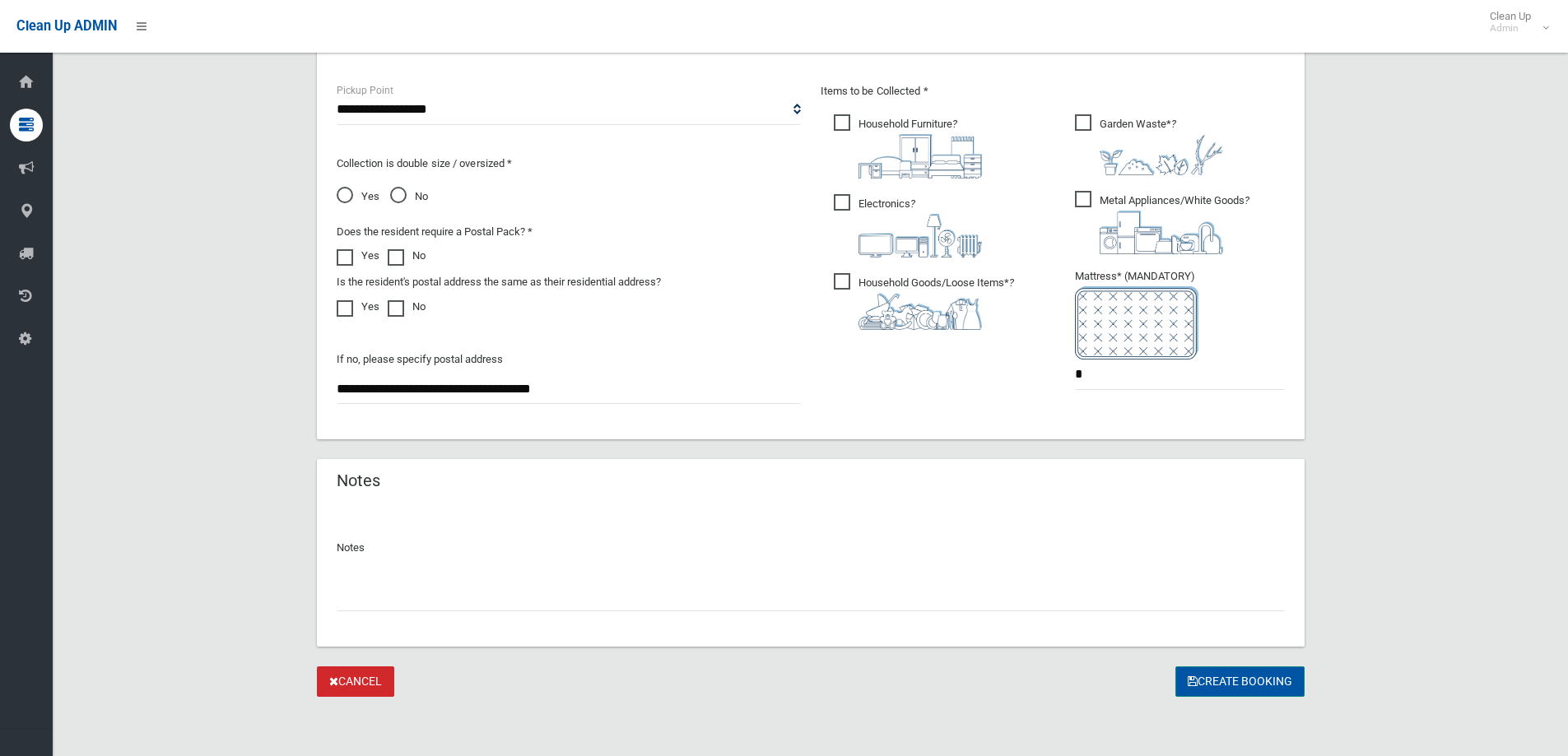
click at [1238, 681] on button "Create Booking" at bounding box center [1240, 681] width 129 height 31
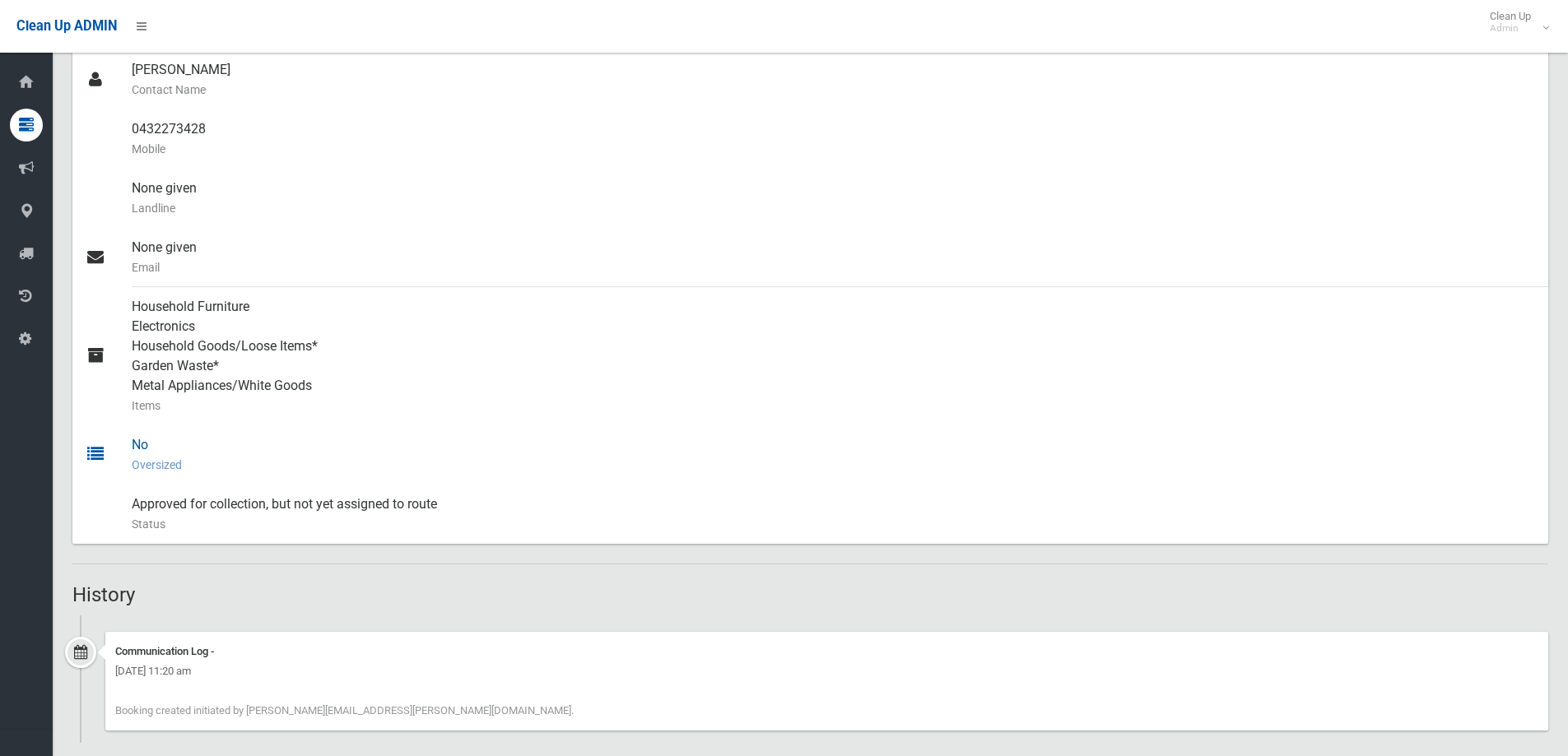
scroll to position [533, 0]
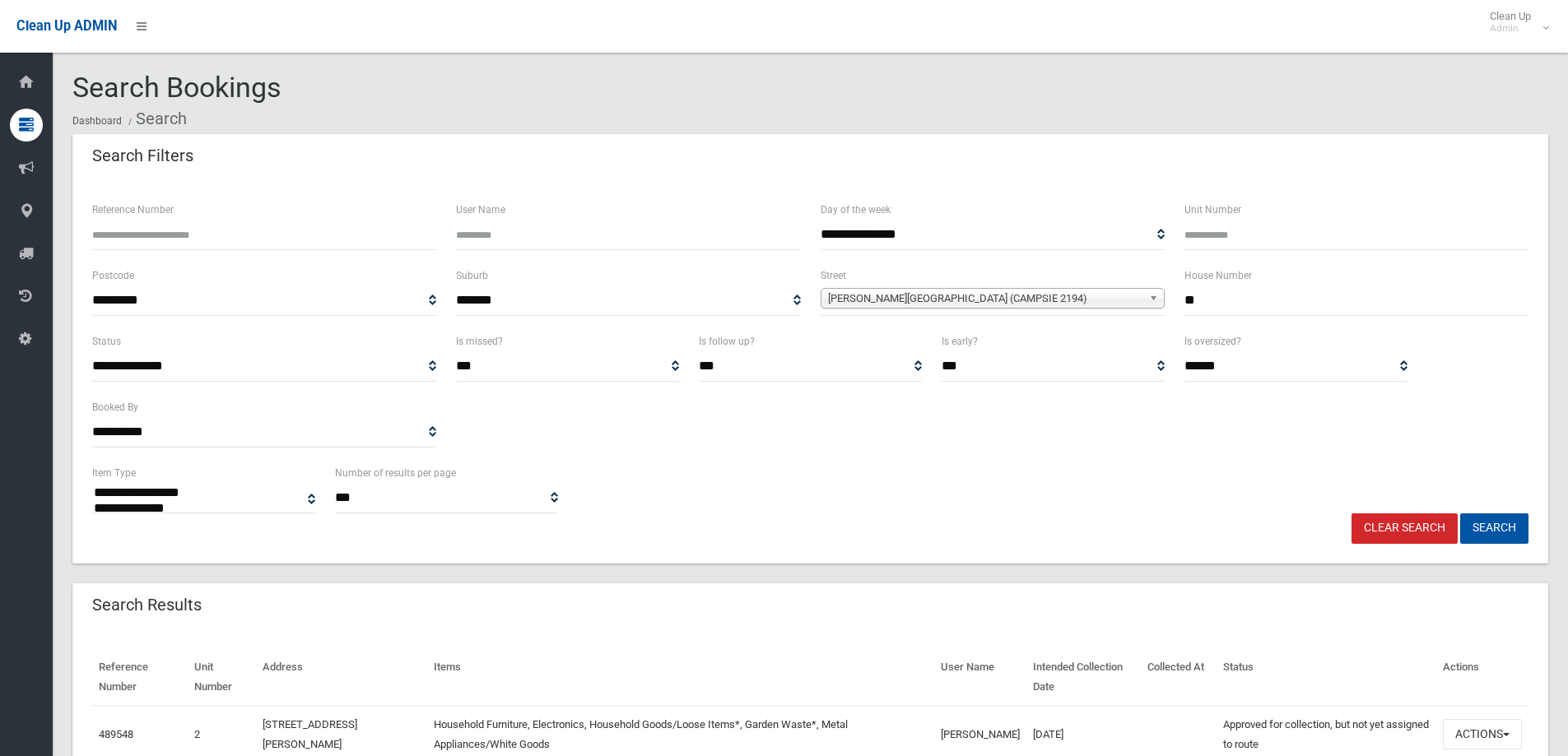
select select
click at [1210, 305] on input "**" at bounding box center [1356, 300] width 344 height 31
type input "*"
type input "**"
click at [881, 295] on span "[PERSON_NAME][GEOGRAPHIC_DATA] (CAMPSIE 2194)" at bounding box center [986, 298] width 315 height 20
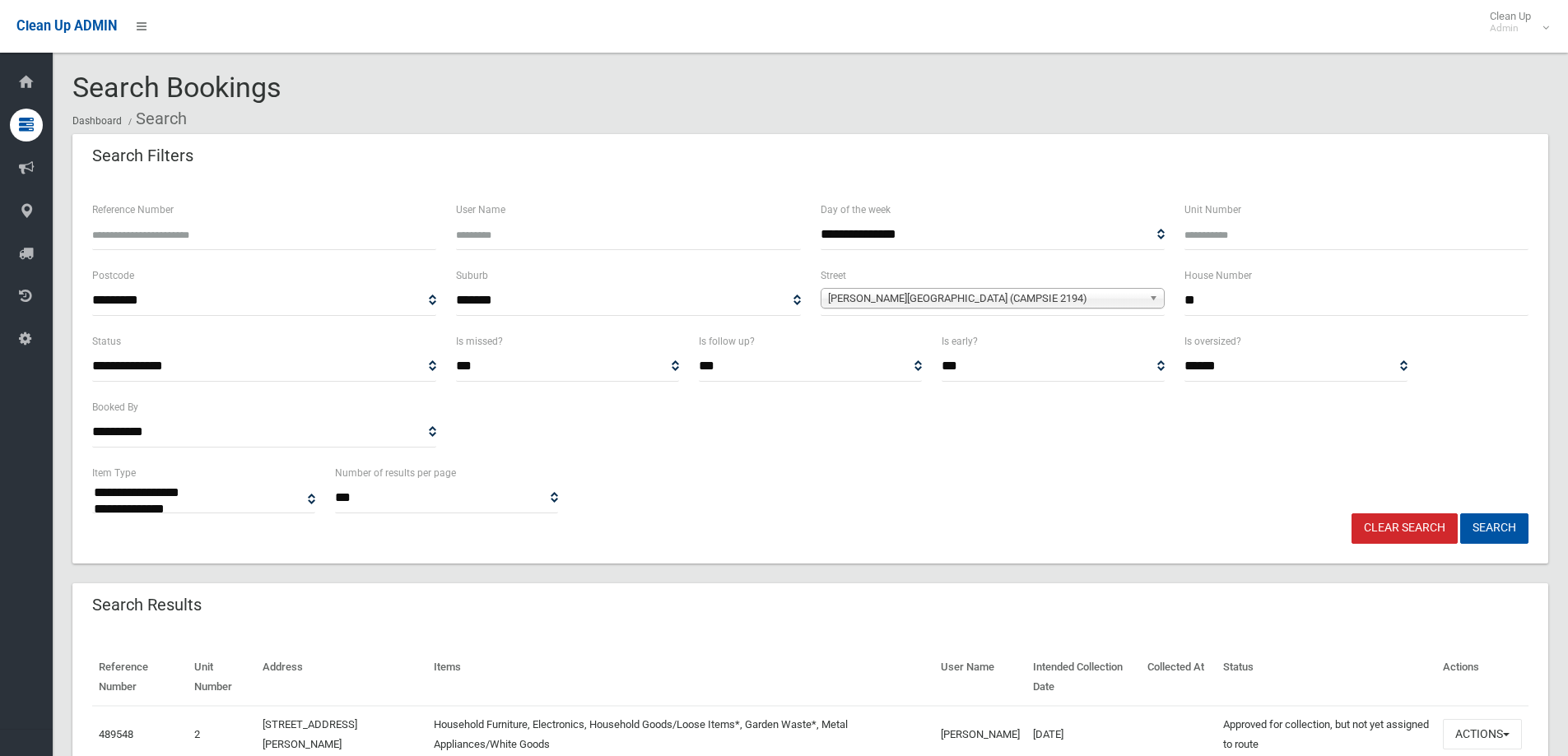
scroll to position [15971, 0]
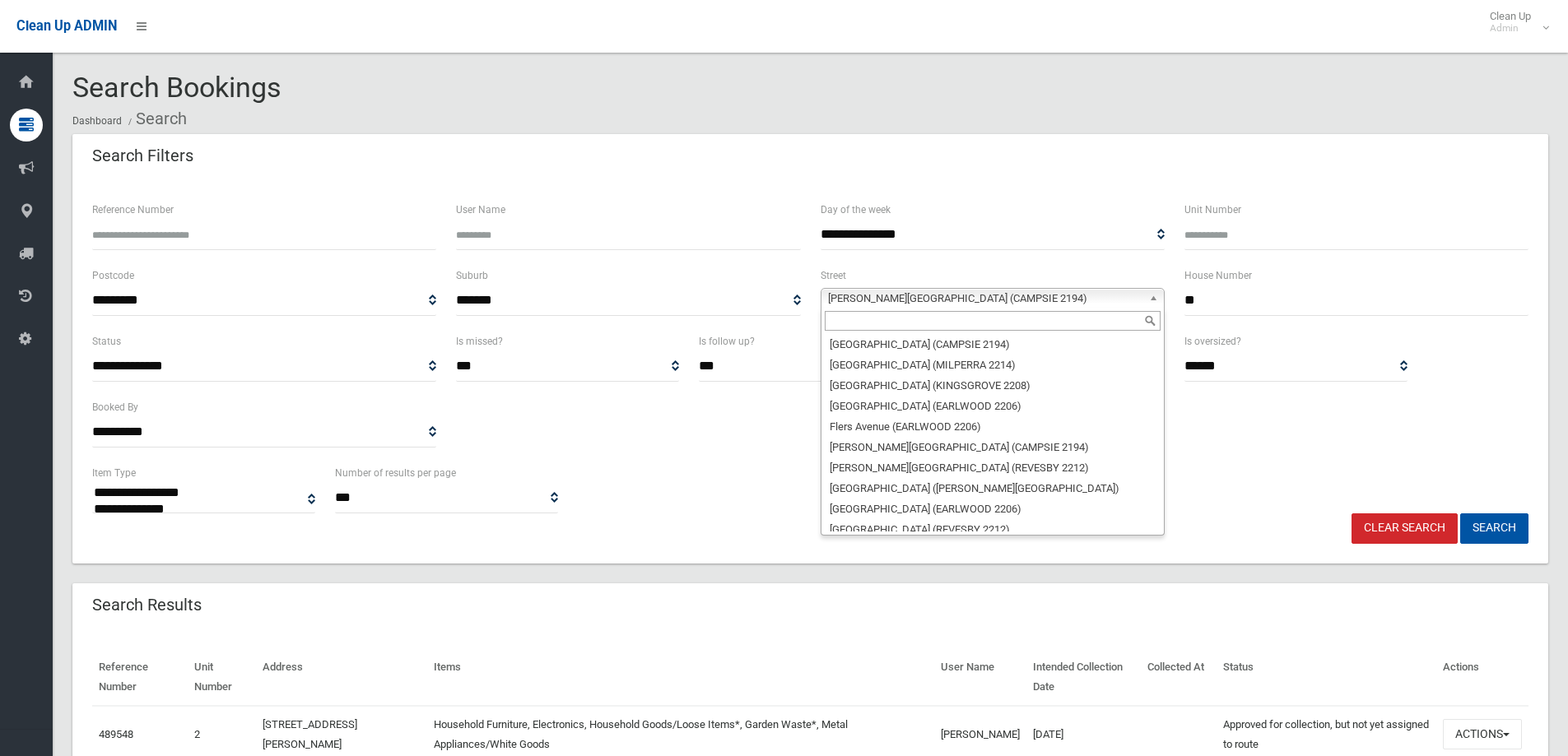
click at [842, 325] on input "text" at bounding box center [992, 320] width 336 height 20
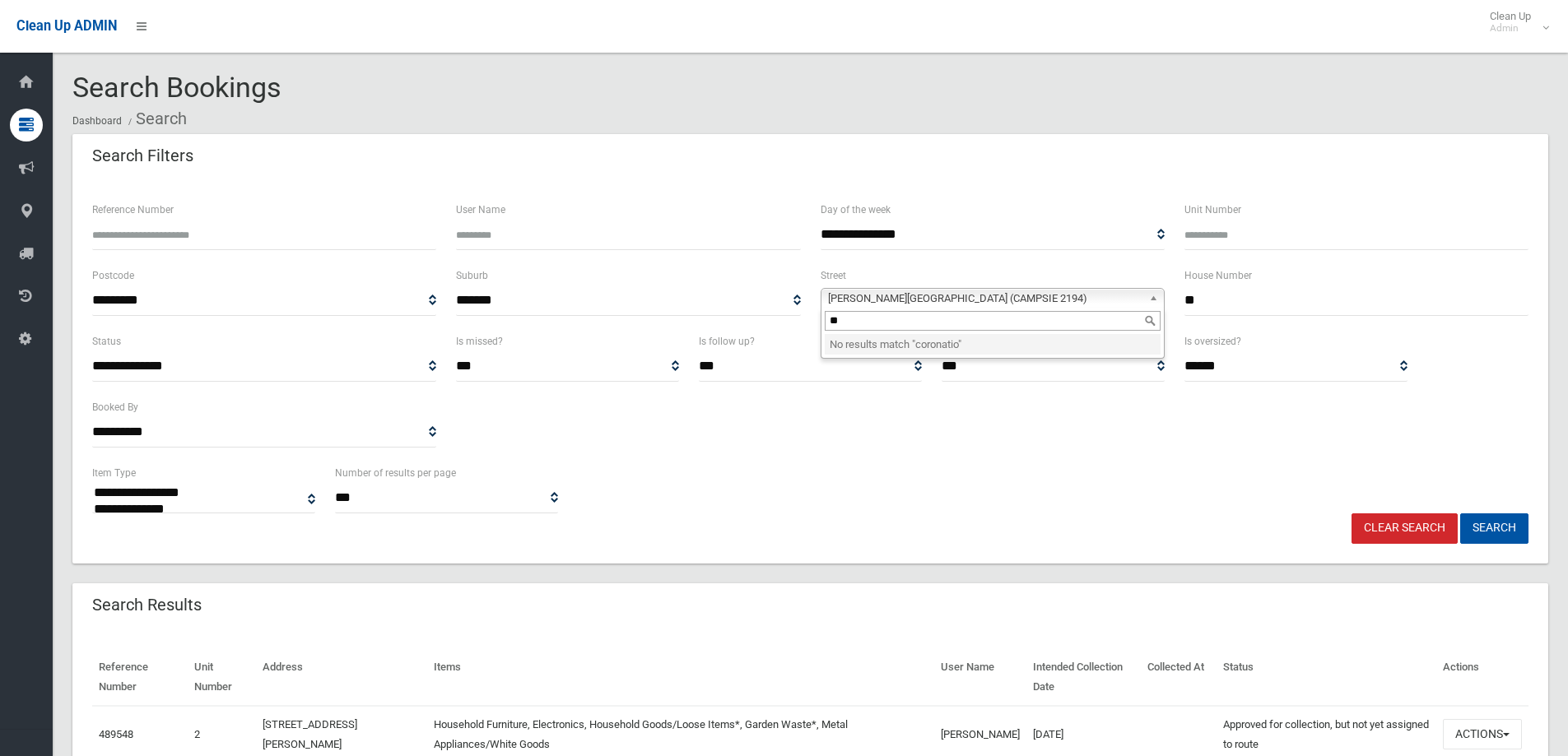
type input "*"
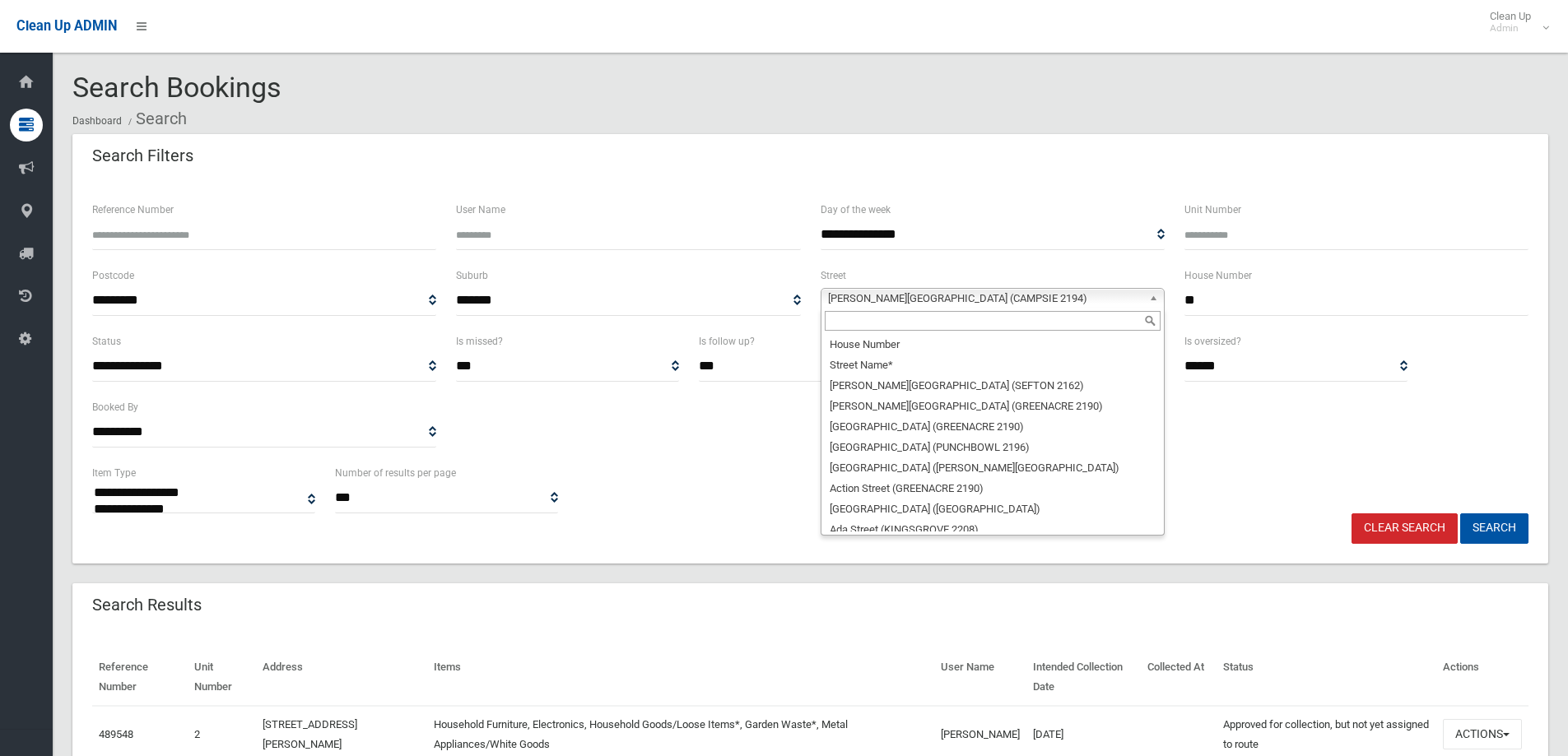
scroll to position [15962, 0]
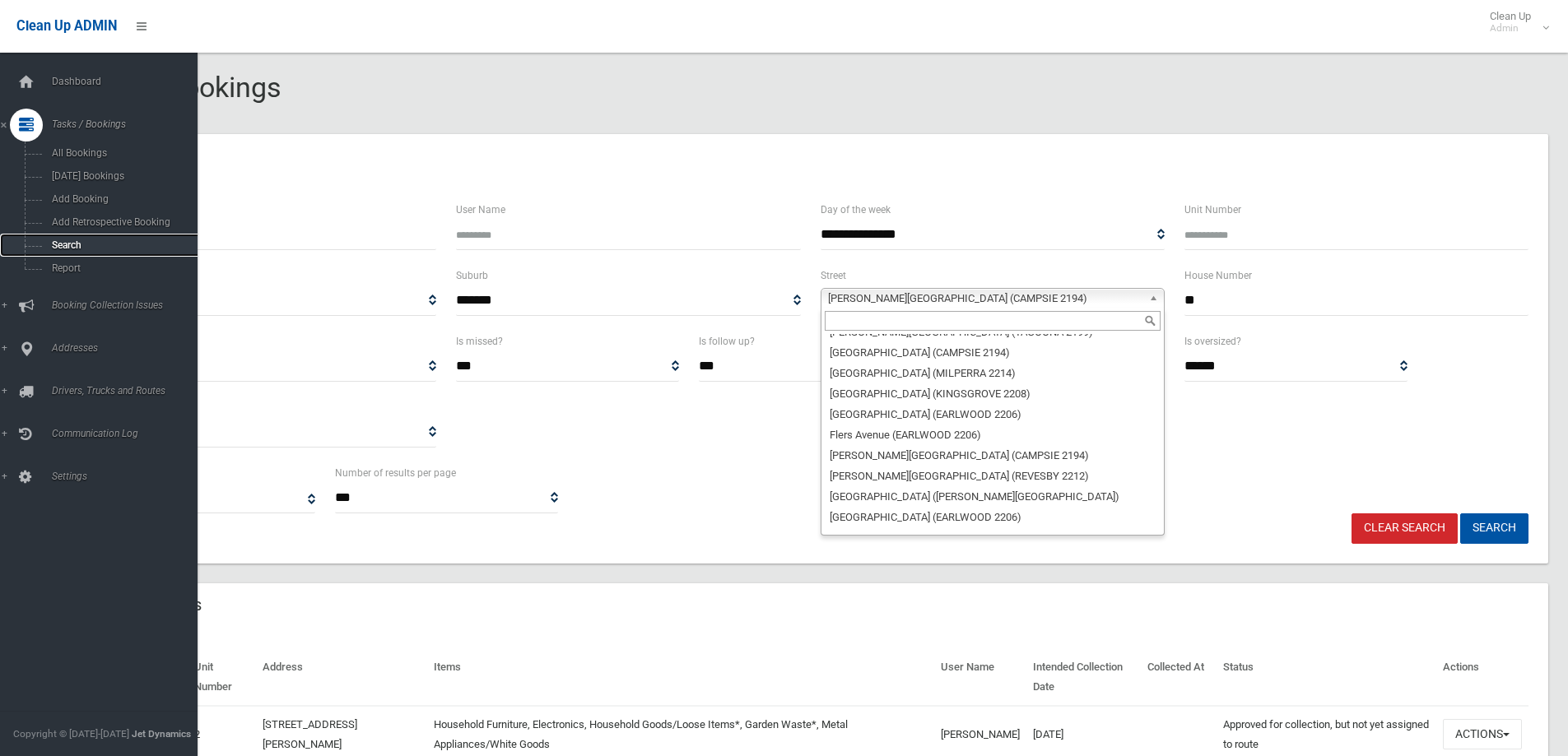
click at [60, 240] on span "Search" at bounding box center [121, 245] width 149 height 11
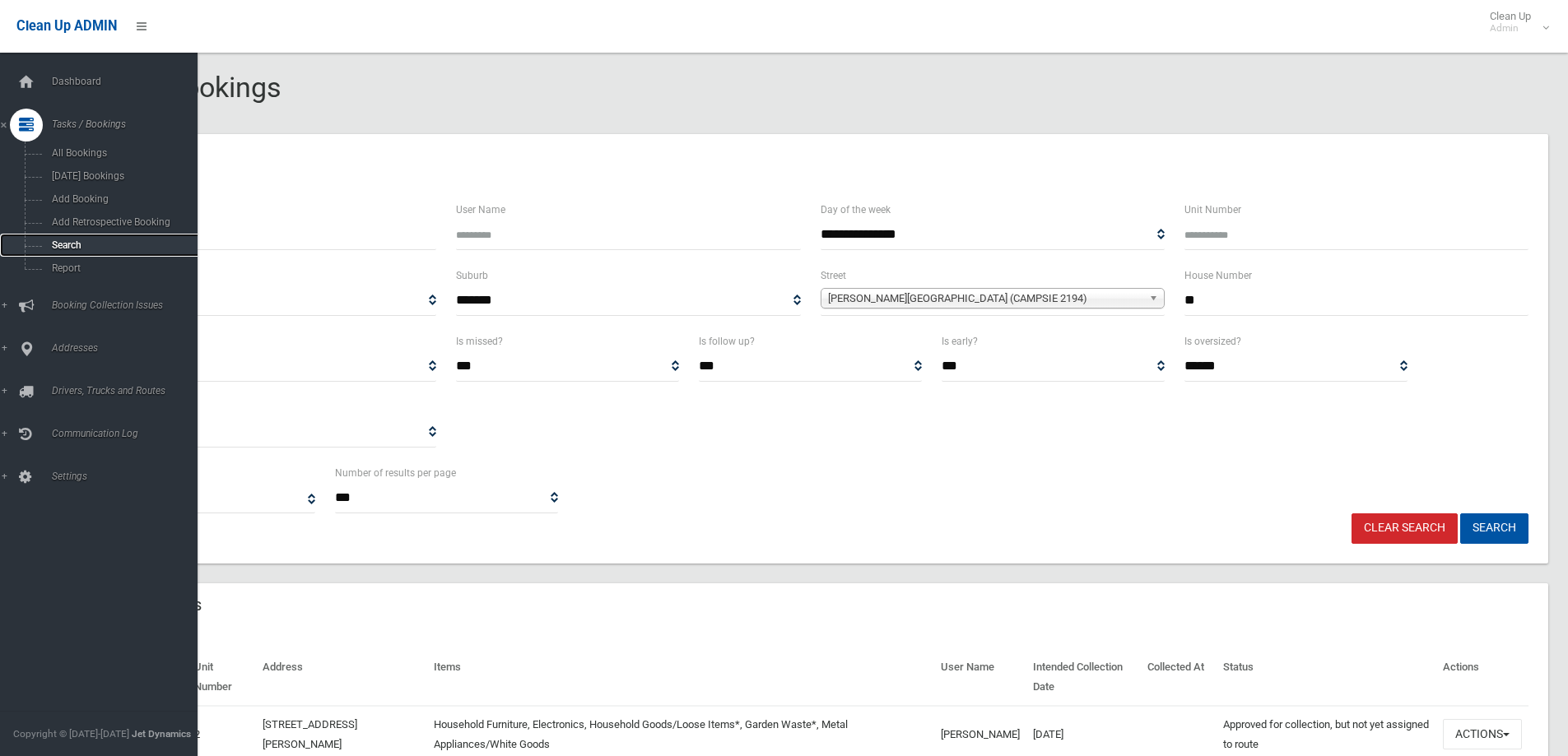
click at [60, 240] on span "Search" at bounding box center [121, 245] width 149 height 11
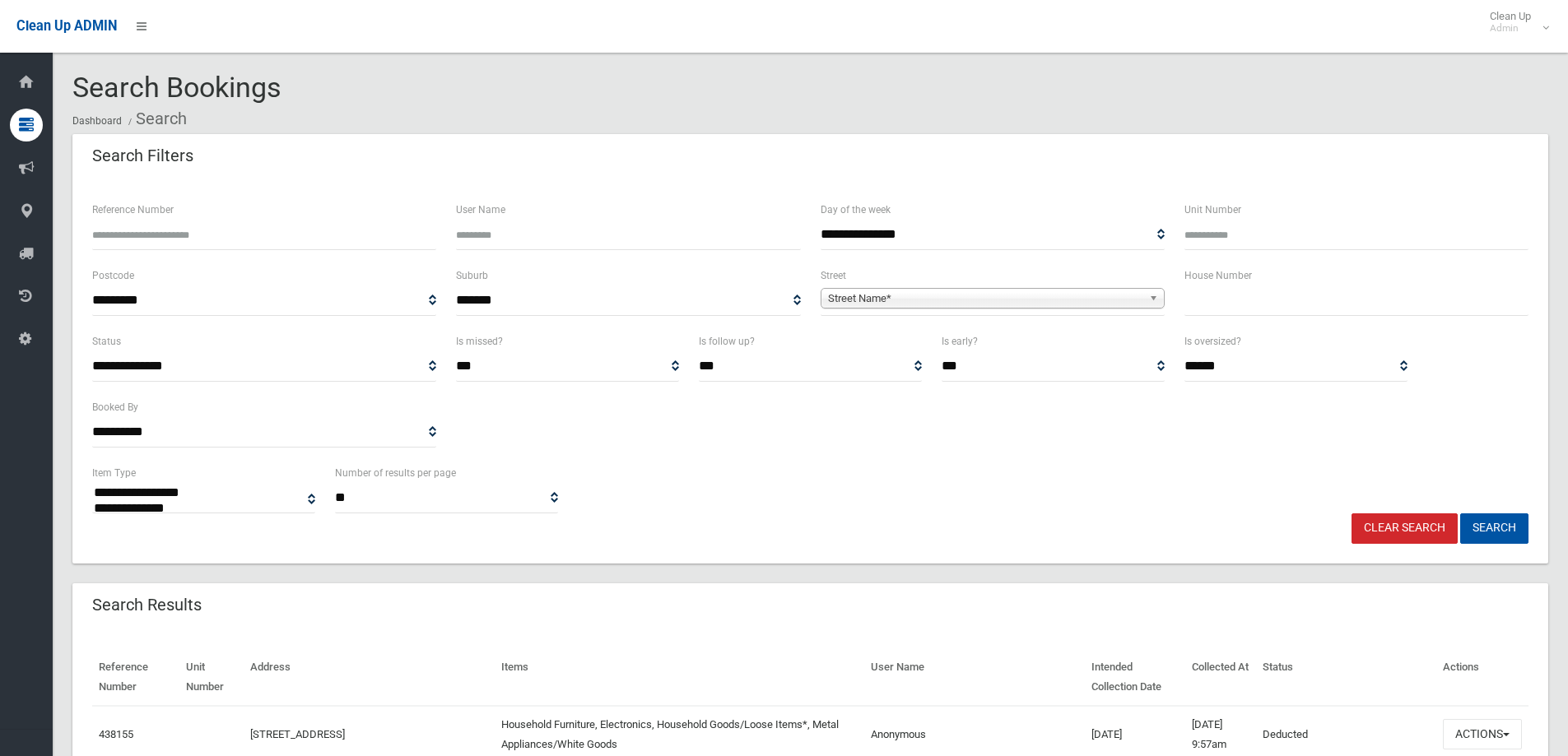
select select
click at [1224, 300] on input "text" at bounding box center [1356, 300] width 344 height 31
type input "**"
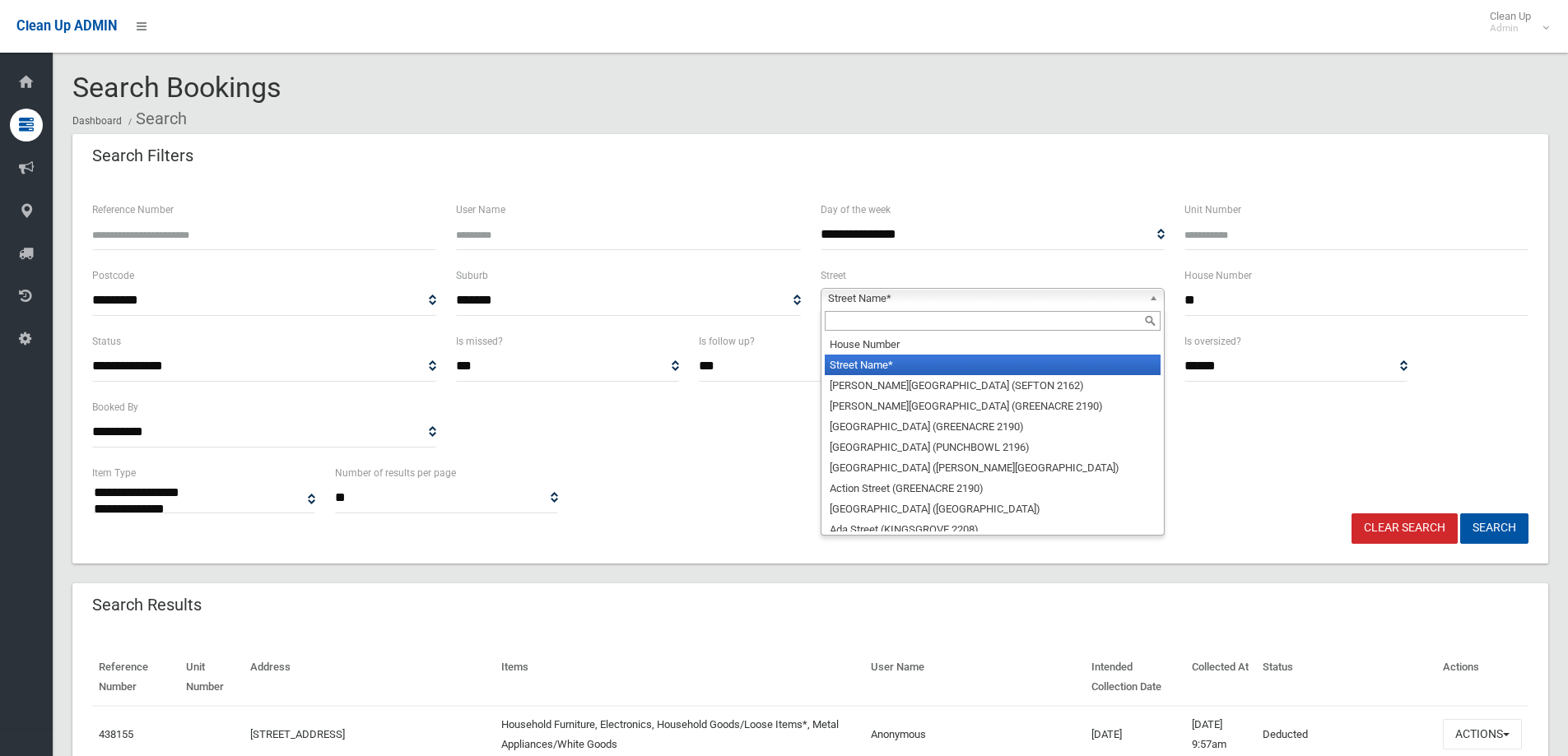
click at [849, 290] on span "Street Name*" at bounding box center [986, 298] width 315 height 20
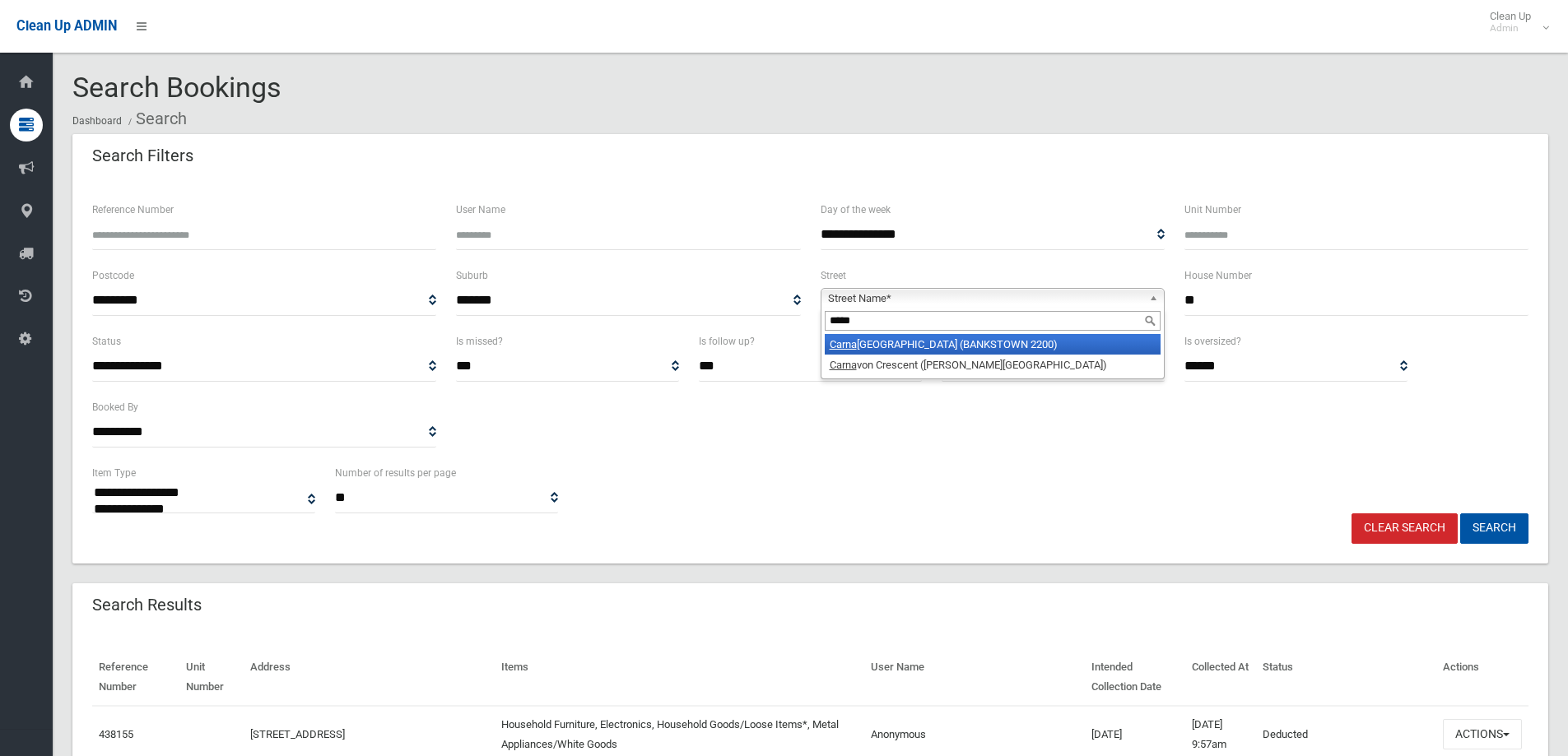
type input "*****"
click at [911, 342] on li "[GEOGRAPHIC_DATA] ([GEOGRAPHIC_DATA] 2200)" at bounding box center [992, 344] width 336 height 21
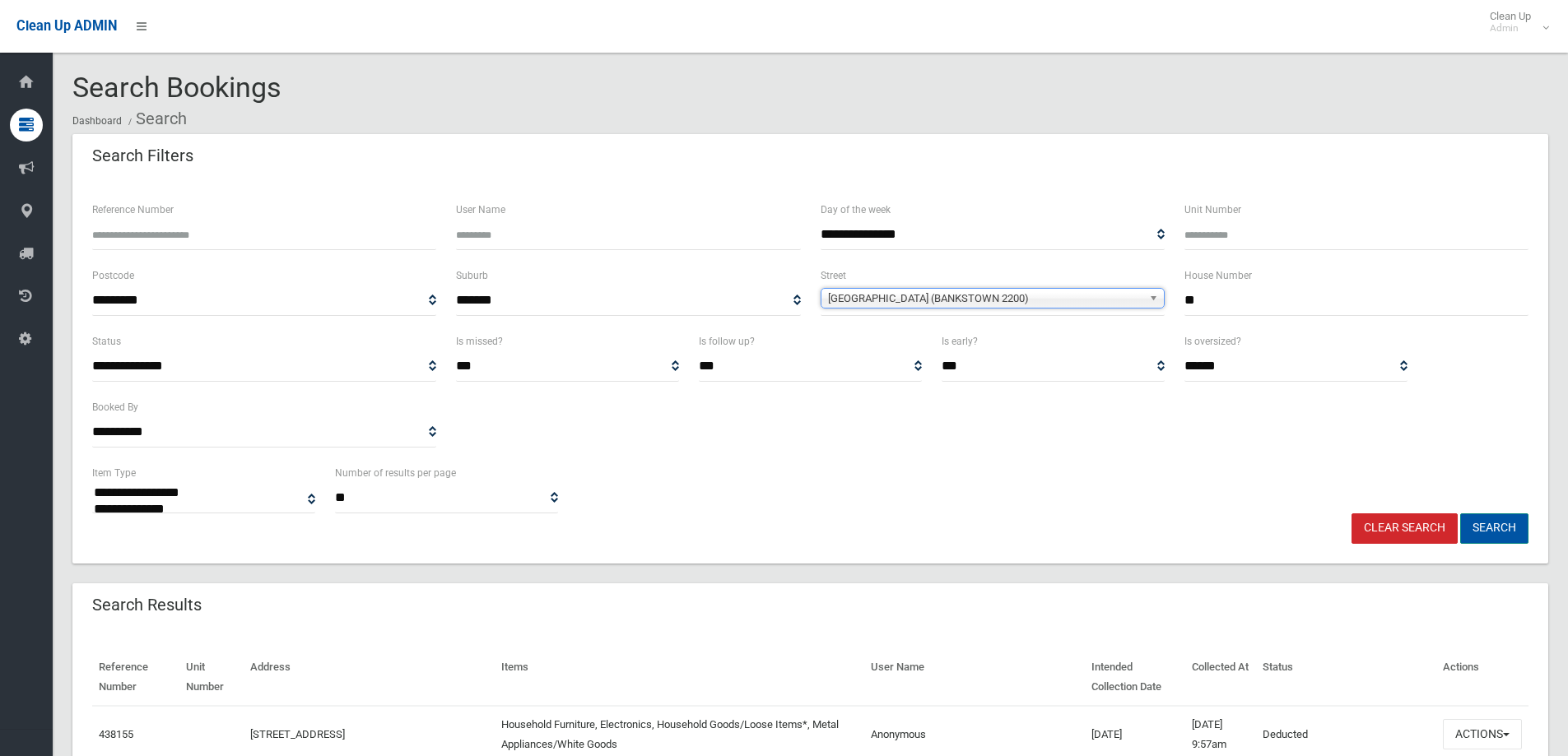
click at [1490, 522] on button "Search" at bounding box center [1494, 529] width 68 height 31
click at [1487, 529] on button "Search" at bounding box center [1494, 529] width 68 height 31
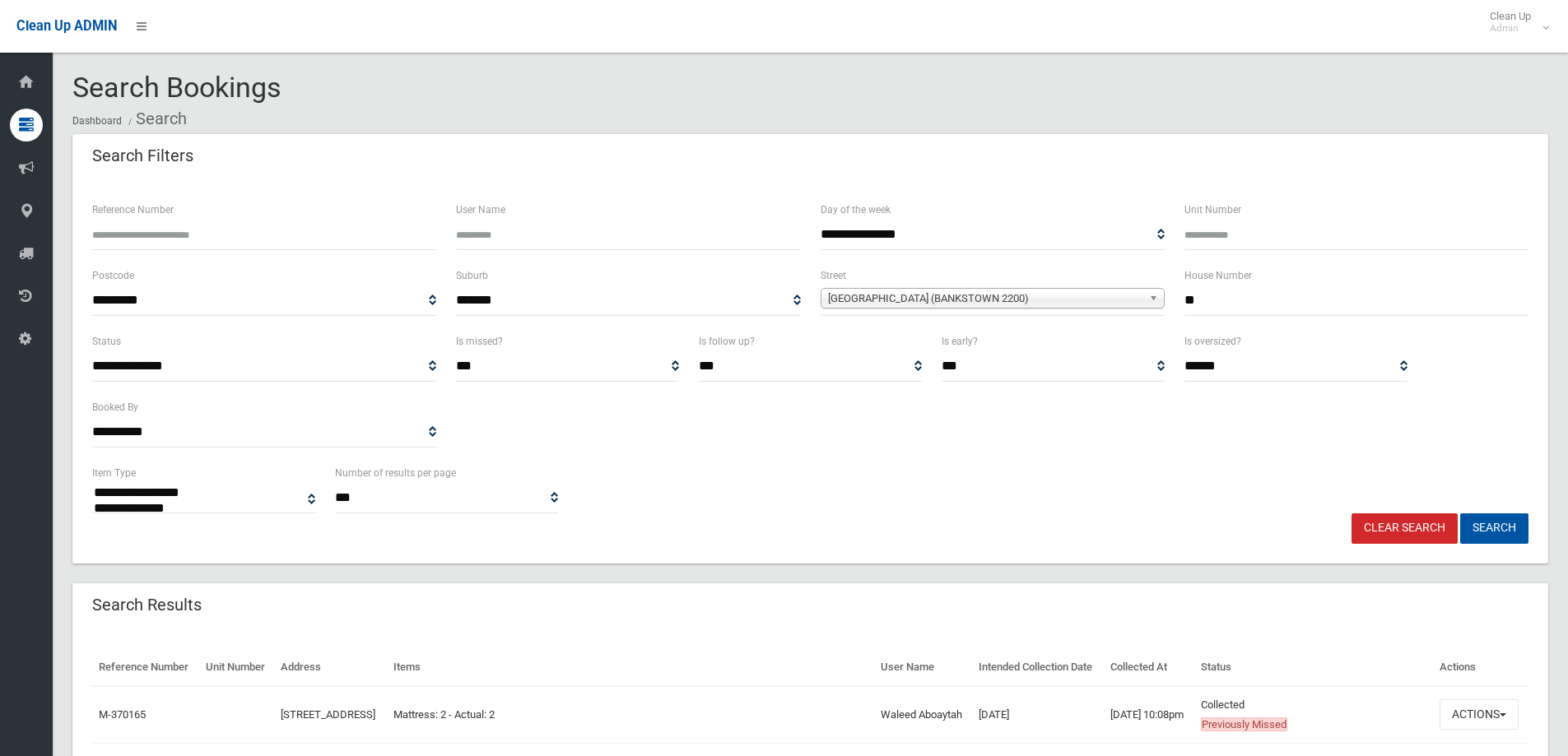
select select
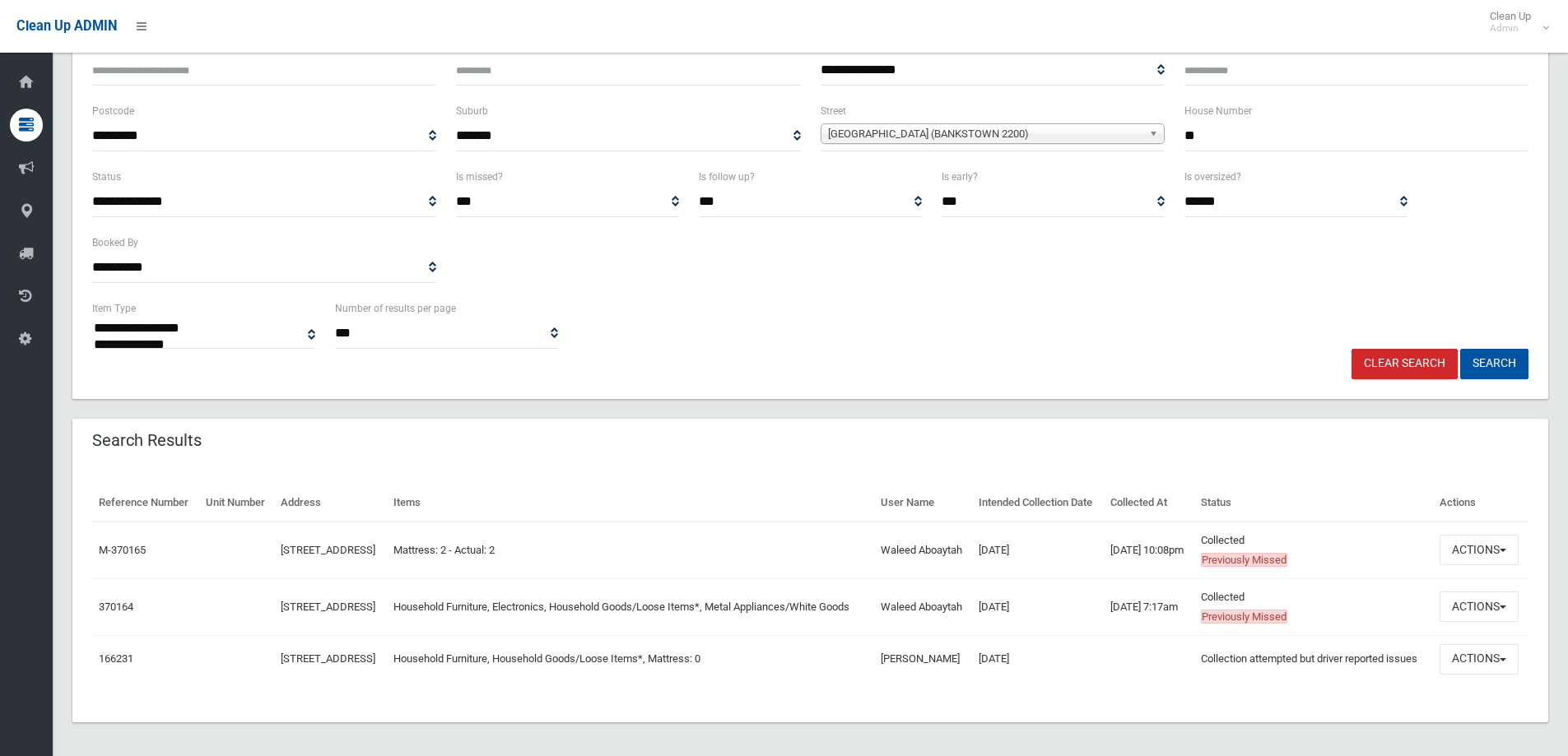
scroll to position [199, 0]
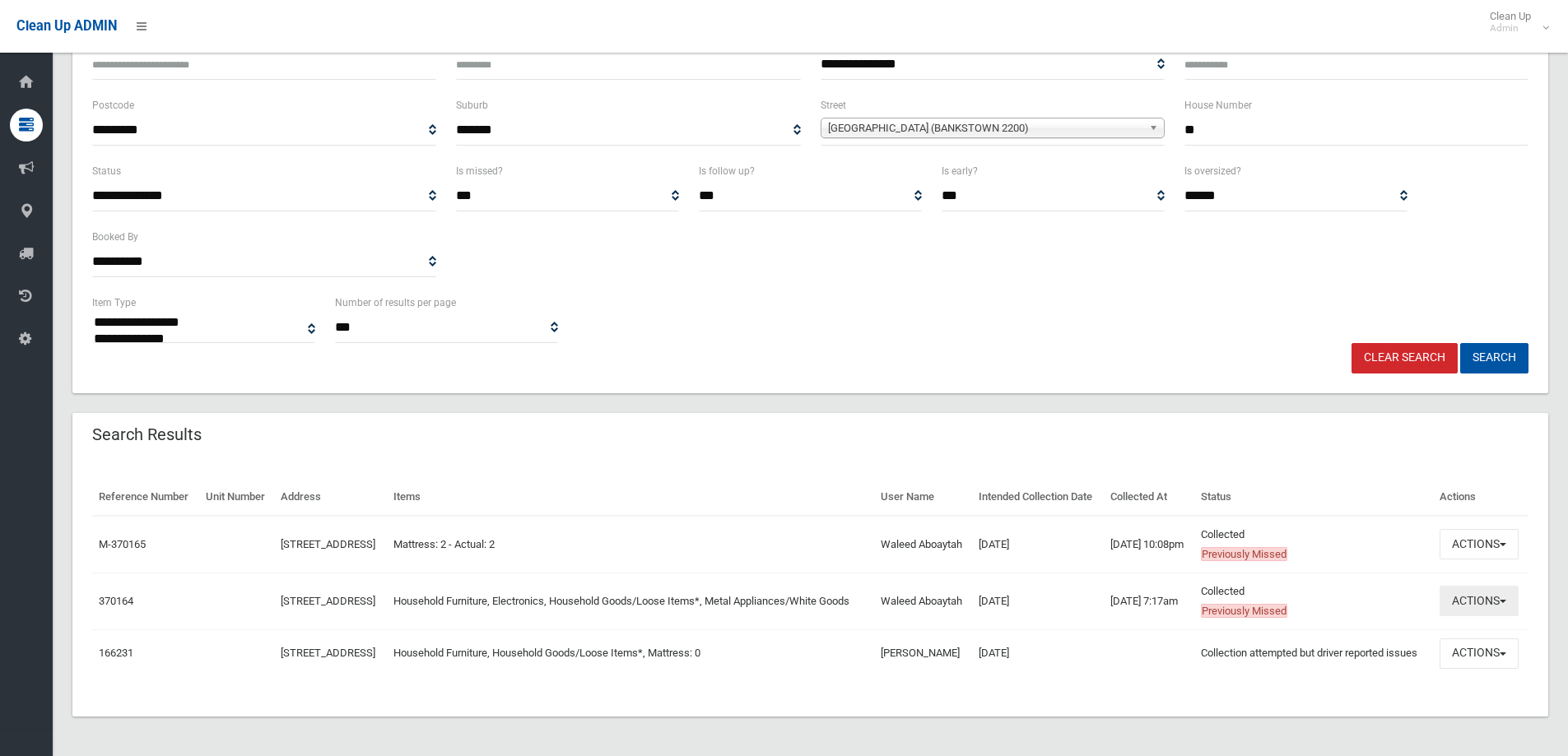
click at [1479, 596] on button "Actions" at bounding box center [1479, 601] width 79 height 31
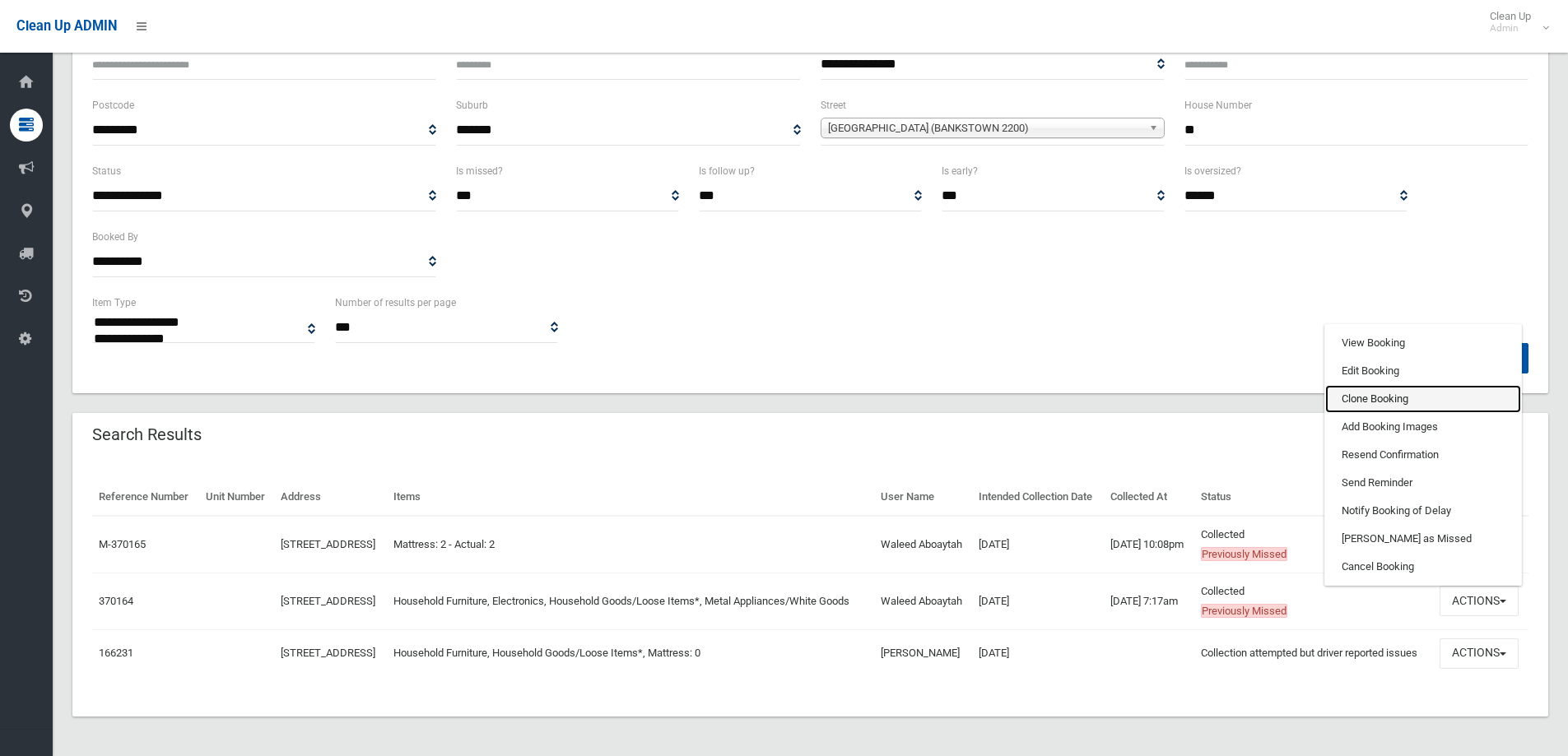
click at [1361, 386] on link "Clone Booking" at bounding box center [1423, 400] width 196 height 28
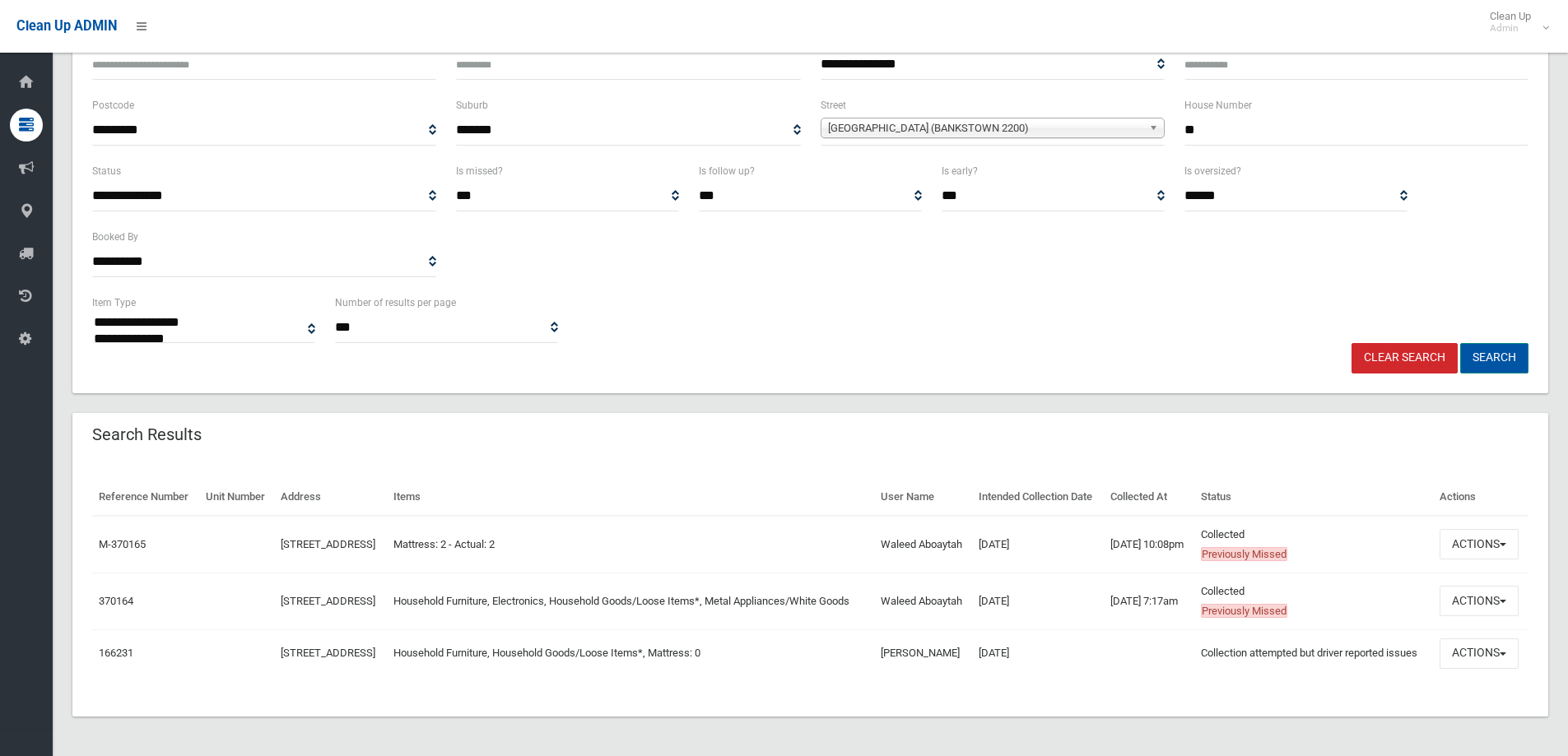
click at [1495, 343] on button "Search" at bounding box center [1494, 358] width 68 height 31
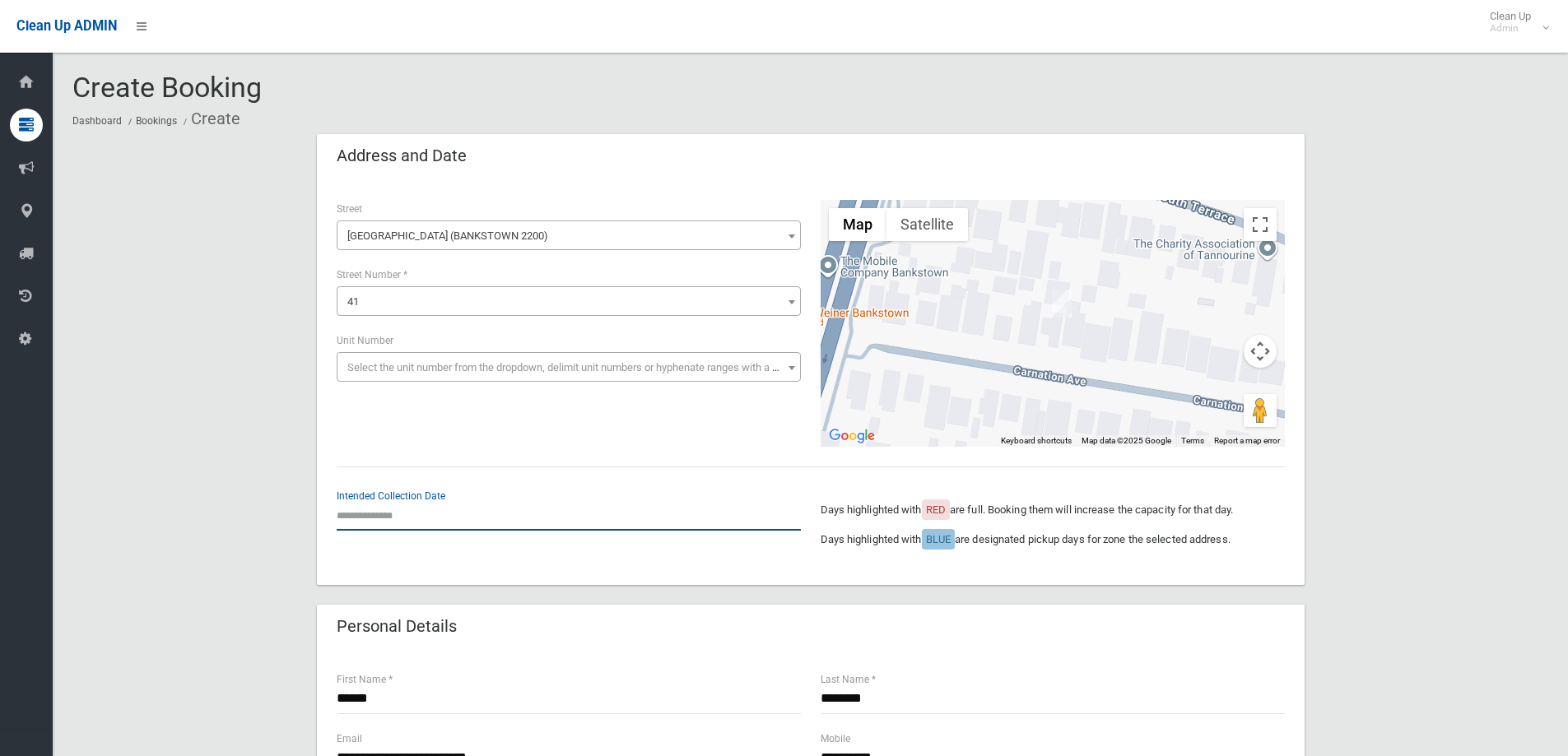
click at [359, 517] on input "text" at bounding box center [569, 516] width 464 height 31
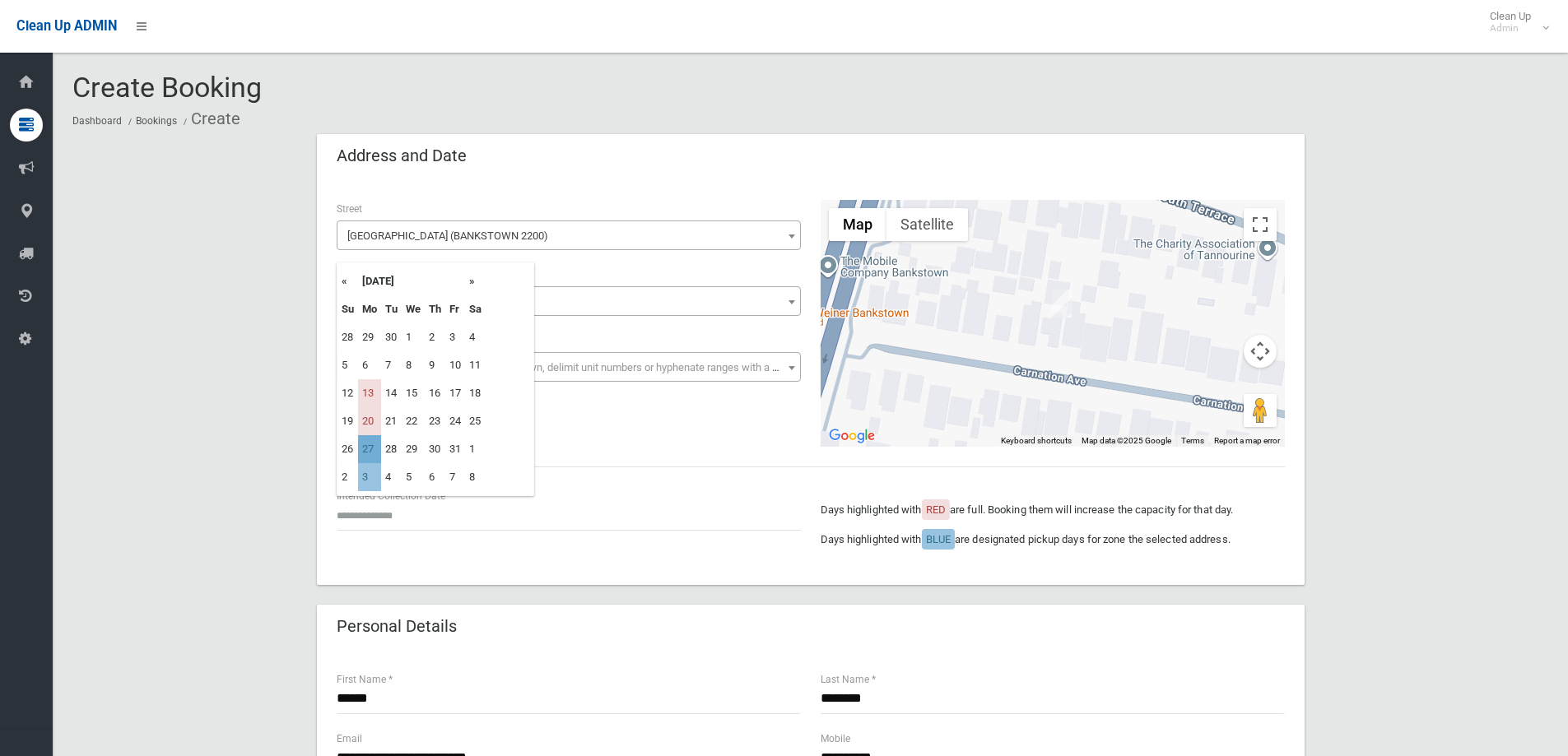
click at [374, 452] on td "27" at bounding box center [370, 449] width 23 height 28
type input "**********"
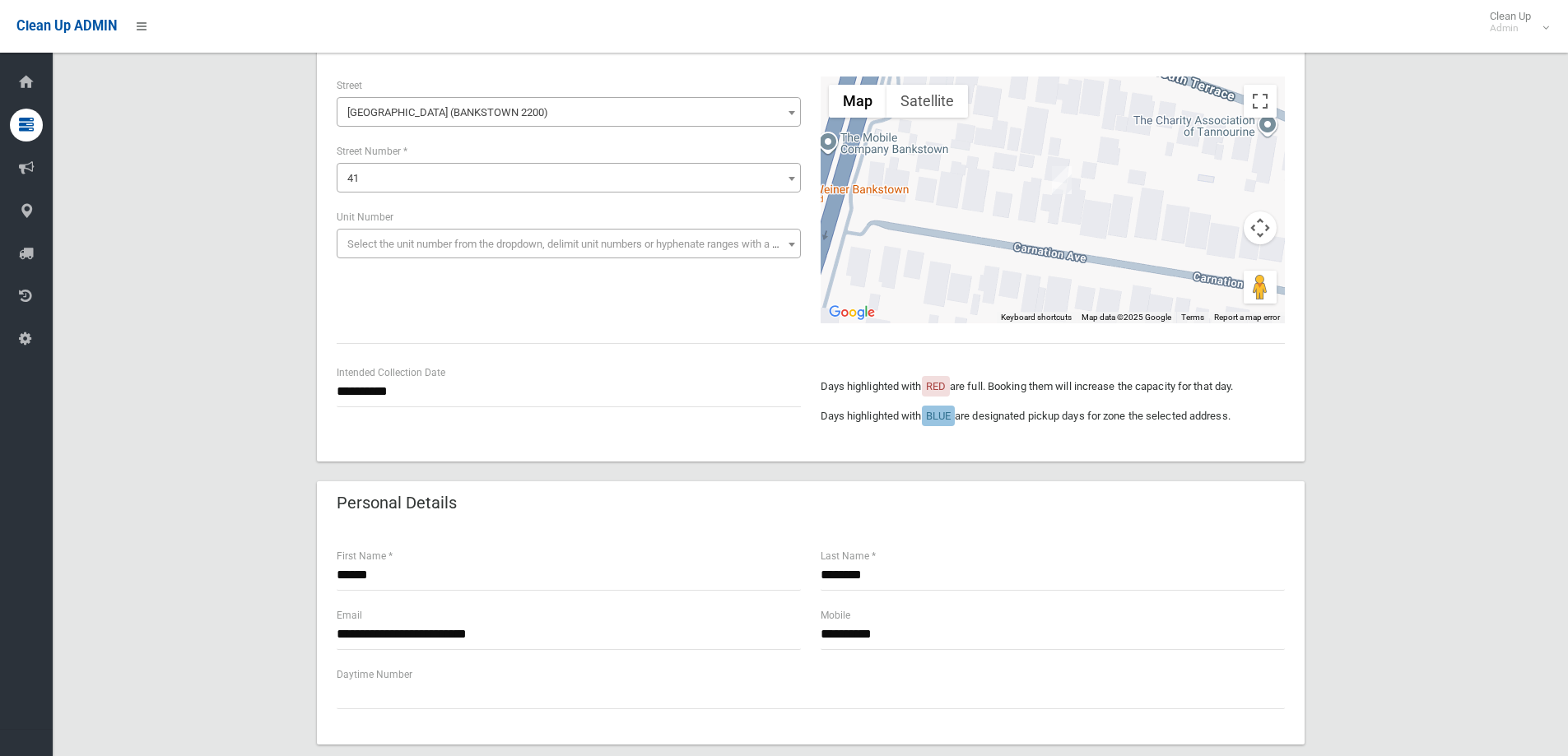
scroll to position [165, 0]
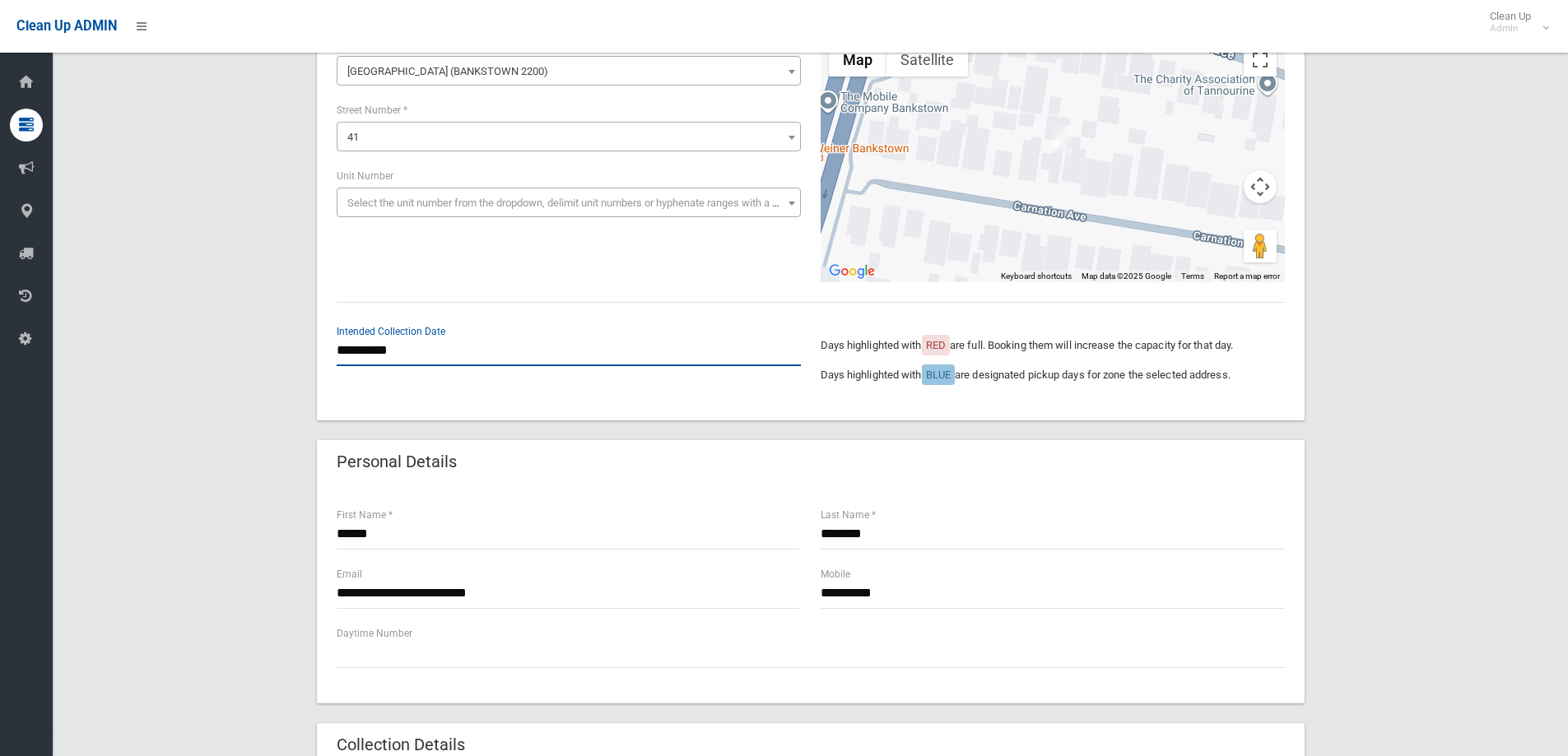
click at [413, 351] on input "**********" at bounding box center [569, 351] width 464 height 31
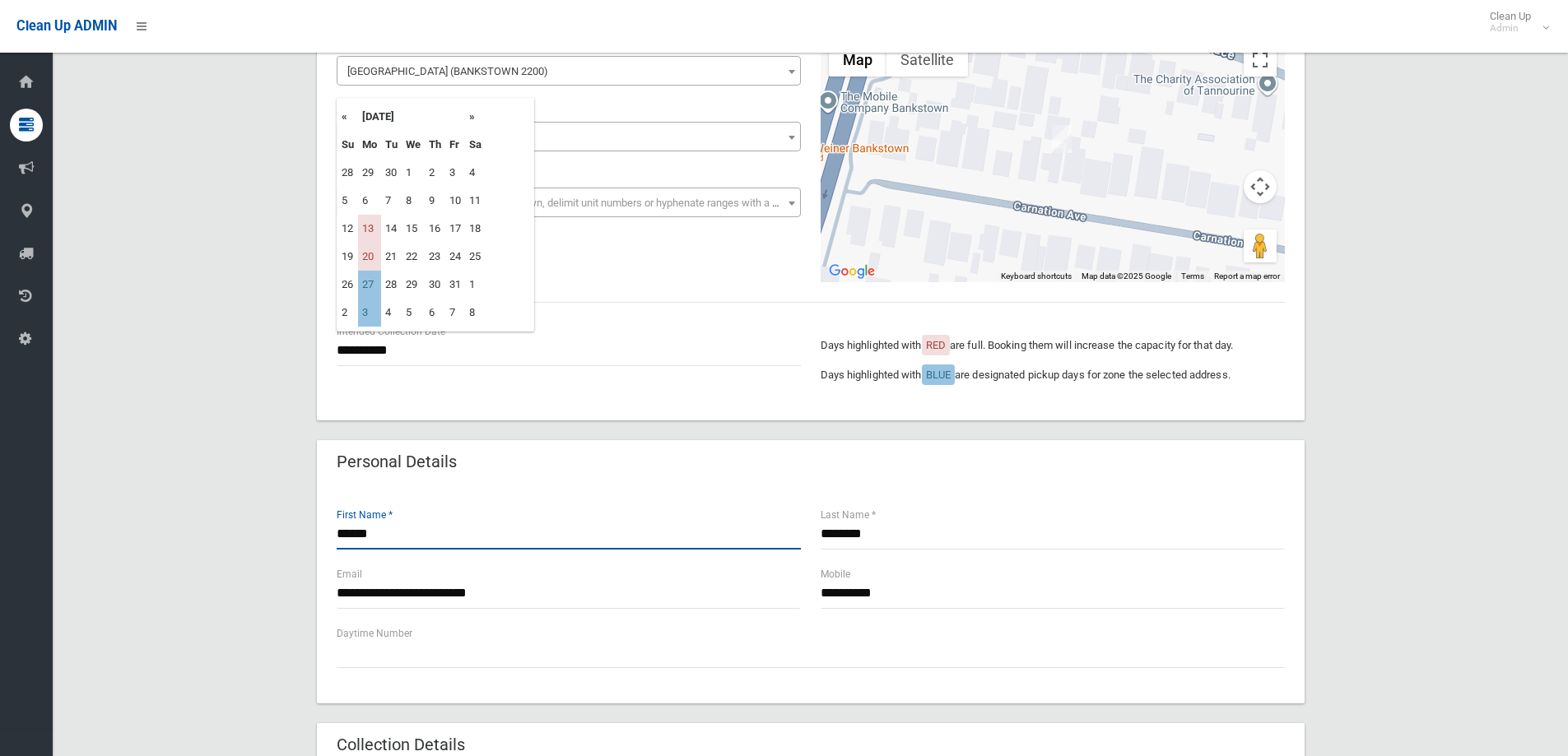
click at [385, 533] on input "******" at bounding box center [569, 534] width 464 height 31
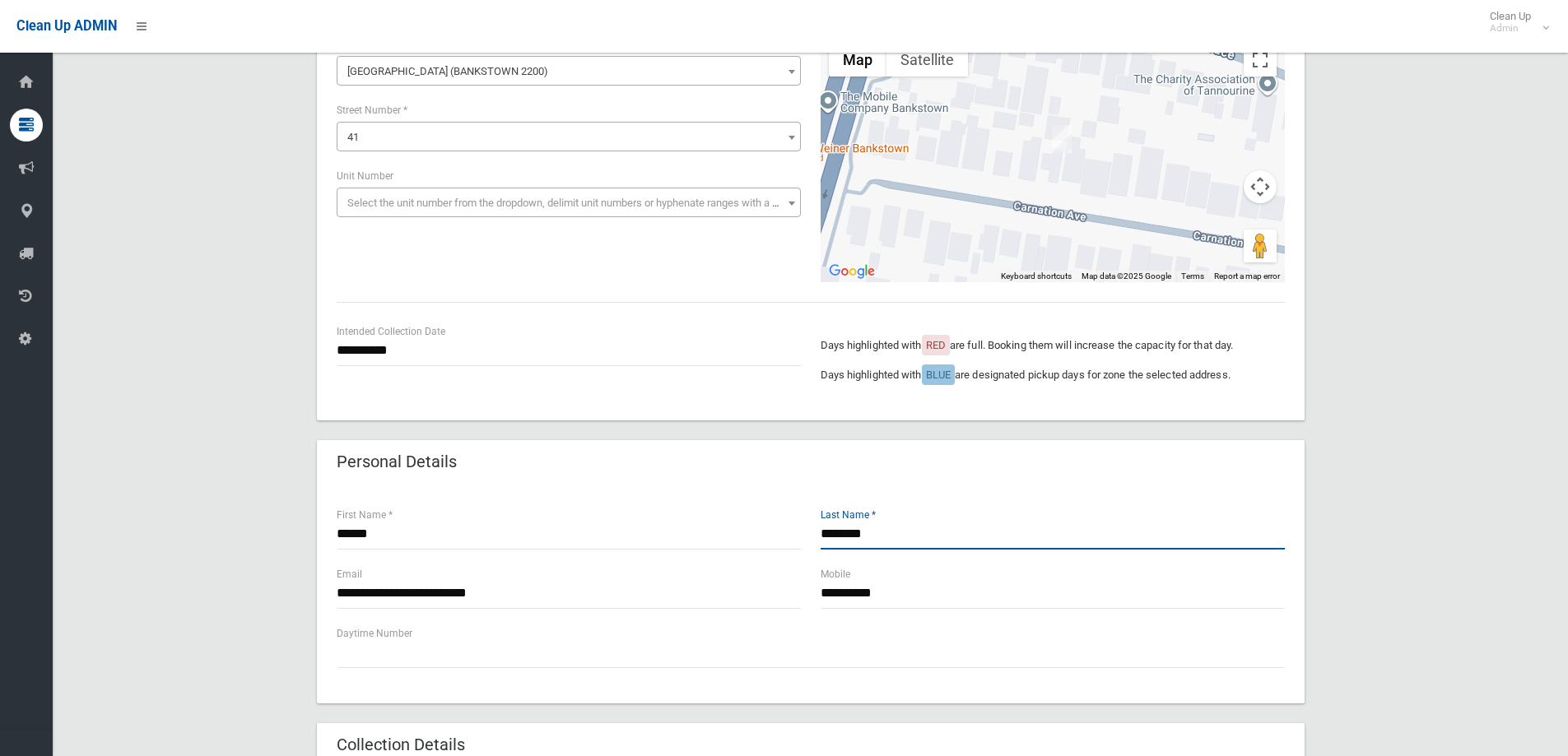
click at [890, 535] on input "********" at bounding box center [1053, 534] width 464 height 31
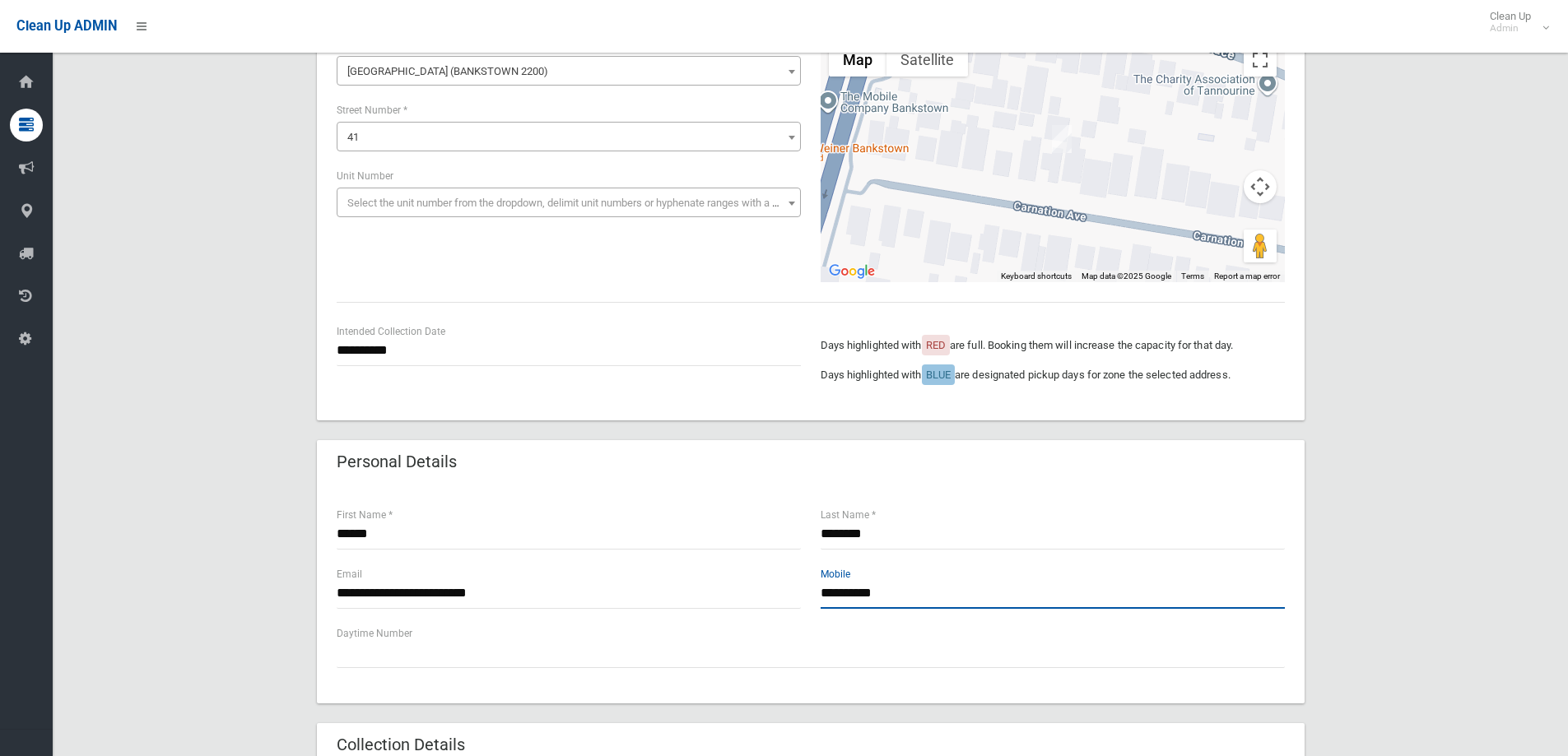
click at [906, 591] on input "**********" at bounding box center [1053, 593] width 464 height 31
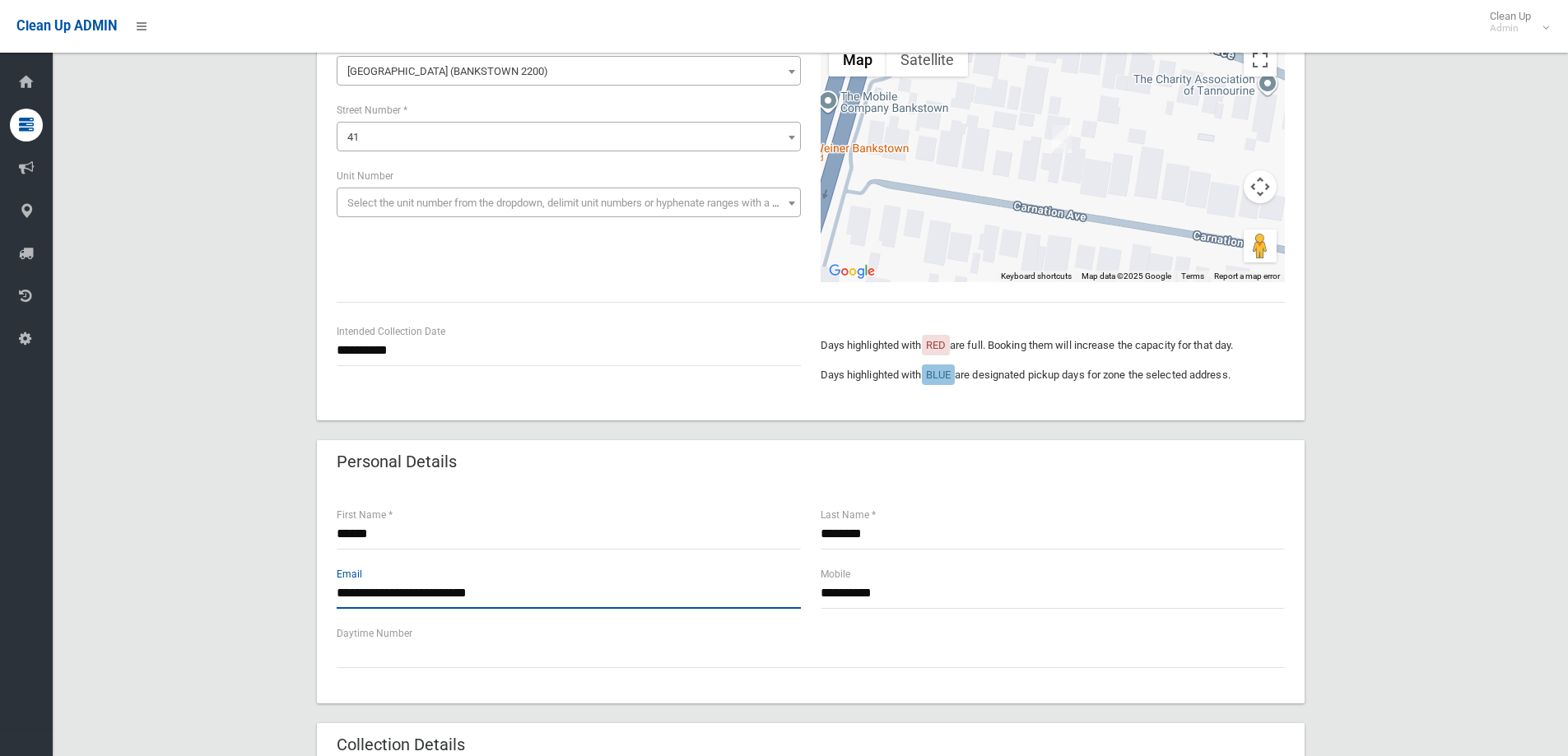
click at [533, 595] on input "**********" at bounding box center [569, 593] width 464 height 31
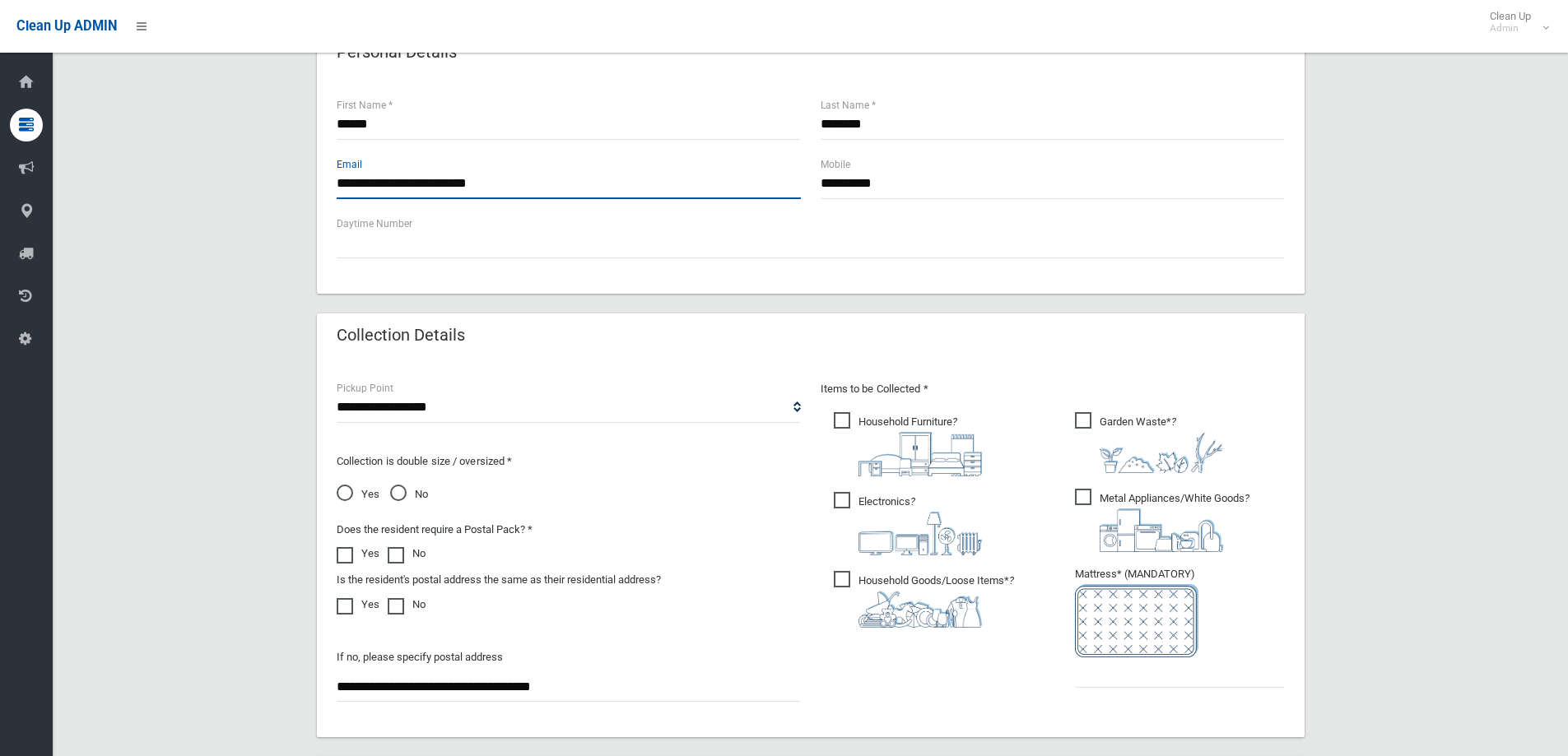
scroll to position [576, 0]
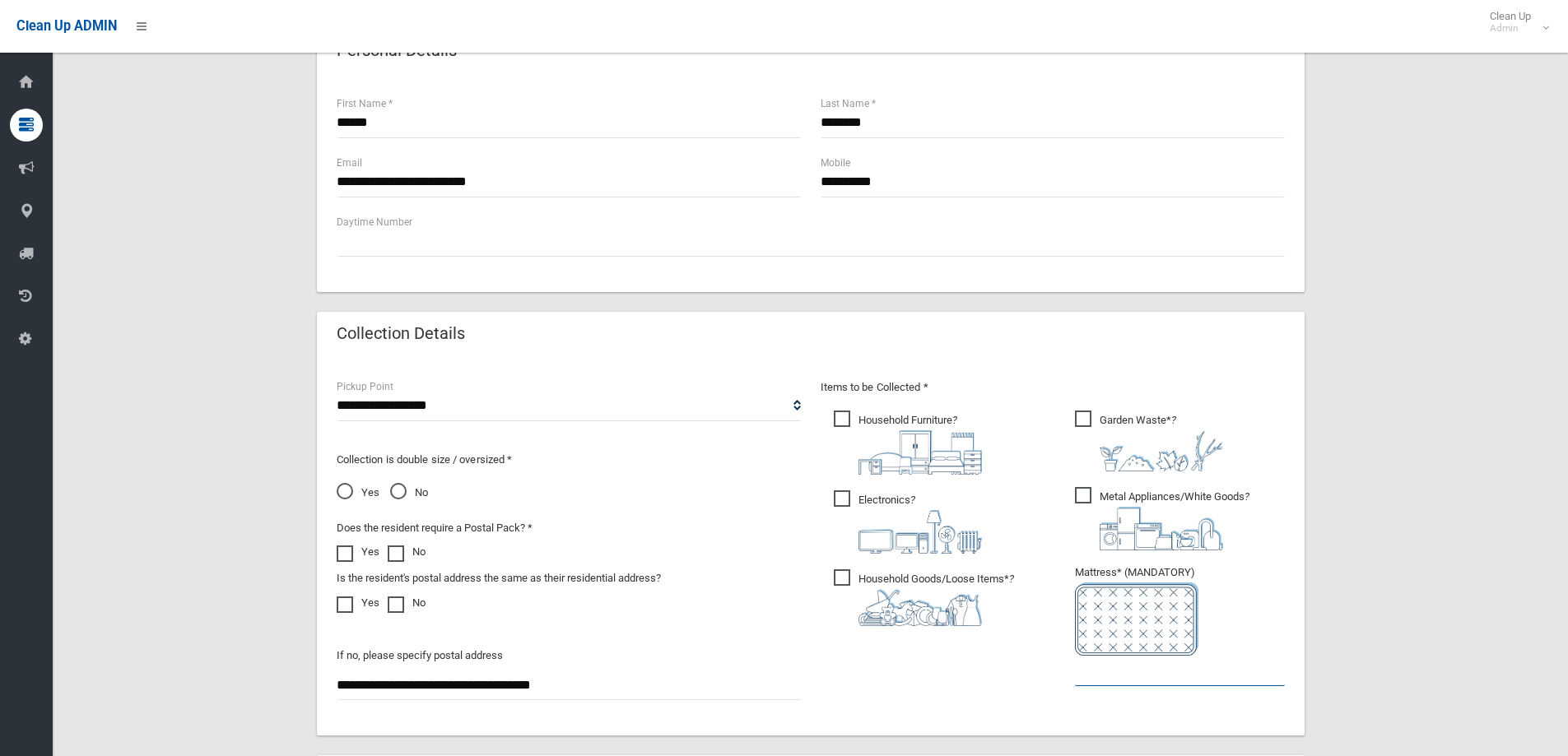
click at [1142, 677] on input "text" at bounding box center [1180, 671] width 210 height 31
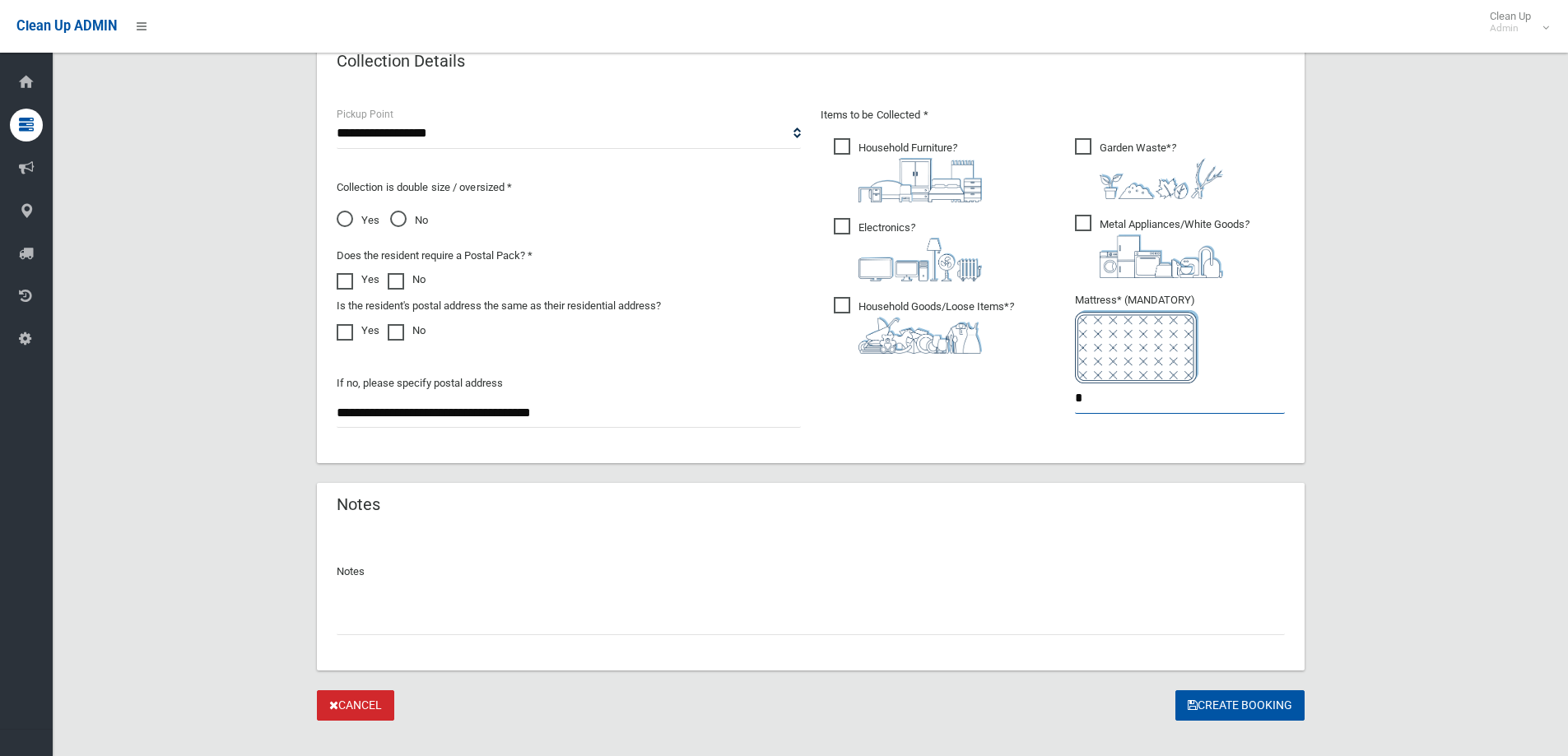
scroll to position [872, 0]
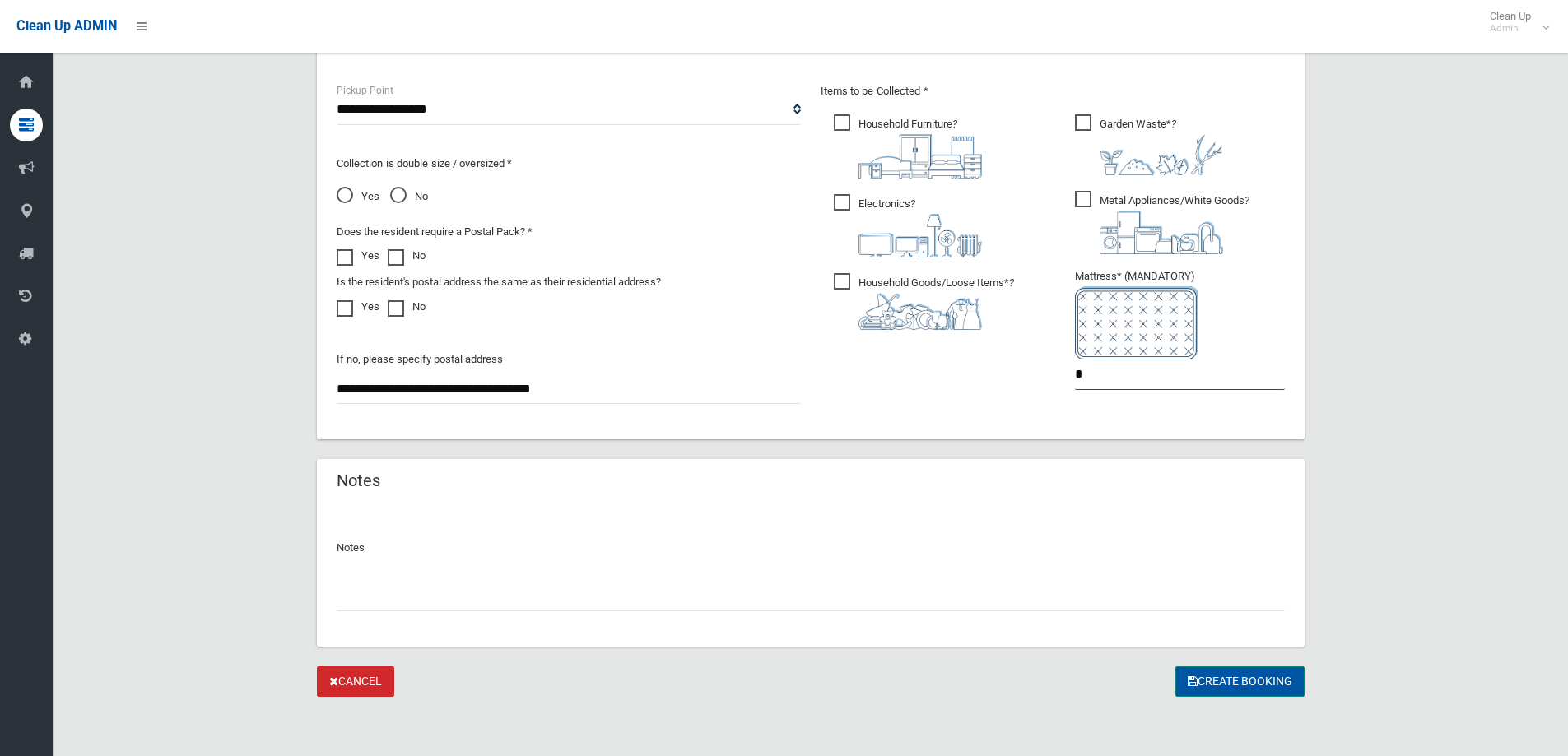
type input "*"
click at [1238, 678] on button "Create Booking" at bounding box center [1240, 681] width 129 height 31
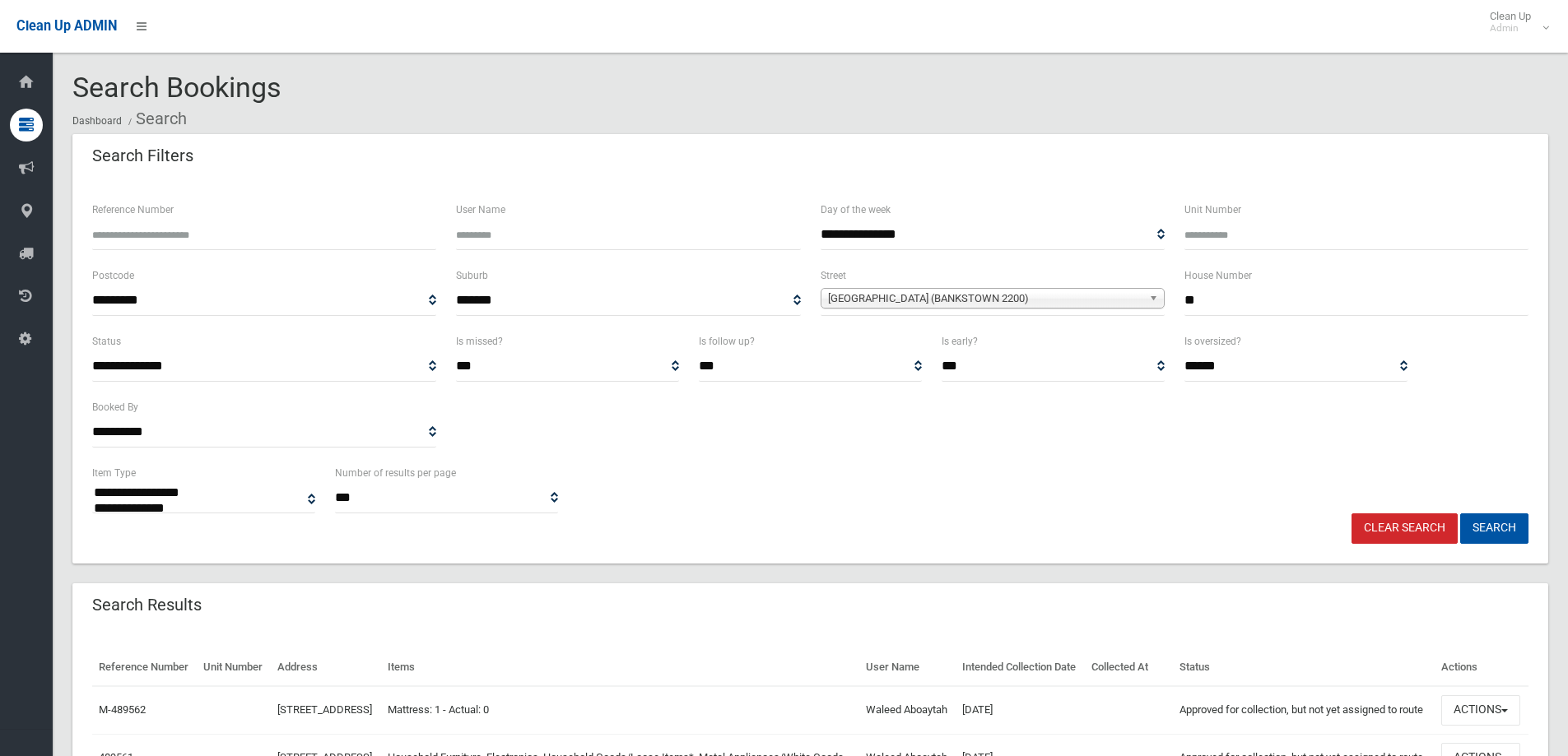
select select
